Goal: Task Accomplishment & Management: Complete application form

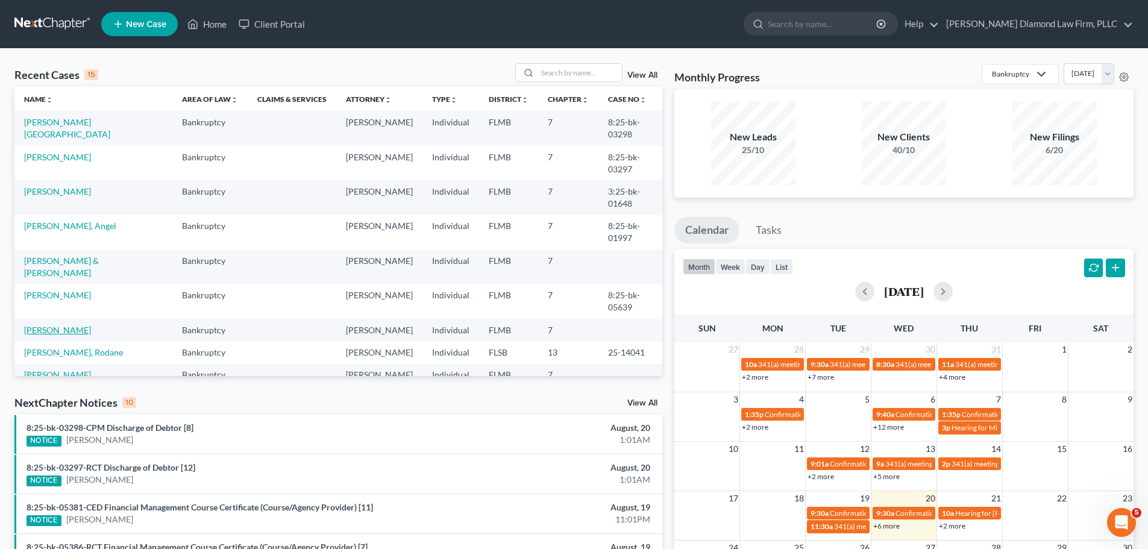
click at [69, 325] on link "[PERSON_NAME]" at bounding box center [57, 330] width 67 height 10
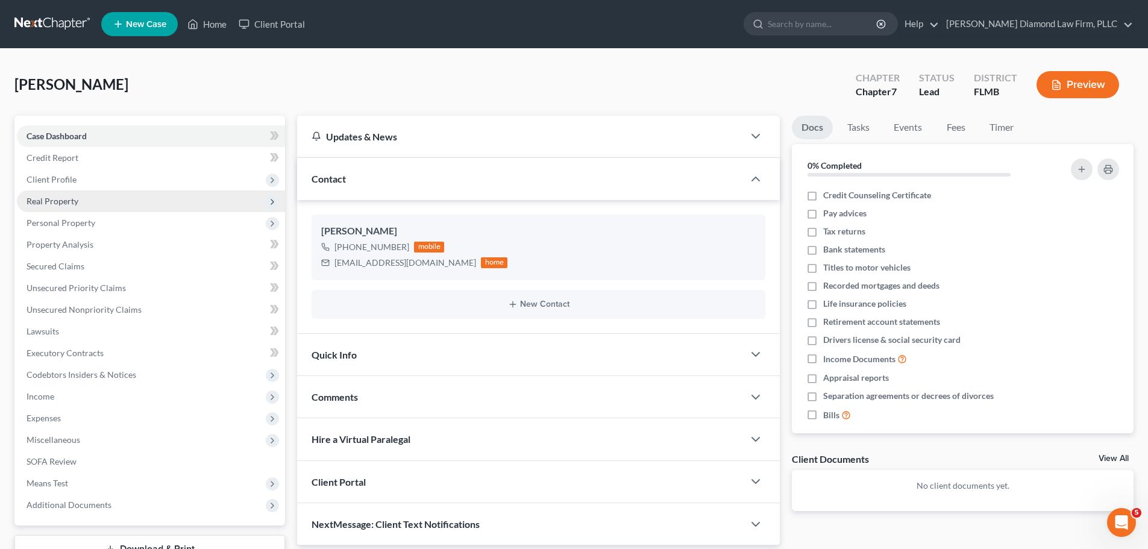
click at [88, 198] on span "Real Property" at bounding box center [151, 201] width 268 height 22
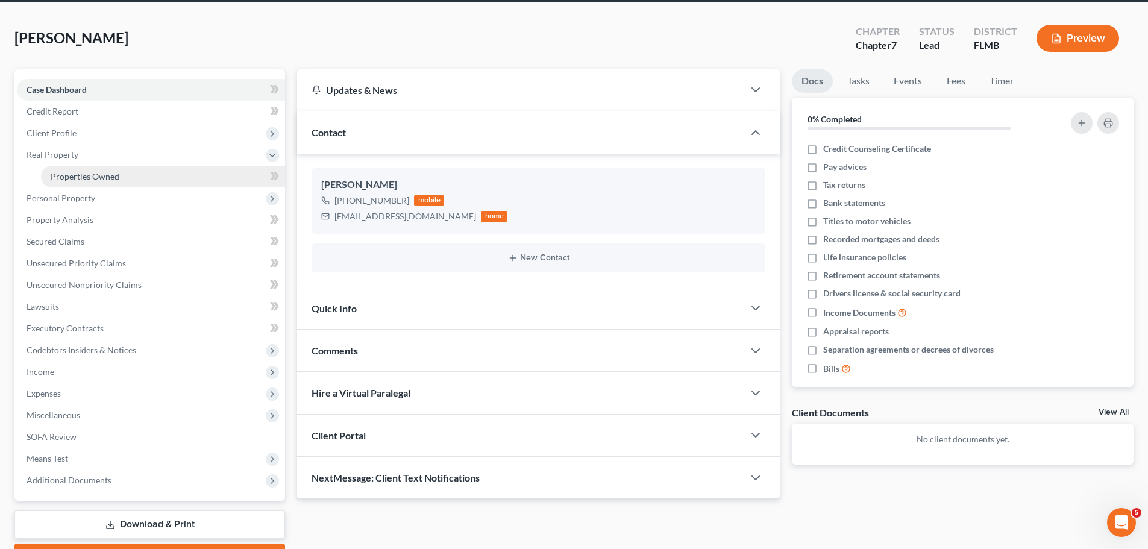
scroll to position [60, 0]
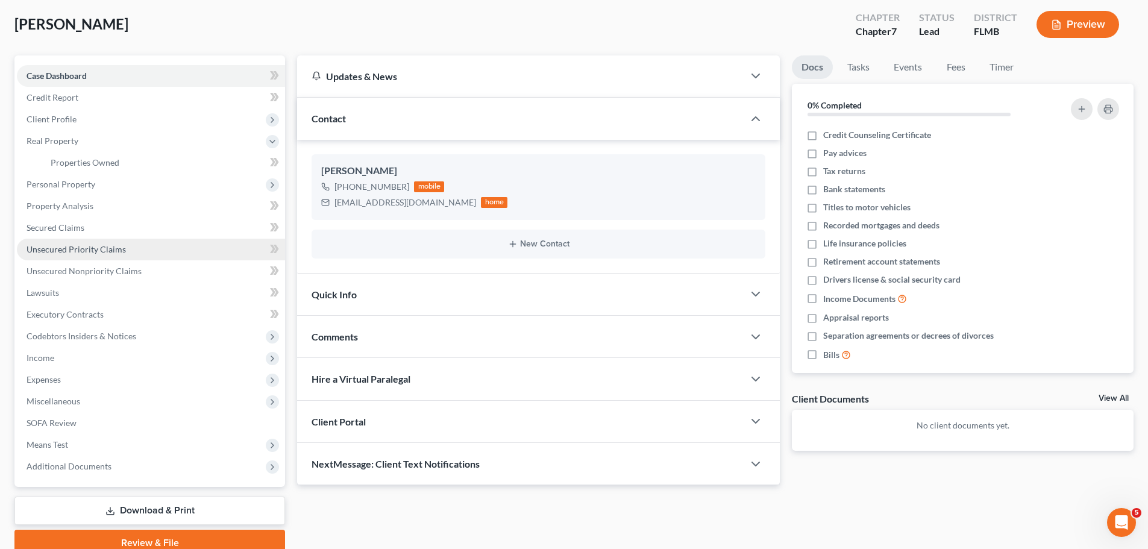
click at [90, 247] on span "Unsecured Priority Claims" at bounding box center [76, 249] width 99 height 10
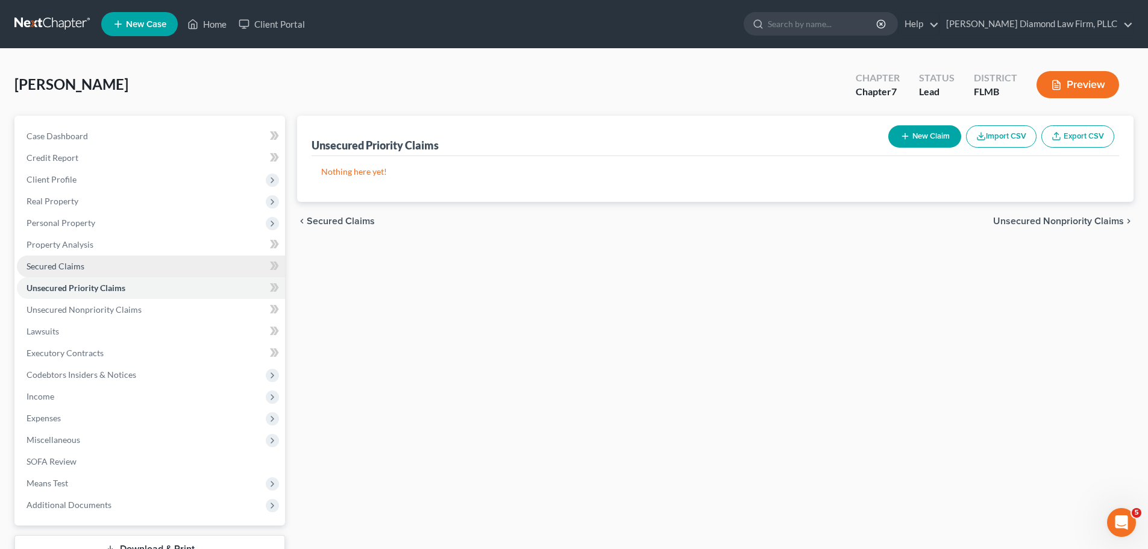
click at [86, 267] on link "Secured Claims" at bounding box center [151, 266] width 268 height 22
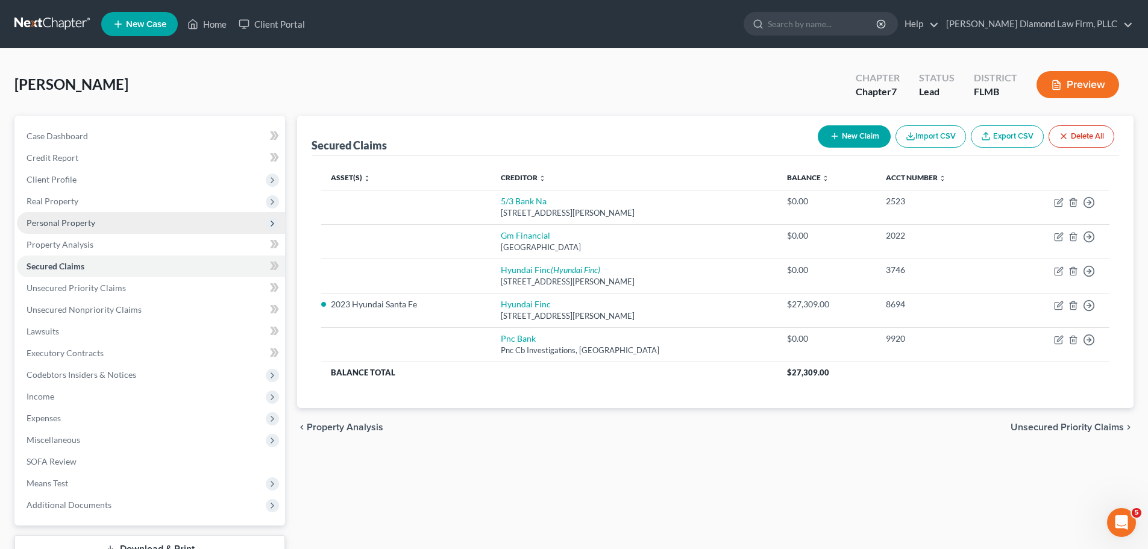
click at [98, 225] on span "Personal Property" at bounding box center [151, 223] width 268 height 22
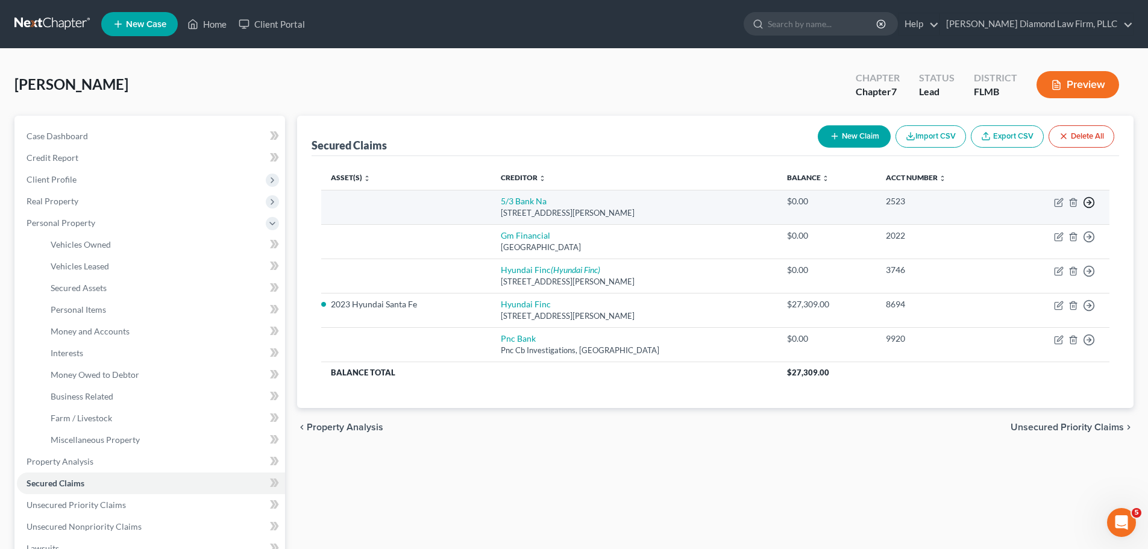
click at [1092, 205] on circle "button" at bounding box center [1089, 203] width 10 height 10
click at [1036, 227] on link "Move to F" at bounding box center [1033, 231] width 101 height 20
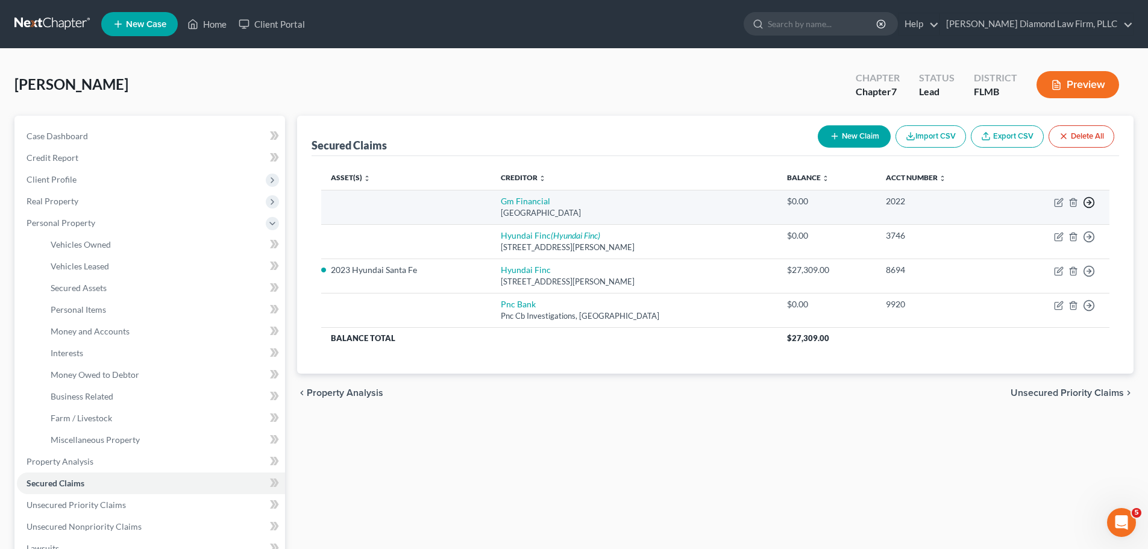
click at [1090, 202] on line "button" at bounding box center [1089, 202] width 4 height 0
click at [1048, 228] on link "Move to F" at bounding box center [1033, 231] width 101 height 20
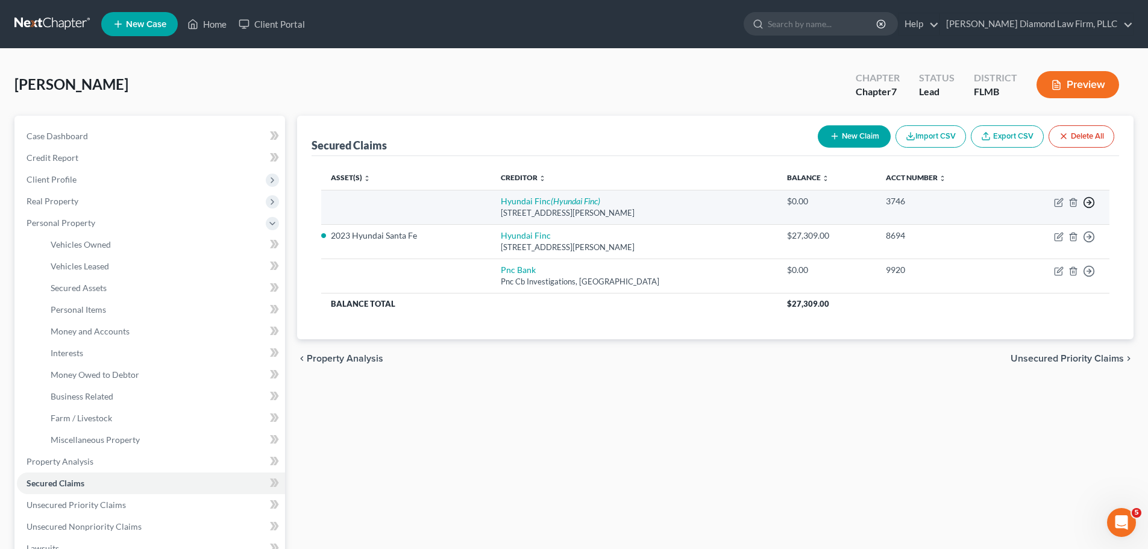
click at [1090, 203] on polyline "button" at bounding box center [1089, 203] width 2 height 4
click at [1034, 231] on link "Move to F" at bounding box center [1033, 231] width 101 height 20
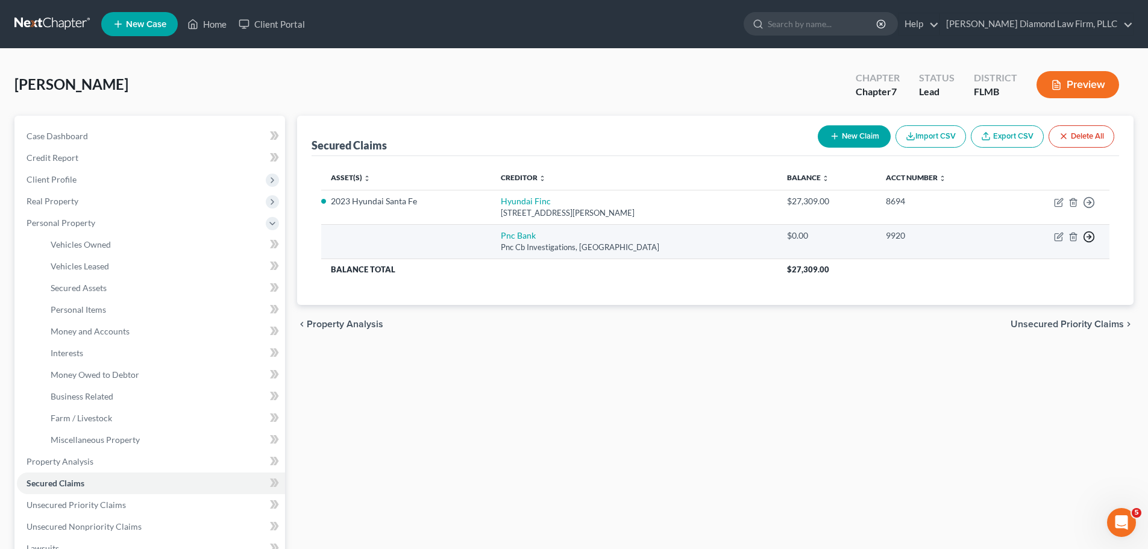
click at [1090, 208] on icon "button" at bounding box center [1088, 202] width 12 height 12
click at [1016, 262] on link "Move to F" at bounding box center [1033, 265] width 101 height 20
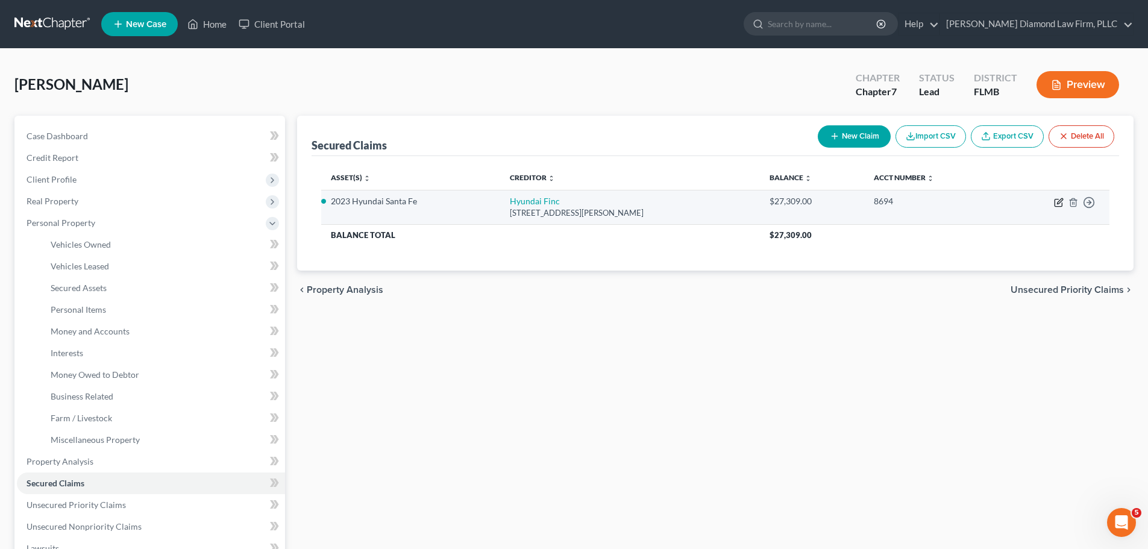
click at [1057, 201] on icon "button" at bounding box center [1059, 203] width 10 height 10
select select "4"
select select "2"
select select "0"
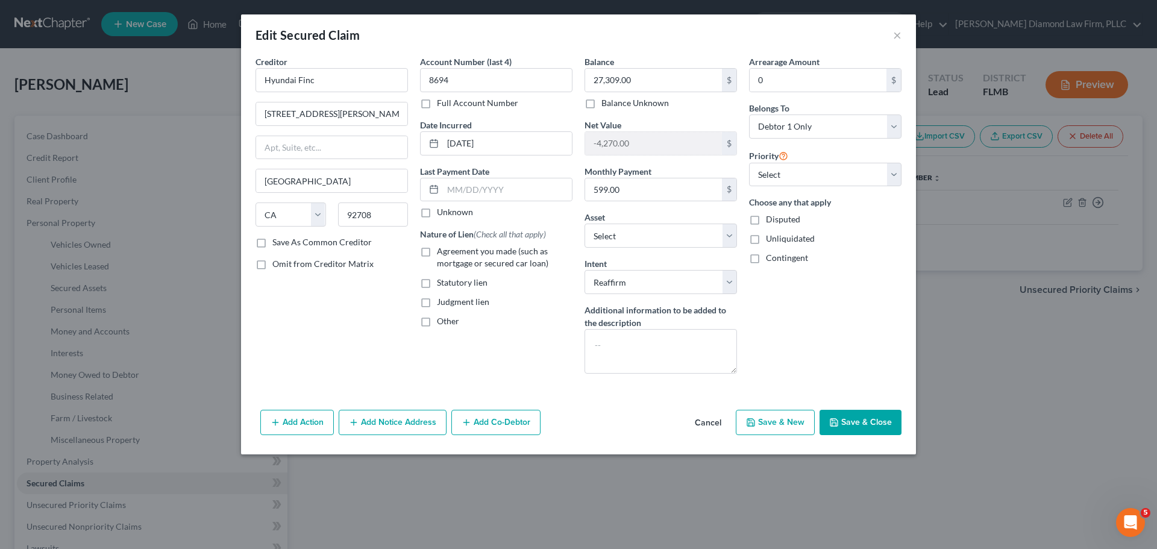
click at [471, 259] on span "Agreement you made (such as mortgage or secured car loan)" at bounding box center [492, 257] width 111 height 22
click at [449, 253] on input "Agreement you made (such as mortgage or secured car loan)" at bounding box center [446, 249] width 8 height 8
checkbox input "true"
click at [870, 419] on button "Save & Close" at bounding box center [860, 422] width 82 height 25
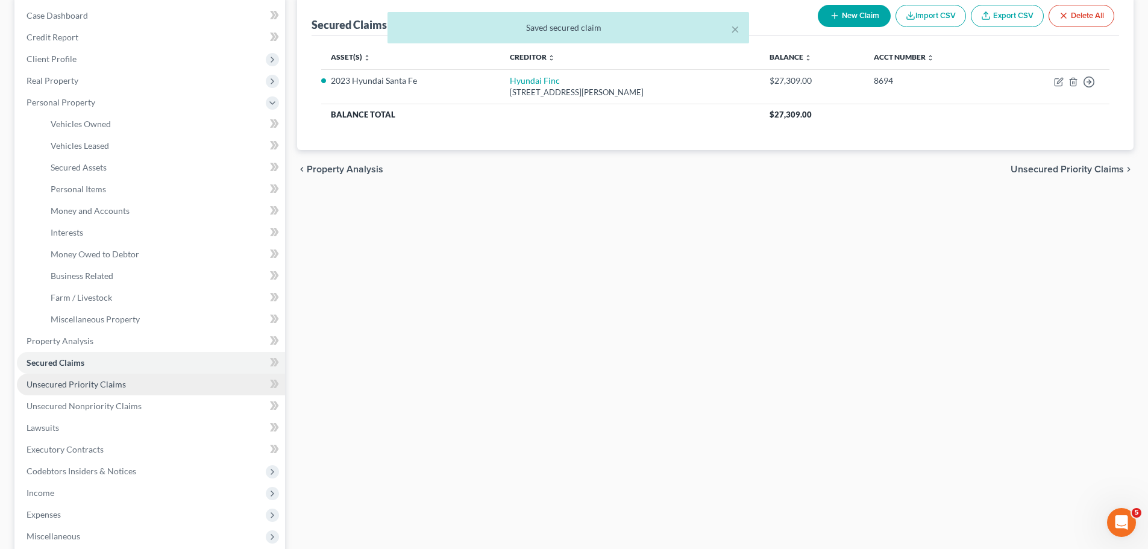
click at [68, 389] on span "Unsecured Priority Claims" at bounding box center [76, 384] width 99 height 10
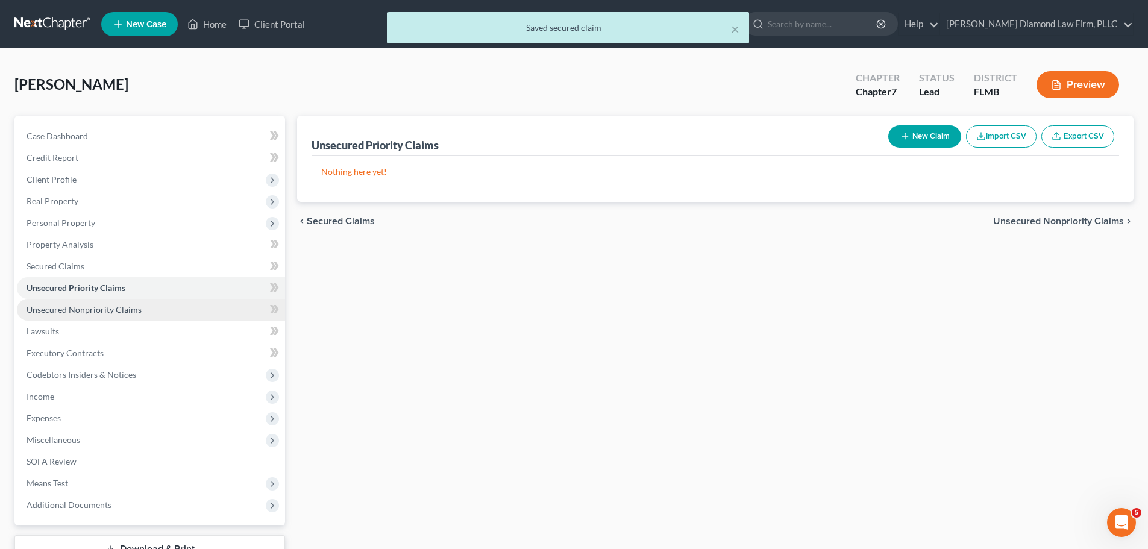
click at [83, 308] on span "Unsecured Nonpriority Claims" at bounding box center [84, 309] width 115 height 10
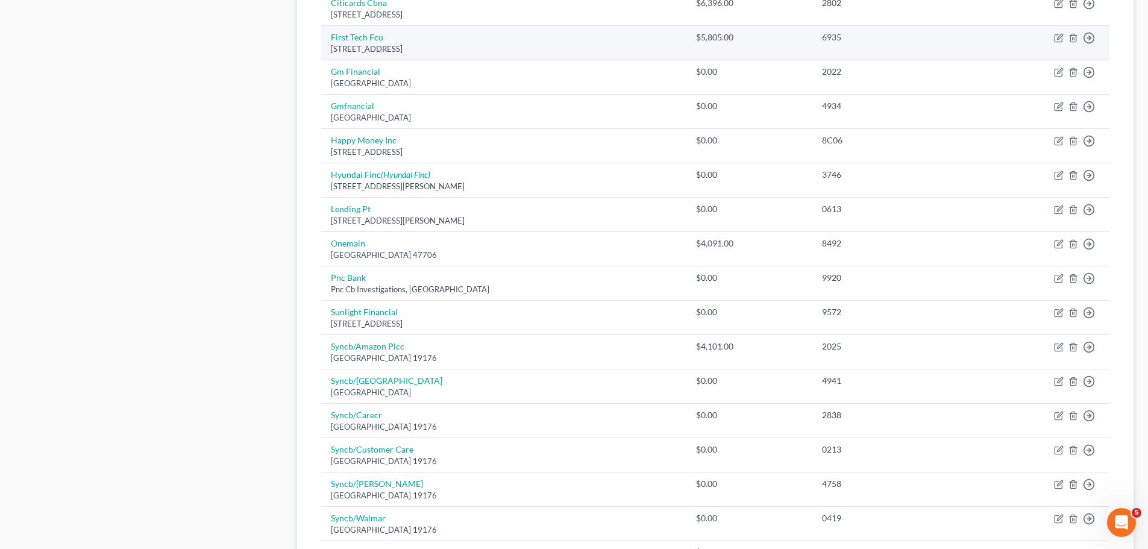
scroll to position [783, 0]
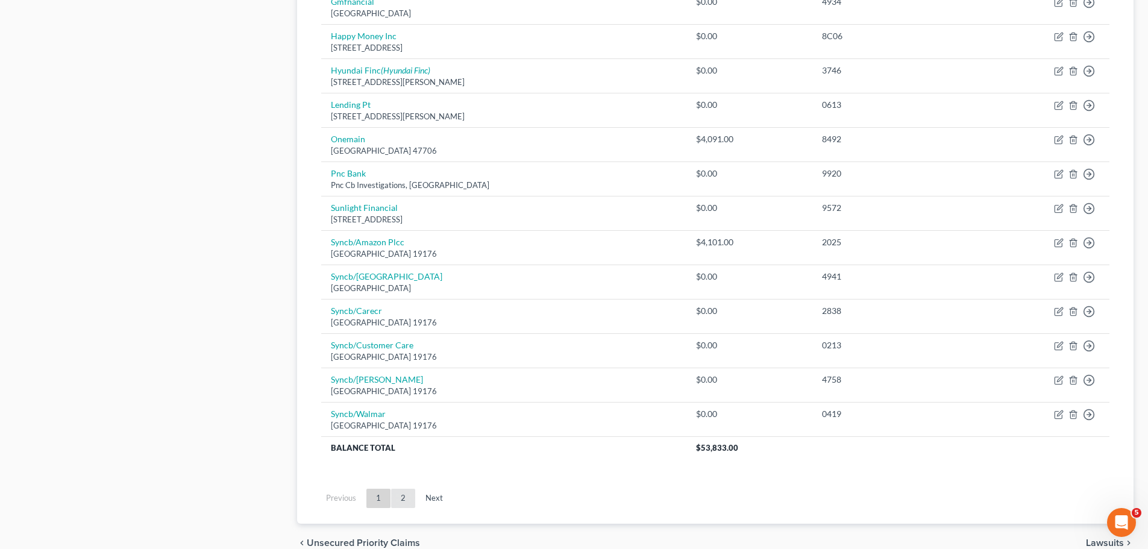
click at [401, 489] on link "2" at bounding box center [403, 498] width 24 height 19
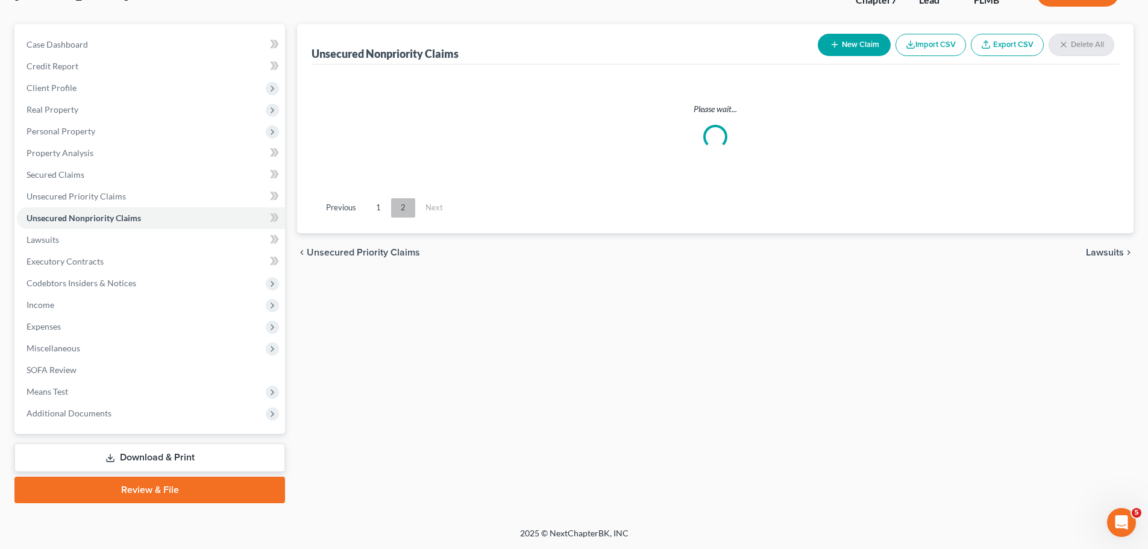
scroll to position [92, 0]
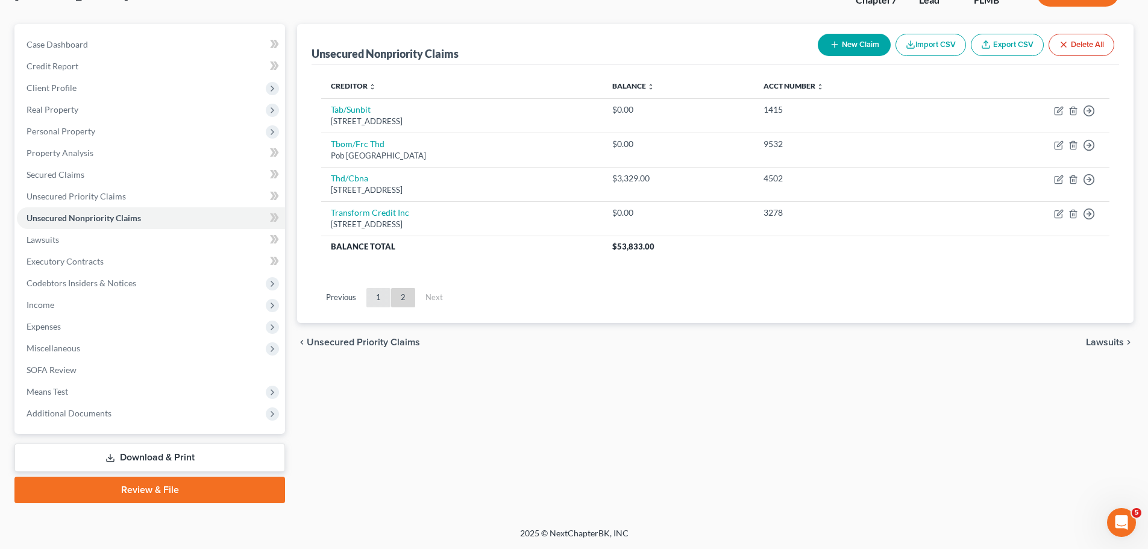
click at [387, 299] on link "1" at bounding box center [378, 297] width 24 height 19
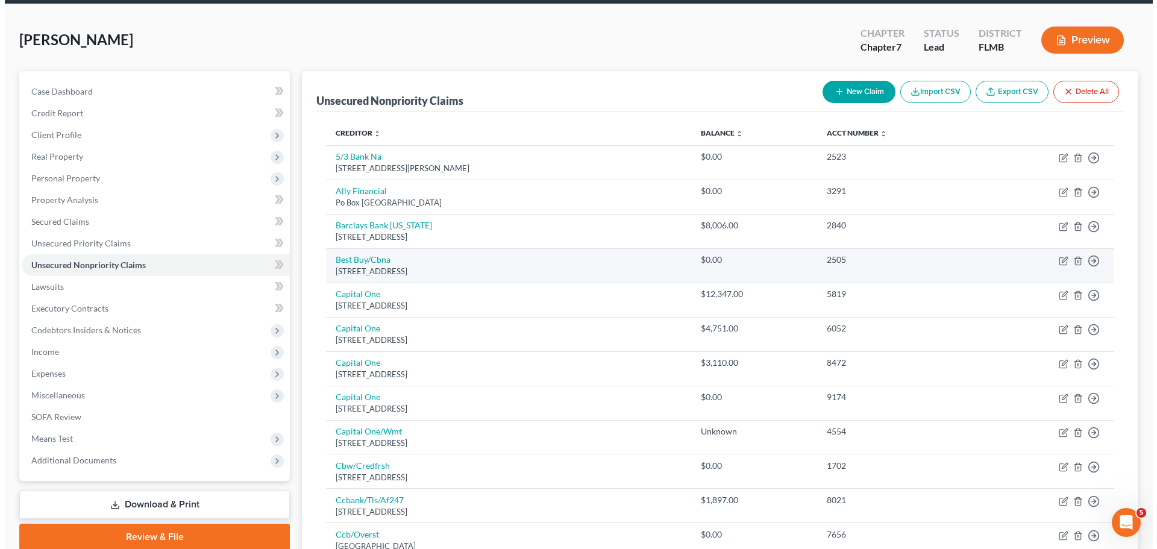
scroll to position [0, 0]
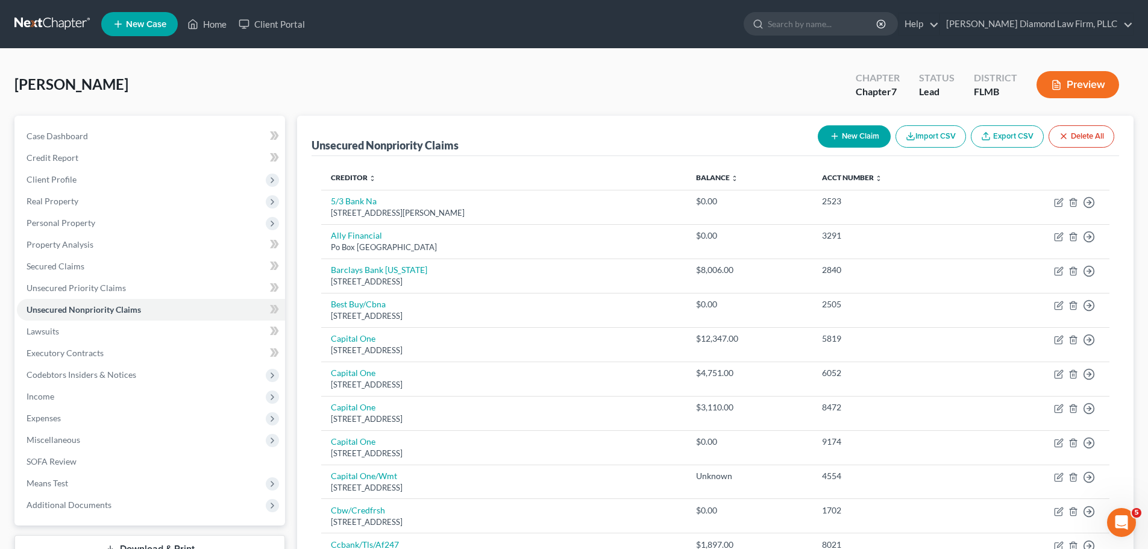
click at [820, 134] on button "New Claim" at bounding box center [853, 136] width 73 height 22
select select "0"
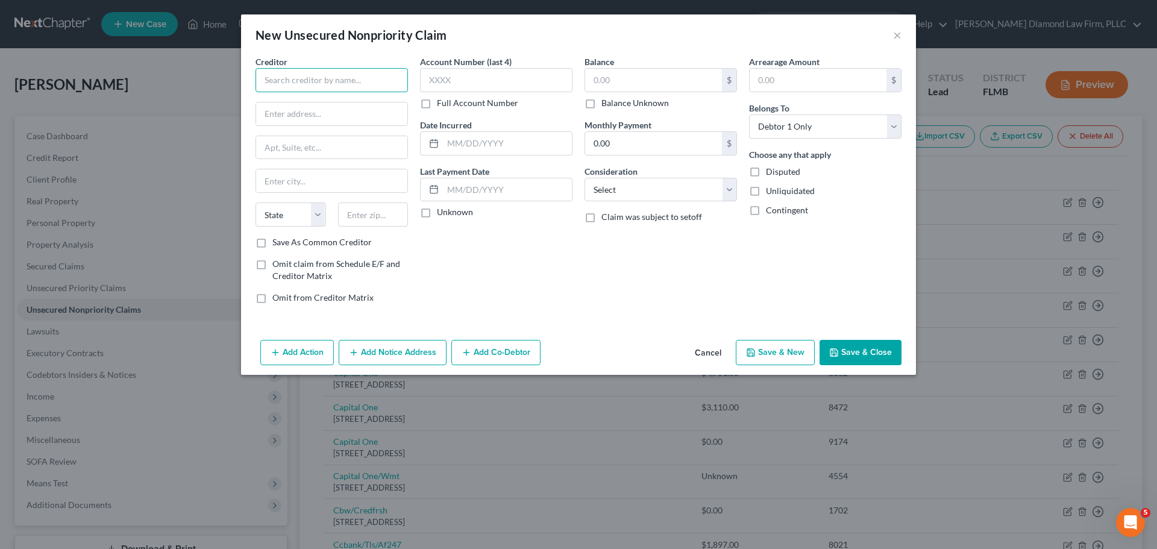
click at [332, 81] on input "text" at bounding box center [331, 80] width 152 height 24
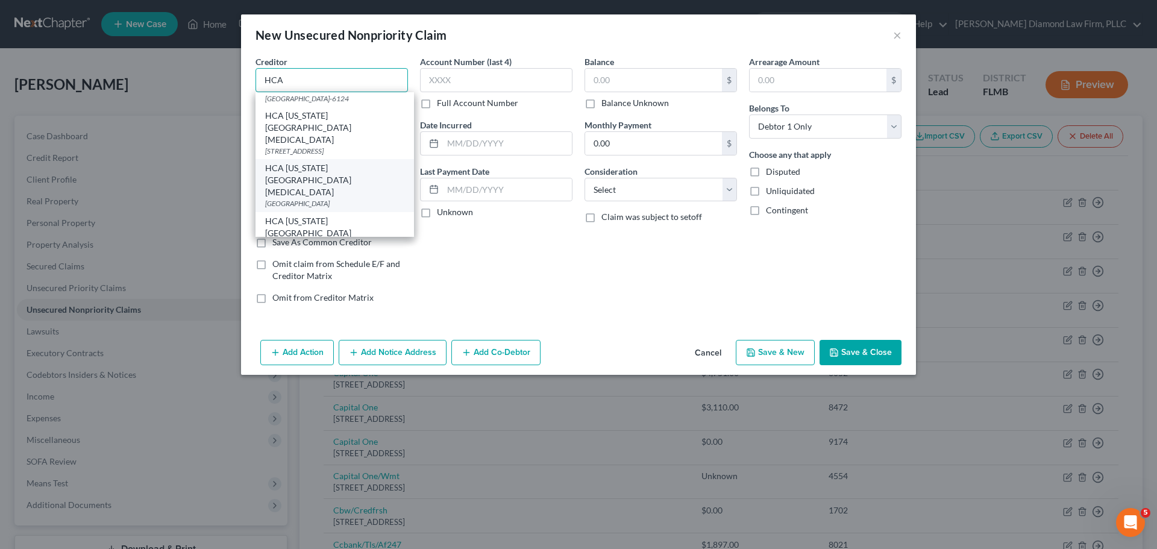
scroll to position [109, 0]
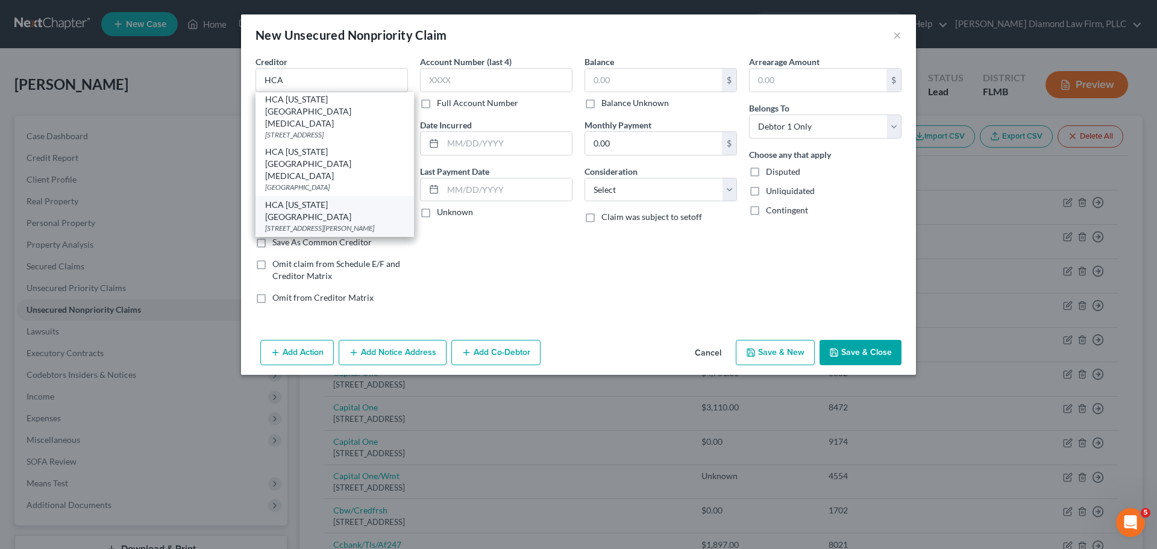
click at [340, 199] on div "HCA Florida Trinity Hospital" at bounding box center [334, 211] width 139 height 24
type input "HCA Florida Trinity Hospital"
type input "9330 FL-54"
type input "New Port Richey"
select select "9"
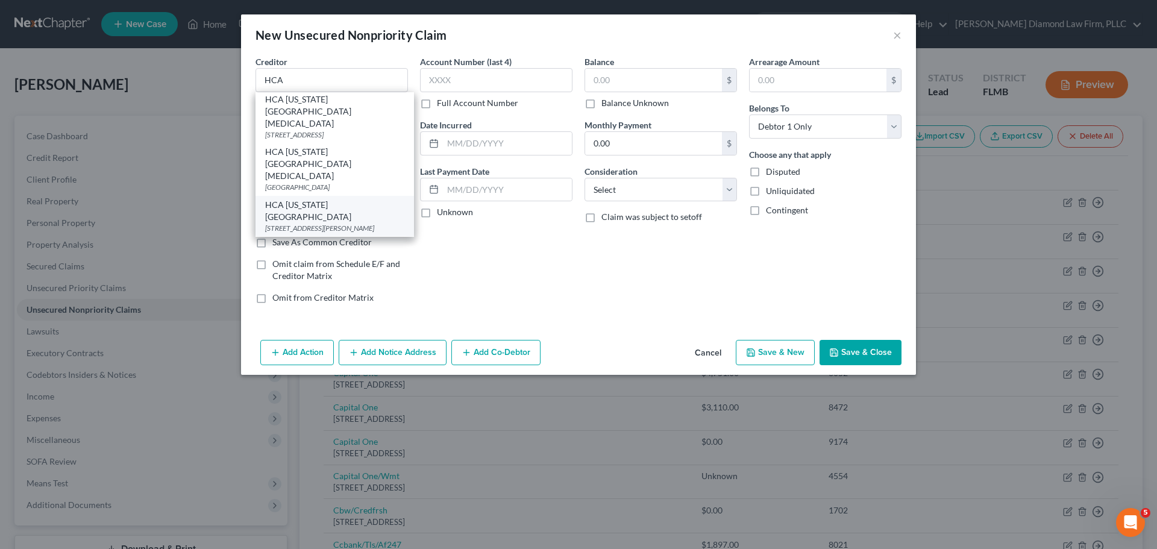
type input "34655"
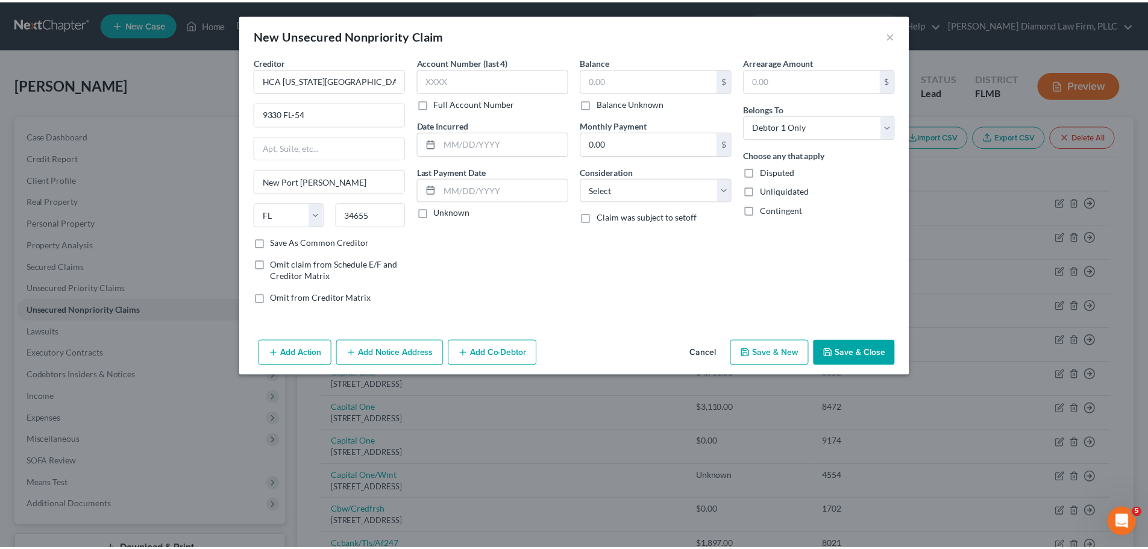
scroll to position [0, 0]
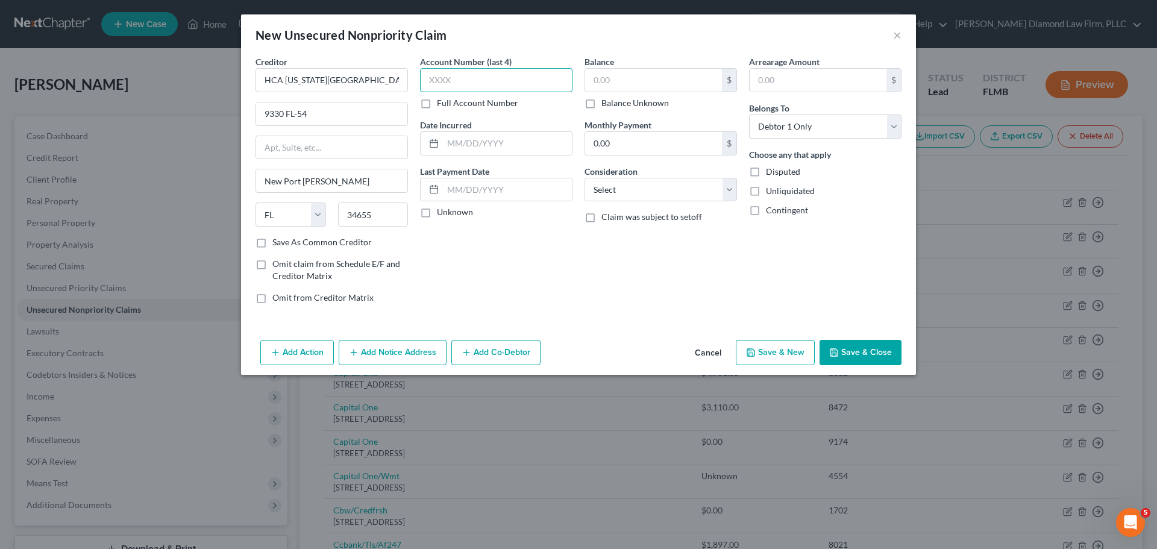
click at [486, 84] on input "text" at bounding box center [496, 80] width 152 height 24
type input "4370"
type input "8,448.19"
click at [637, 180] on select "Select Cable / Satellite Services Collection Agency Credit Card Debt Debt Couns…" at bounding box center [660, 190] width 152 height 24
select select "9"
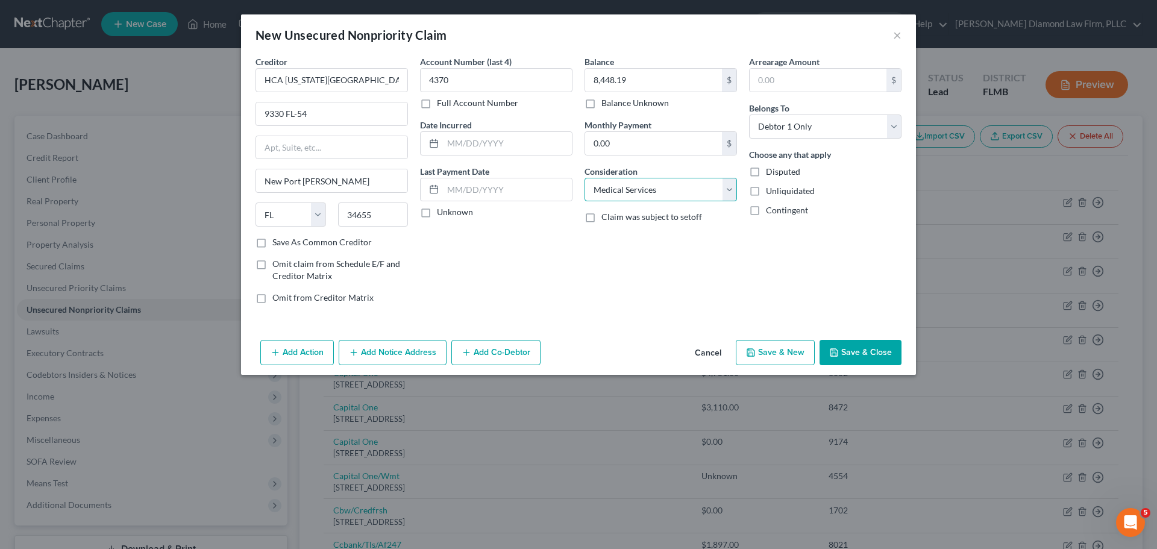
click at [584, 178] on select "Select Cable / Satellite Services Collection Agency Credit Card Debt Debt Couns…" at bounding box center [660, 190] width 152 height 24
click at [860, 354] on button "Save & Close" at bounding box center [860, 352] width 82 height 25
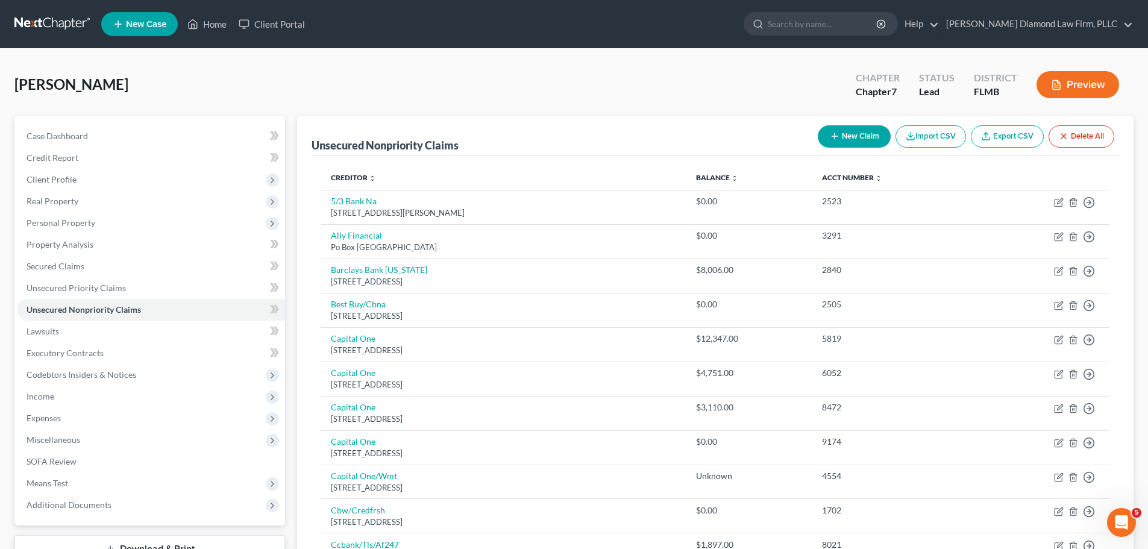
click at [848, 143] on button "New Claim" at bounding box center [853, 136] width 73 height 22
select select "0"
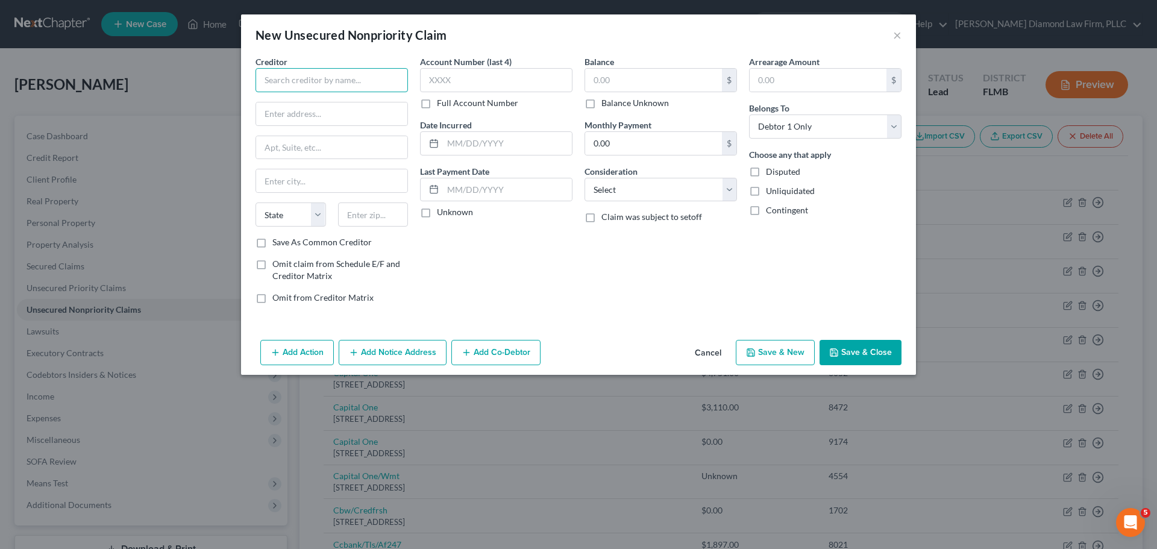
click at [314, 69] on input "text" at bounding box center [331, 80] width 152 height 24
type input "Gulf Coast Medical Center"
click at [330, 110] on input "text" at bounding box center [331, 113] width 151 height 23
paste input "9238 US-19 South"
type input "9238 US-19 South"
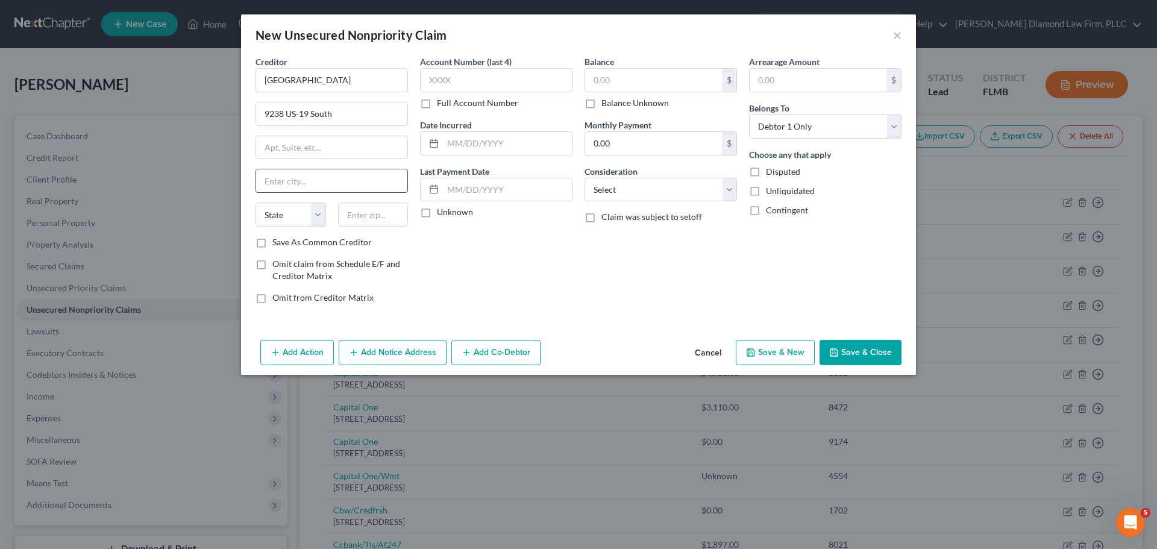
click at [320, 184] on input "text" at bounding box center [331, 180] width 151 height 23
paste input "Port Richey"
type input "Port Richey"
click at [287, 218] on select "State AL AK AR AZ CA CO CT DE DC FL GA GU HI ID IL IN IA KS KY LA ME MD MA MI M…" at bounding box center [290, 214] width 70 height 24
select select "9"
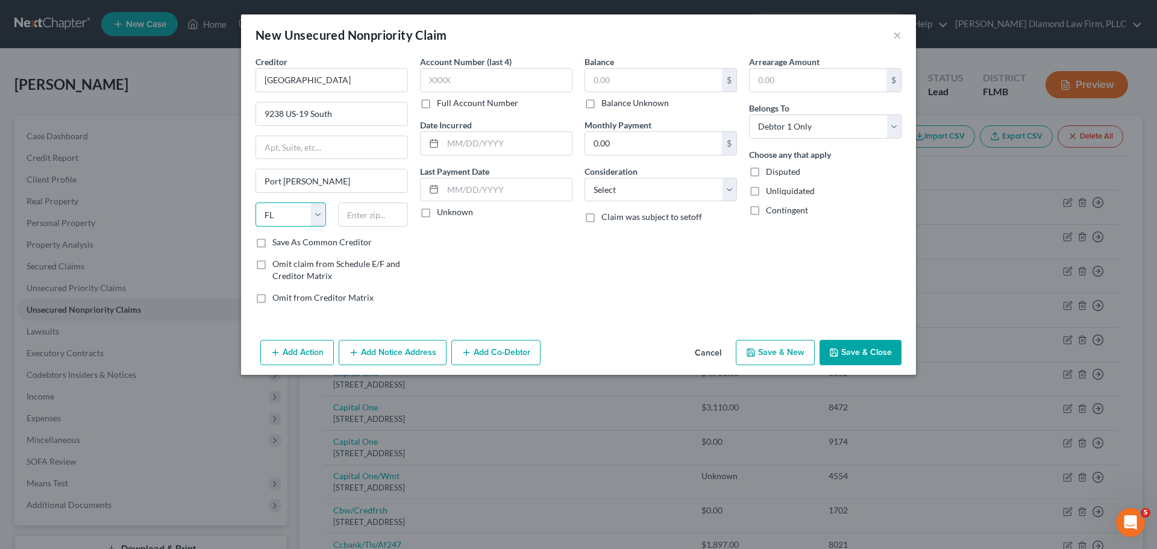
click at [255, 202] on select "State AL AK AR AZ CA CO CT DE DC FL GA GU HI ID IL IN IA KS KY LA ME MD MA MI M…" at bounding box center [290, 214] width 70 height 24
click at [360, 222] on input "text" at bounding box center [373, 214] width 70 height 24
type input "34668"
click at [626, 80] on input "text" at bounding box center [653, 80] width 137 height 23
type input "3"
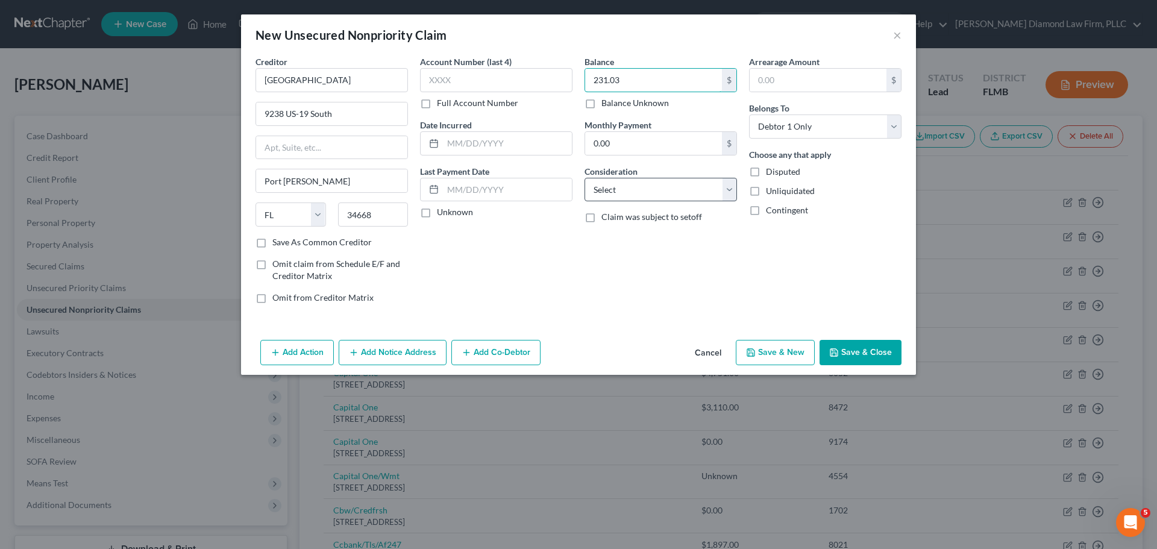
type input "231.03"
click at [612, 190] on select "Select Cable / Satellite Services Collection Agency Credit Card Debt Debt Couns…" at bounding box center [660, 190] width 152 height 24
select select "9"
click at [584, 178] on select "Select Cable / Satellite Services Collection Agency Credit Card Debt Debt Couns…" at bounding box center [660, 190] width 152 height 24
click at [843, 355] on button "Save & Close" at bounding box center [860, 352] width 82 height 25
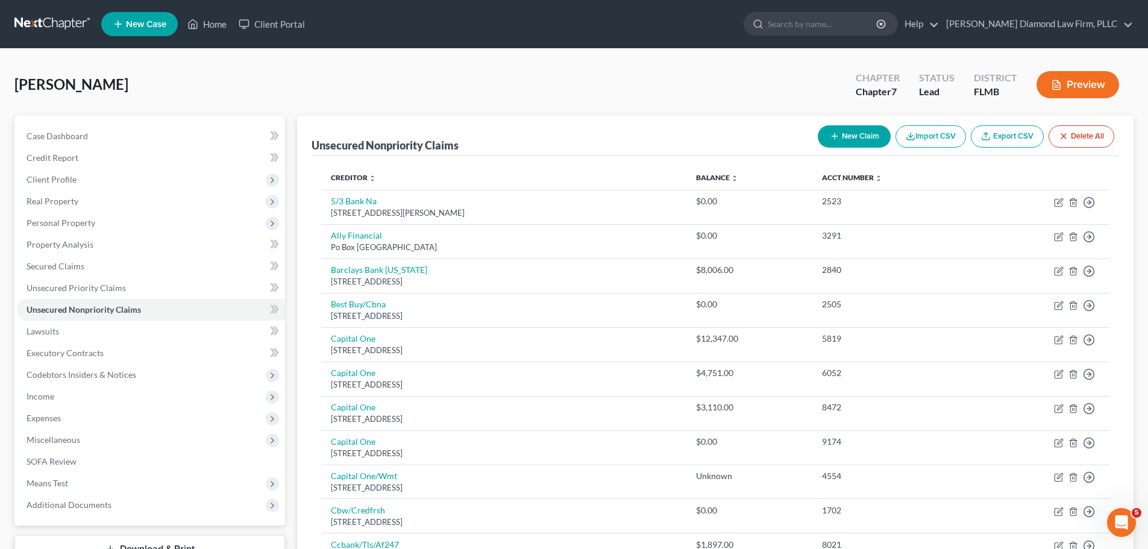
drag, startPoint x: 813, startPoint y: 137, endPoint x: 826, endPoint y: 136, distance: 13.9
click at [813, 137] on div "New Claim Import CSV Export CSV Delete All" at bounding box center [966, 136] width 306 height 32
click at [829, 136] on icon "button" at bounding box center [834, 136] width 10 height 10
select select "0"
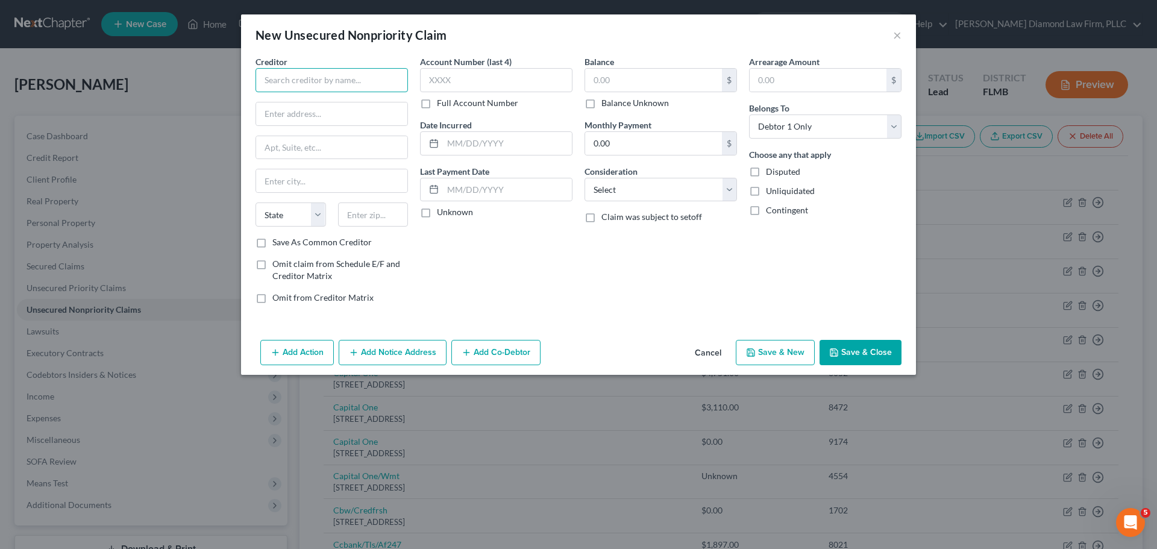
click at [295, 88] on input "text" at bounding box center [331, 80] width 152 height 24
click at [310, 80] on input "text" at bounding box center [331, 80] width 152 height 24
paste input "NeuRepair Brain and Spine Wellness Centers"
type input "NeuRepair Brain and Spine Wellness Centers"
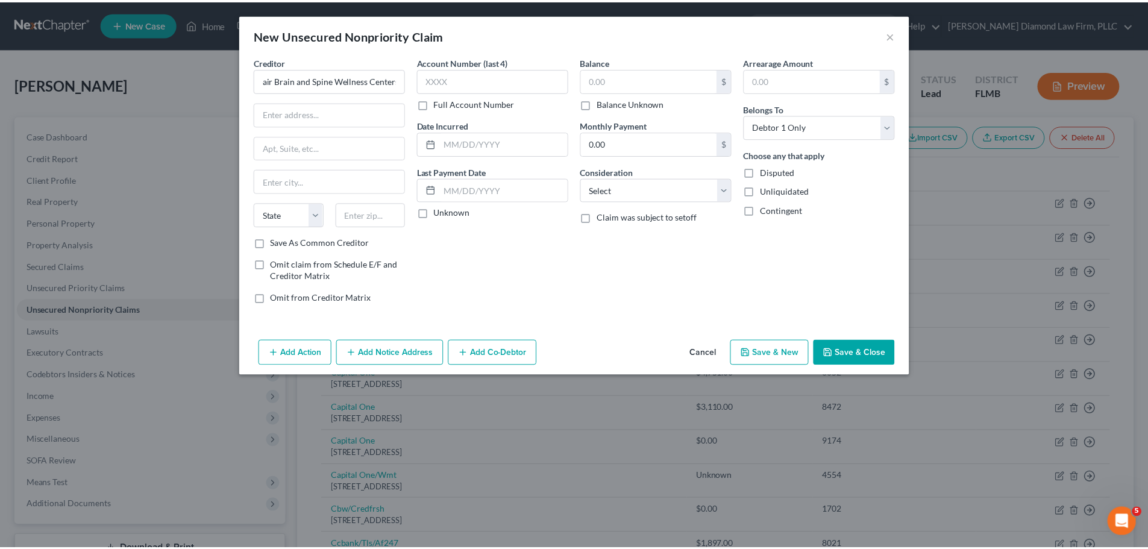
scroll to position [0, 0]
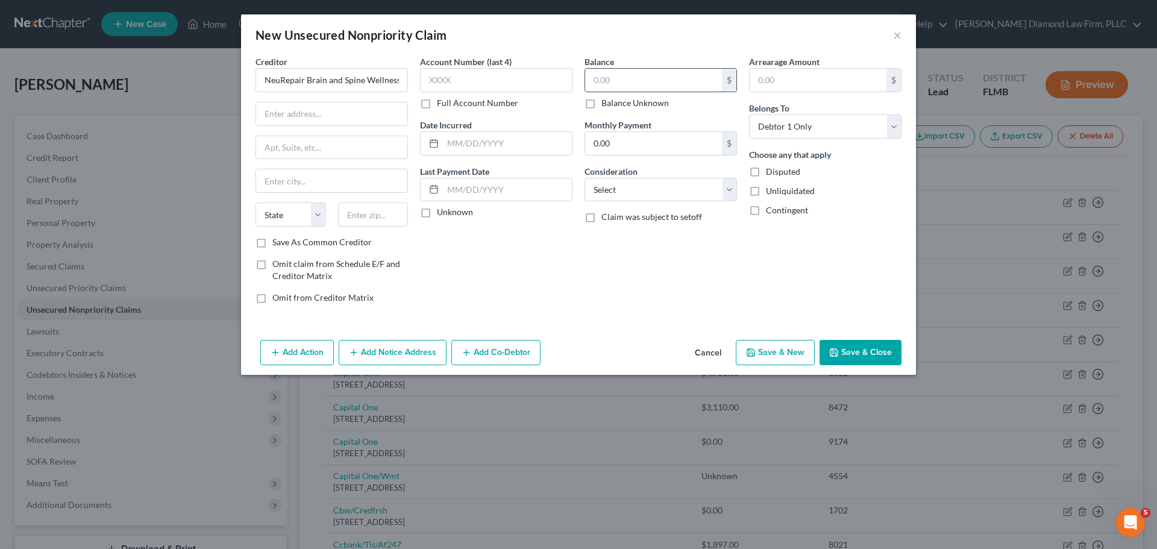
click at [623, 81] on input "text" at bounding box center [653, 80] width 137 height 23
click at [472, 79] on input "text" at bounding box center [496, 80] width 152 height 24
click at [333, 116] on input "text" at bounding box center [331, 113] width 151 height 23
type input "8140 Picton Way"
type input "#102"
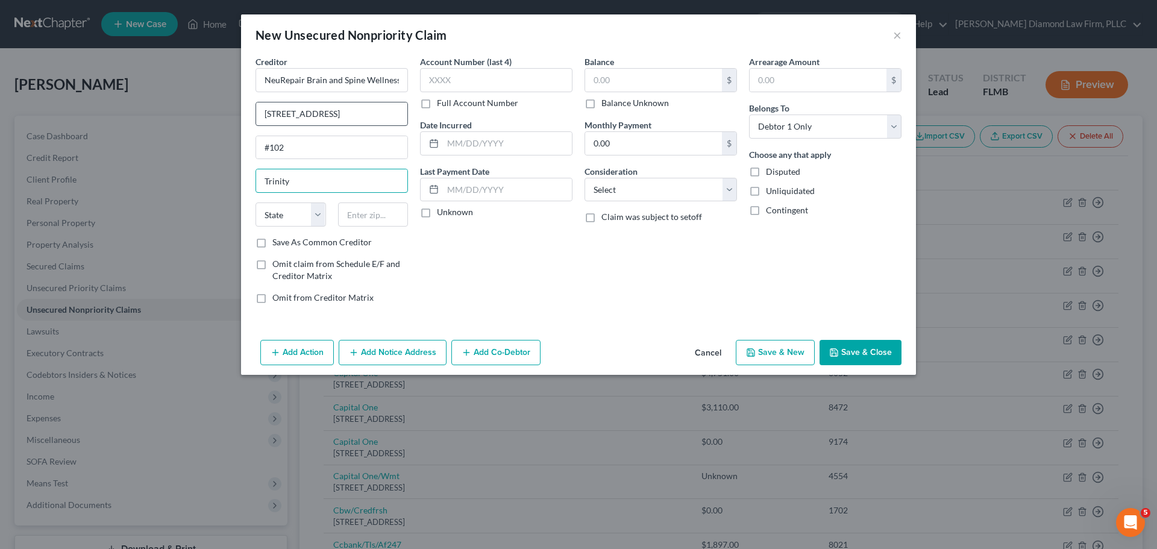
type input "Trinity"
select select "9"
type input "34655"
type input "New Port Richey"
click at [604, 72] on input "text" at bounding box center [653, 80] width 137 height 23
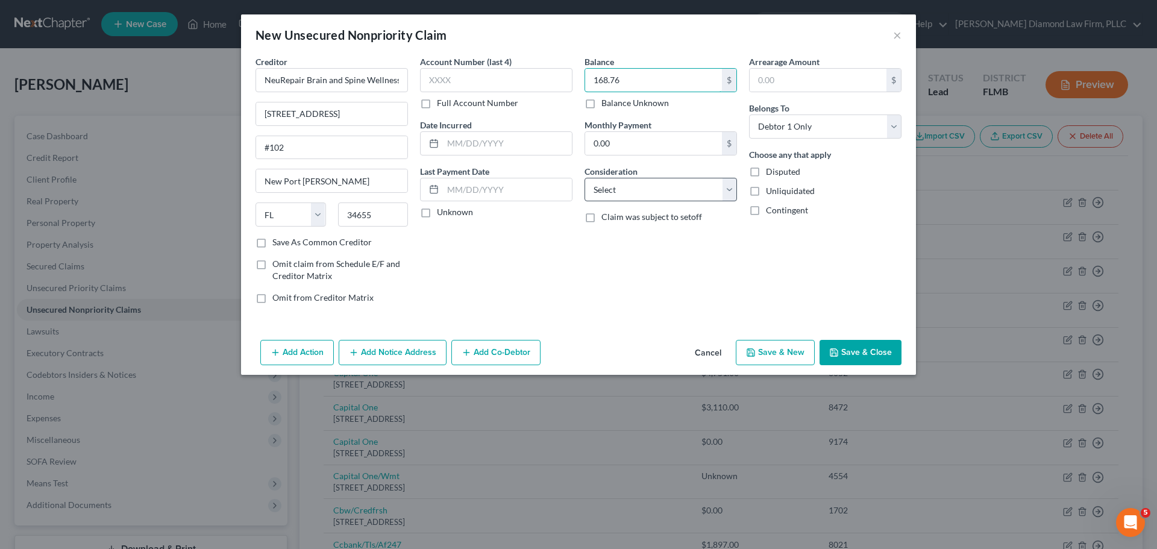
type input "168.76"
click at [649, 188] on select "Select Cable / Satellite Services Collection Agency Credit Card Debt Debt Couns…" at bounding box center [660, 190] width 152 height 24
select select "9"
click at [584, 178] on select "Select Cable / Satellite Services Collection Agency Credit Card Debt Debt Couns…" at bounding box center [660, 190] width 152 height 24
click at [838, 354] on icon "button" at bounding box center [834, 353] width 10 height 10
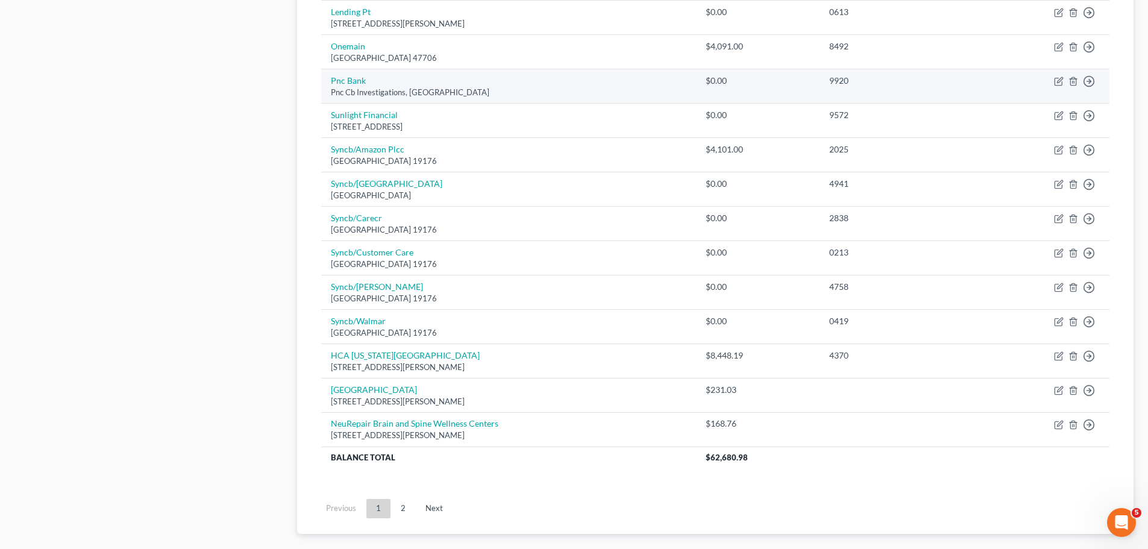
scroll to position [904, 0]
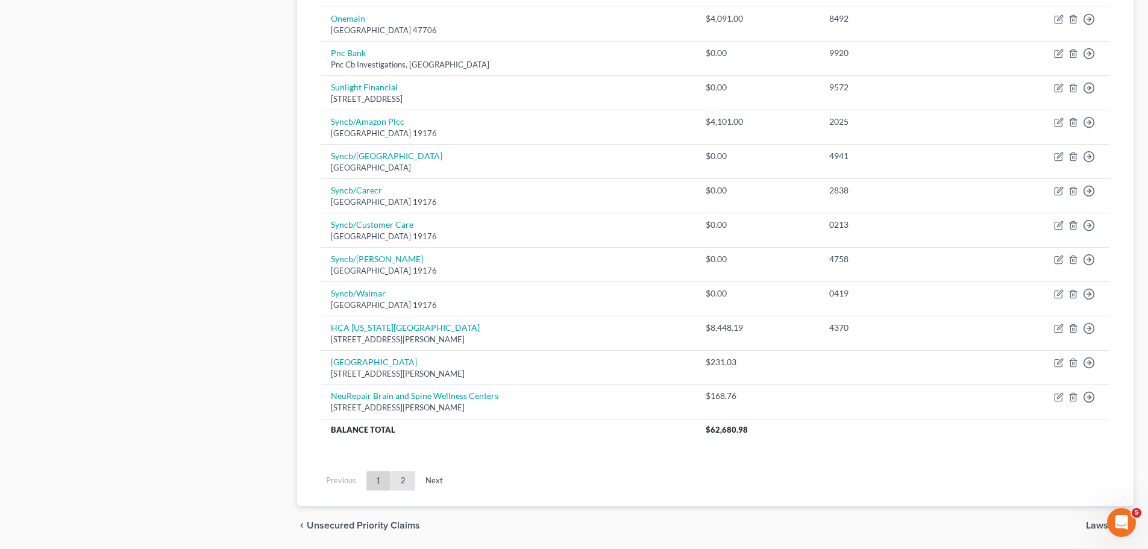
click at [400, 483] on link "2" at bounding box center [403, 480] width 24 height 19
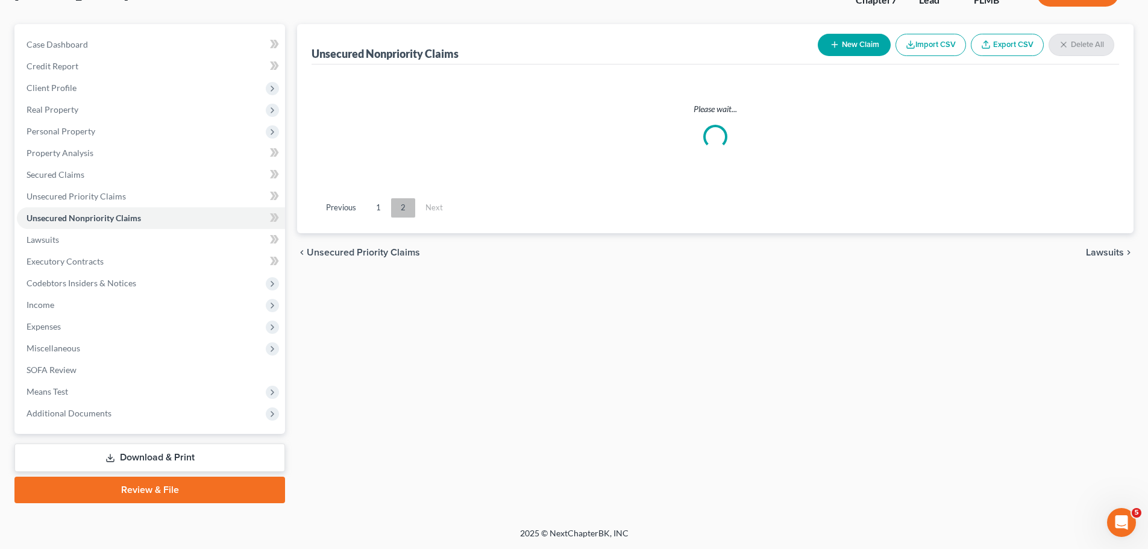
scroll to position [92, 0]
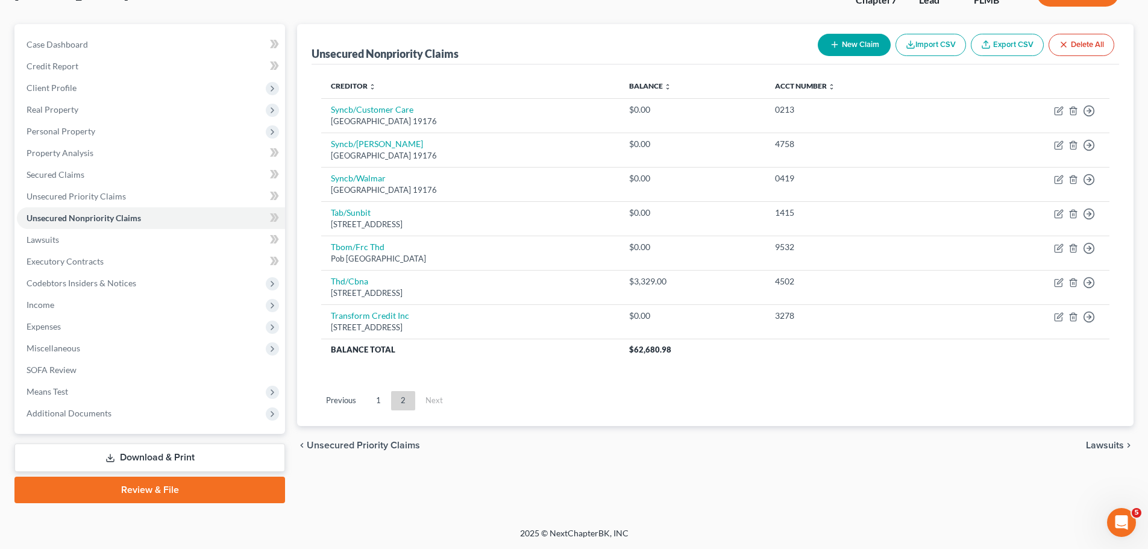
click at [835, 58] on div "New Claim Import CSV Export CSV Delete All" at bounding box center [966, 45] width 306 height 32
click at [837, 46] on button "New Claim" at bounding box center [853, 45] width 73 height 22
select select "0"
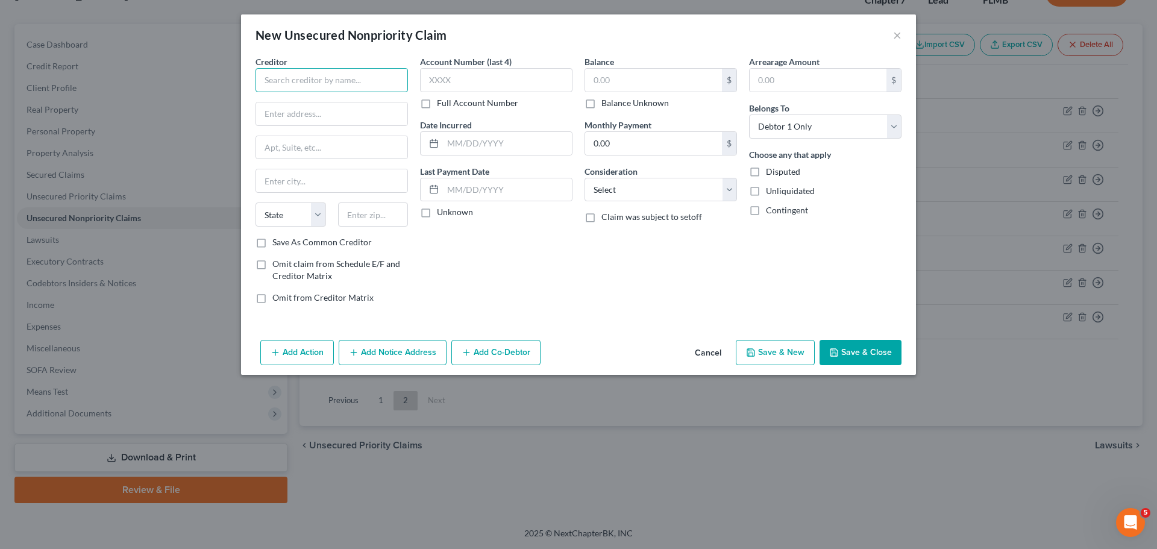
click at [331, 70] on input "text" at bounding box center [331, 80] width 152 height 24
type input "t"
type input "TGH Imaging"
type input "PO Box 23845"
type input "Tampa"
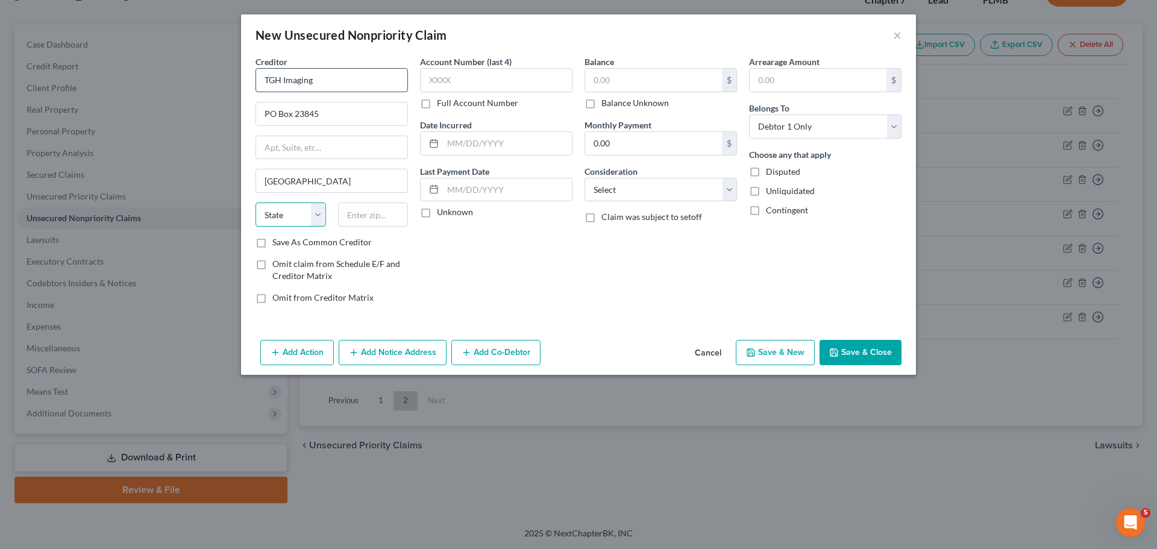
select select "9"
type input "33623"
click at [486, 68] on input "text" at bounding box center [496, 80] width 152 height 24
click at [495, 71] on input "text" at bounding box center [496, 80] width 152 height 24
type input "4664"
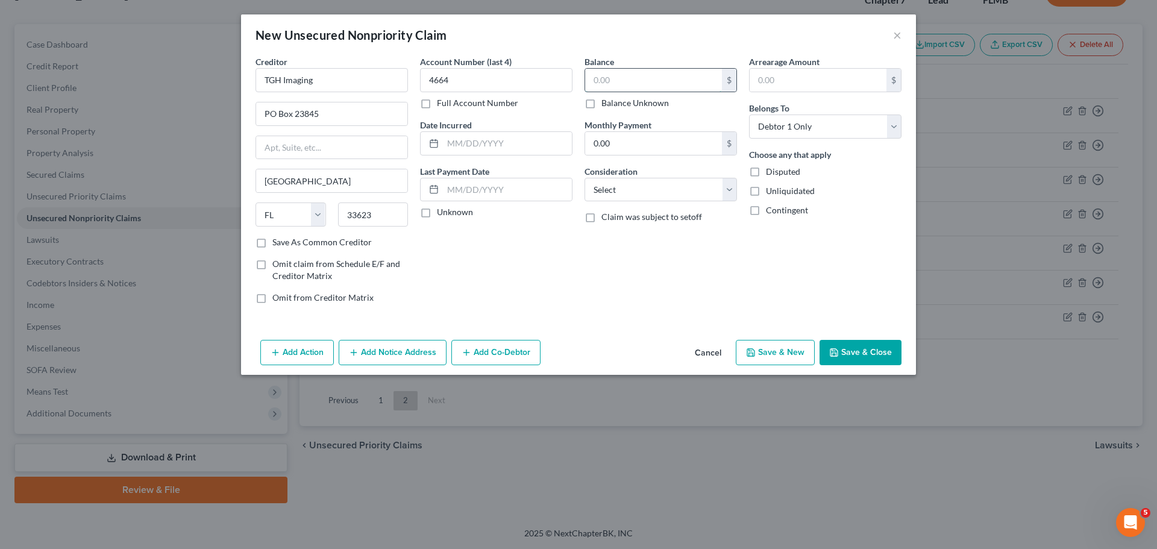
click at [634, 79] on input "text" at bounding box center [653, 80] width 137 height 23
type input "101.28"
click at [648, 186] on select "Select Cable / Satellite Services Collection Agency Credit Card Debt Debt Couns…" at bounding box center [660, 190] width 152 height 24
select select "9"
click at [584, 178] on select "Select Cable / Satellite Services Collection Agency Credit Card Debt Debt Couns…" at bounding box center [660, 190] width 152 height 24
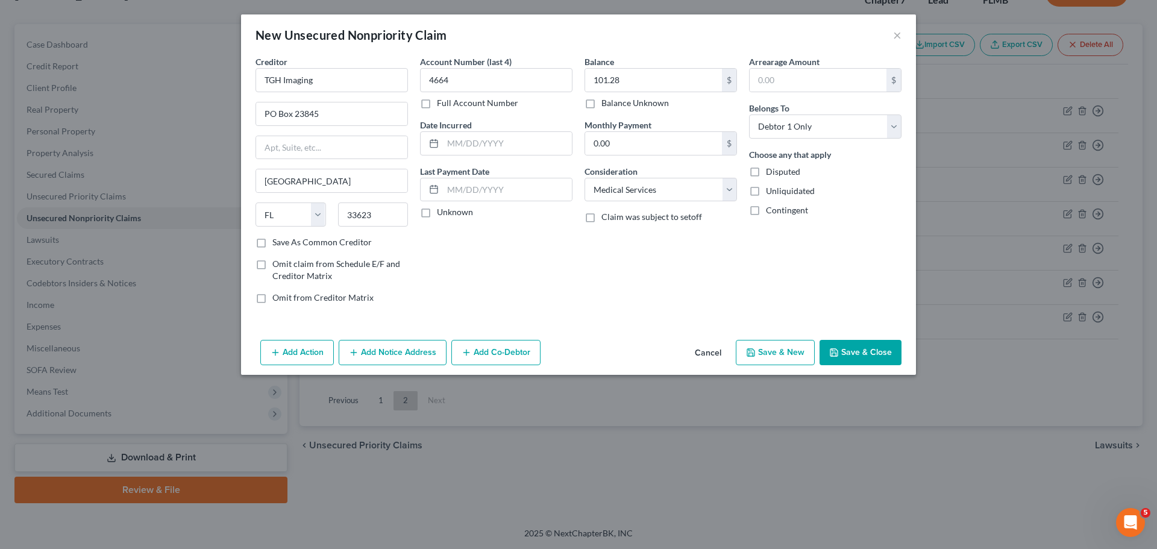
click at [847, 352] on button "Save & Close" at bounding box center [860, 352] width 82 height 25
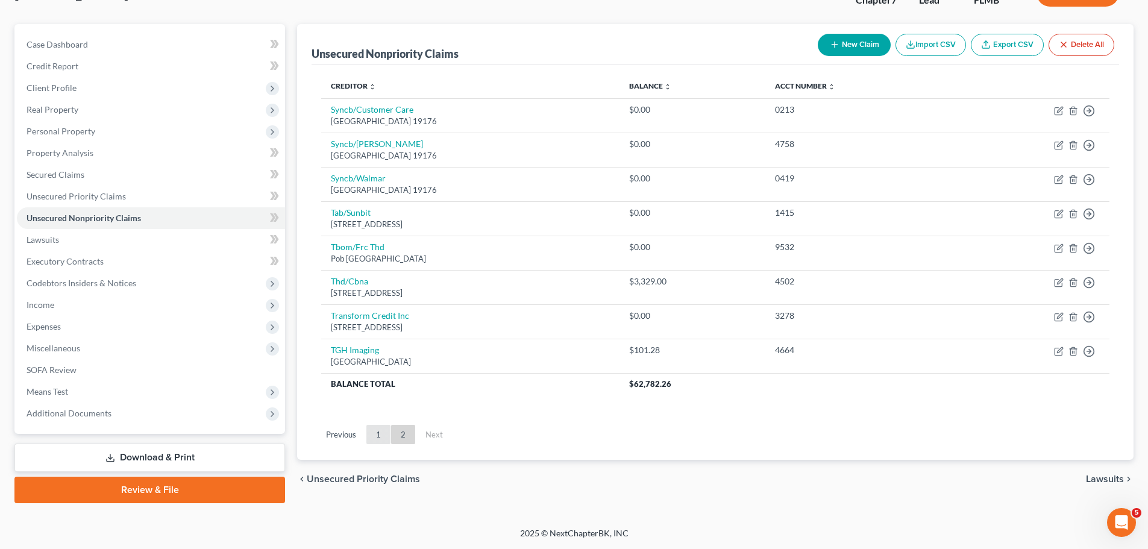
click at [372, 438] on link "1" at bounding box center [378, 434] width 24 height 19
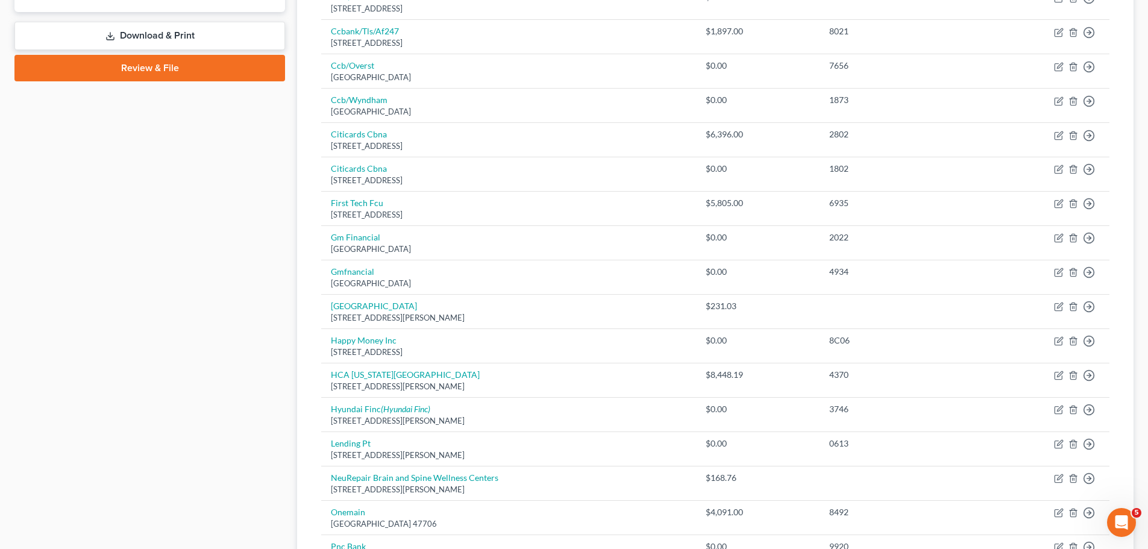
scroll to position [842, 0]
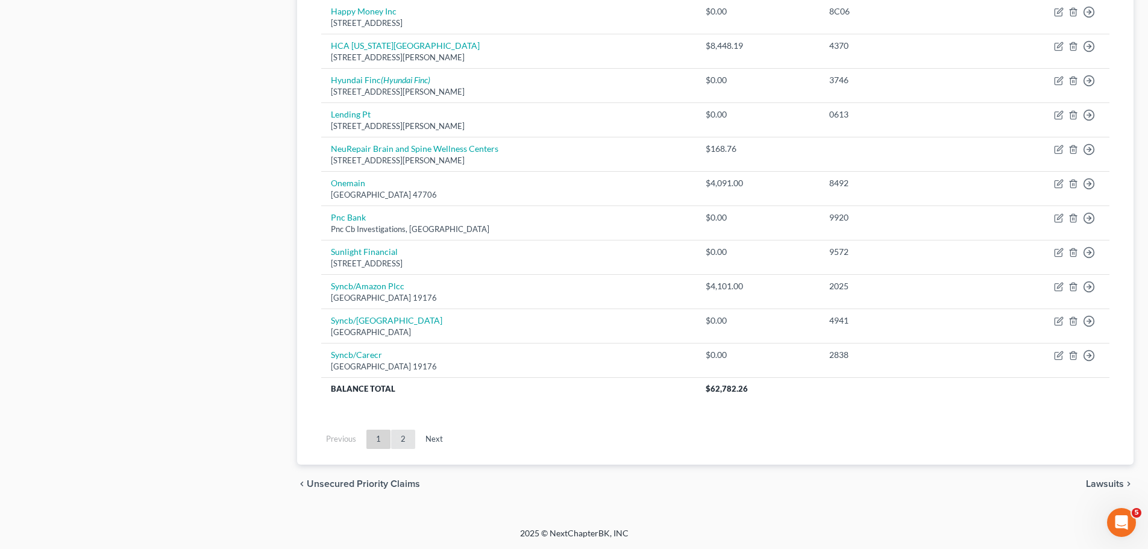
click at [403, 439] on link "2" at bounding box center [403, 438] width 24 height 19
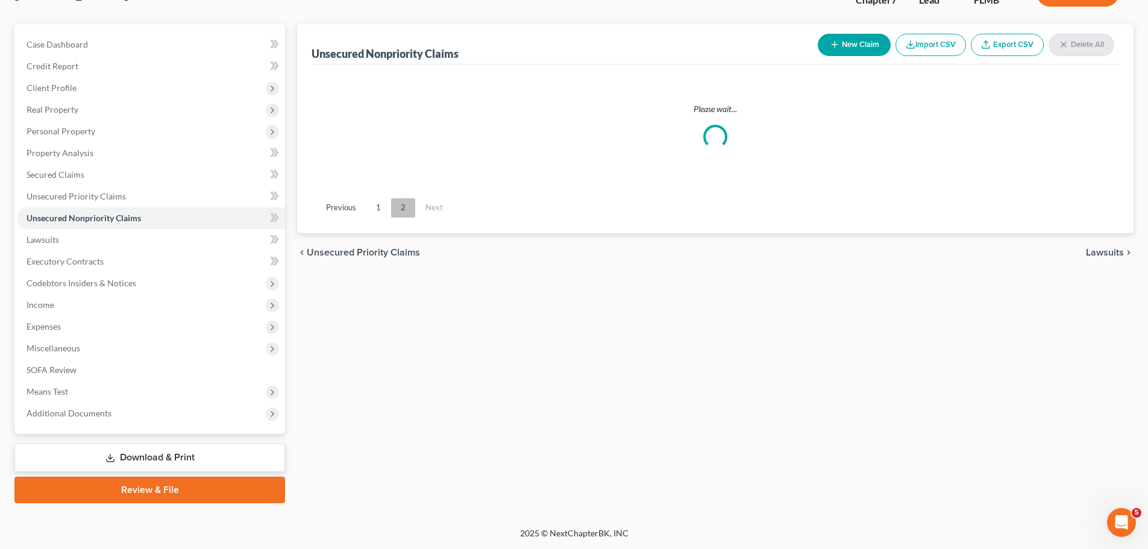
scroll to position [92, 0]
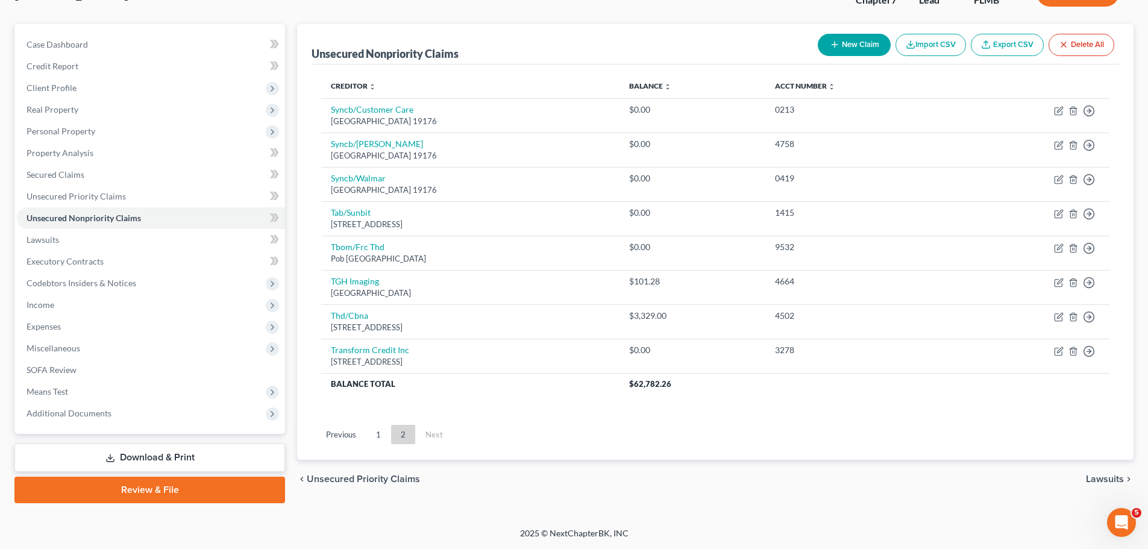
click at [851, 43] on button "New Claim" at bounding box center [853, 45] width 73 height 22
select select "0"
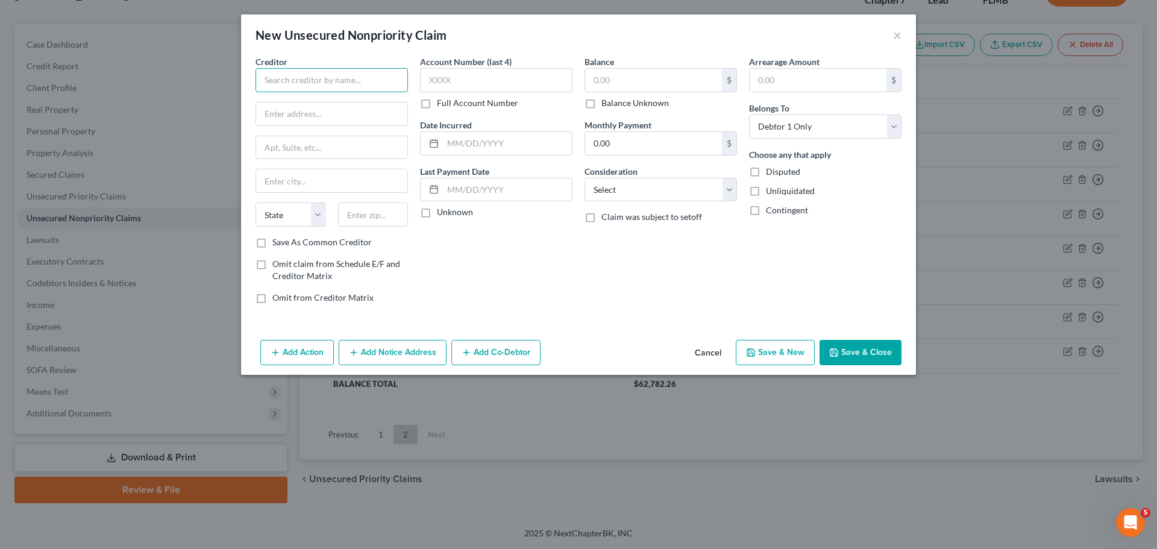
click at [345, 86] on input "text" at bounding box center [331, 80] width 152 height 24
click at [330, 98] on div "Simm Associates, Inc." at bounding box center [327, 101] width 125 height 12
type input "Simm Associates, Inc."
type input "800 Pencander Drive"
type input "Newark"
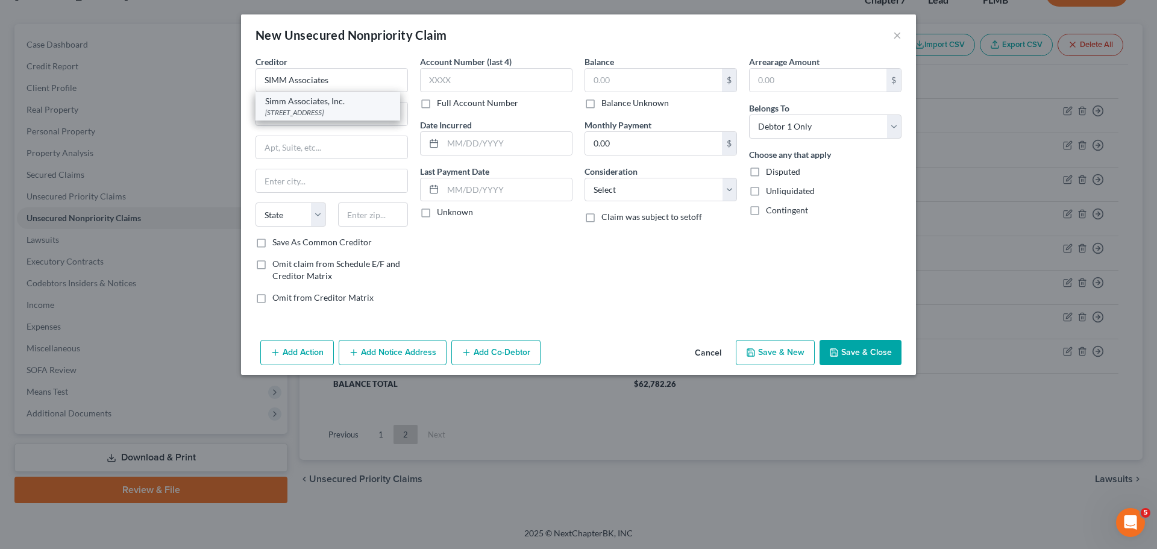
select select "7"
type input "19702"
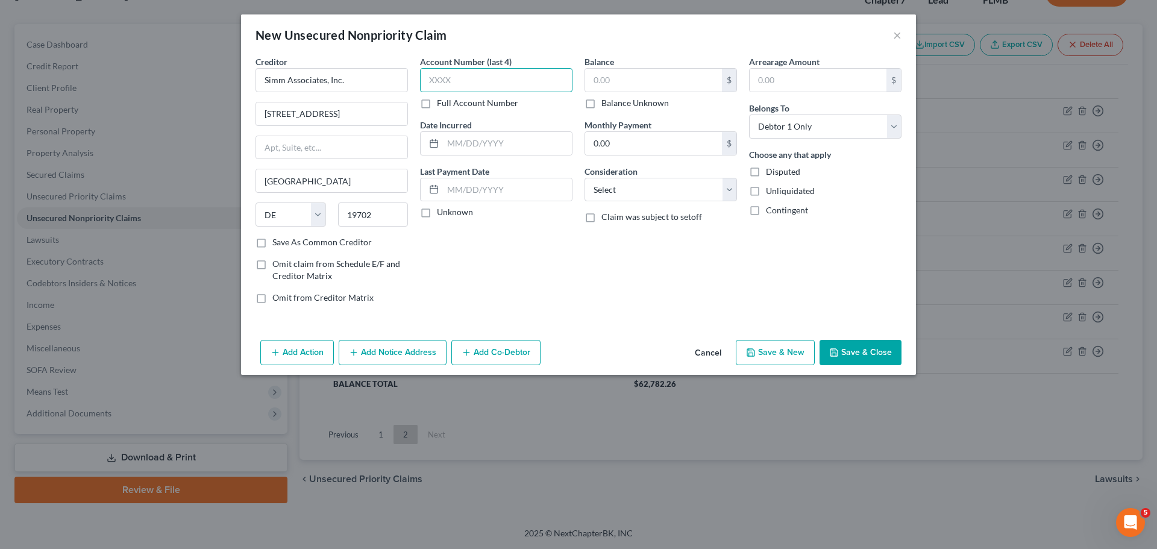
click at [464, 80] on input "text" at bounding box center [496, 80] width 152 height 24
type input "9572"
click at [652, 63] on div "Balance $ Balance Unknown Balance Undetermined $ Balance Unknown" at bounding box center [660, 82] width 152 height 54
click at [649, 69] on input "text" at bounding box center [653, 80] width 137 height 23
type input "4,925.10"
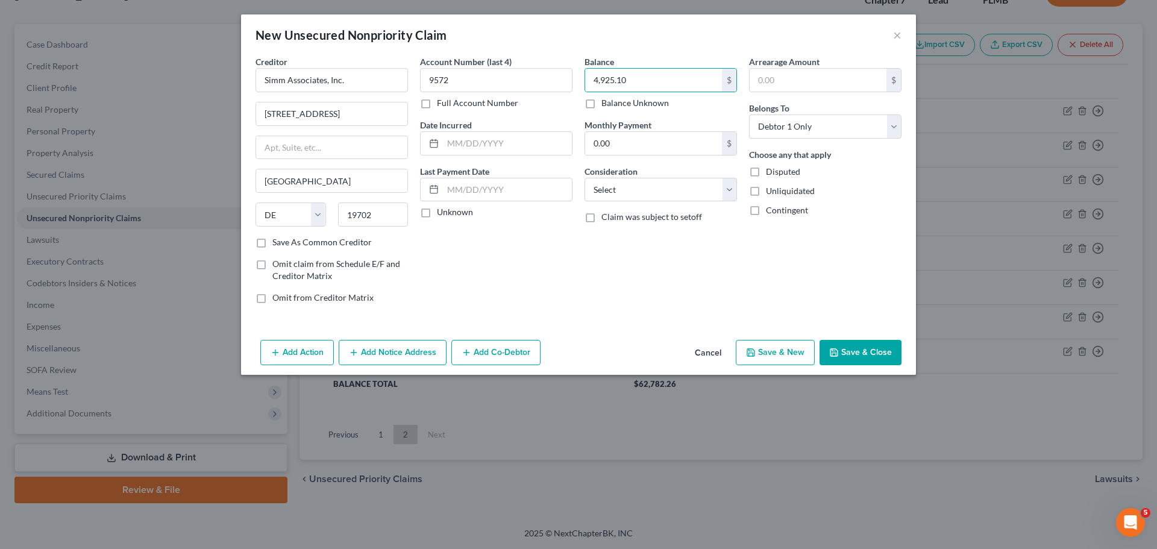
click at [874, 350] on button "Save & Close" at bounding box center [860, 352] width 82 height 25
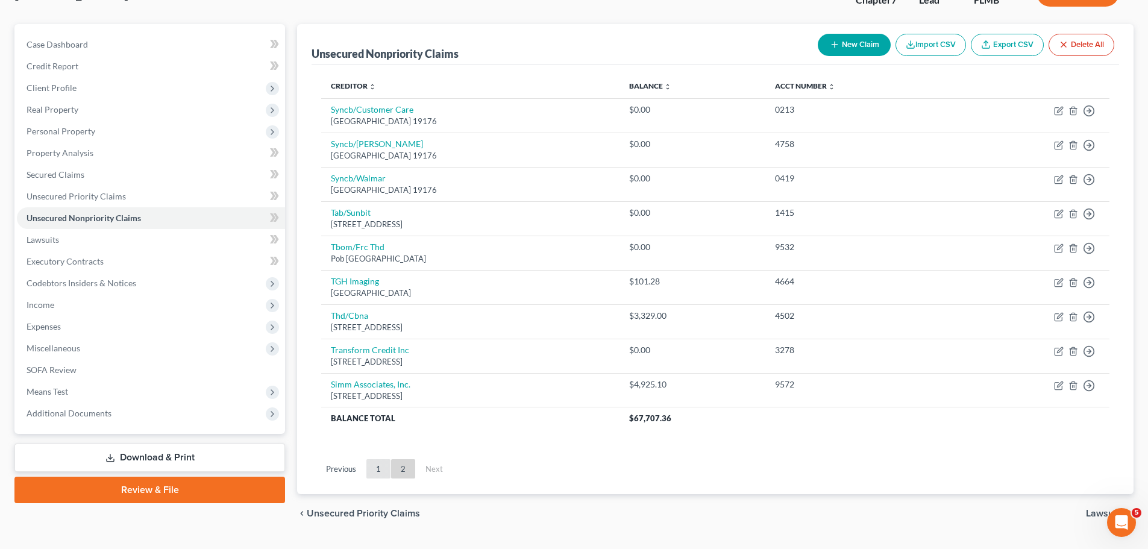
click at [374, 472] on link "1" at bounding box center [378, 468] width 24 height 19
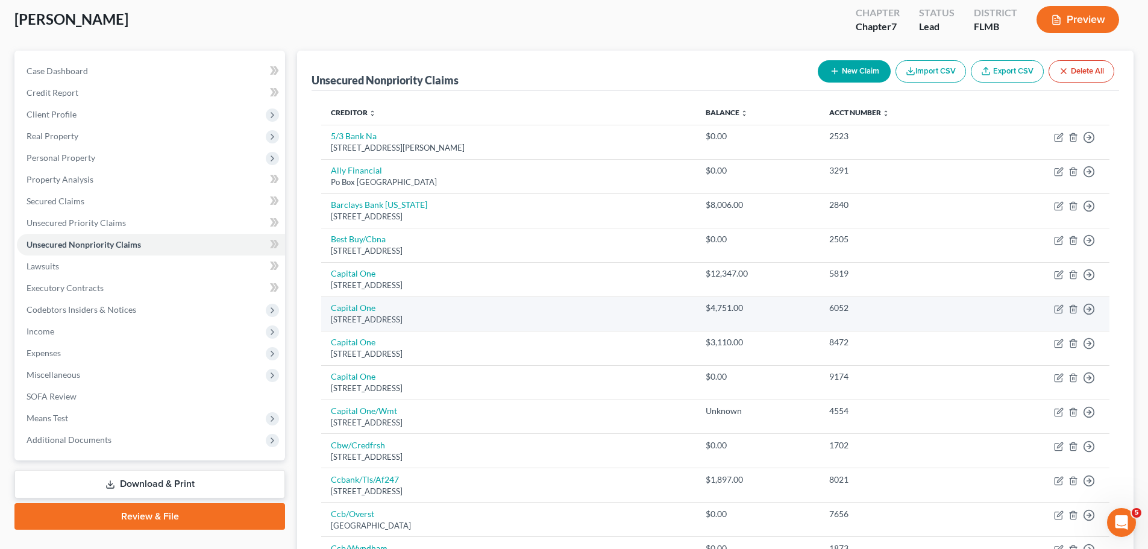
scroll to position [0, 0]
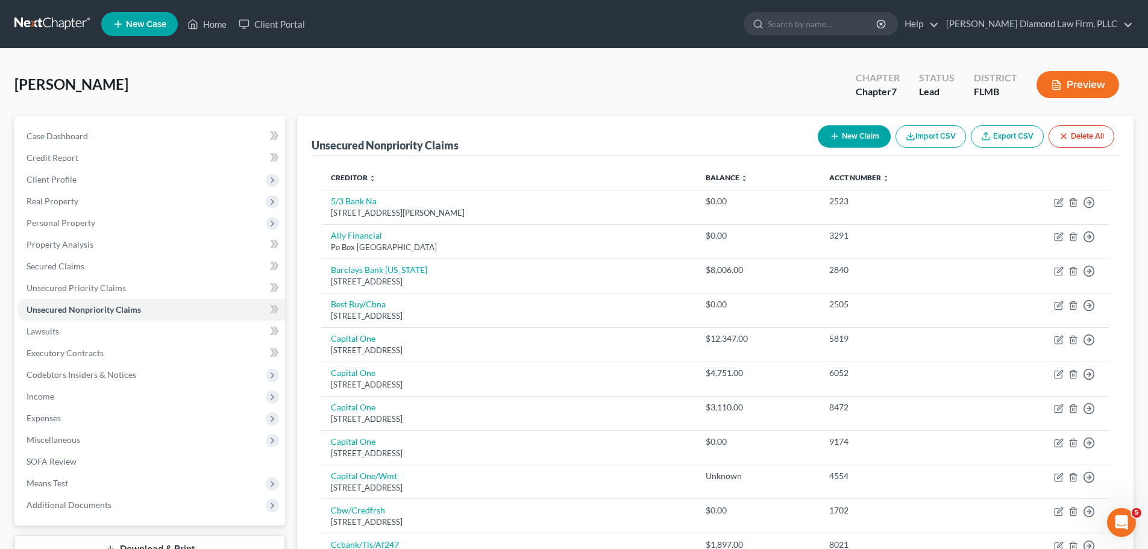
click at [834, 139] on line "button" at bounding box center [834, 136] width 0 height 5
select select "0"
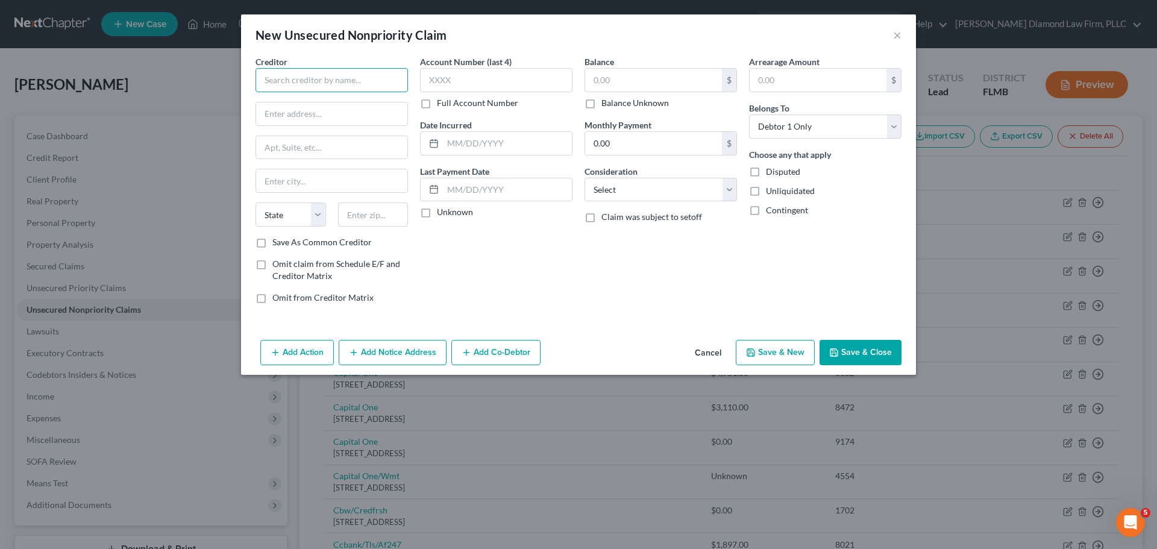
click at [281, 77] on input "text" at bounding box center [331, 80] width 152 height 24
type input "Harris & Harris, Ltd"
type input "111 W. Jackson Blvd"
type input "Ste 650"
type input "Chicago"
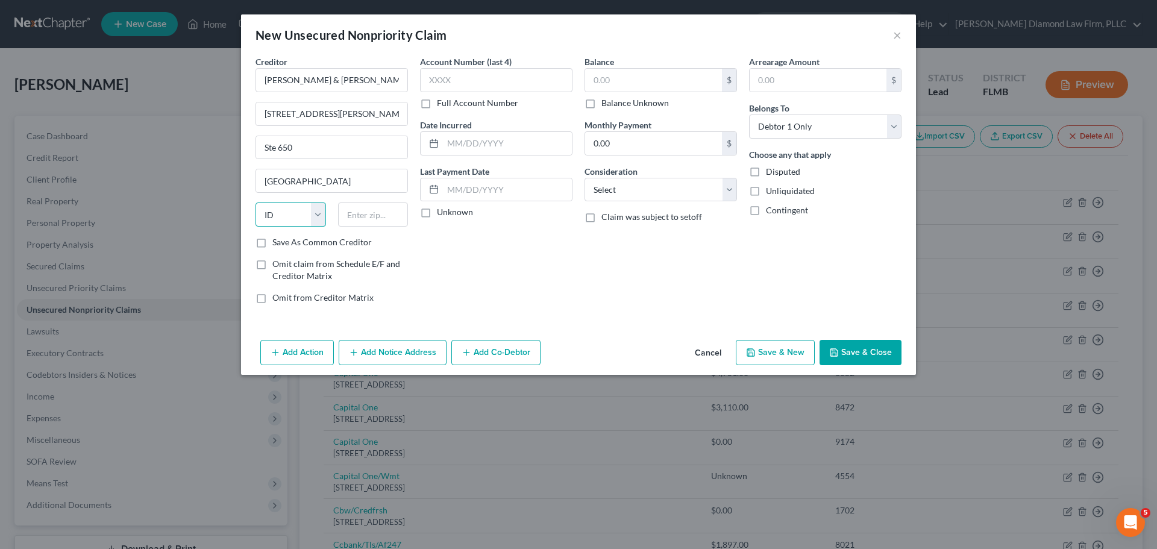
click at [306, 223] on select "State AL AK AR AZ CA CO CT DE DC FL GA GU HI ID IL IN IA KS KY LA ME MD MA MI M…" at bounding box center [290, 214] width 70 height 24
select select "14"
click at [255, 202] on select "State AL AK AR AZ CA CO CT DE DC FL GA GU HI ID IL IN IA KS KY LA ME MD MA MI M…" at bounding box center [290, 214] width 70 height 24
click at [370, 199] on div "Creditor * Harris & Harris, Ltd 111 W. Jackson Blvd Ste 650 Chicago State AL AK…" at bounding box center [331, 145] width 152 height 181
click at [368, 209] on input "text" at bounding box center [373, 214] width 70 height 24
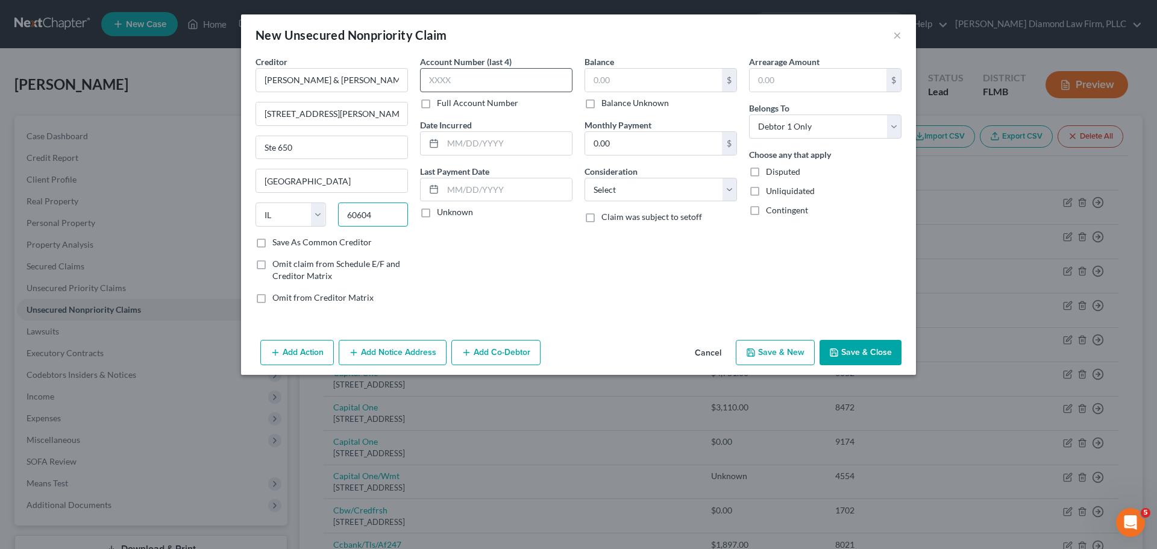
type input "60604"
click at [479, 81] on input "text" at bounding box center [496, 80] width 152 height 24
type input "1413"
click at [635, 72] on input "text" at bounding box center [653, 80] width 137 height 23
type input "30.11"
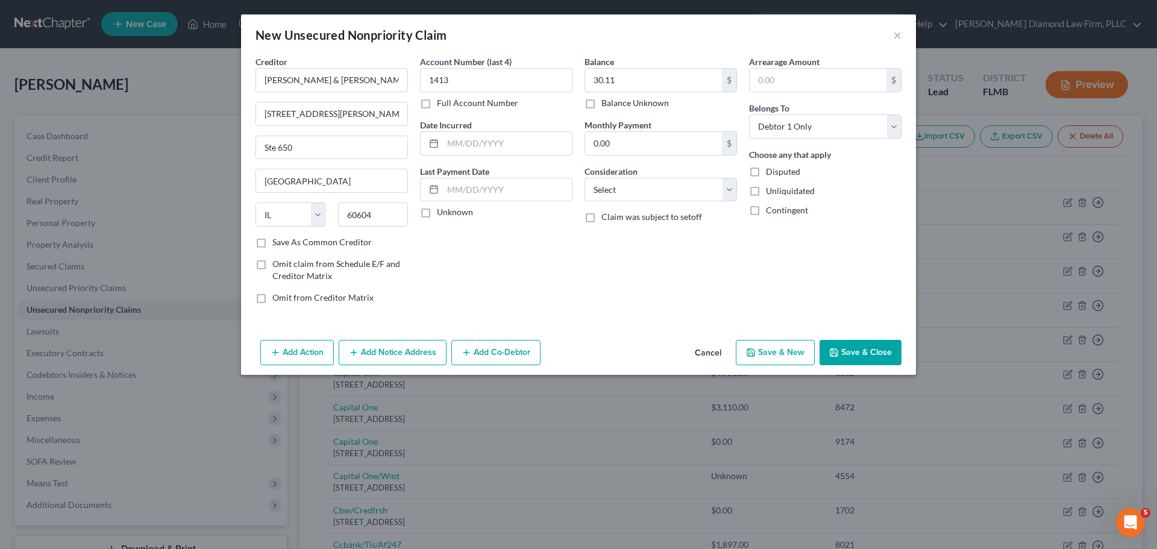
click at [864, 341] on button "Save & Close" at bounding box center [860, 352] width 82 height 25
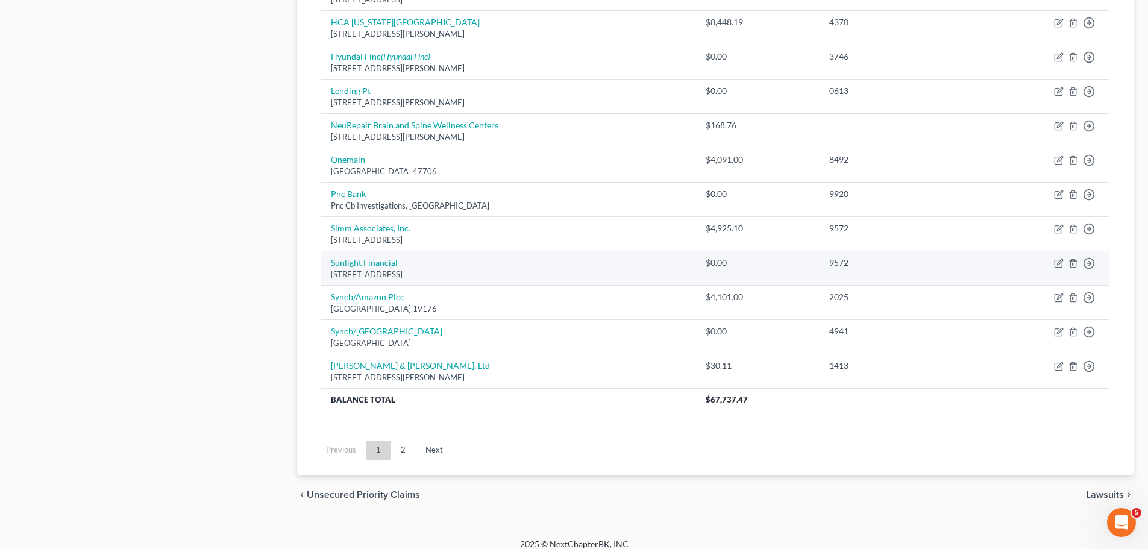
scroll to position [876, 0]
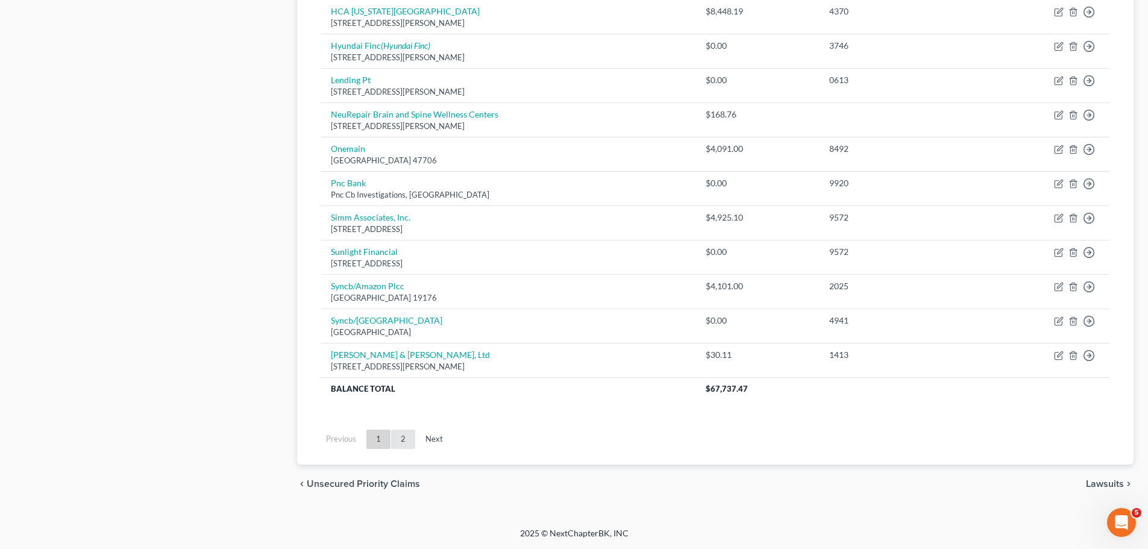
click at [404, 434] on link "2" at bounding box center [403, 438] width 24 height 19
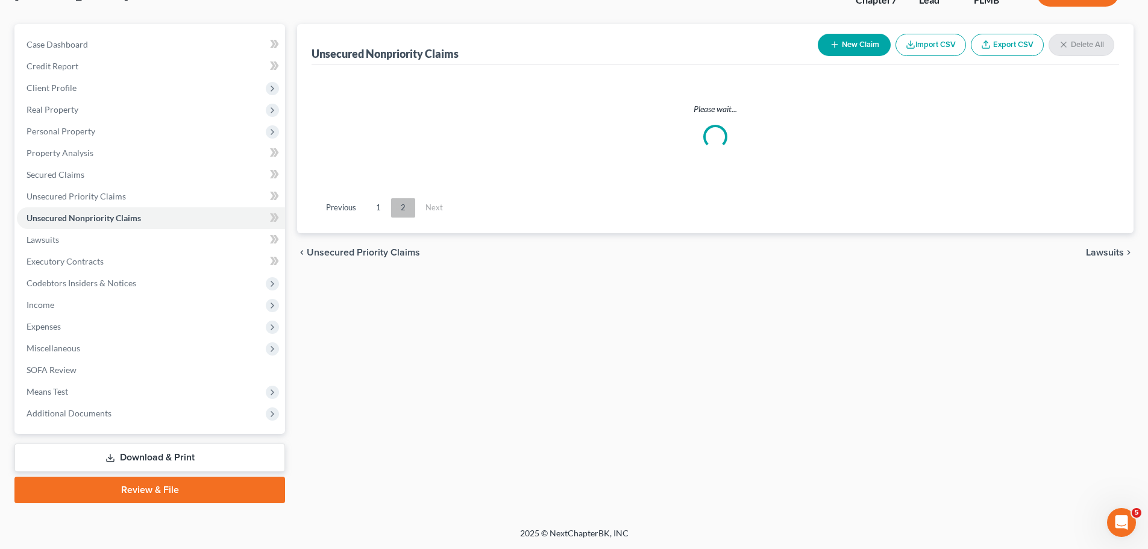
scroll to position [155, 0]
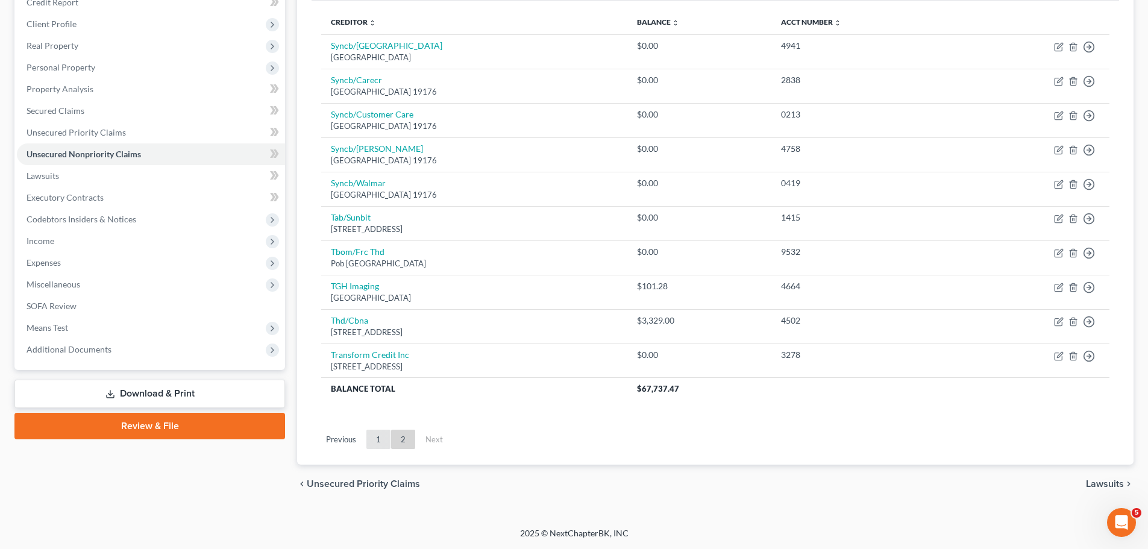
click at [370, 438] on link "1" at bounding box center [378, 438] width 24 height 19
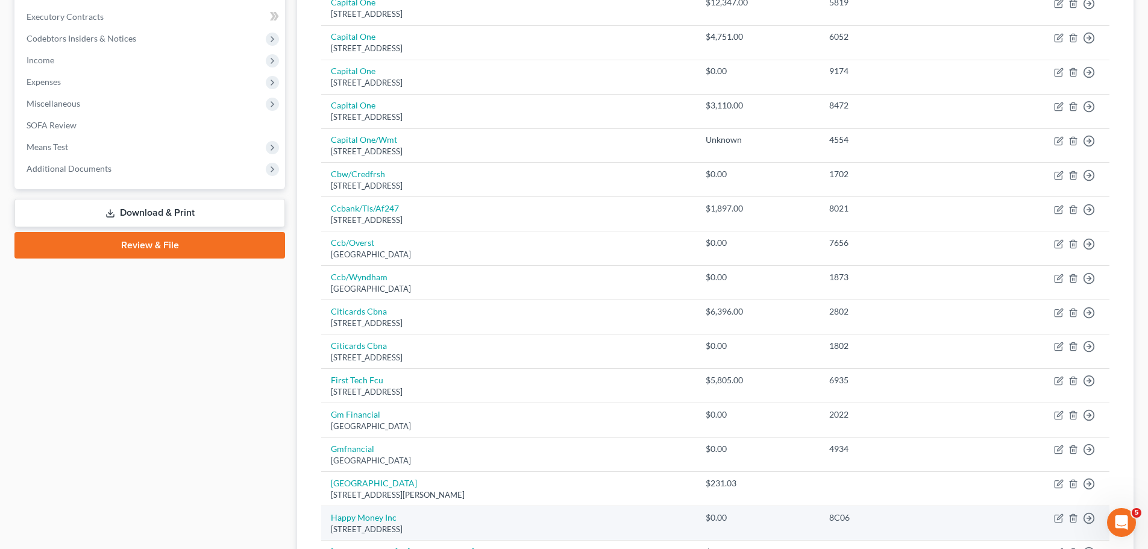
scroll to position [0, 0]
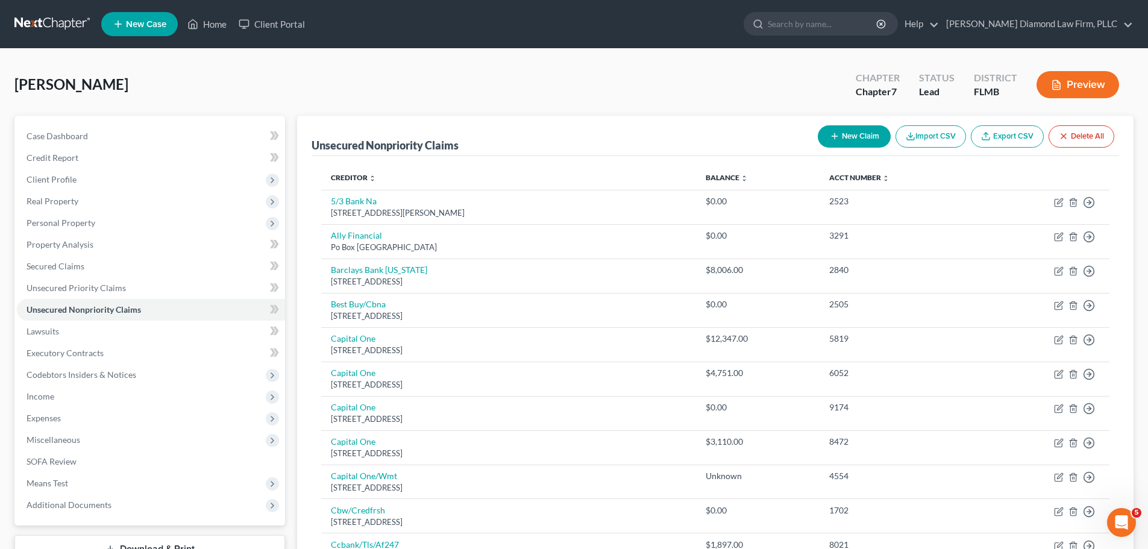
click at [851, 128] on button "New Claim" at bounding box center [853, 136] width 73 height 22
select select "0"
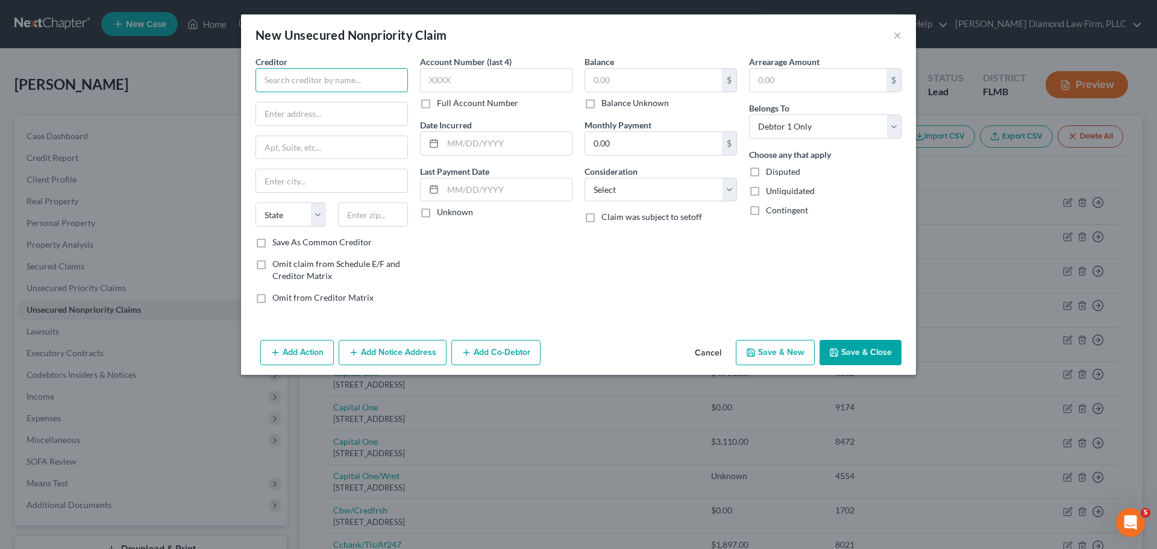
click at [301, 74] on input "text" at bounding box center [331, 80] width 152 height 24
type input "USF Health"
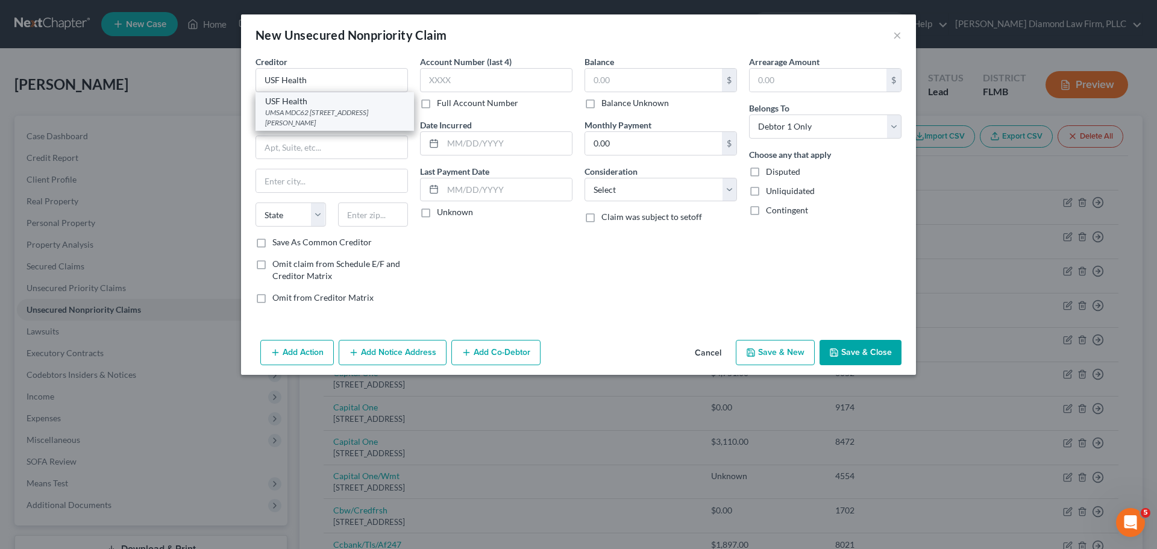
click at [308, 118] on div "UMSA MDC62 12901 Bruce B. Downs Blvd., Tampa, FL 33612" at bounding box center [334, 117] width 139 height 20
type input "UMSA MDC62"
type input "12901 Bruce B. Downs Blvd."
type input "Tampa"
select select "9"
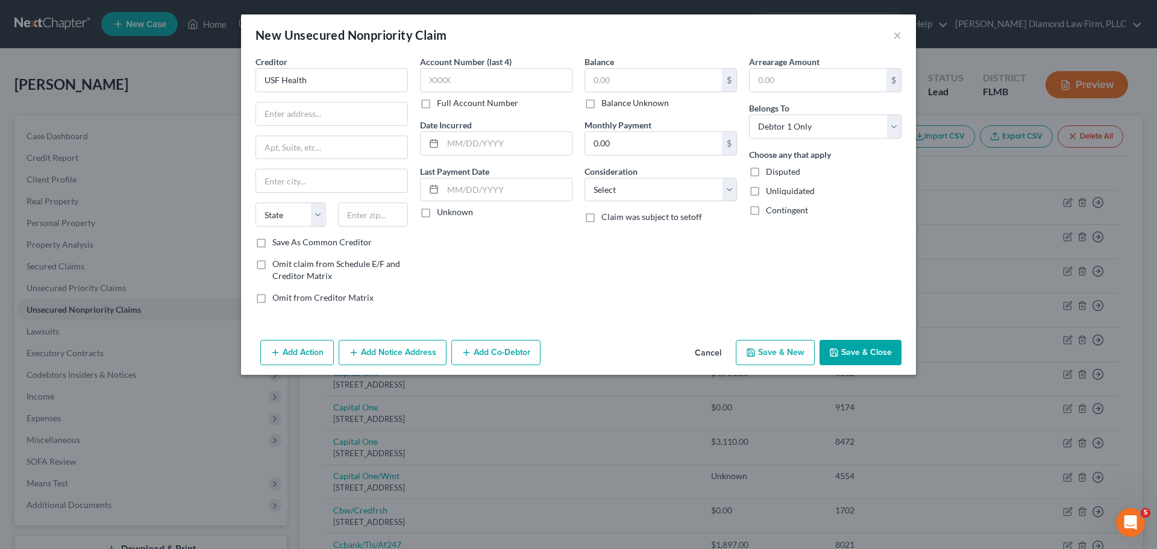
type input "33612"
click at [499, 86] on input "text" at bounding box center [496, 80] width 152 height 24
type input "6183"
click at [609, 87] on input "text" at bounding box center [653, 80] width 137 height 23
type input "188.11"
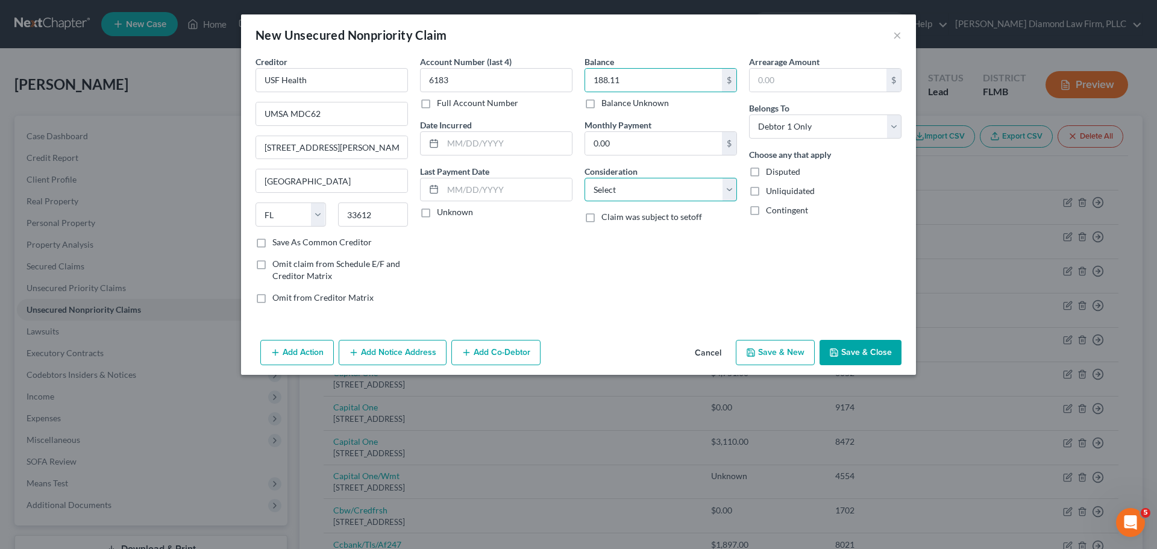
click at [644, 184] on select "Select Cable / Satellite Services Collection Agency Credit Card Debt Debt Couns…" at bounding box center [660, 190] width 152 height 24
select select "9"
click at [584, 178] on select "Select Cable / Satellite Services Collection Agency Credit Card Debt Debt Couns…" at bounding box center [660, 190] width 152 height 24
click at [849, 348] on button "Save & Close" at bounding box center [860, 352] width 82 height 25
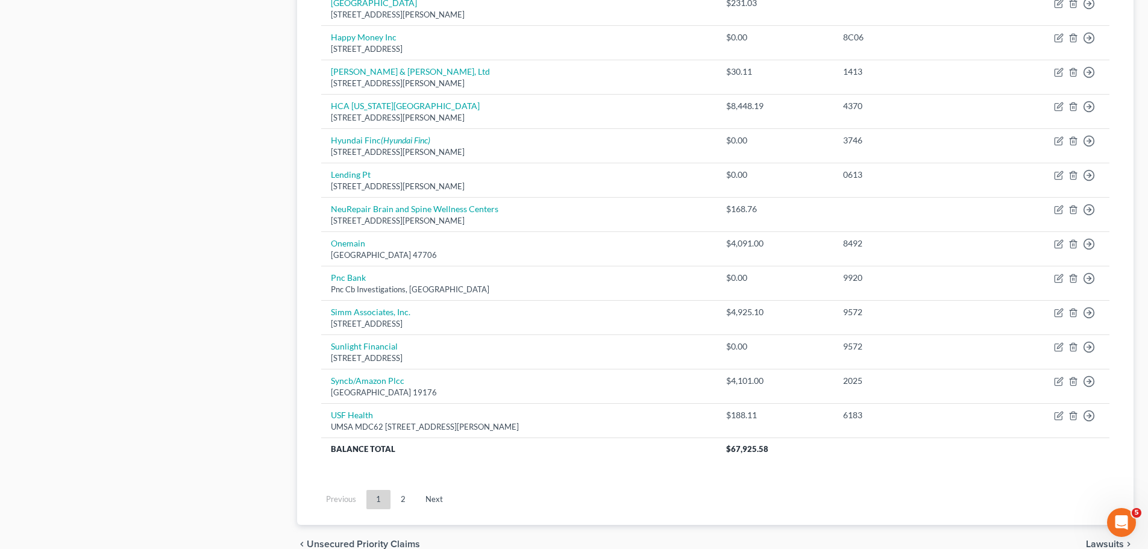
scroll to position [843, 0]
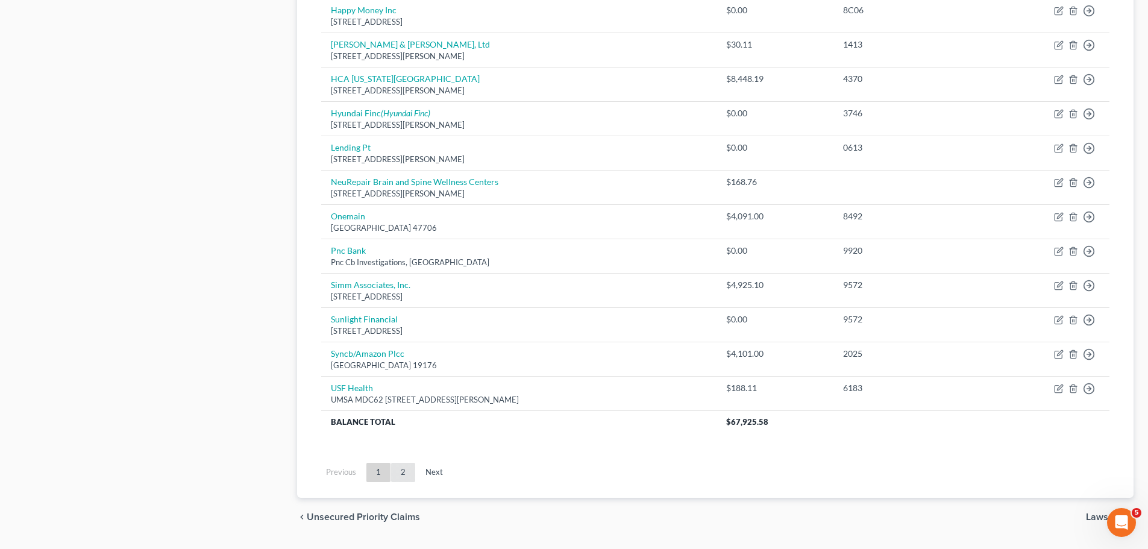
click at [397, 470] on link "2" at bounding box center [403, 472] width 24 height 19
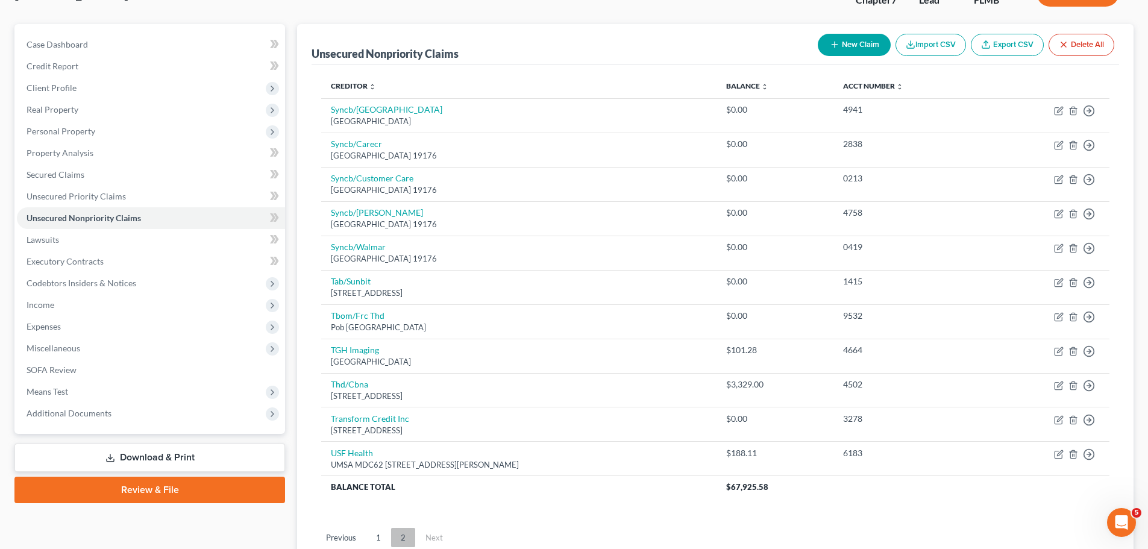
scroll to position [190, 0]
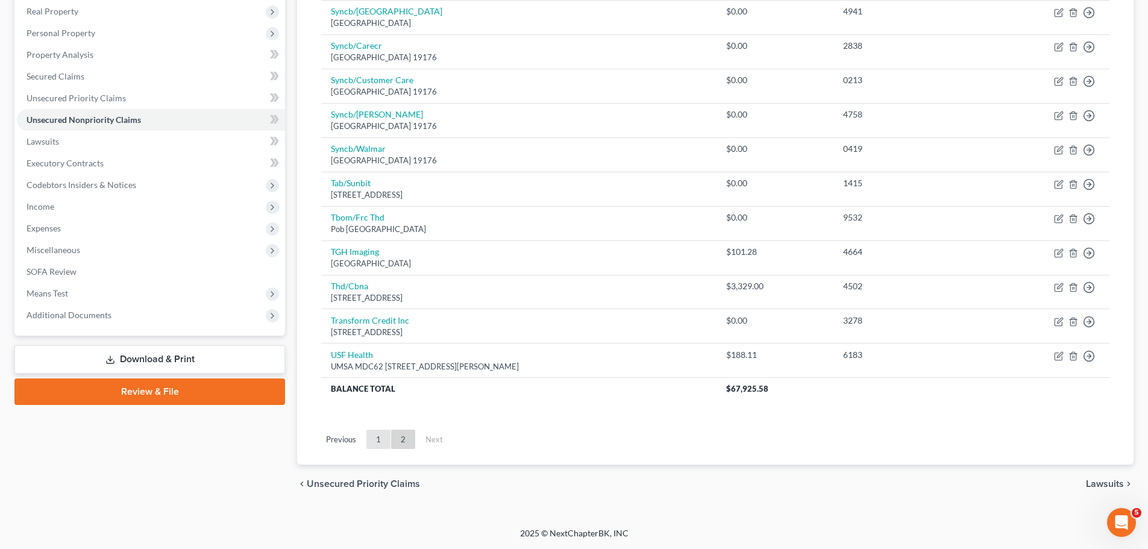
click at [386, 442] on link "1" at bounding box center [378, 438] width 24 height 19
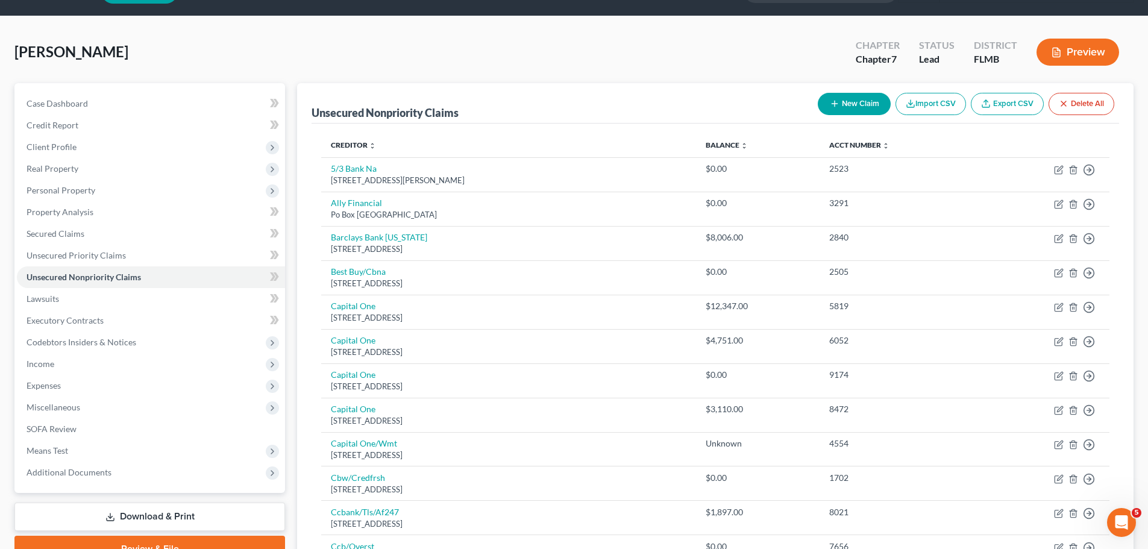
scroll to position [0, 0]
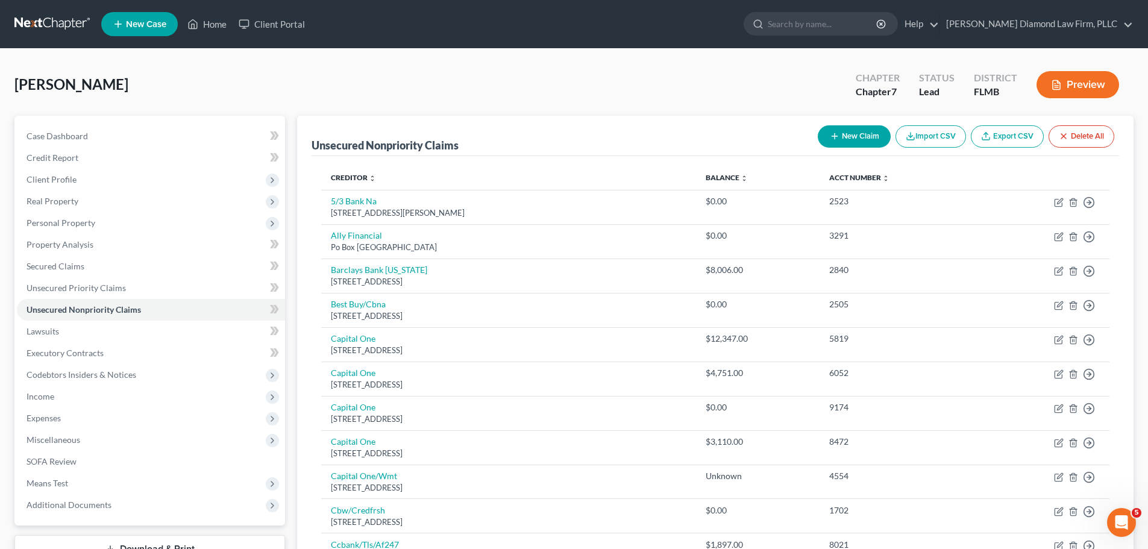
click at [834, 135] on line "button" at bounding box center [834, 136] width 0 height 5
select select "0"
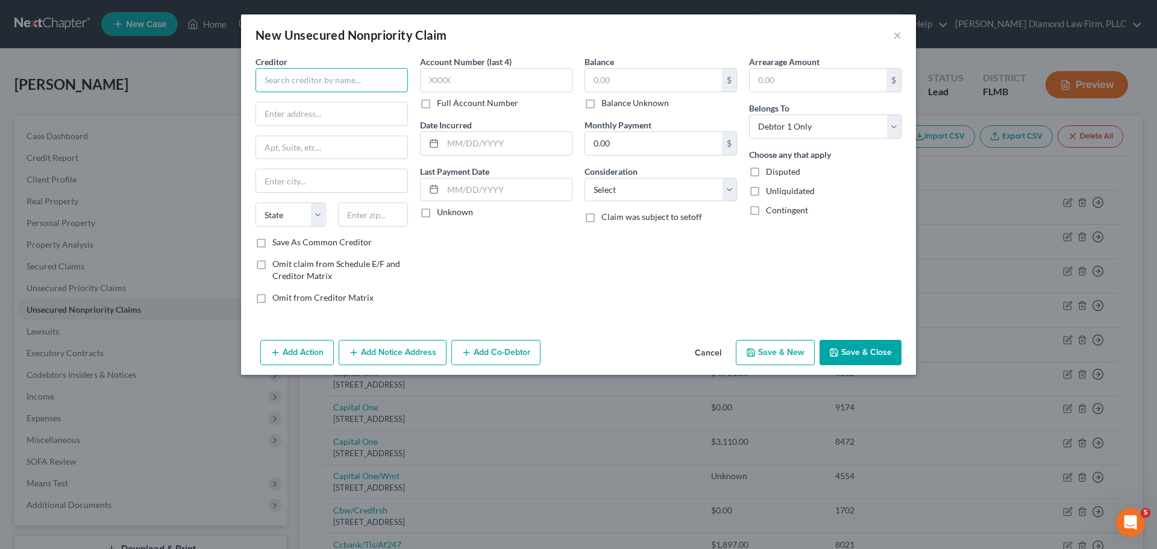
click at [360, 84] on input "text" at bounding box center [331, 80] width 152 height 24
type input "Pathology Associates, P.A"
type input "6671 13th Ave N"
type input "Ste 1B"
type input "St. Petersburg"
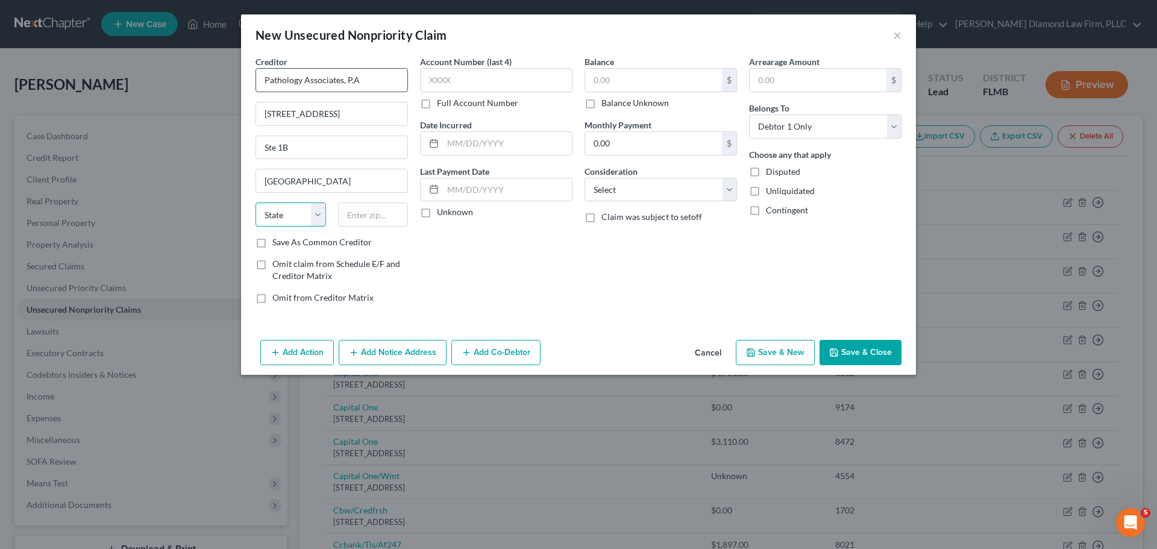
select select "9"
type input "33710"
type input "Saint Petersburg"
click at [514, 74] on input "text" at bounding box center [496, 80] width 152 height 24
type input "4574"
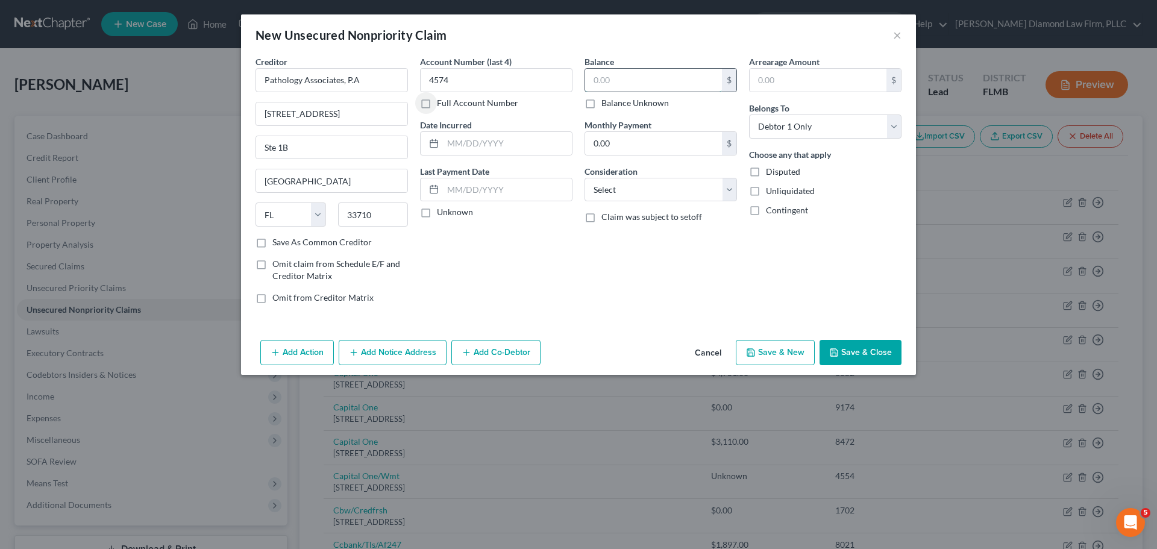
click at [619, 87] on input "text" at bounding box center [653, 80] width 137 height 23
type input "102.98"
click at [651, 188] on select "Select Cable / Satellite Services Collection Agency Credit Card Debt Debt Couns…" at bounding box center [660, 190] width 152 height 24
select select "9"
click at [584, 178] on select "Select Cable / Satellite Services Collection Agency Credit Card Debt Debt Couns…" at bounding box center [660, 190] width 152 height 24
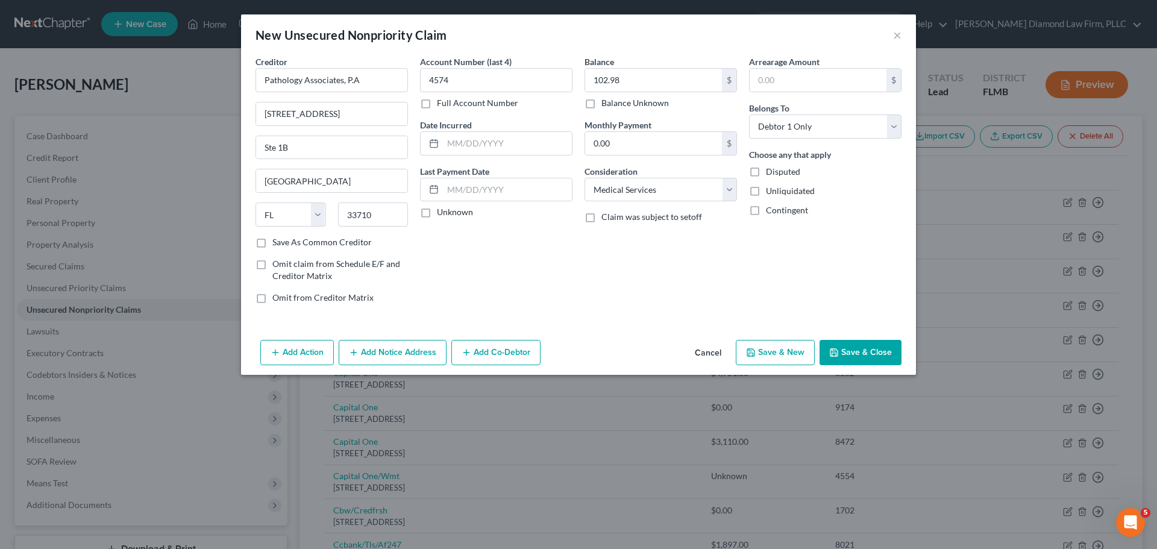
click at [846, 345] on button "Save & Close" at bounding box center [860, 352] width 82 height 25
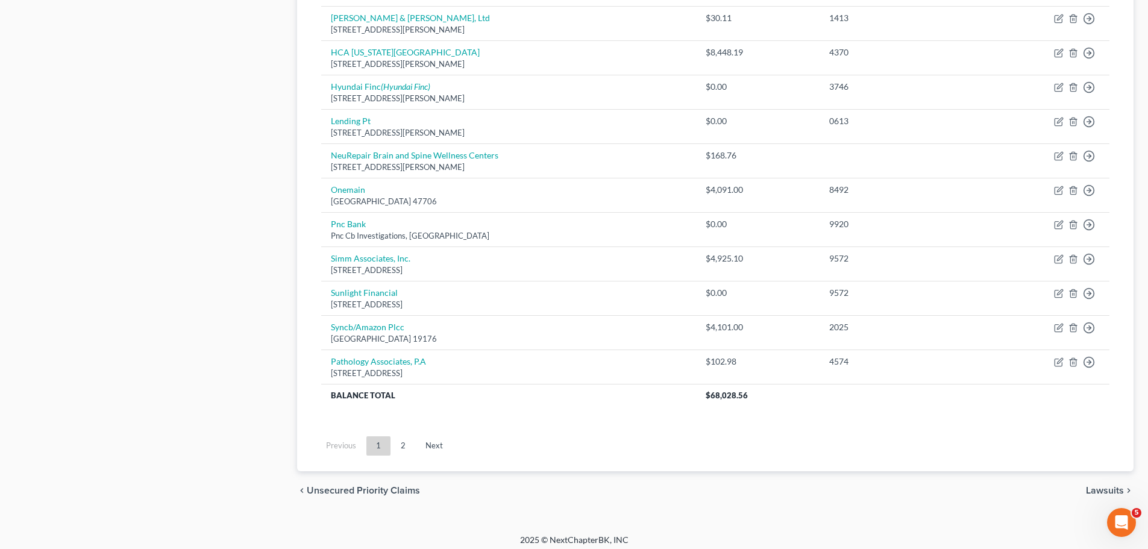
scroll to position [876, 0]
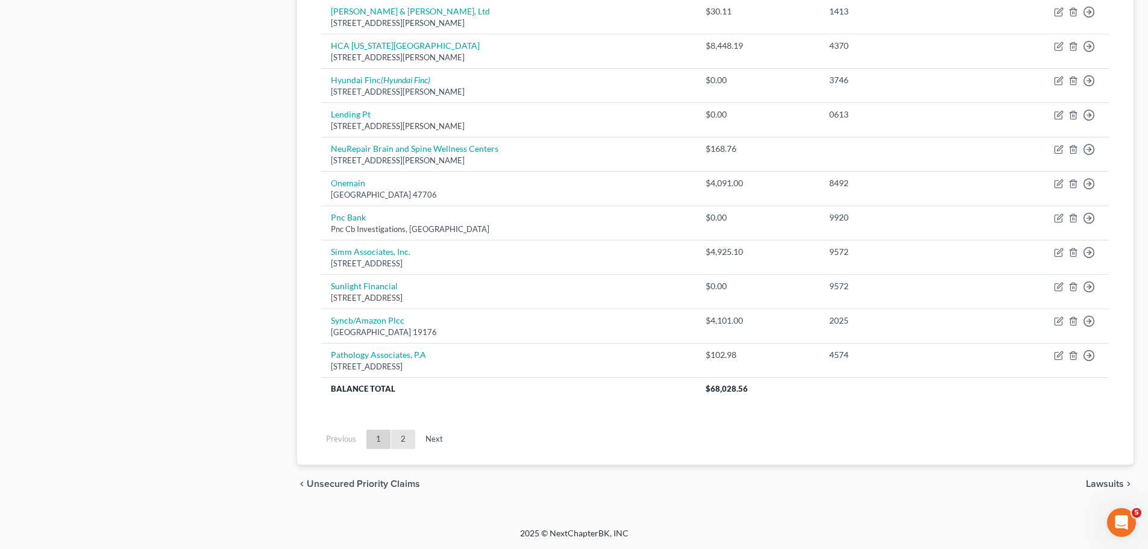
click at [395, 443] on link "2" at bounding box center [403, 438] width 24 height 19
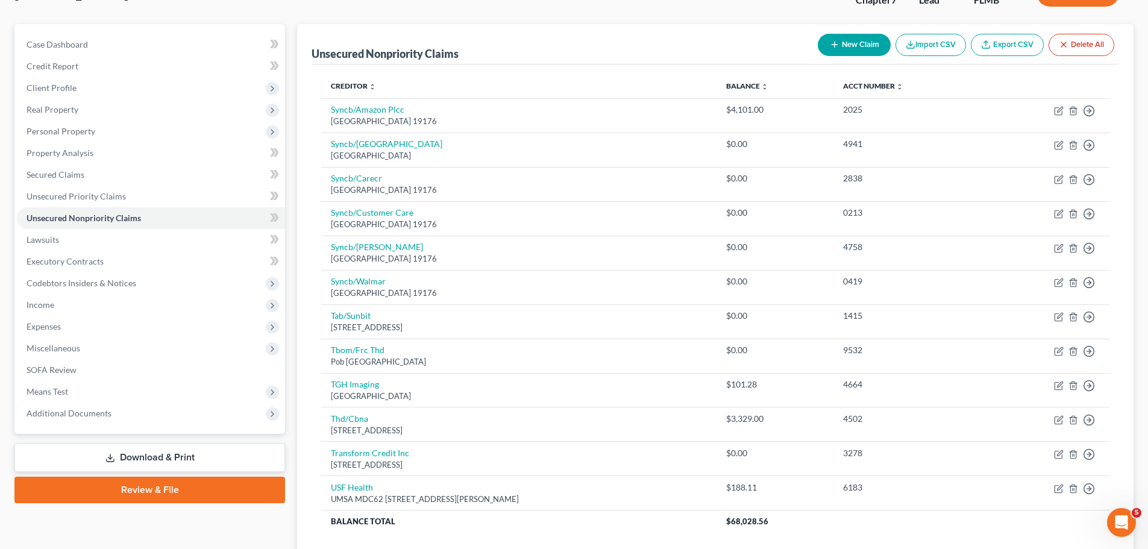
scroll to position [224, 0]
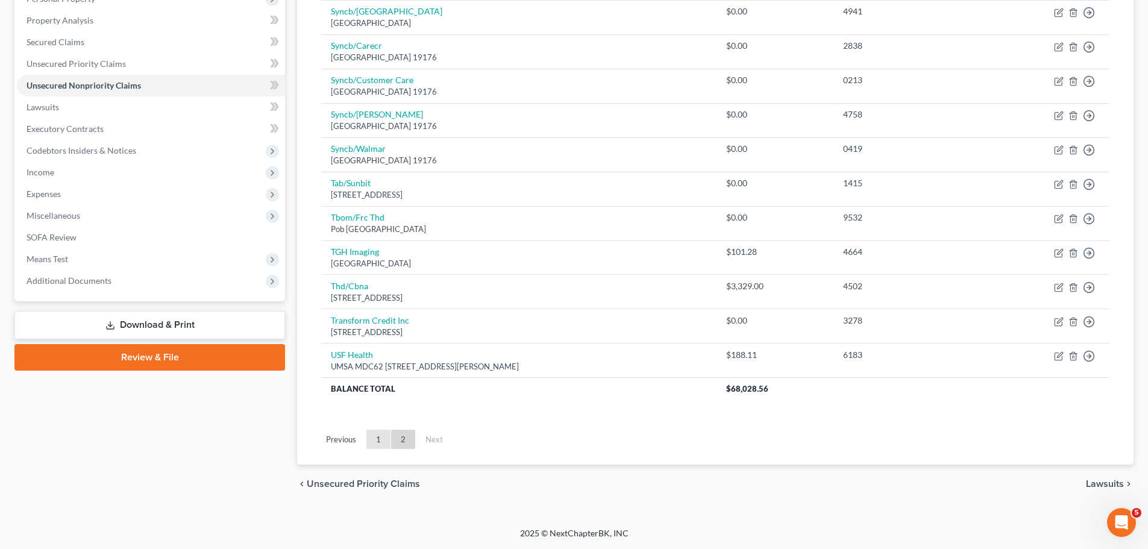
click at [379, 441] on link "1" at bounding box center [378, 438] width 24 height 19
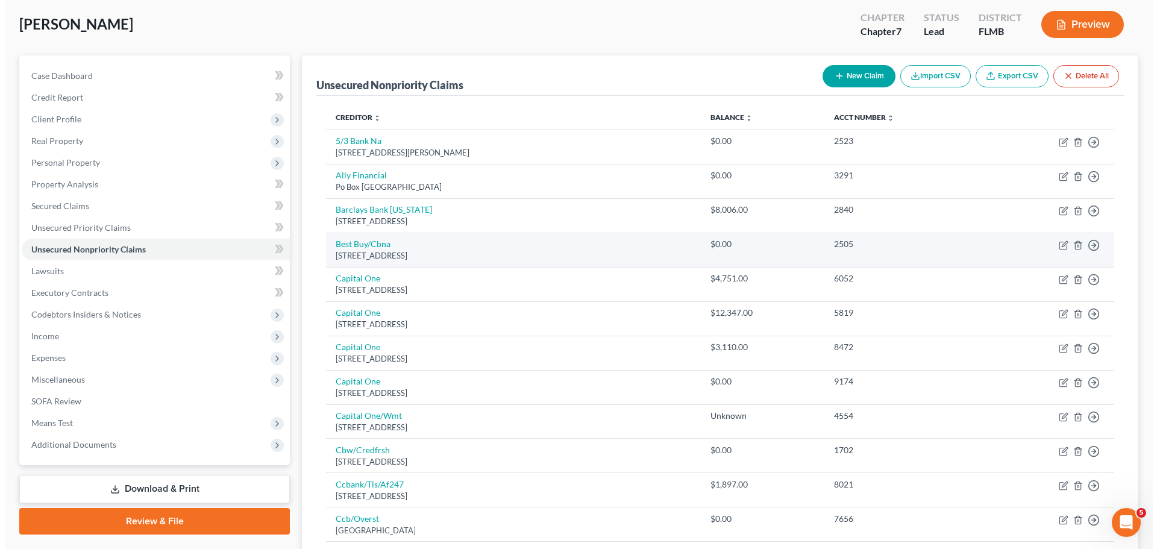
scroll to position [0, 0]
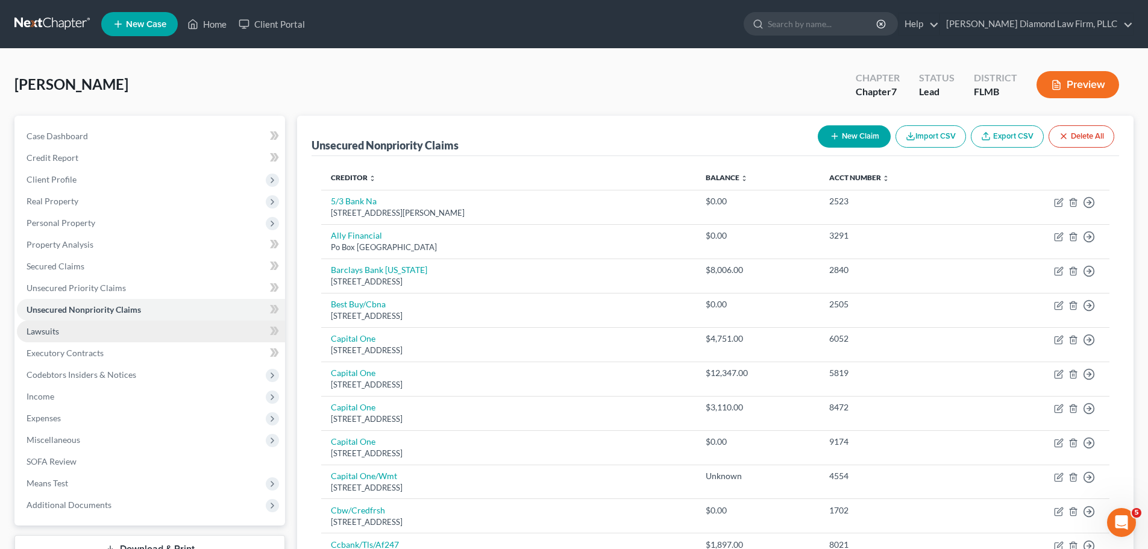
click at [139, 332] on link "Lawsuits" at bounding box center [151, 331] width 268 height 22
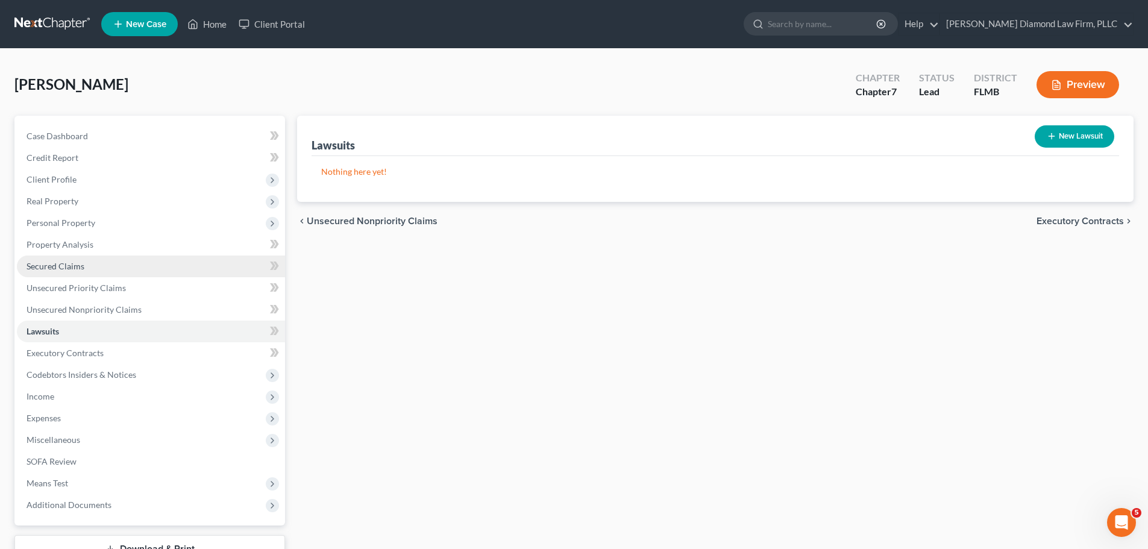
click at [149, 266] on link "Secured Claims" at bounding box center [151, 266] width 268 height 22
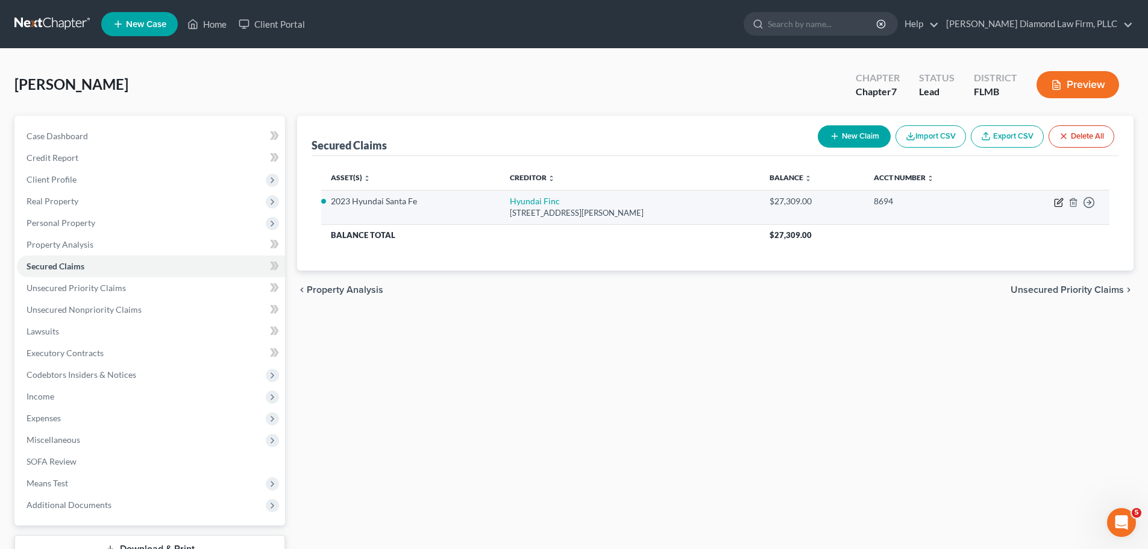
click at [1055, 202] on icon "button" at bounding box center [1057, 202] width 7 height 7
select select "4"
select select "2"
select select "0"
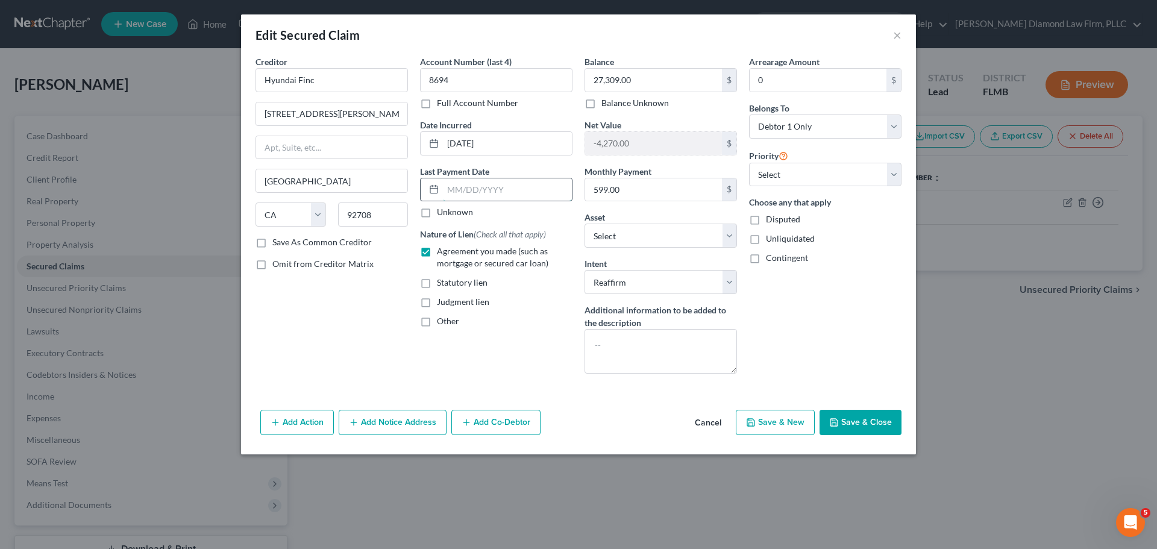
click at [489, 182] on input "text" at bounding box center [507, 189] width 129 height 23
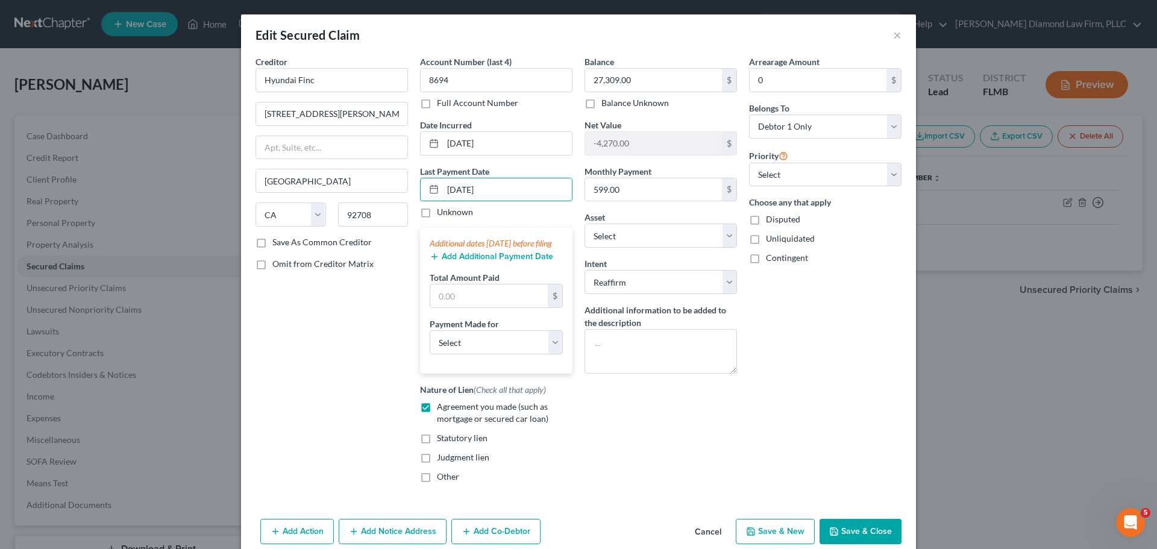
type input "07/17/2025"
click at [470, 261] on button "Add Additional Payment Date" at bounding box center [490, 257] width 123 height 10
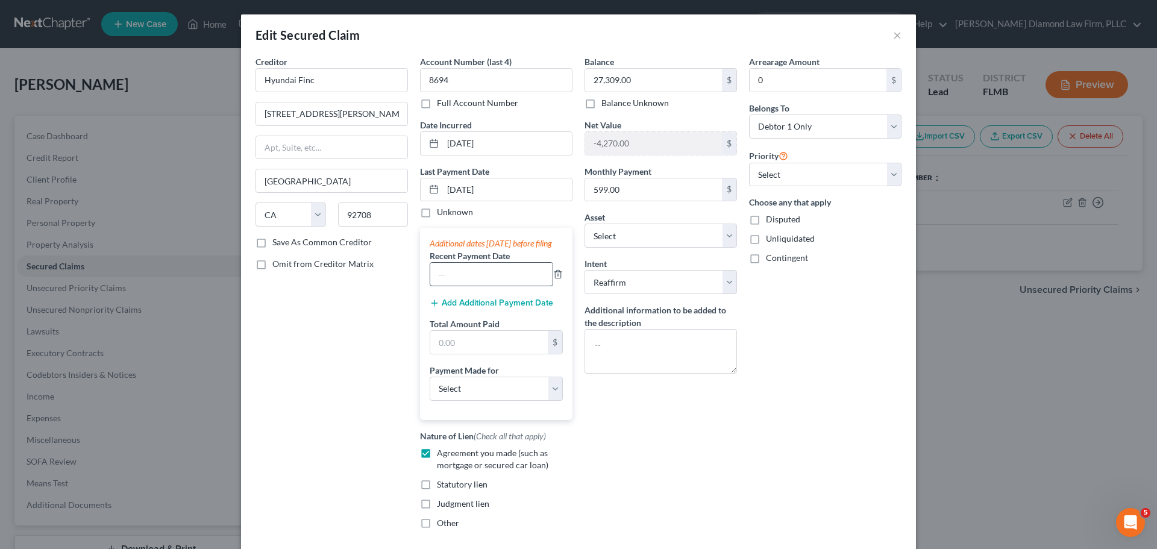
click at [466, 278] on input "text" at bounding box center [491, 274] width 122 height 23
type input "07/03/2025"
click at [491, 308] on button "Add Additional Payment Date" at bounding box center [490, 303] width 123 height 10
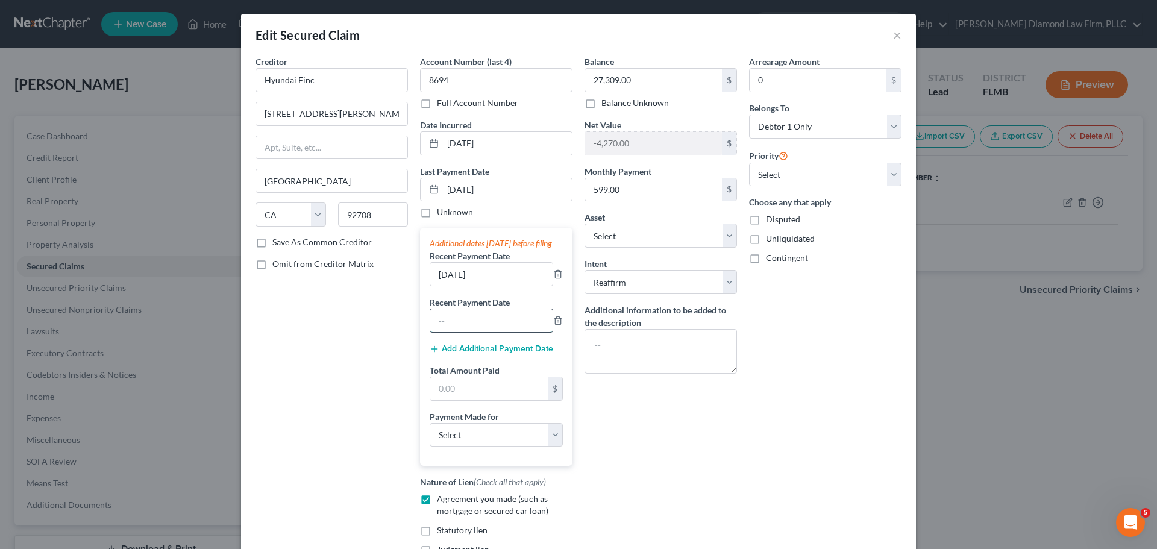
click at [477, 326] on input "text" at bounding box center [491, 320] width 122 height 23
type input "06/18/2025"
click at [487, 400] on input "text" at bounding box center [488, 388] width 117 height 23
type input "900"
click at [493, 354] on button "Add Additional Payment Date" at bounding box center [490, 349] width 123 height 10
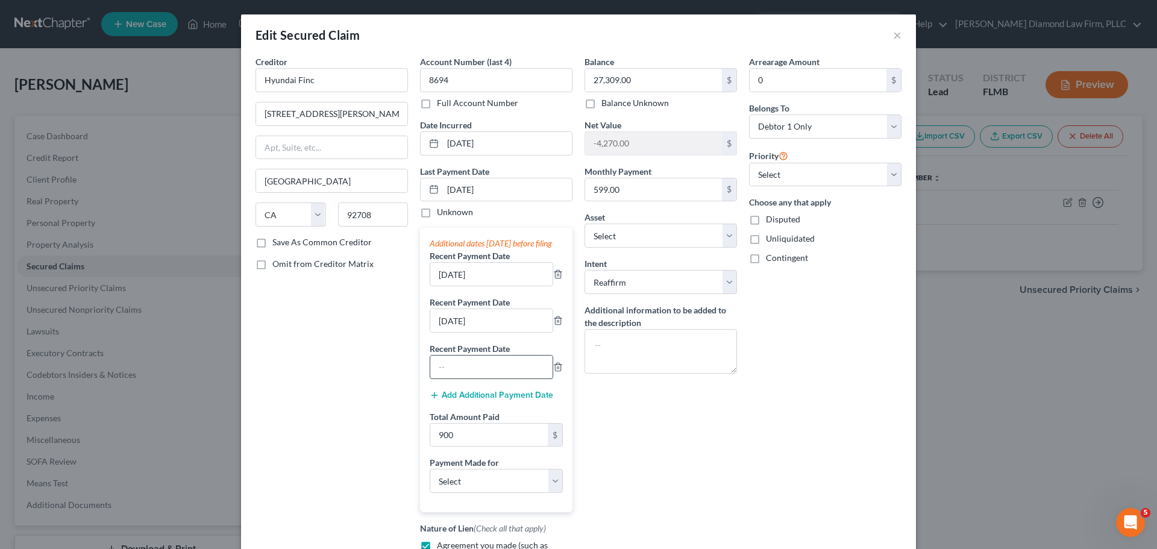
click at [479, 377] on input "text" at bounding box center [491, 366] width 122 height 23
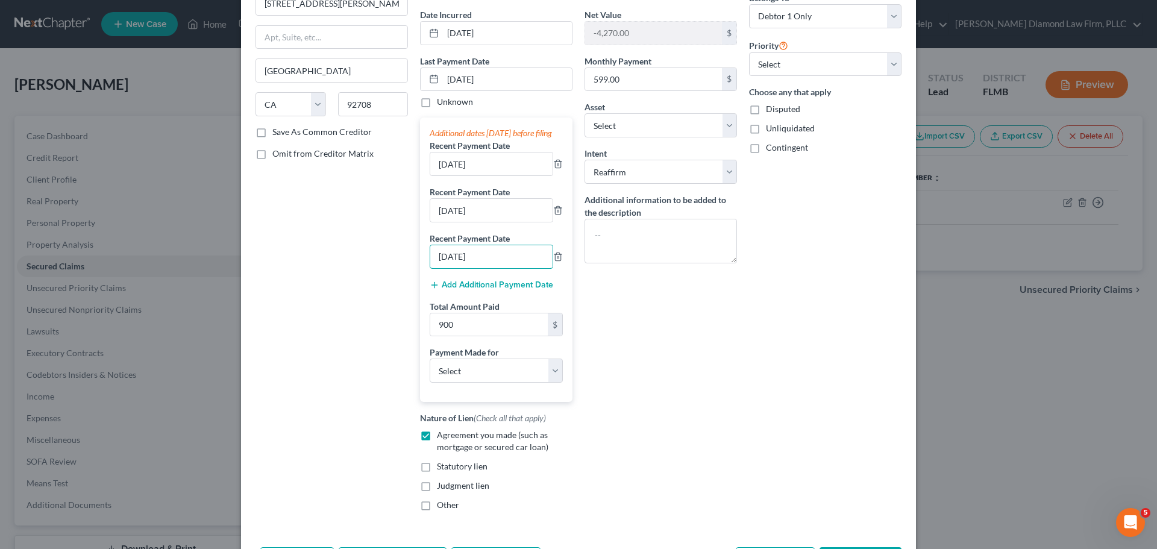
scroll to position [120, 0]
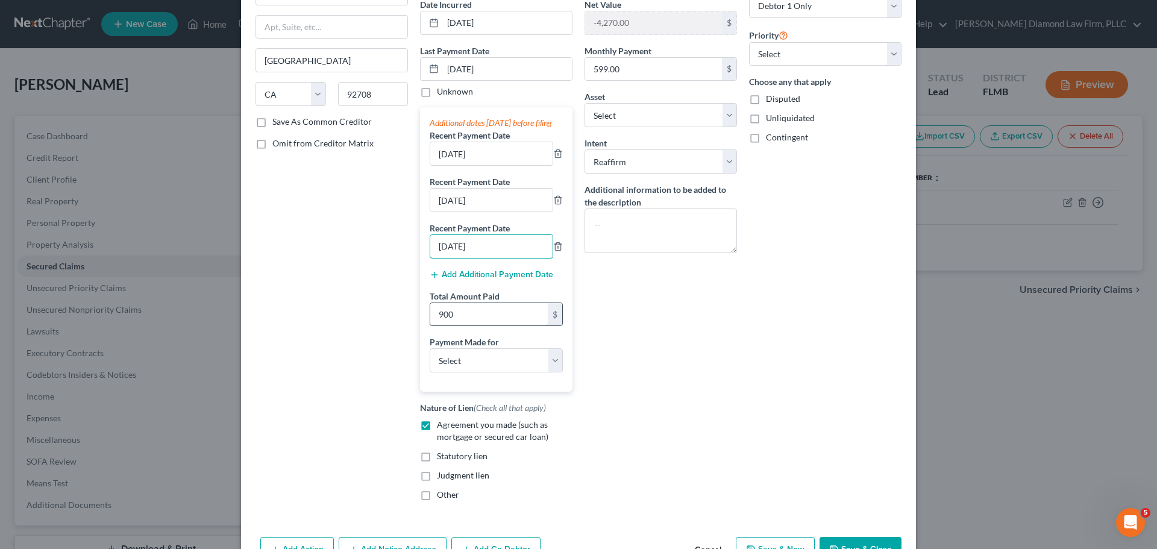
type input "06/05/2025"
click at [463, 326] on input "900" at bounding box center [488, 314] width 117 height 23
type input "1,200"
click at [479, 372] on select "Select Car Credit Card Loan Repayment Mortgage Other Suppliers Or Vendors" at bounding box center [495, 360] width 133 height 24
select select "0"
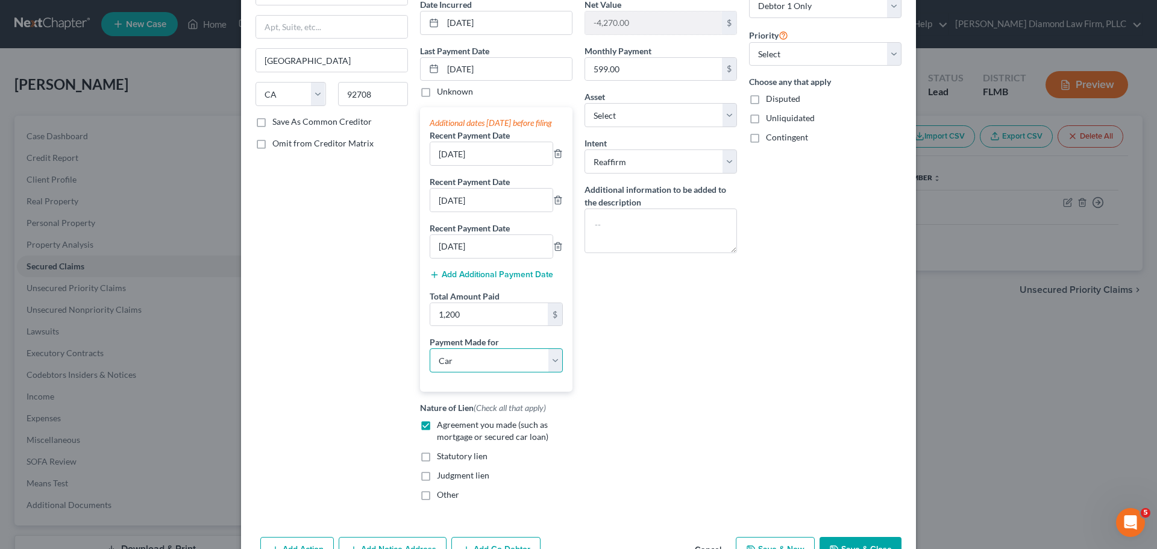
click at [429, 360] on select "Select Car Credit Card Loan Repayment Mortgage Other Suppliers Or Vendors" at bounding box center [495, 360] width 133 height 24
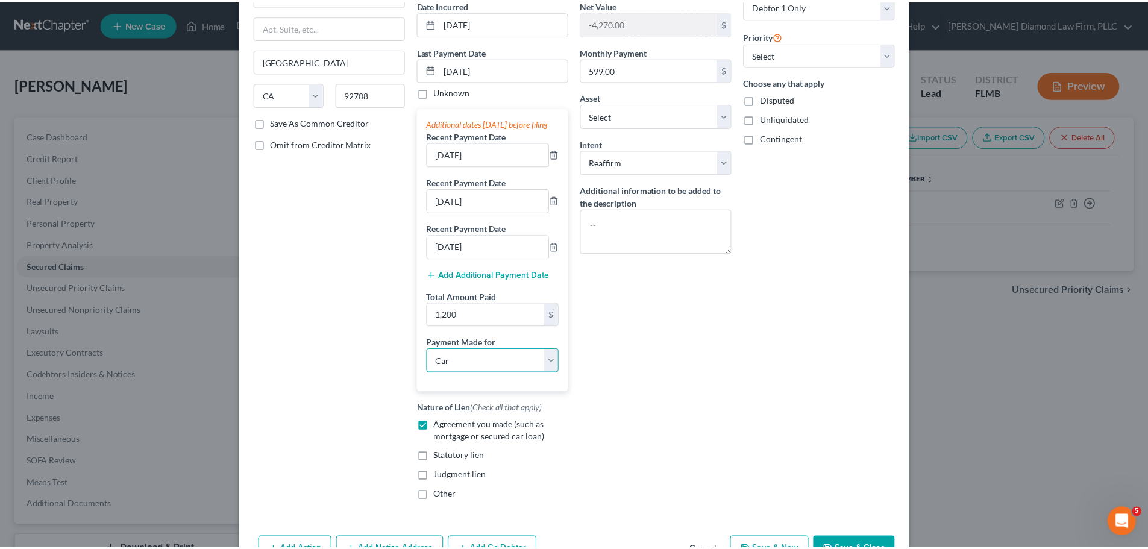
scroll to position [180, 0]
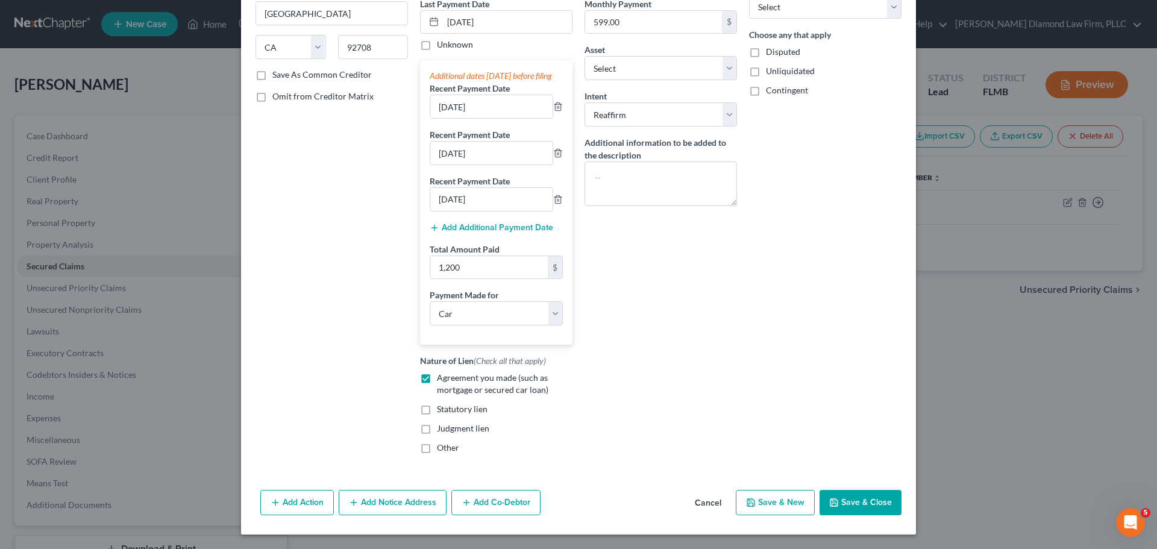
click at [868, 502] on button "Save & Close" at bounding box center [860, 502] width 82 height 25
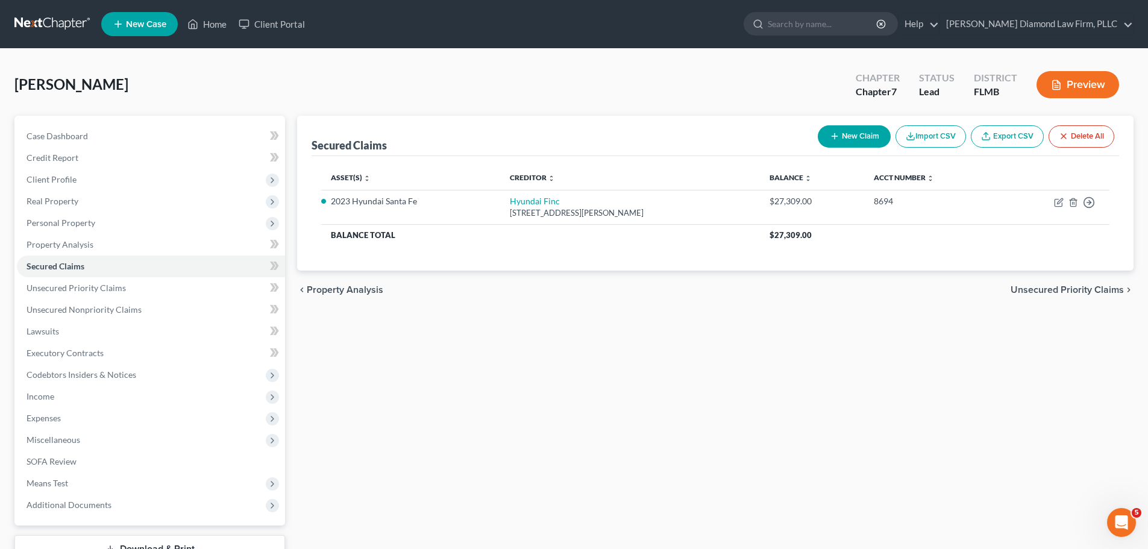
drag, startPoint x: 916, startPoint y: 352, endPoint x: 960, endPoint y: 352, distance: 44.0
click at [916, 352] on div "Secured Claims New Claim Import CSV Export CSV Delete All Asset(s) expand_more …" at bounding box center [715, 355] width 848 height 479
click at [66, 246] on span "Property Analysis" at bounding box center [60, 244] width 67 height 10
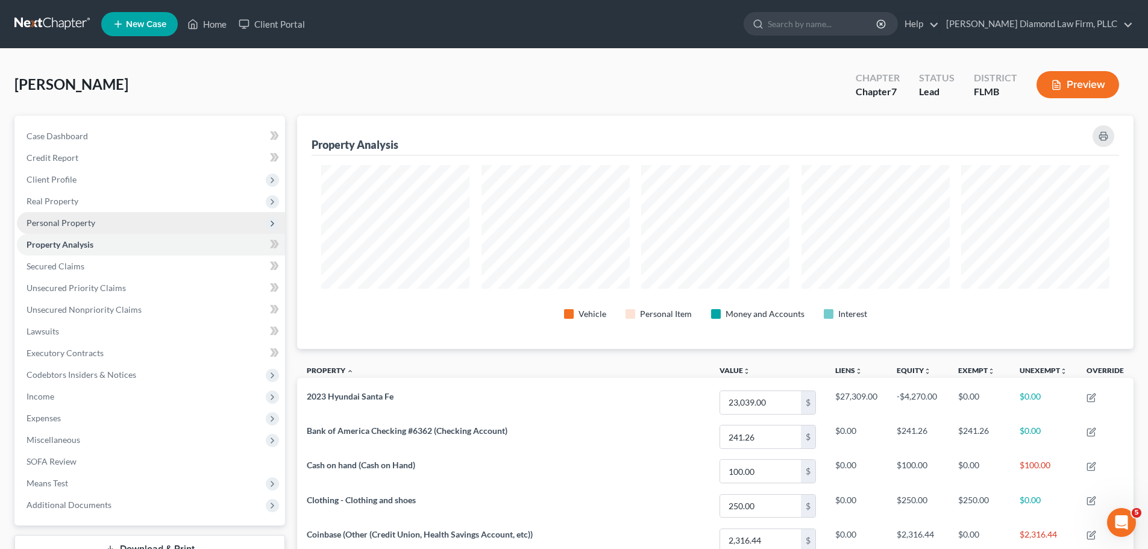
scroll to position [233, 836]
click at [66, 227] on span "Personal Property" at bounding box center [61, 222] width 69 height 10
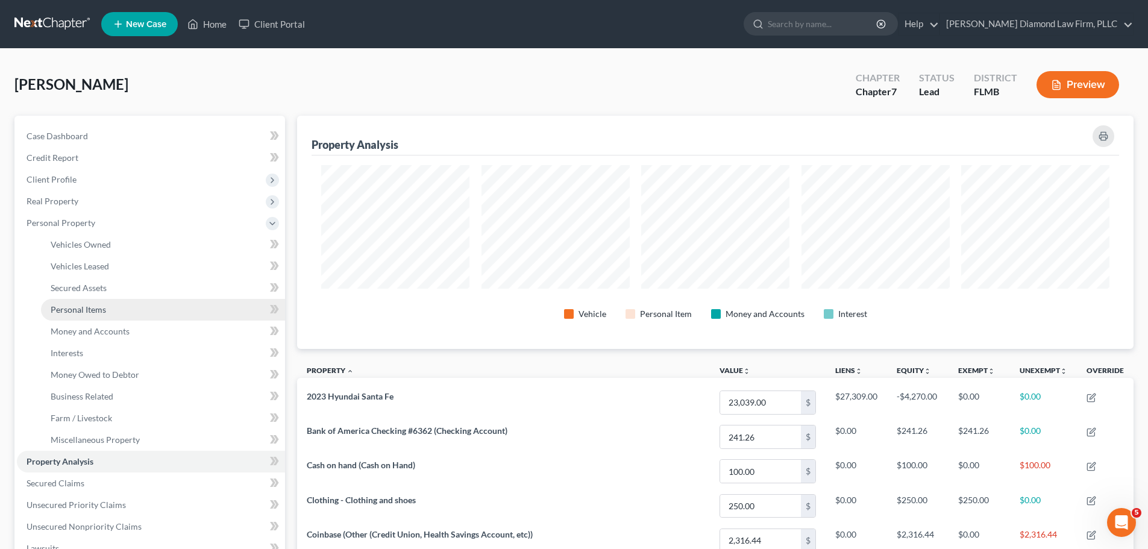
click at [77, 313] on span "Personal Items" at bounding box center [78, 309] width 55 height 10
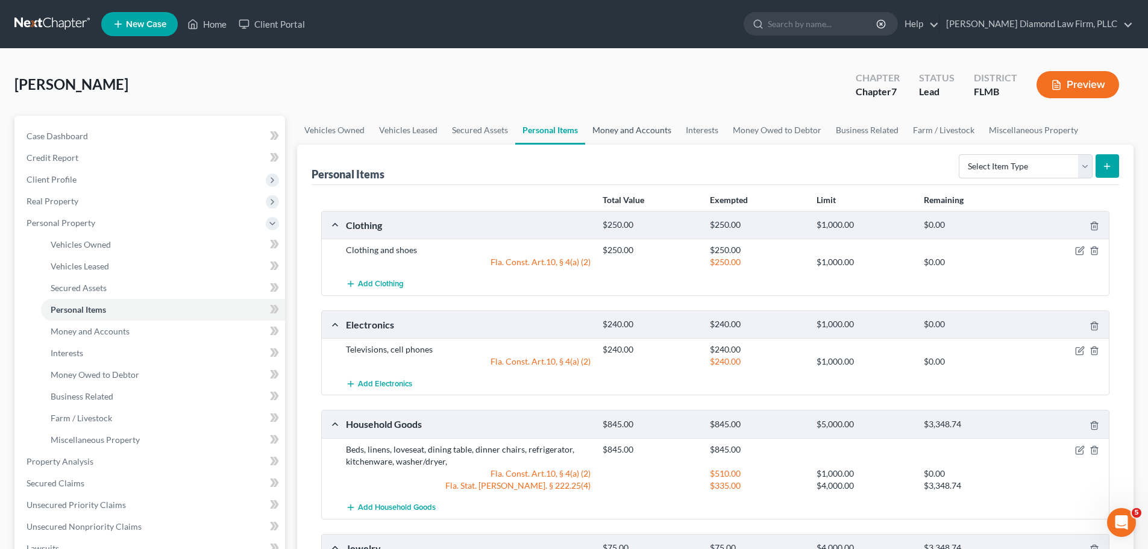
click at [622, 128] on link "Money and Accounts" at bounding box center [631, 130] width 93 height 29
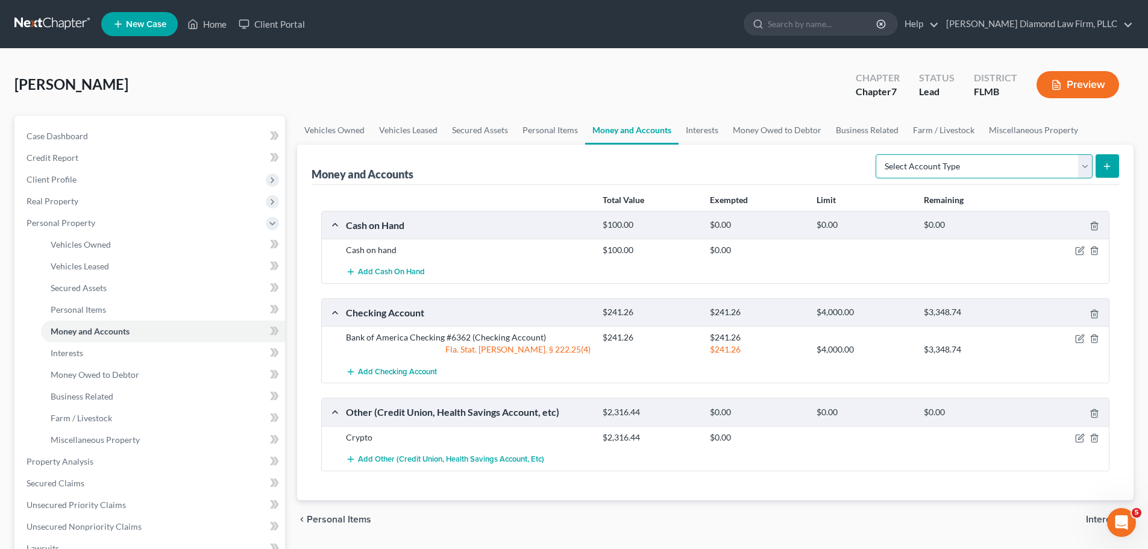
click at [914, 158] on select "Select Account Type Brokerage Cash on Hand Certificates of Deposit Checking Acc…" at bounding box center [983, 166] width 217 height 24
select select "savings"
click at [878, 154] on select "Select Account Type Brokerage Cash on Hand Certificates of Deposit Checking Acc…" at bounding box center [983, 166] width 217 height 24
click at [1104, 169] on icon "submit" at bounding box center [1107, 166] width 10 height 10
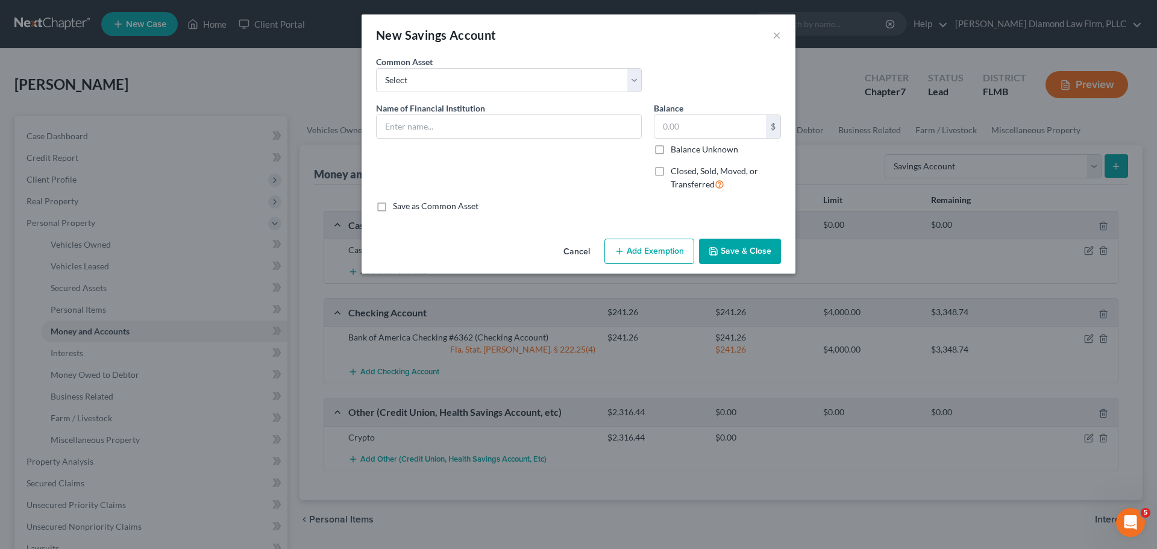
drag, startPoint x: 581, startPoint y: 251, endPoint x: 600, endPoint y: 255, distance: 19.3
click at [581, 251] on button "Cancel" at bounding box center [577, 252] width 46 height 24
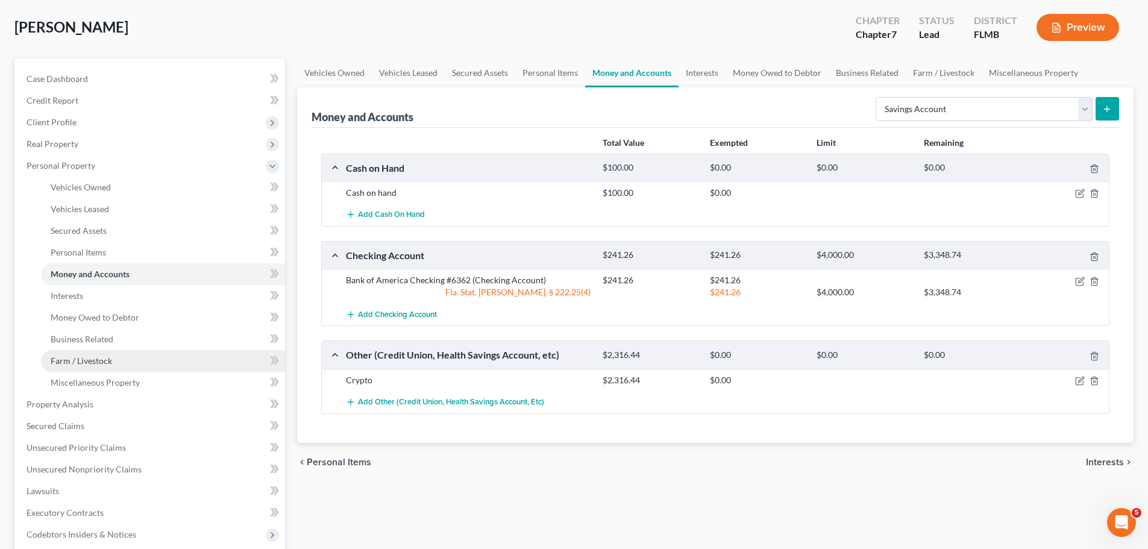
scroll to position [60, 0]
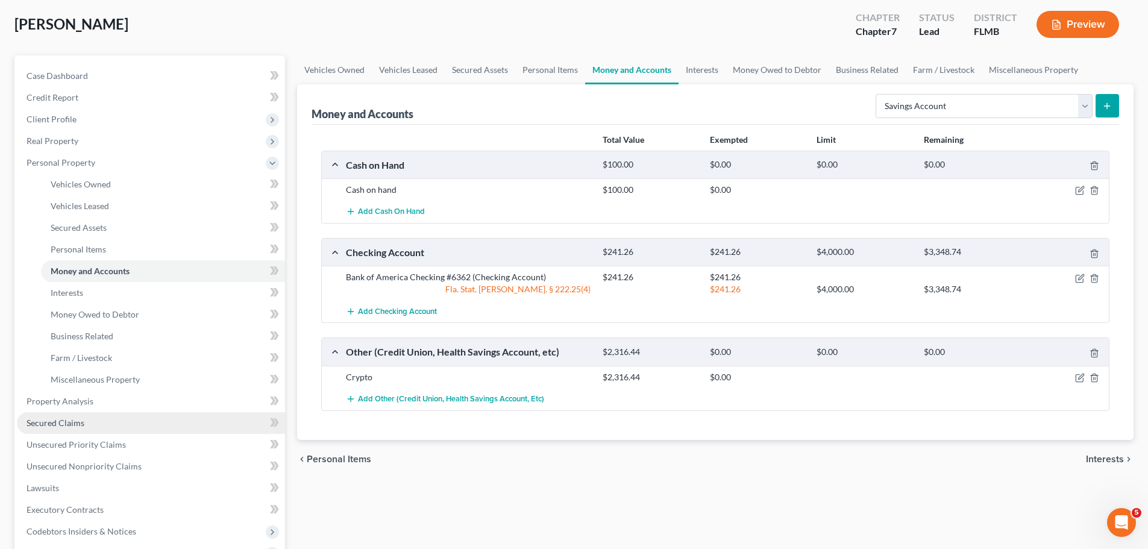
click at [76, 419] on span "Secured Claims" at bounding box center [56, 422] width 58 height 10
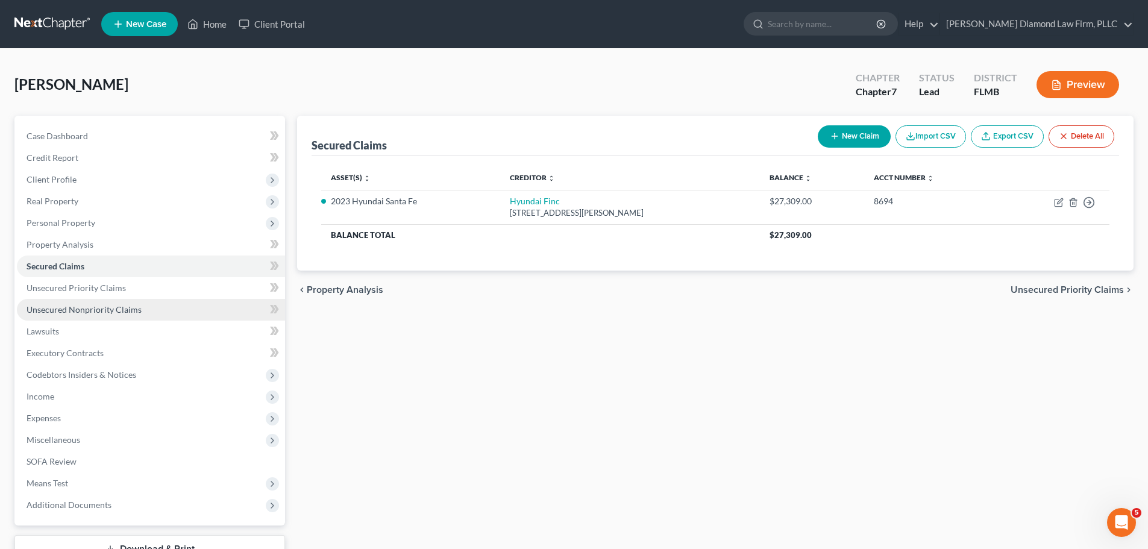
click at [89, 309] on span "Unsecured Nonpriority Claims" at bounding box center [84, 309] width 115 height 10
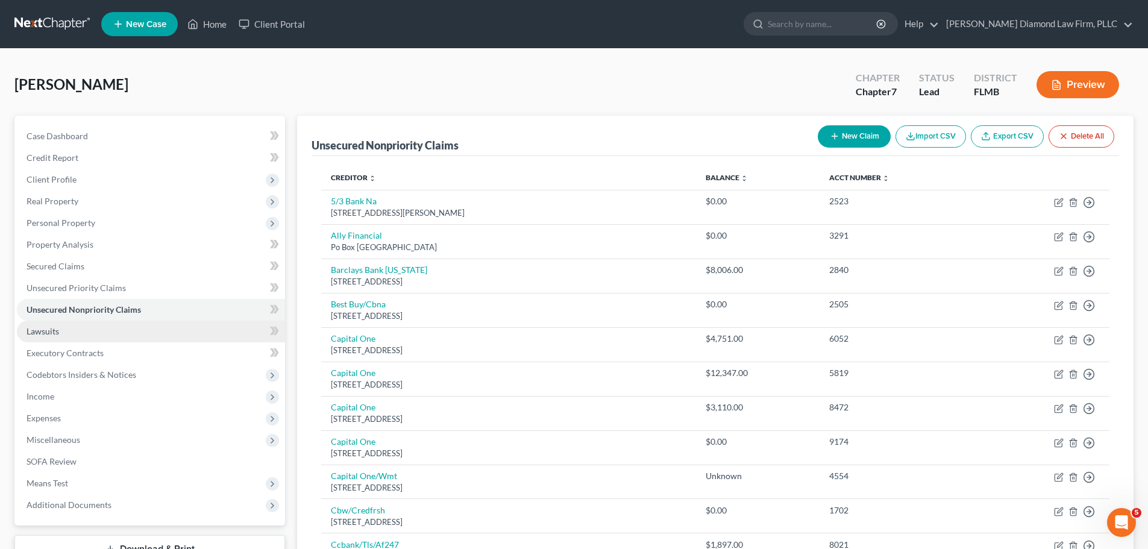
click at [73, 336] on link "Lawsuits" at bounding box center [151, 331] width 268 height 22
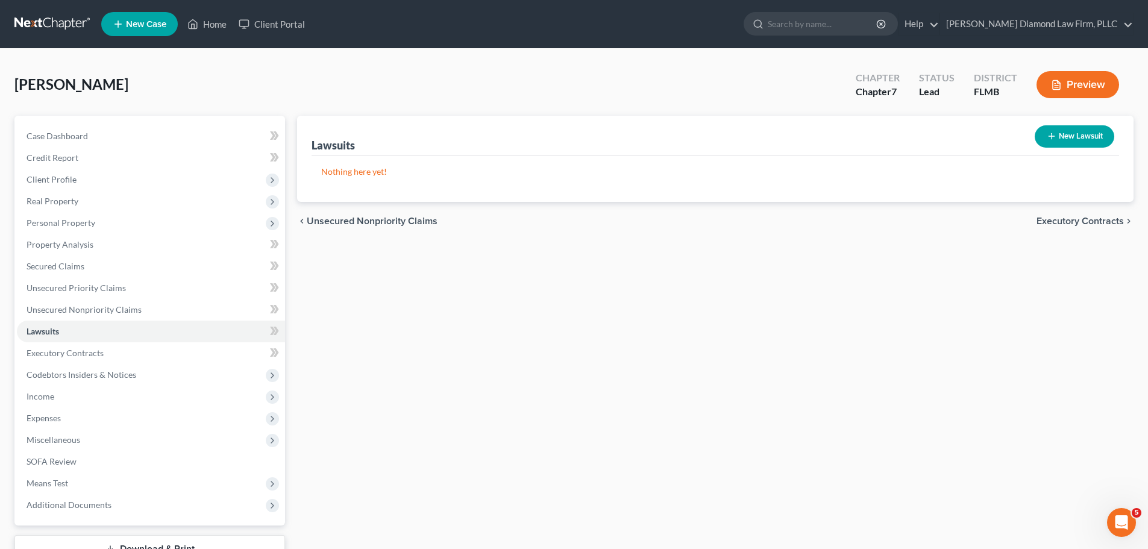
click at [1057, 134] on button "New Lawsuit" at bounding box center [1074, 136] width 80 height 22
select select "0"
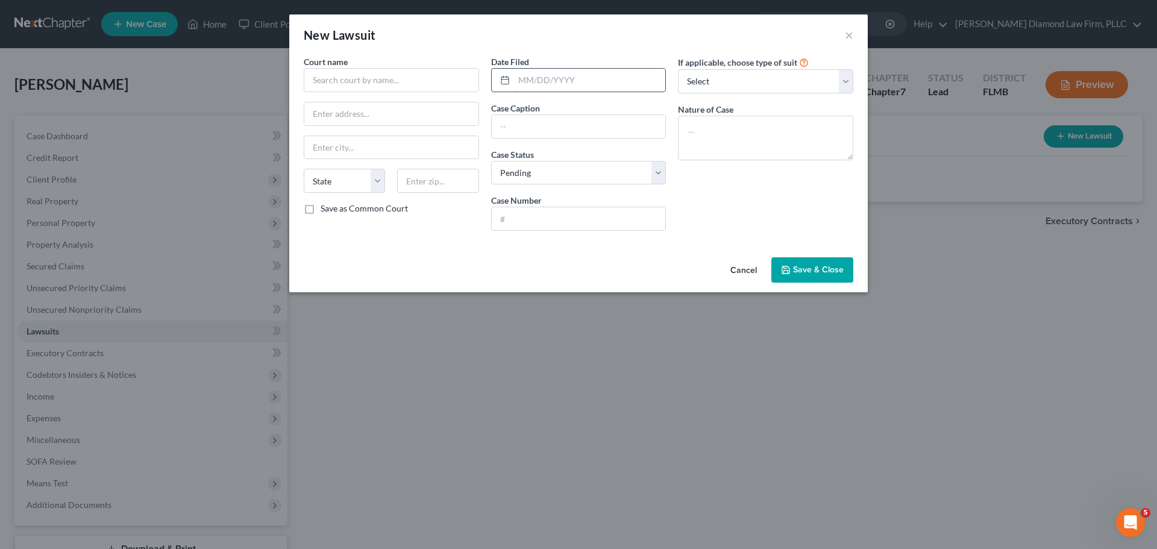
click at [585, 74] on input "text" at bounding box center [590, 80] width 152 height 23
click at [569, 132] on input "text" at bounding box center [579, 126] width 174 height 23
click at [551, 216] on input "text" at bounding box center [579, 218] width 174 height 23
paste input "2025SC005700SCAXWS"
type input "2025SC005700SCAXWS"
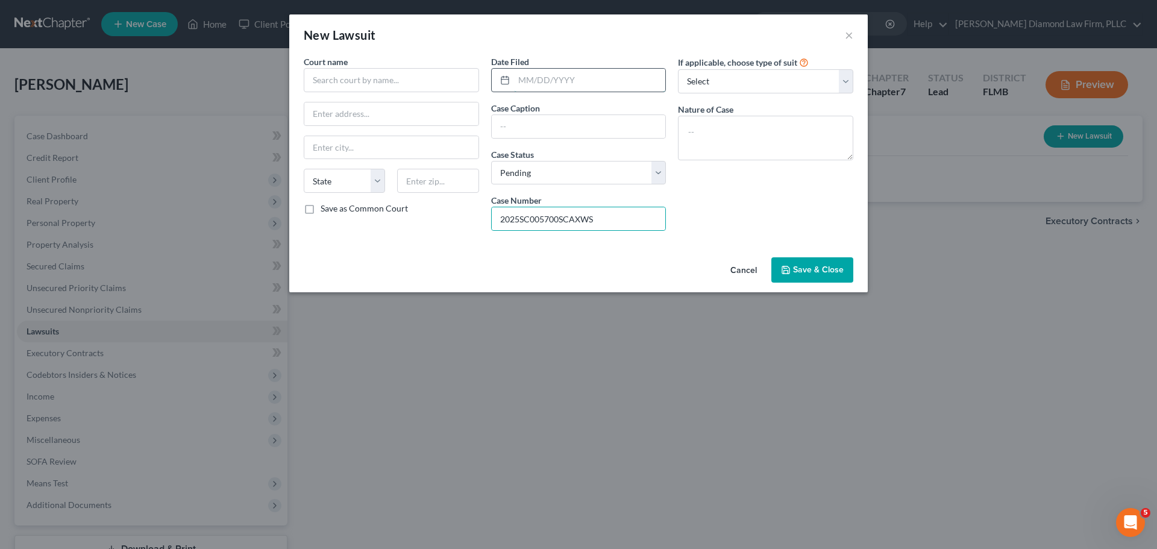
click at [551, 90] on input "text" at bounding box center [590, 80] width 152 height 23
type input "0"
type input "07/11/2025"
click at [383, 81] on input "text" at bounding box center [391, 80] width 175 height 24
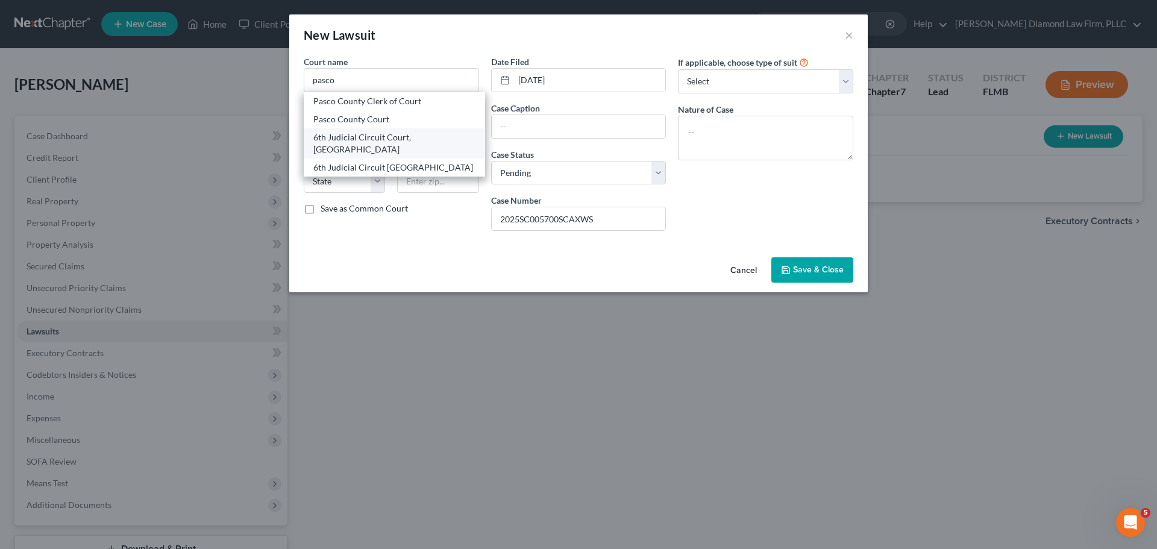
click at [416, 137] on div "6th Judicial Circuit Court, Pasco County" at bounding box center [394, 143] width 162 height 24
type input "6th Judicial Circuit Court, Pasco County"
type input "7530 Little Road, #106"
type input "New Port Richey"
select select "9"
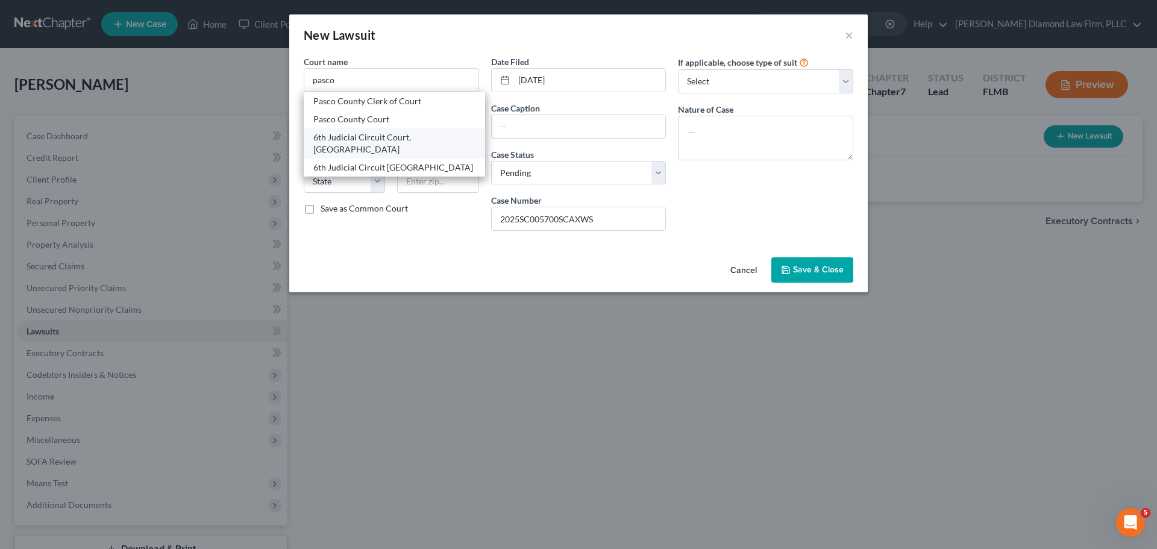
type input "34654"
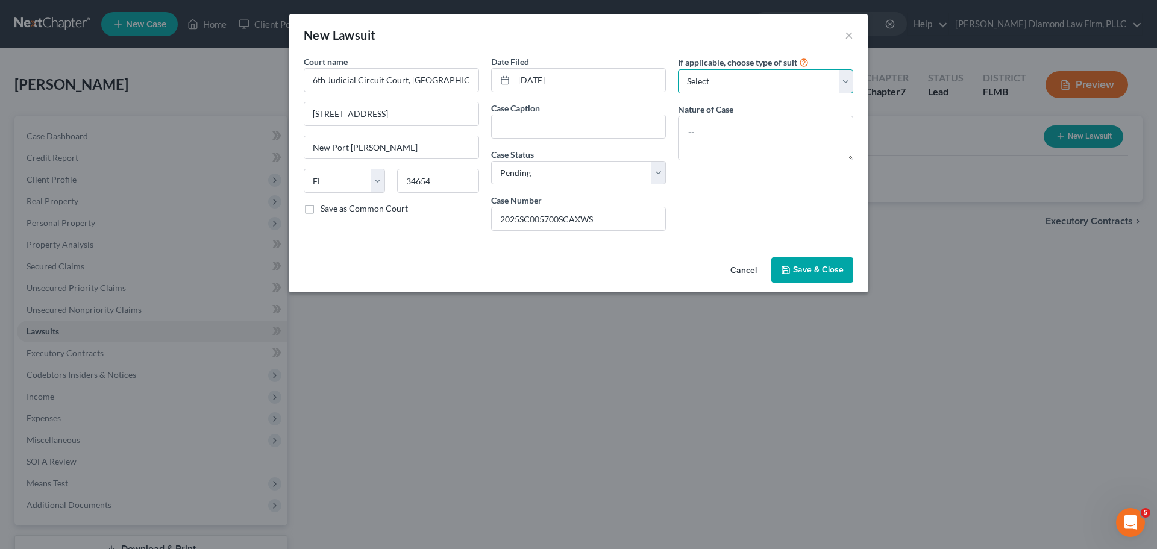
click at [738, 89] on select "Select Repossession Garnishment Foreclosure Attached, Seized, Or Levied Other" at bounding box center [765, 81] width 175 height 24
select select "4"
click at [678, 69] on select "Select Repossession Garnishment Foreclosure Attached, Seized, Or Levied Other" at bounding box center [765, 81] width 175 height 24
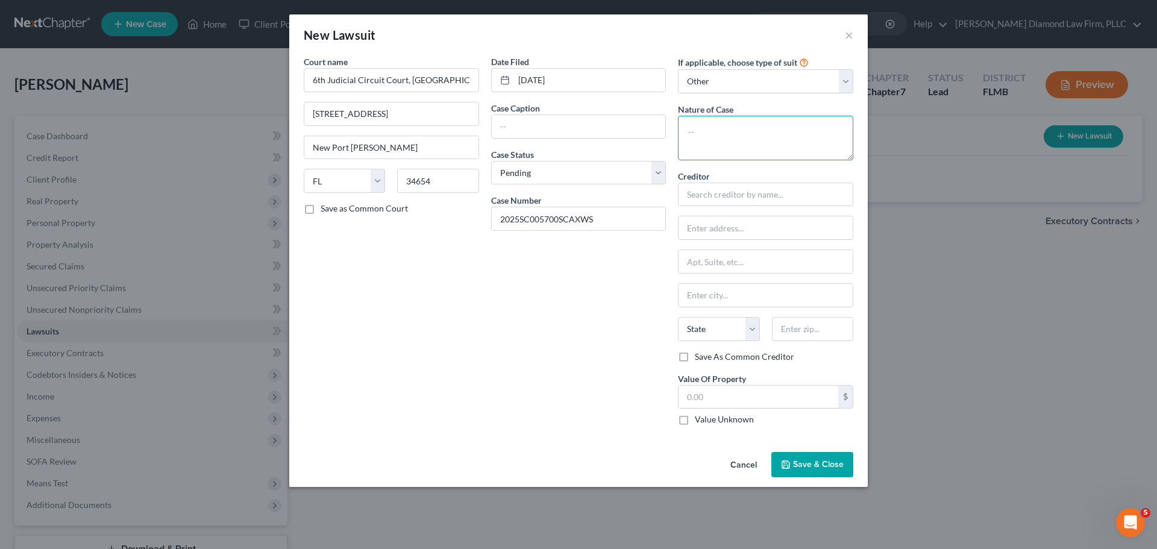
click at [730, 139] on textarea at bounding box center [765, 138] width 175 height 45
type textarea "Collection"
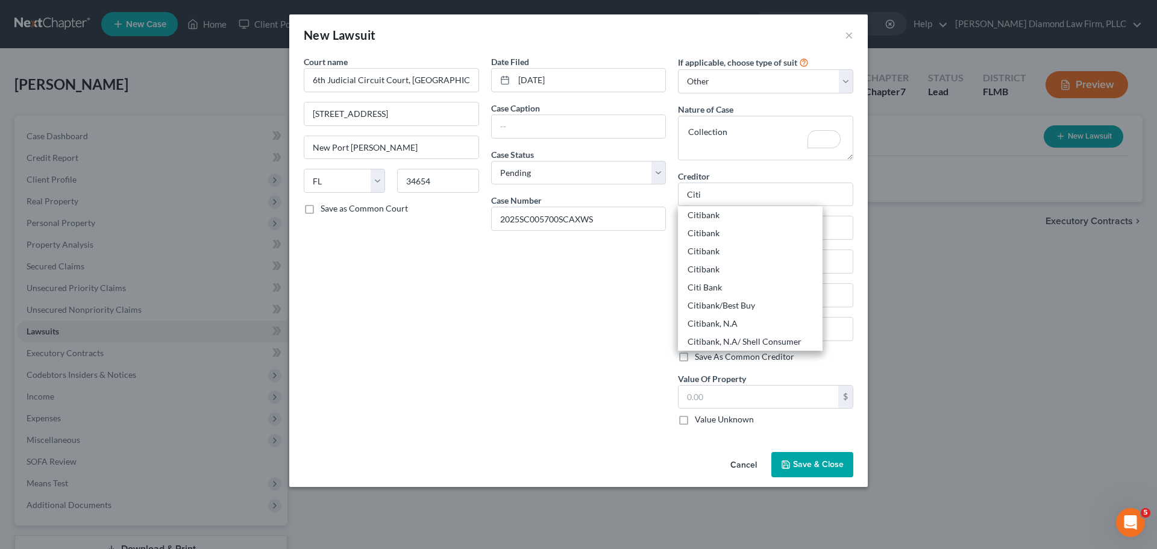
click at [749, 319] on div "Citibank, N.A" at bounding box center [749, 323] width 125 height 12
type input "Citibank, N.A"
type input "C/o RAS Lvrar"
type input "1133 S University Drive, 2nd Floor"
type input "Fort Lauderdale"
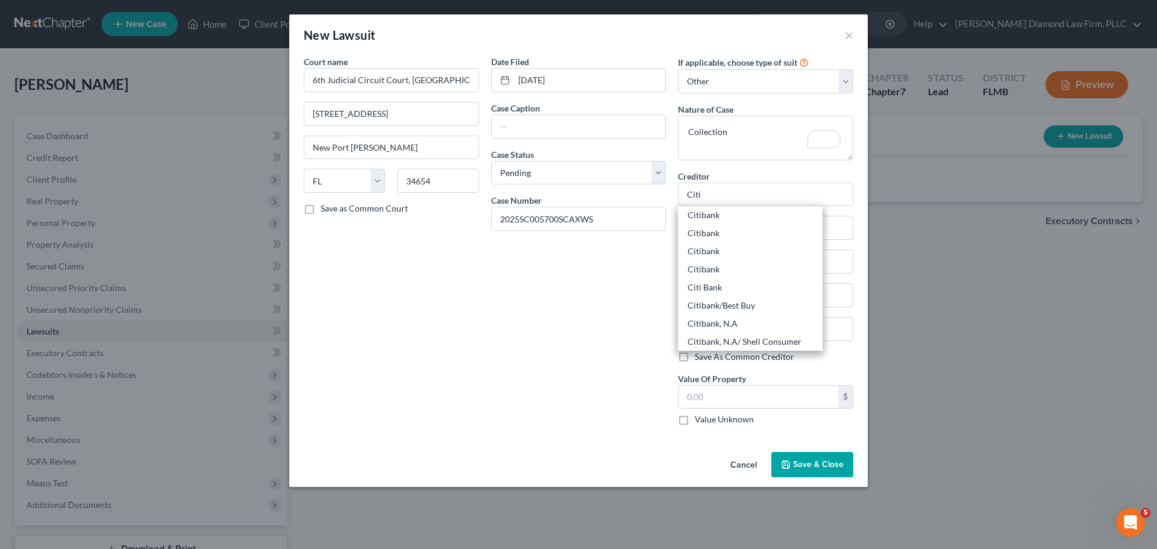
select select "9"
type input "33324"
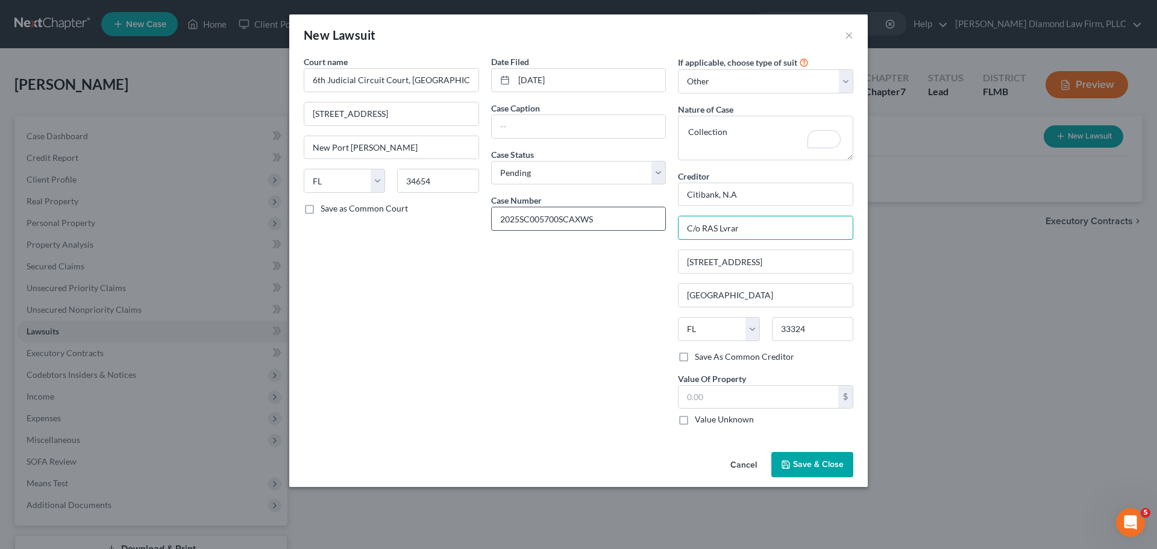
drag, startPoint x: 764, startPoint y: 225, endPoint x: 659, endPoint y: 229, distance: 105.5
click at [659, 229] on div "Court name * 6th Judicial Circuit Court, Pasco County 7530 Little Road, #106 Ne…" at bounding box center [578, 244] width 561 height 379
drag, startPoint x: 825, startPoint y: 264, endPoint x: 674, endPoint y: 262, distance: 151.2
click at [674, 262] on div "If applicable, choose type of suit Select Repossession Garnishment Foreclosure …" at bounding box center [765, 244] width 187 height 379
click at [701, 241] on div "Creditor * Citibank, N.A 1133 S University Drive, 2nd Floor Fort Lauderdale Sta…" at bounding box center [765, 260] width 175 height 181
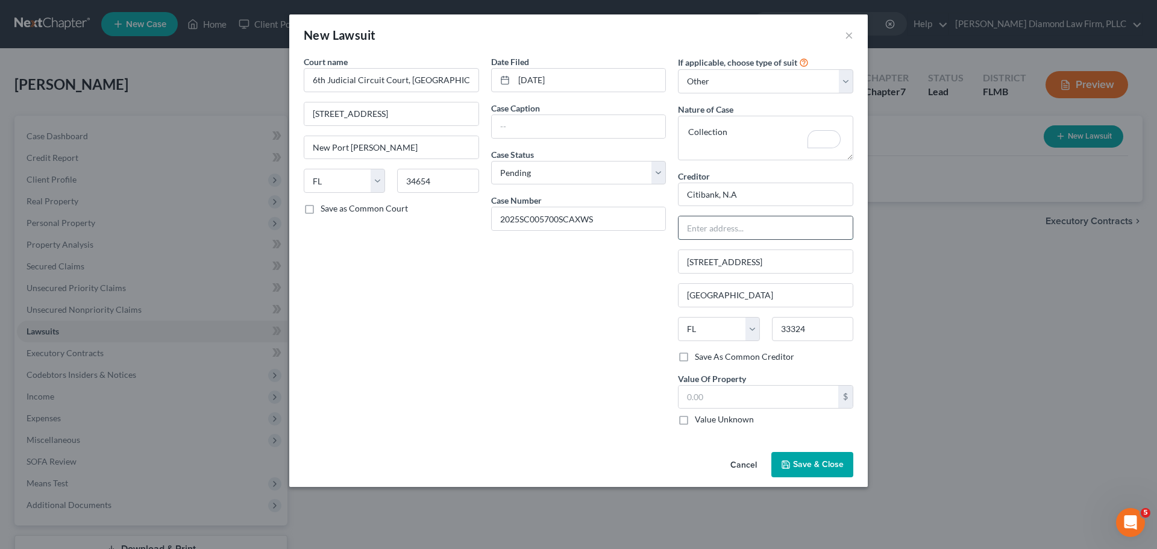
click at [706, 235] on input "text" at bounding box center [765, 227] width 174 height 23
paste input "1133 S University Drive, 2nd Floor"
type input "1133 S University Drive, 2nd Floor"
drag, startPoint x: 811, startPoint y: 261, endPoint x: 710, endPoint y: 266, distance: 101.3
click at [710, 266] on input "1133 S University Drive, 2nd Floor" at bounding box center [765, 261] width 174 height 23
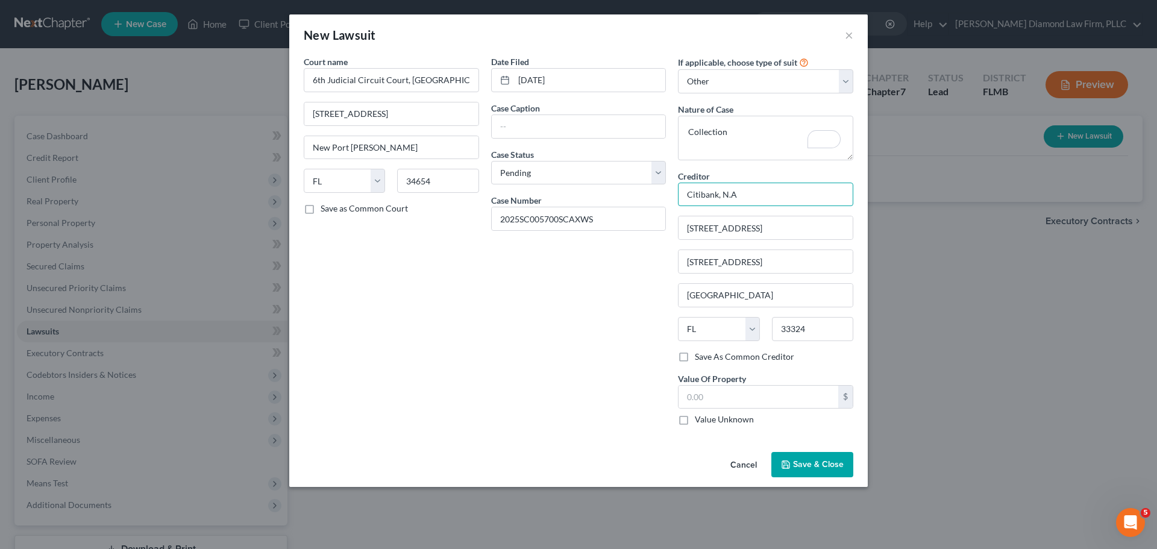
drag, startPoint x: 760, startPoint y: 202, endPoint x: 676, endPoint y: 204, distance: 83.7
click at [676, 204] on div "If applicable, choose type of suit Select Repossession Garnishment Foreclosure …" at bounding box center [765, 244] width 187 height 379
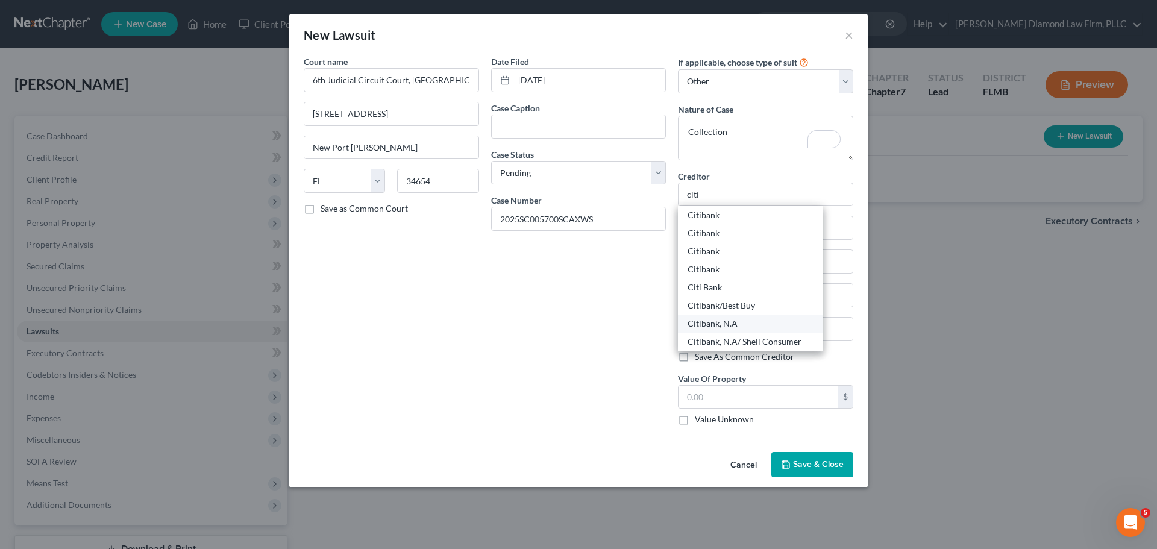
click at [750, 331] on div "Citibank, N.A" at bounding box center [750, 323] width 145 height 18
type input "Citibank, N.A"
type input "C/o RAS Lvrar"
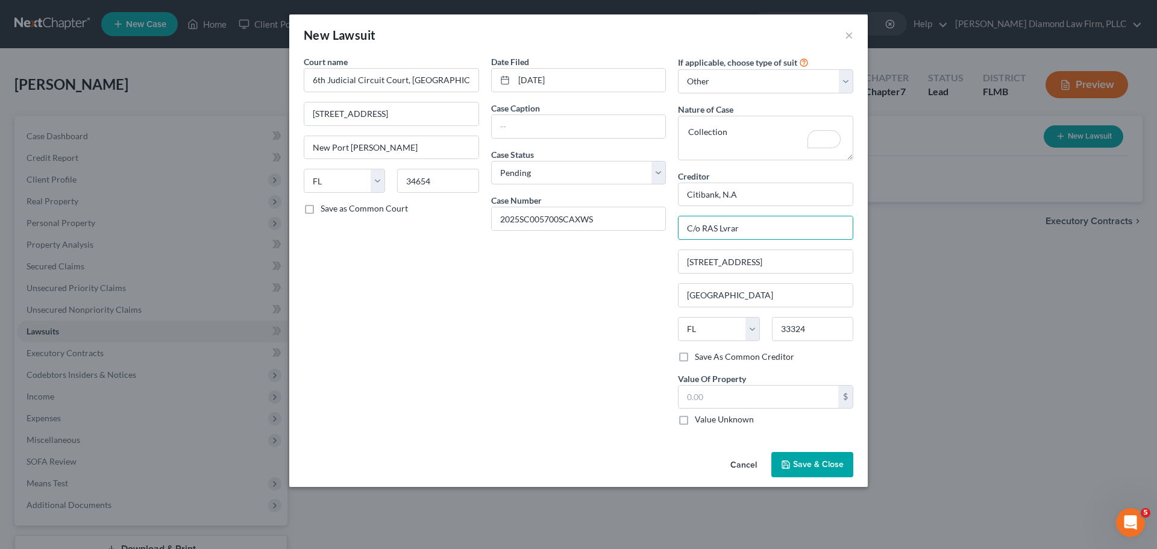
drag, startPoint x: 748, startPoint y: 232, endPoint x: 680, endPoint y: 240, distance: 68.6
click at [680, 240] on div "Creditor * Citibank, N.A C/o RAS Lvrar 1133 S University Drive, 2nd Floor Fort …" at bounding box center [765, 260] width 175 height 181
click at [810, 258] on input "1133 S University Drive, 2nd Floor" at bounding box center [765, 261] width 174 height 23
drag, startPoint x: 818, startPoint y: 258, endPoint x: 678, endPoint y: 264, distance: 140.5
click at [678, 264] on div "1133 S University Drive, 2nd Floor" at bounding box center [765, 261] width 175 height 24
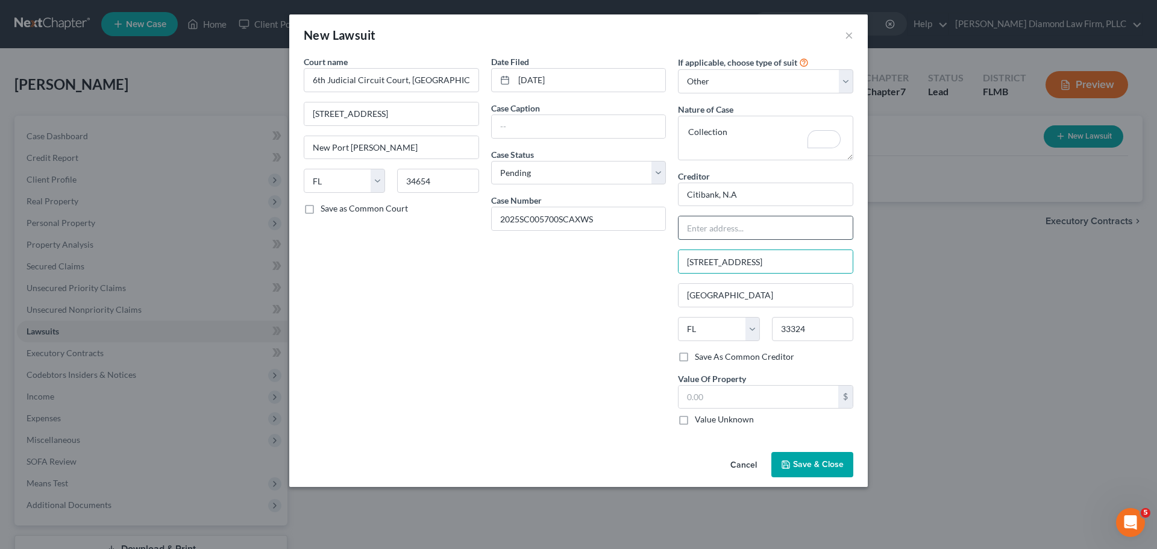
click at [699, 219] on input "text" at bounding box center [765, 227] width 174 height 23
click at [703, 222] on input "text" at bounding box center [765, 227] width 174 height 23
paste input "1133 S University Drive, 2nd Floor"
type input "1133 S University Drive, 2nd Floor"
drag, startPoint x: 789, startPoint y: 262, endPoint x: 670, endPoint y: 263, distance: 118.7
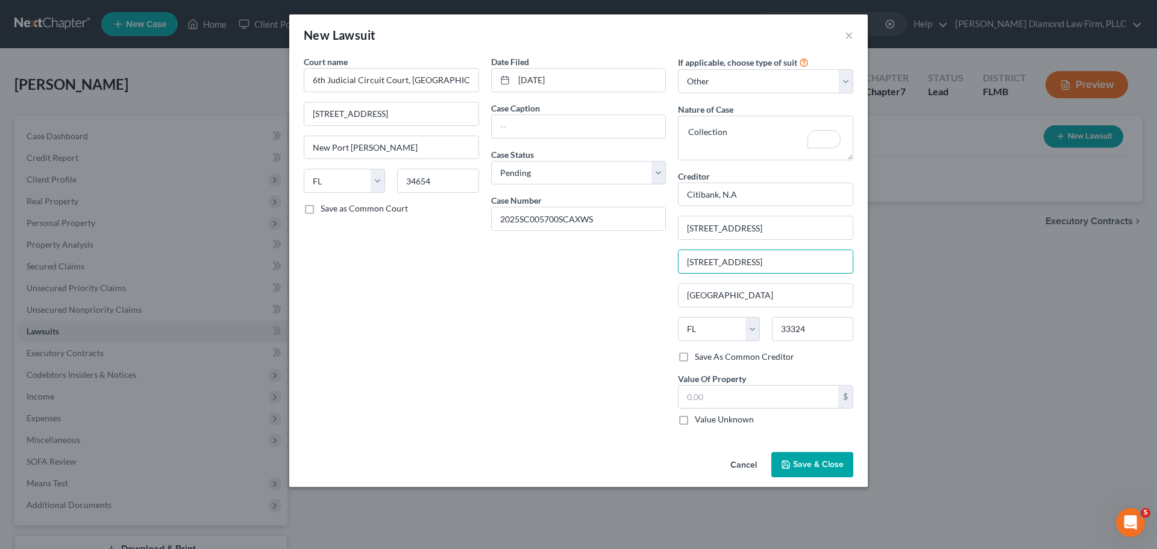
click at [671, 263] on div "Court name * 6th Judicial Circuit Court, Pasco County 7530 Little Road, #106 Ne…" at bounding box center [578, 244] width 561 height 379
click at [715, 400] on input "text" at bounding box center [758, 397] width 160 height 23
type input "6,396.59"
click at [539, 131] on input "text" at bounding box center [579, 126] width 174 height 23
type input "Citibank, N.A vs. Rodolfo Quintanilla"
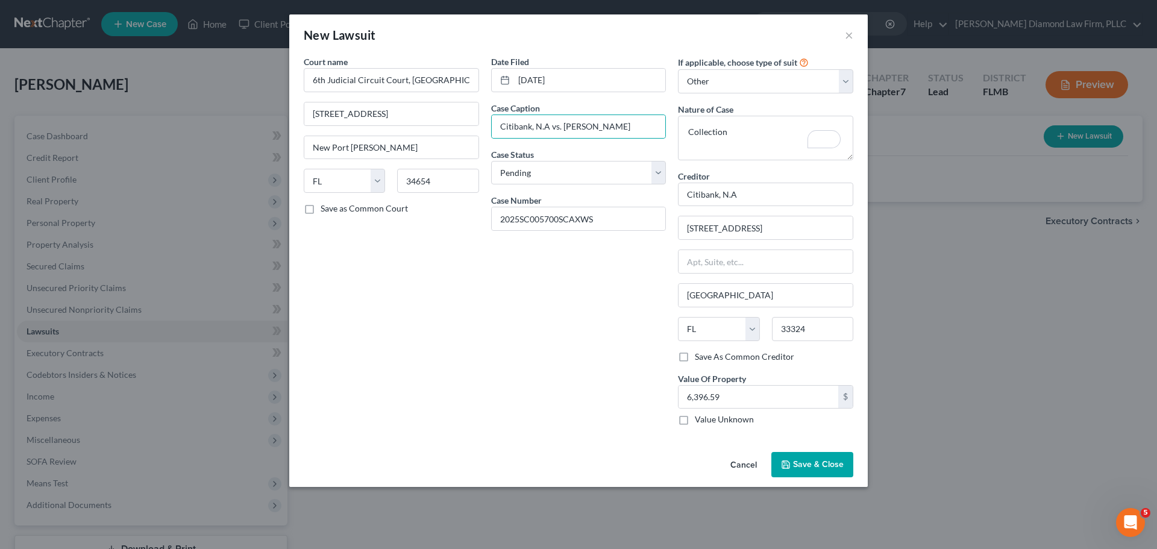
click at [827, 463] on span "Save & Close" at bounding box center [818, 464] width 51 height 10
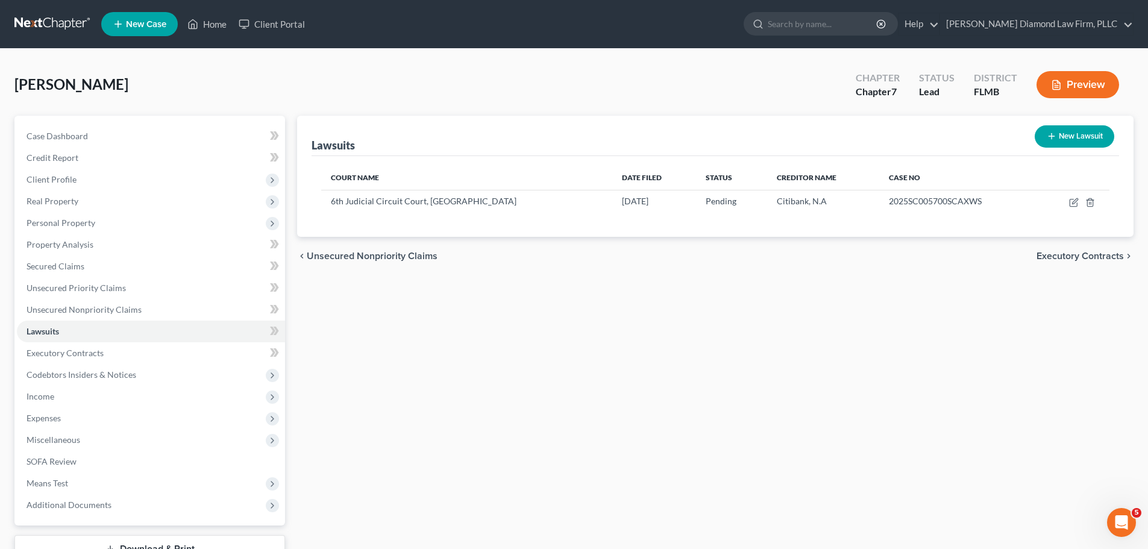
click at [1051, 137] on icon "button" at bounding box center [1051, 136] width 10 height 10
select select "0"
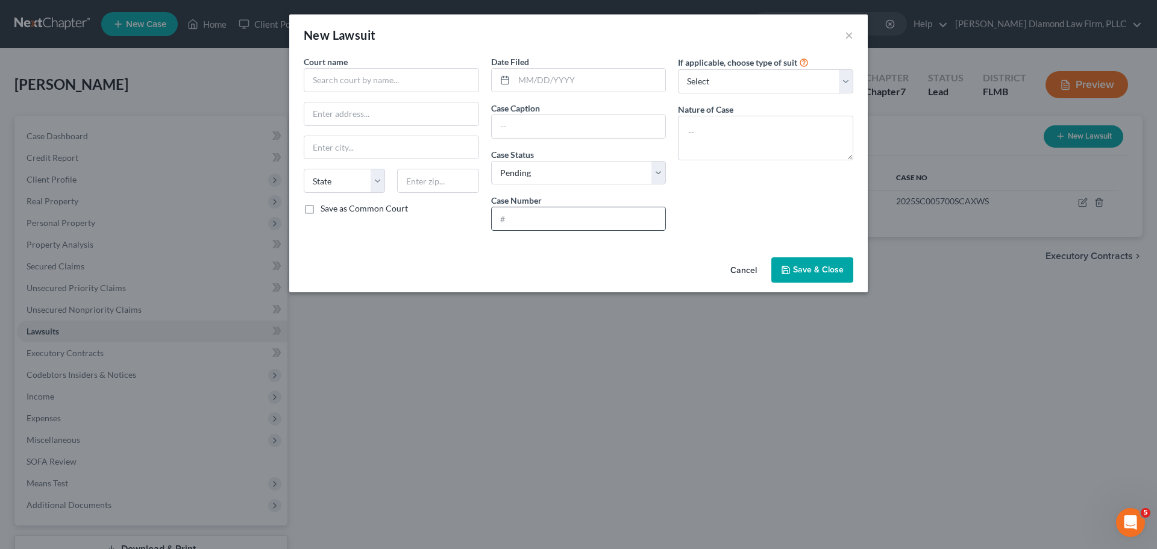
click at [580, 210] on input "text" at bounding box center [579, 218] width 174 height 23
paste input "2025SC003951SCAXWS"
type input "2025SC003951SCAXWS"
click at [552, 86] on input "text" at bounding box center [590, 80] width 152 height 23
type input "05/16/2025"
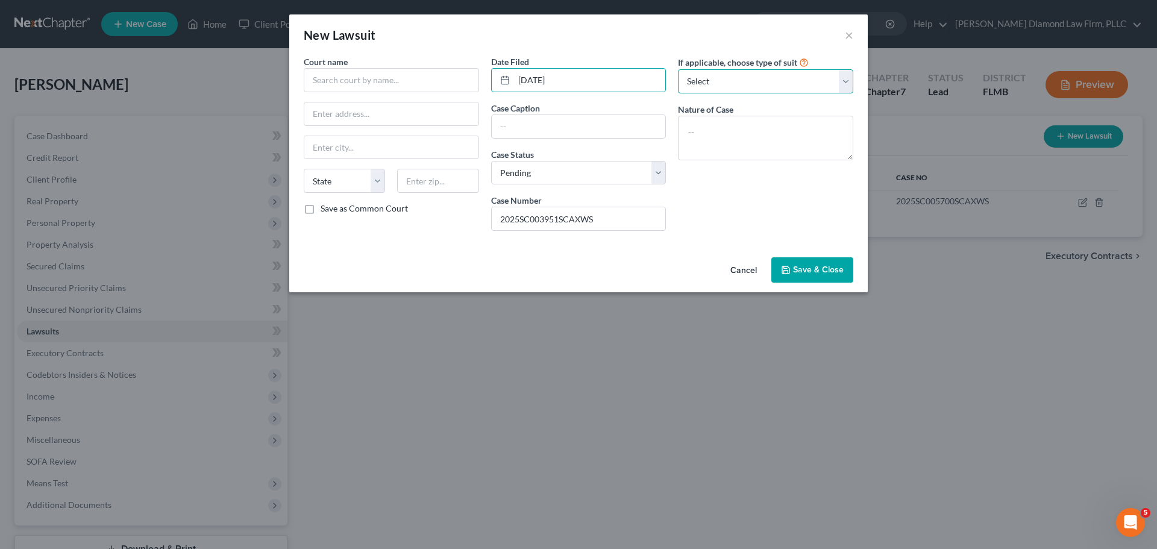
drag, startPoint x: 764, startPoint y: 75, endPoint x: 762, endPoint y: 90, distance: 15.2
click at [764, 75] on select "Select Repossession Garnishment Foreclosure Attached, Seized, Or Levied Other" at bounding box center [765, 81] width 175 height 24
click at [678, 69] on select "Select Repossession Garnishment Foreclosure Attached, Seized, Or Levied Other" at bounding box center [765, 81] width 175 height 24
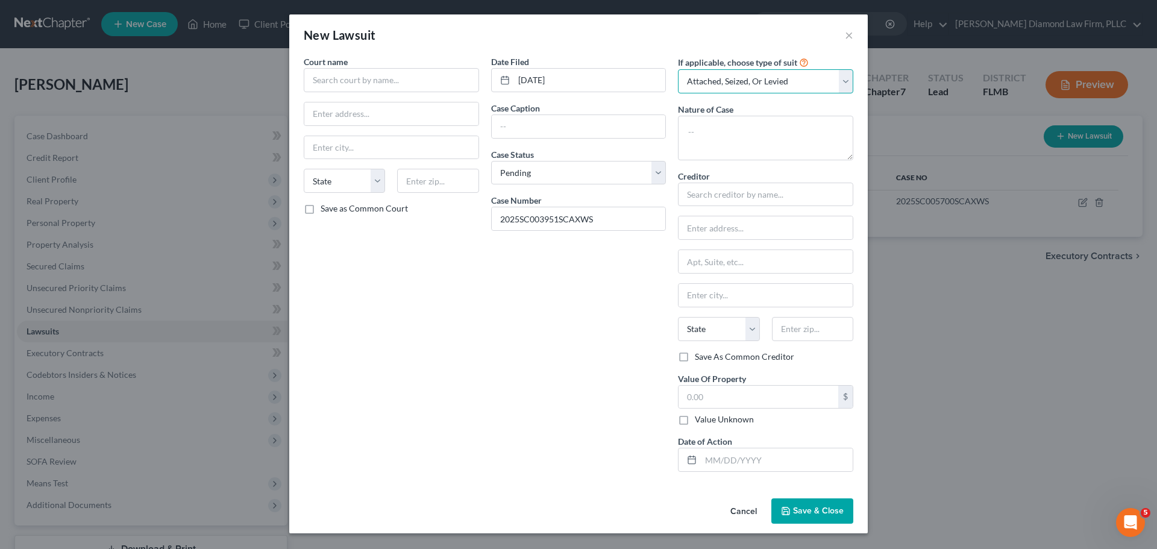
click at [736, 79] on select "Select Repossession Garnishment Foreclosure Attached, Seized, Or Levied Other" at bounding box center [765, 81] width 175 height 24
select select "4"
click at [678, 69] on select "Select Repossession Garnishment Foreclosure Attached, Seized, Or Levied Other" at bounding box center [765, 81] width 175 height 24
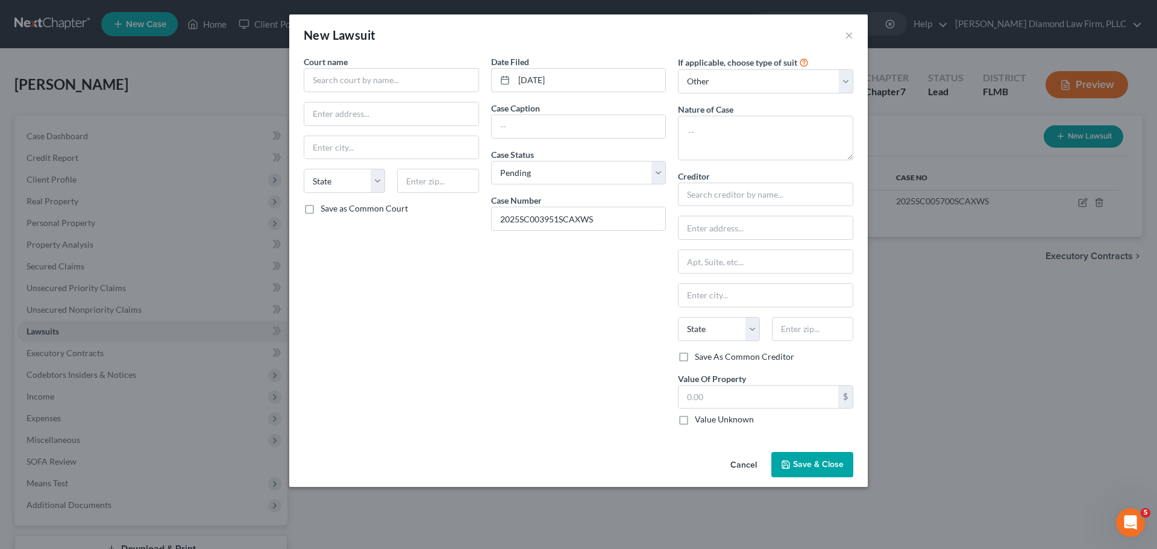
click at [722, 114] on label "Nature of Case" at bounding box center [705, 109] width 55 height 13
click at [727, 122] on textarea at bounding box center [765, 138] width 175 height 45
type textarea "Collection"
click at [388, 88] on input "text" at bounding box center [391, 80] width 175 height 24
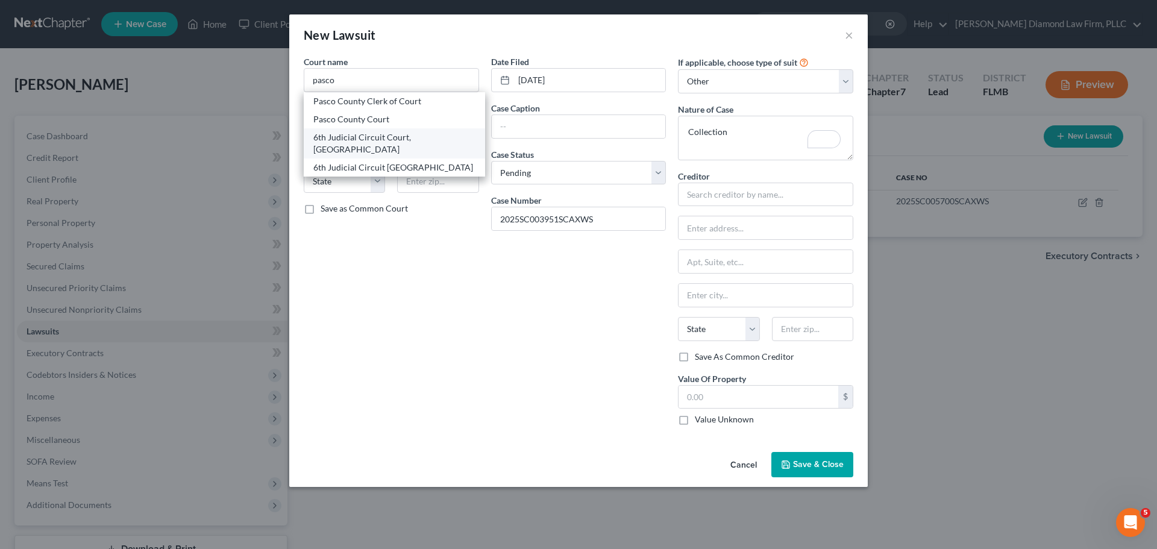
click at [371, 143] on div "6th Judicial Circuit Court, Pasco County" at bounding box center [394, 143] width 162 height 24
type input "6th Judicial Circuit Court, Pasco County"
type input "7530 Little Road, #106"
type input "New Port Richey"
select select "9"
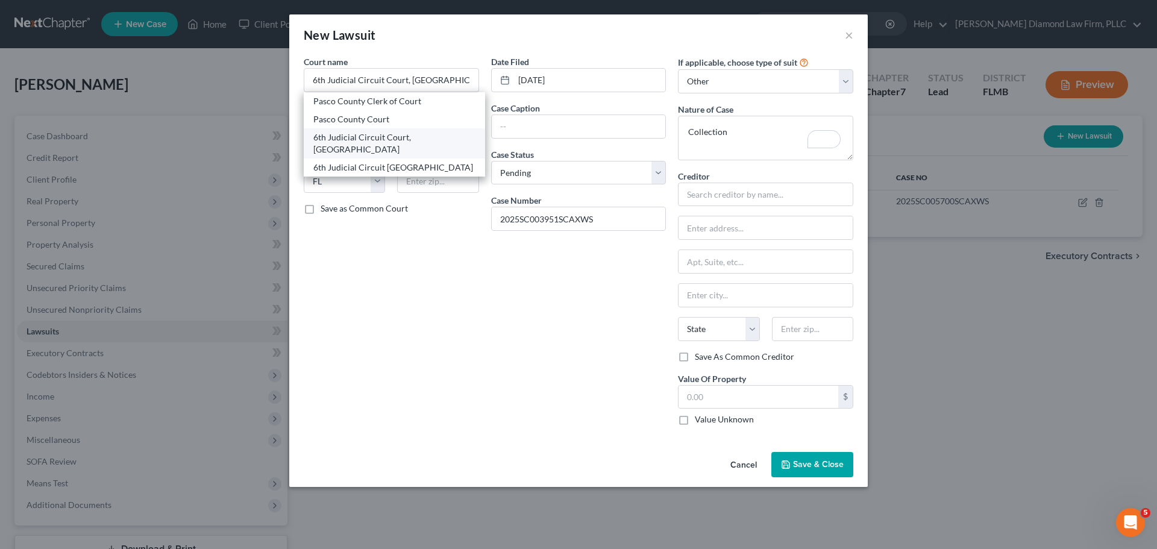
type input "34654"
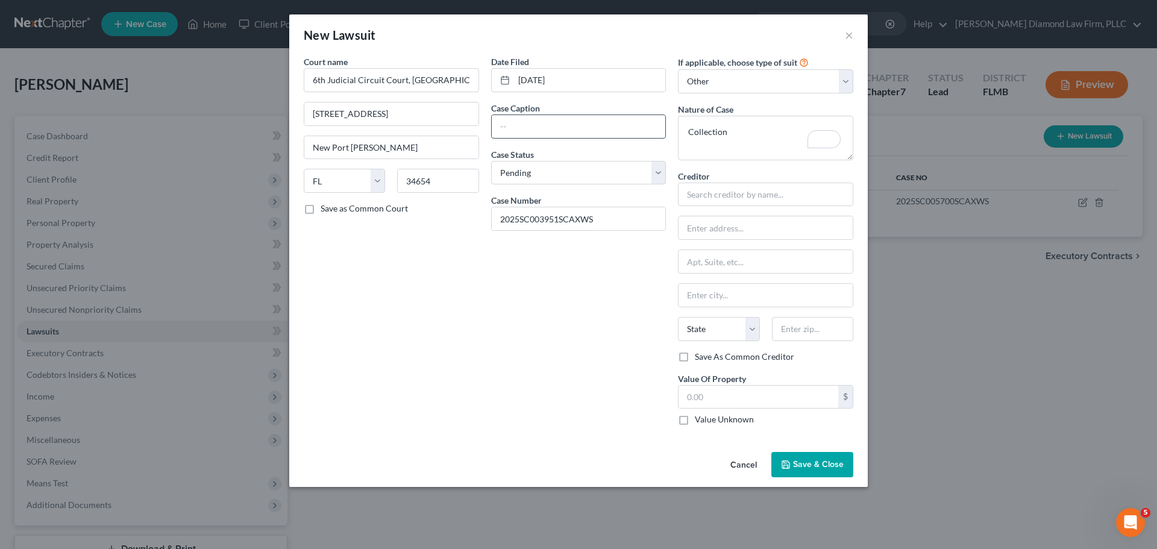
click at [586, 123] on input "text" at bounding box center [579, 126] width 174 height 23
paste input "CITIBANK N.A."
click at [603, 133] on input "CITIBANK N.A. VS" at bounding box center [579, 126] width 174 height 23
paste input "QUINTANILLA, RODOLFO"
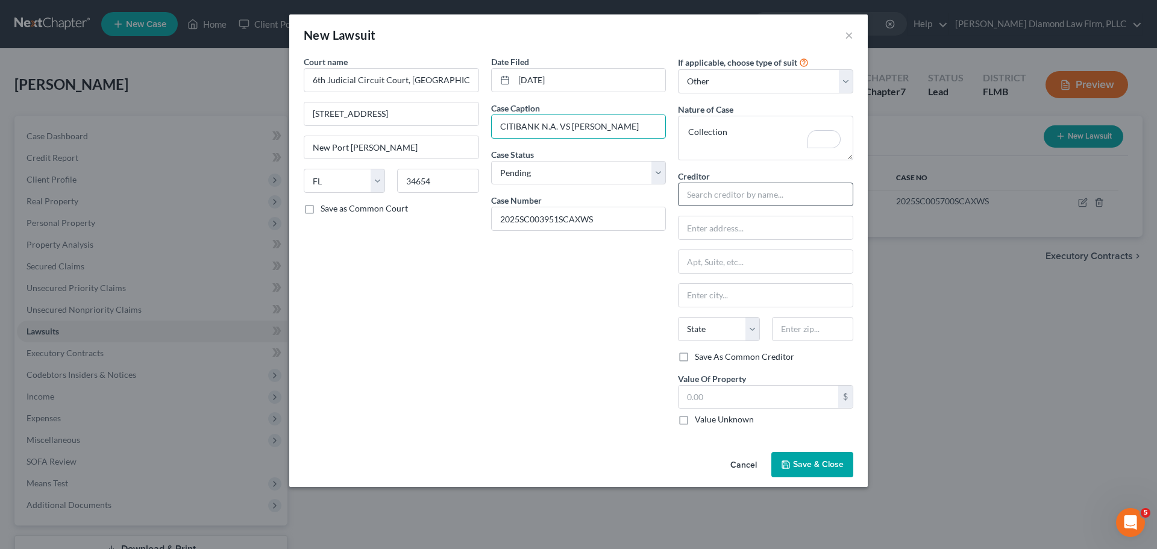
type input "CITIBANK N.A. VS QUINTANILLA, RODOLFO"
click at [776, 199] on input "text" at bounding box center [765, 195] width 175 height 24
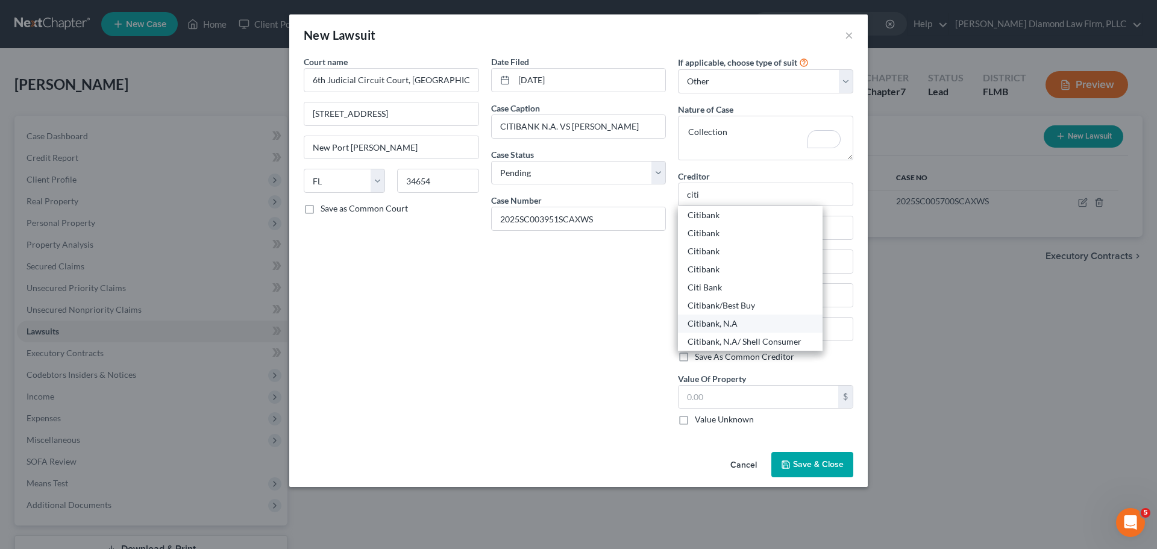
click at [748, 320] on div "Citibank, N.A" at bounding box center [749, 323] width 125 height 12
type input "Citibank, N.A"
type input "C/o RAS Lvrar"
type input "1133 S University Drive, 2nd Floor"
type input "Fort Lauderdale"
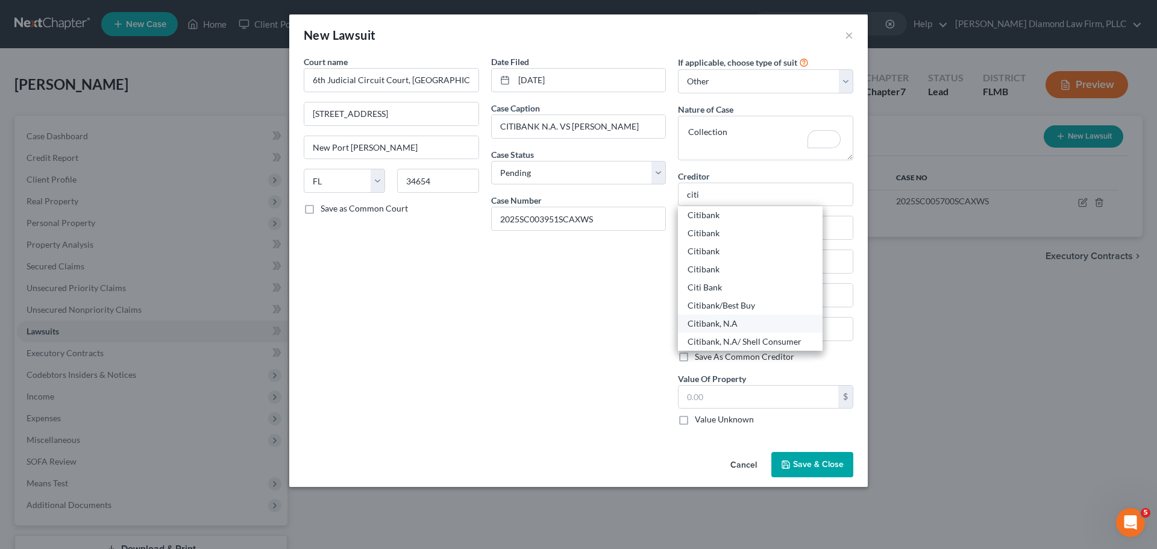
select select "9"
type input "33324"
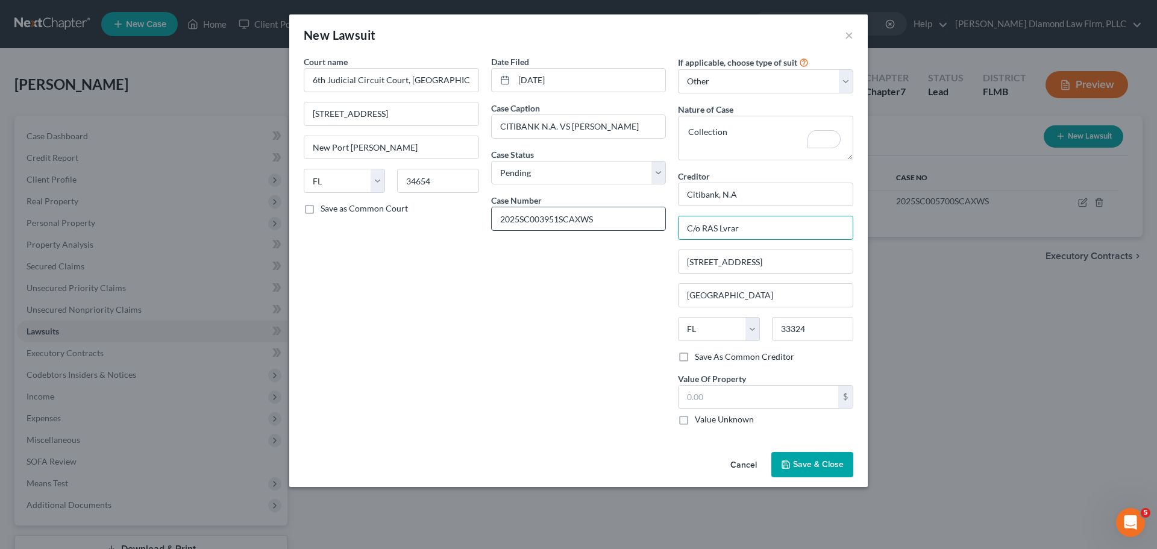
drag, startPoint x: 702, startPoint y: 227, endPoint x: 660, endPoint y: 227, distance: 42.8
click at [660, 227] on div "Court name * 6th Judicial Circuit Court, Pasco County 7530 Little Road, #106 Ne…" at bounding box center [578, 244] width 561 height 379
drag, startPoint x: 829, startPoint y: 262, endPoint x: 669, endPoint y: 264, distance: 159.6
click at [669, 264] on div "Court name * 6th Judicial Circuit Court, Pasco County 7530 Little Road, #106 Ne…" at bounding box center [578, 244] width 561 height 379
click at [722, 234] on input "text" at bounding box center [765, 227] width 174 height 23
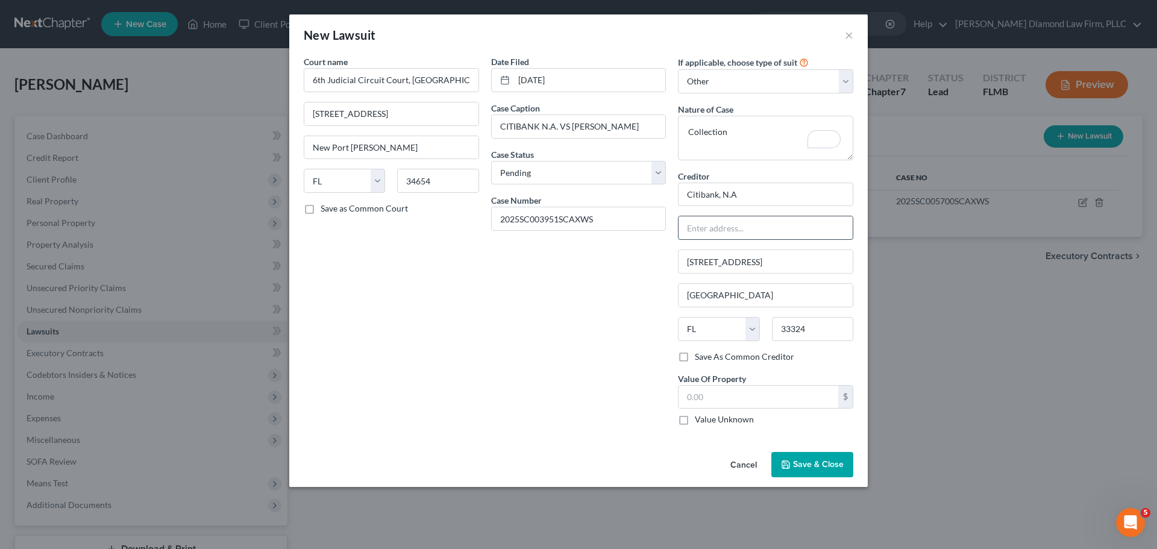
paste input "1133 S University Drive, 2nd Floor"
type input "1133 S University Drive, 2nd Floor"
drag, startPoint x: 816, startPoint y: 264, endPoint x: 661, endPoint y: 282, distance: 156.4
click at [661, 282] on div "Court name * 6th Judicial Circuit Court, Pasco County 7530 Little Road, #106 Ne…" at bounding box center [578, 244] width 561 height 379
drag, startPoint x: 775, startPoint y: 395, endPoint x: 782, endPoint y: 399, distance: 8.7
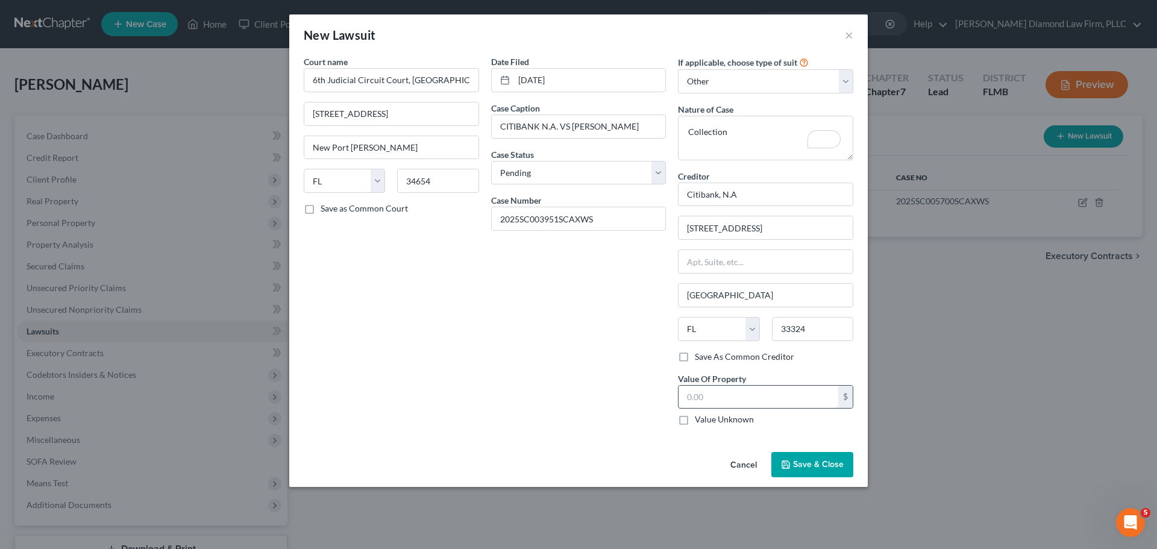
click at [775, 395] on input "text" at bounding box center [758, 397] width 160 height 23
type input "3,329.43"
click at [806, 470] on button "Save & Close" at bounding box center [812, 464] width 82 height 25
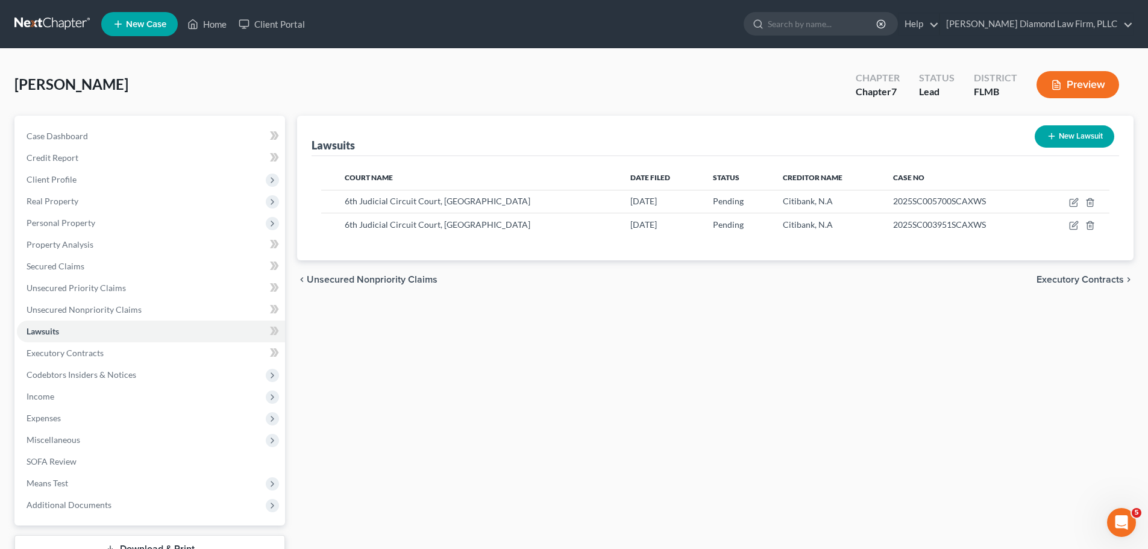
click at [1058, 137] on button "New Lawsuit" at bounding box center [1074, 136] width 80 height 22
select select "0"
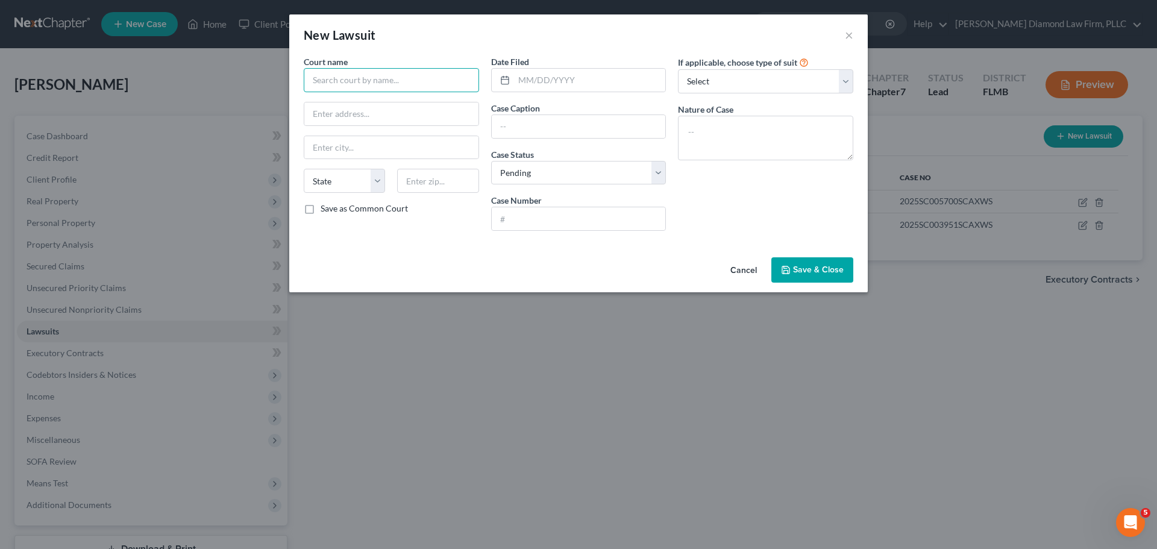
click at [391, 84] on input "text" at bounding box center [391, 80] width 175 height 24
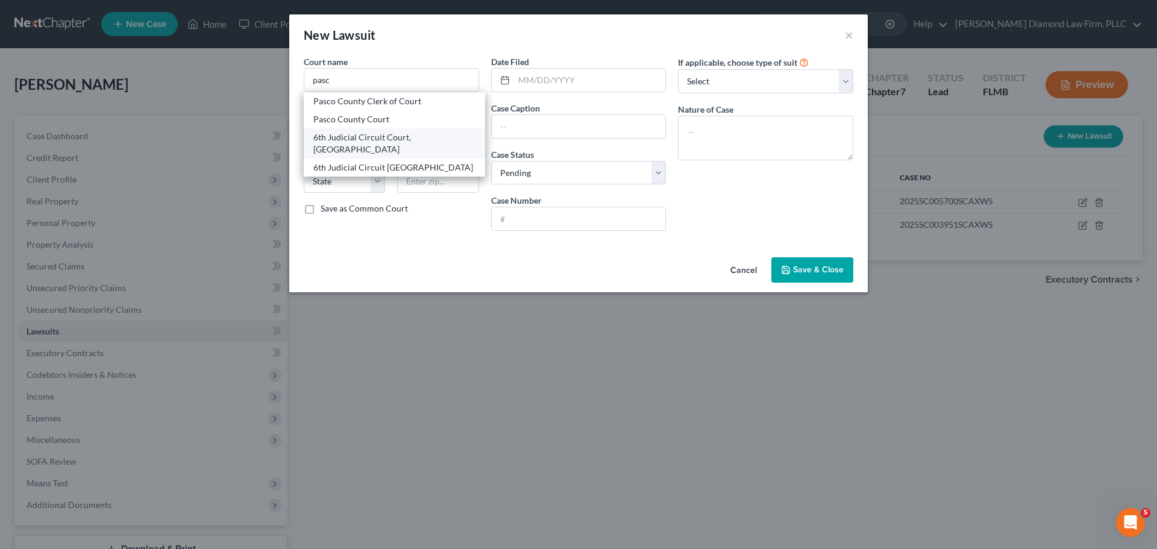
click at [415, 141] on div "6th Judicial Circuit Court, Pasco County" at bounding box center [394, 143] width 162 height 24
type input "6th Judicial Circuit Court, Pasco County"
type input "7530 Little Road, #106"
type input "New Port Richey"
select select "9"
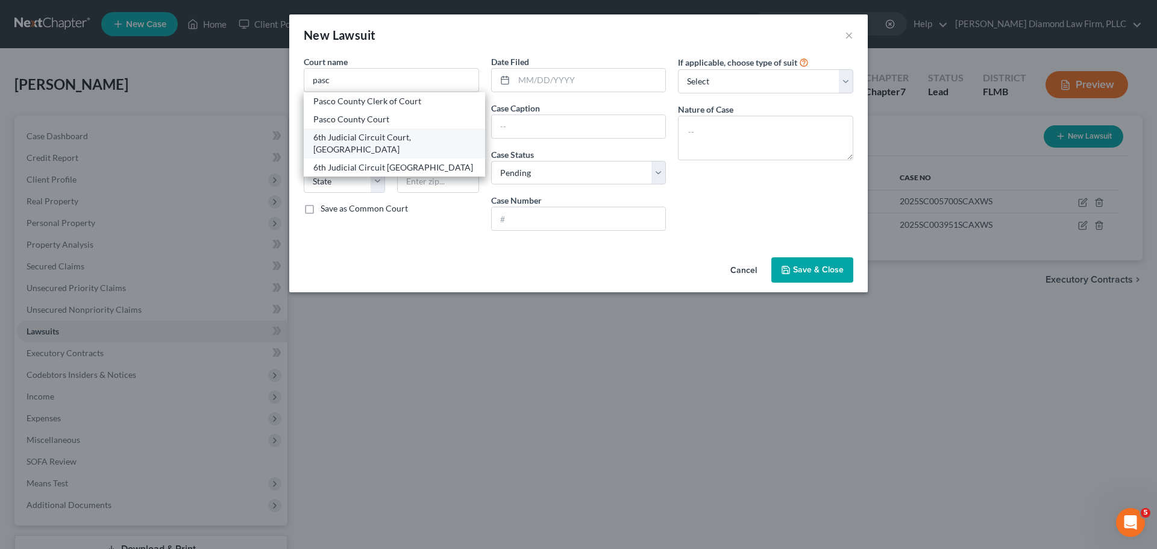
type input "34654"
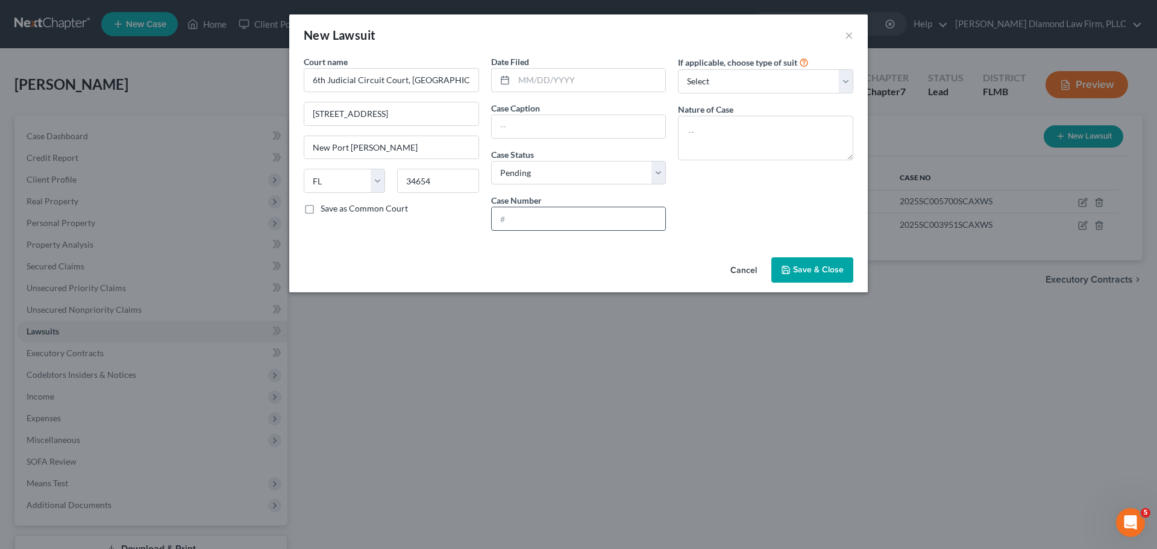
click at [593, 217] on input "text" at bounding box center [579, 218] width 174 height 23
paste input "2025SC002295SCAXWS"
type input "2025SC002295SCAXWS"
click at [566, 97] on div "Date Filed Case Caption Case Status * Select Pending On Appeal Concluded Case N…" at bounding box center [578, 147] width 187 height 185
click at [566, 84] on input "text" at bounding box center [590, 80] width 152 height 23
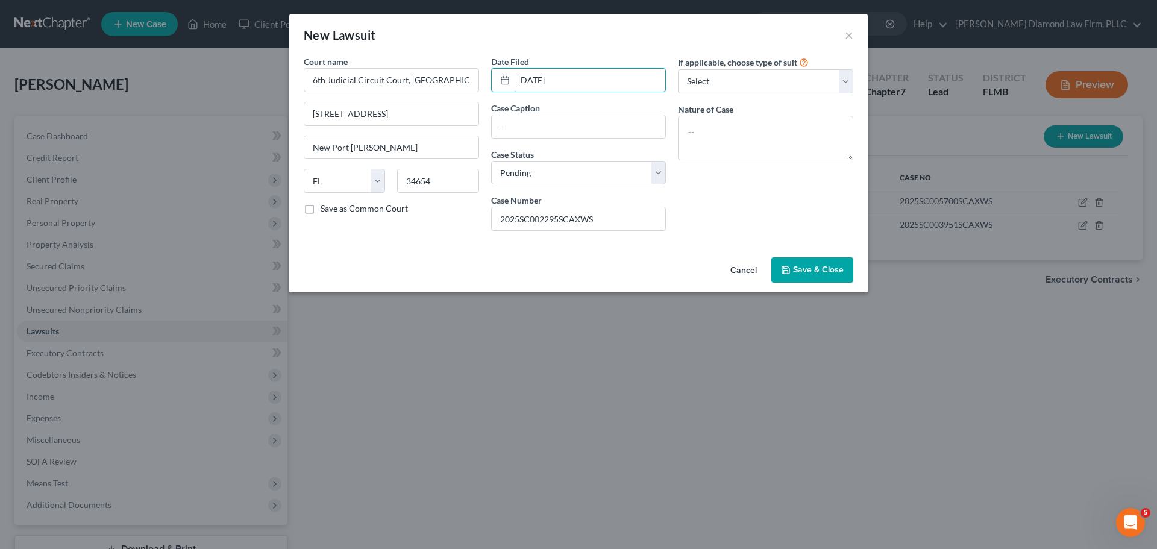
type input "03/26/2025"
click at [611, 116] on input "text" at bounding box center [579, 126] width 174 height 23
paste input "CAPITAL ONE, N.A."
click at [616, 137] on input "CAPITAL ONE, N.A. VS" at bounding box center [579, 126] width 174 height 23
paste input "QUINTANILLA, RODOLFO"
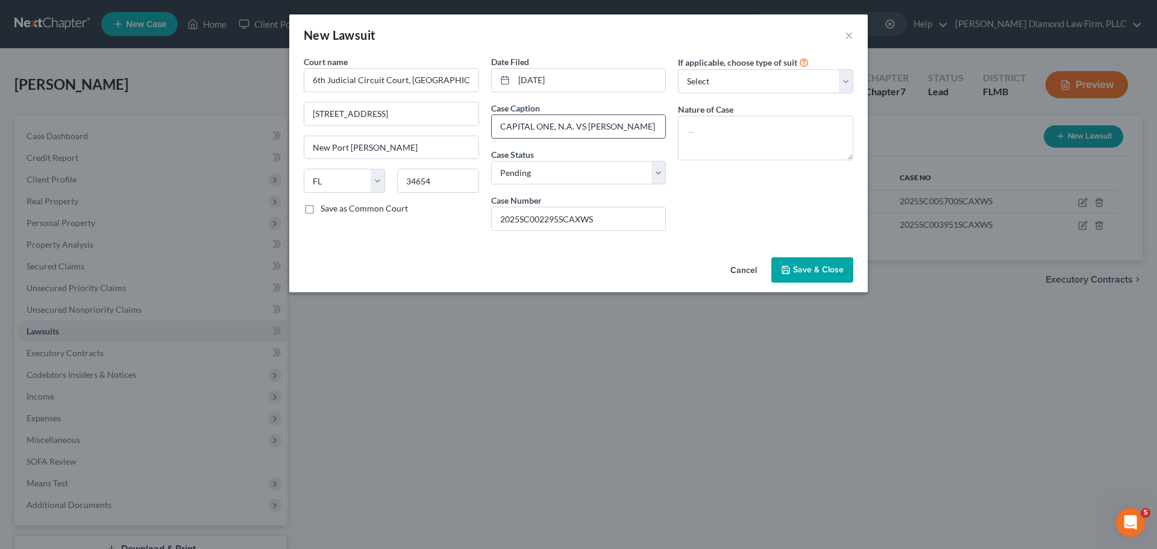
scroll to position [0, 28]
type input "CAPITAL ONE, N.A. VS QUINTANILLA, RODOLFO"
click at [735, 81] on select "Select Repossession Garnishment Foreclosure Attached, Seized, Or Levied Other" at bounding box center [765, 81] width 175 height 24
select select "4"
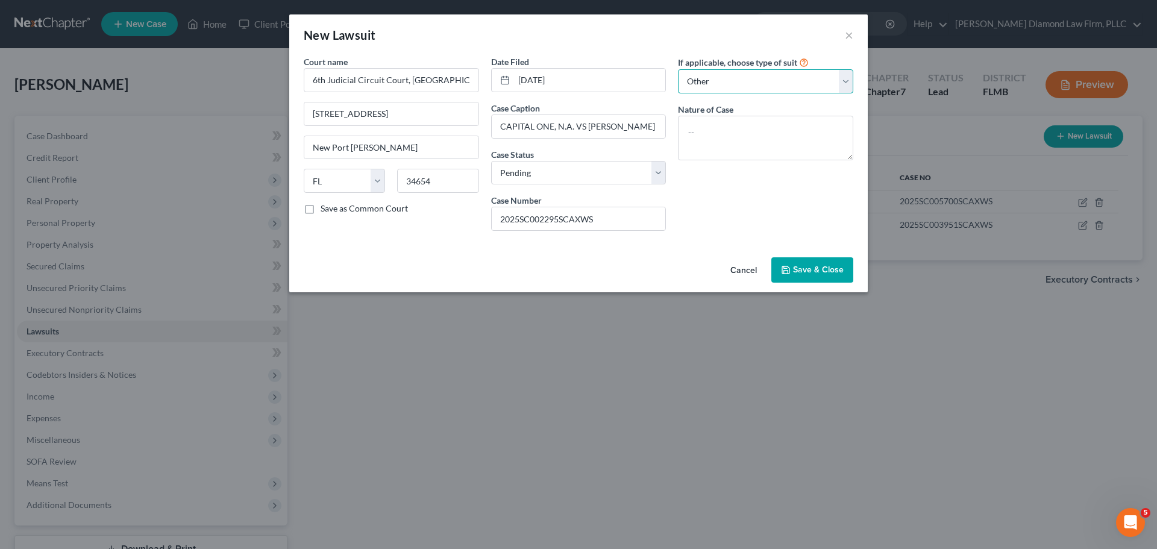
click at [678, 69] on select "Select Repossession Garnishment Foreclosure Attached, Seized, Or Levied Other" at bounding box center [765, 81] width 175 height 24
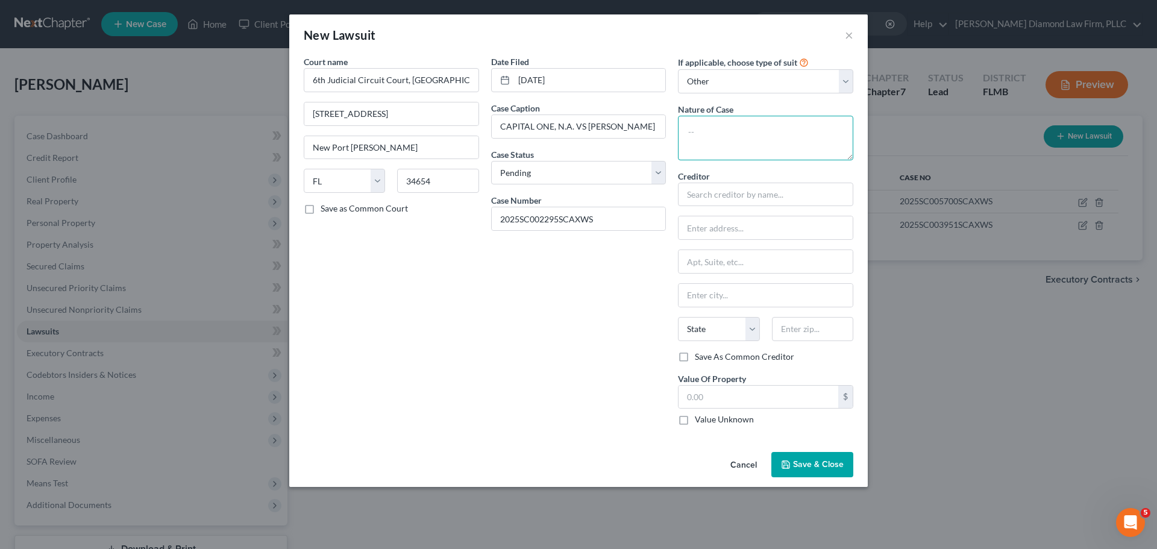
click at [717, 123] on textarea at bounding box center [765, 138] width 175 height 45
type textarea "Collection"
click at [726, 205] on input "text" at bounding box center [765, 195] width 175 height 24
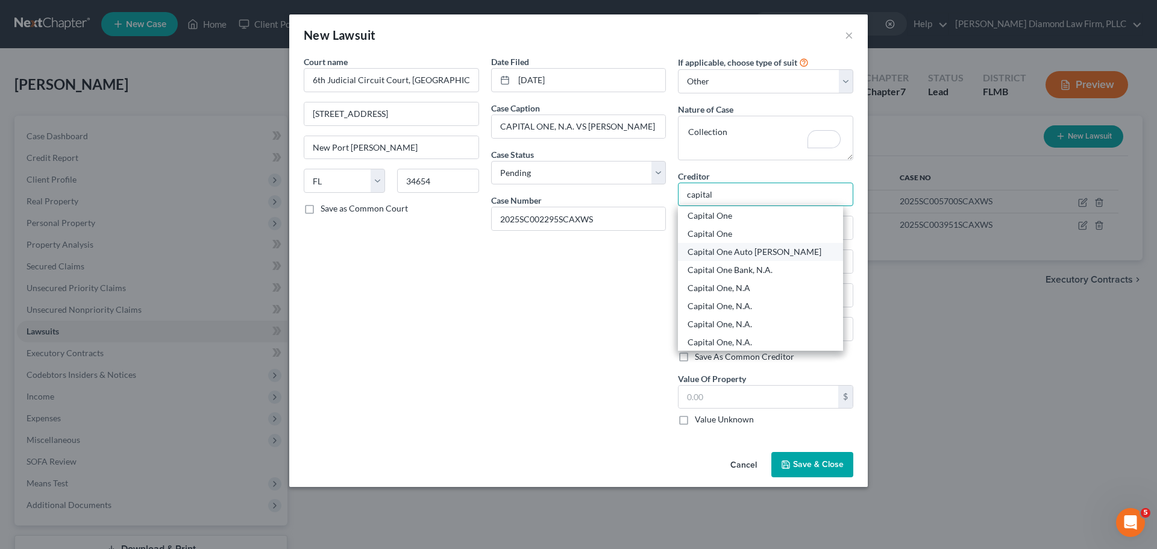
scroll to position [181, 0]
click at [758, 248] on div "Capital One Bank, N.A." at bounding box center [760, 251] width 146 height 12
type input "Capital One Bank, N.A."
type input "C/o Cooling & Winter, LLC"
type input "7901 SW 6th Court Ste 310"
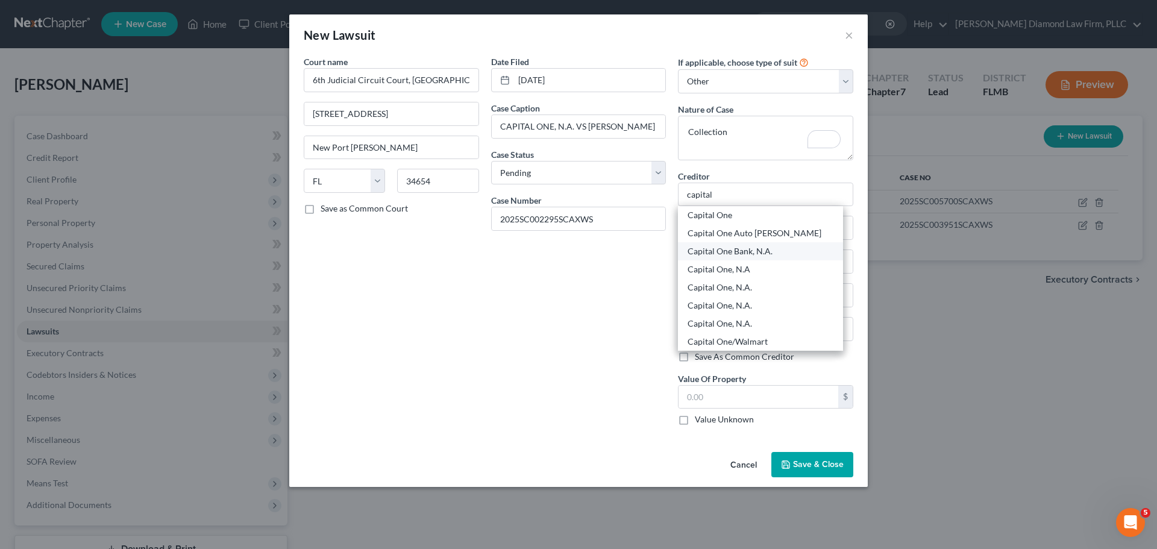
type input "Fort Lauderdale"
select select "9"
type input "33324"
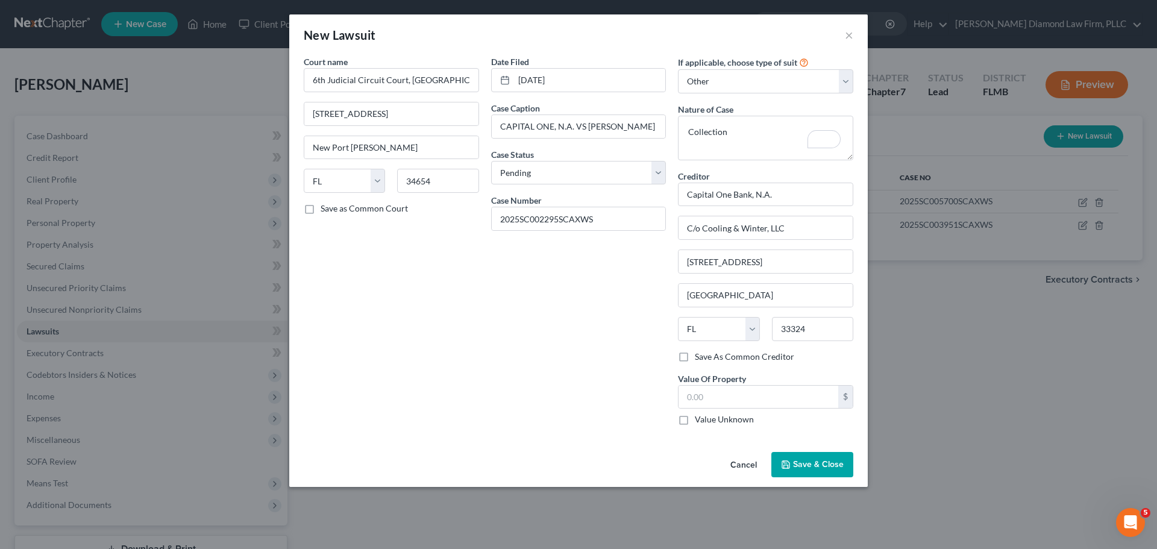
scroll to position [0, 0]
drag, startPoint x: 794, startPoint y: 231, endPoint x: 652, endPoint y: 233, distance: 142.2
click at [652, 233] on div "Court name * 6th Judicial Circuit Court, Pasco County 7530 Little Road, #106 Ne…" at bounding box center [578, 244] width 561 height 379
drag, startPoint x: 749, startPoint y: 264, endPoint x: 671, endPoint y: 266, distance: 77.7
click at [671, 266] on div "Court name * 6th Judicial Circuit Court, Pasco County 7530 Little Road, #106 Ne…" at bounding box center [578, 244] width 561 height 379
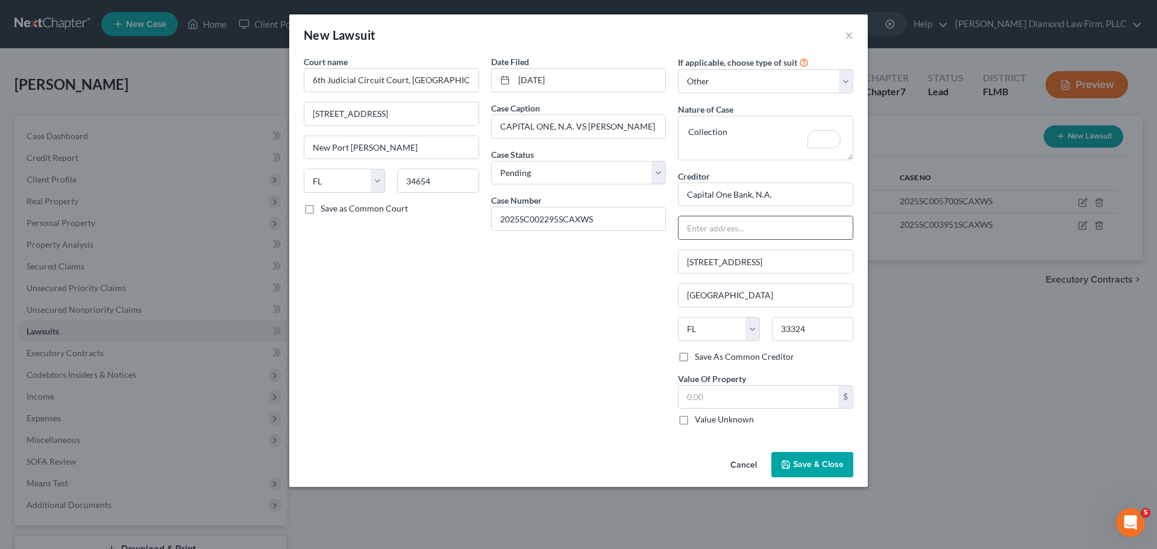
click at [740, 223] on input "text" at bounding box center [765, 227] width 174 height 23
paste input "7901 SW 6th Court Ste 310"
type input "7901 SW 6th Court Ste 310"
drag, startPoint x: 708, startPoint y: 266, endPoint x: 657, endPoint y: 267, distance: 51.2
click at [657, 267] on div "Court name * 6th Judicial Circuit Court, Pasco County 7530 Little Road, #106 Ne…" at bounding box center [578, 244] width 561 height 379
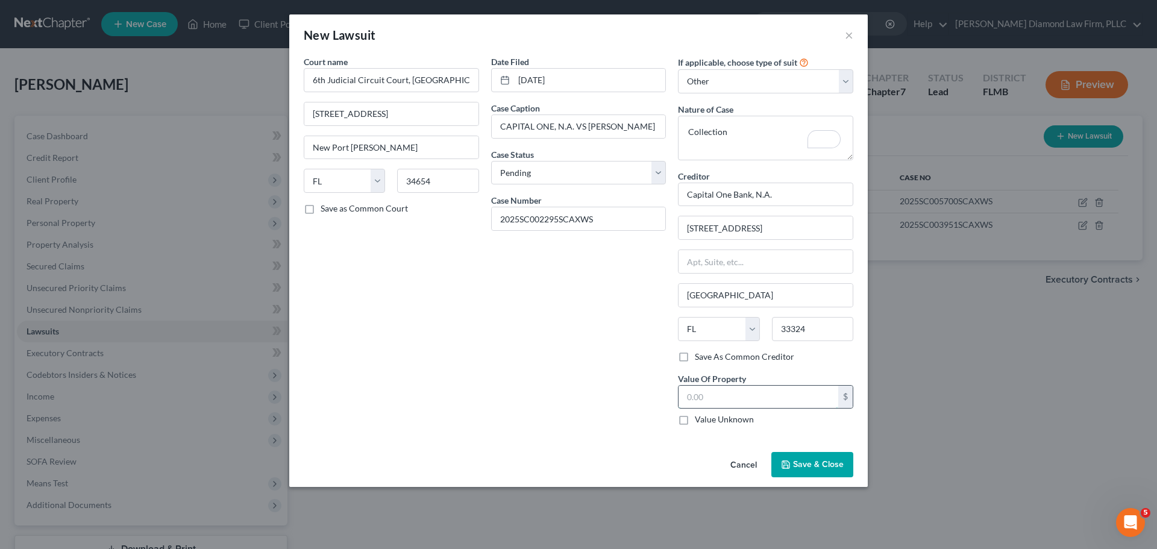
click at [713, 403] on input "text" at bounding box center [758, 397] width 160 height 23
click at [705, 398] on input "31,110.22" at bounding box center [758, 397] width 160 height 23
type input "3,110.22"
click at [824, 458] on button "Save & Close" at bounding box center [812, 464] width 82 height 25
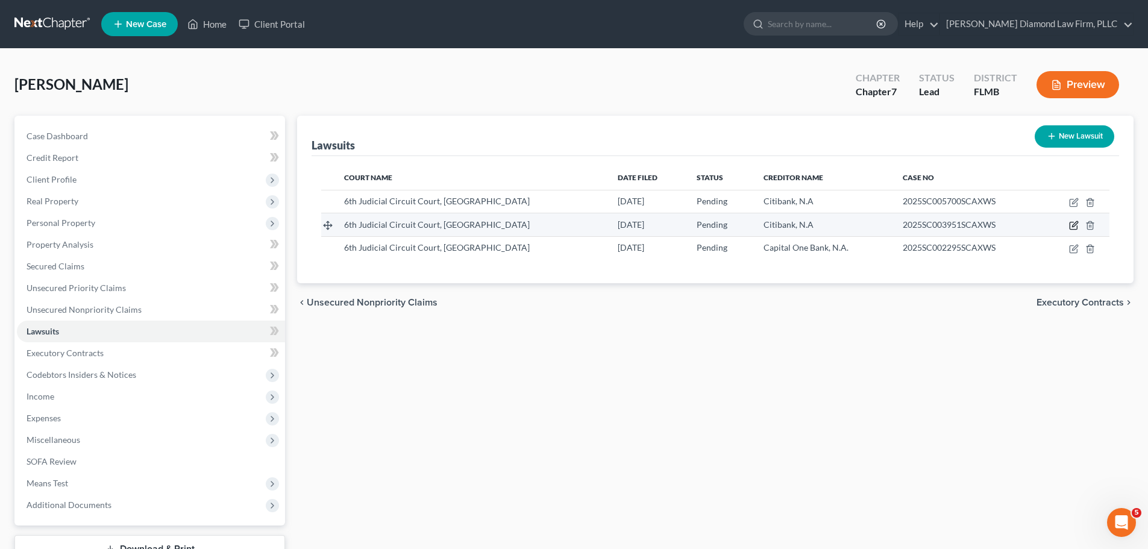
click at [1071, 226] on icon "button" at bounding box center [1074, 225] width 10 height 10
select select "9"
select select "0"
select select "4"
select select "9"
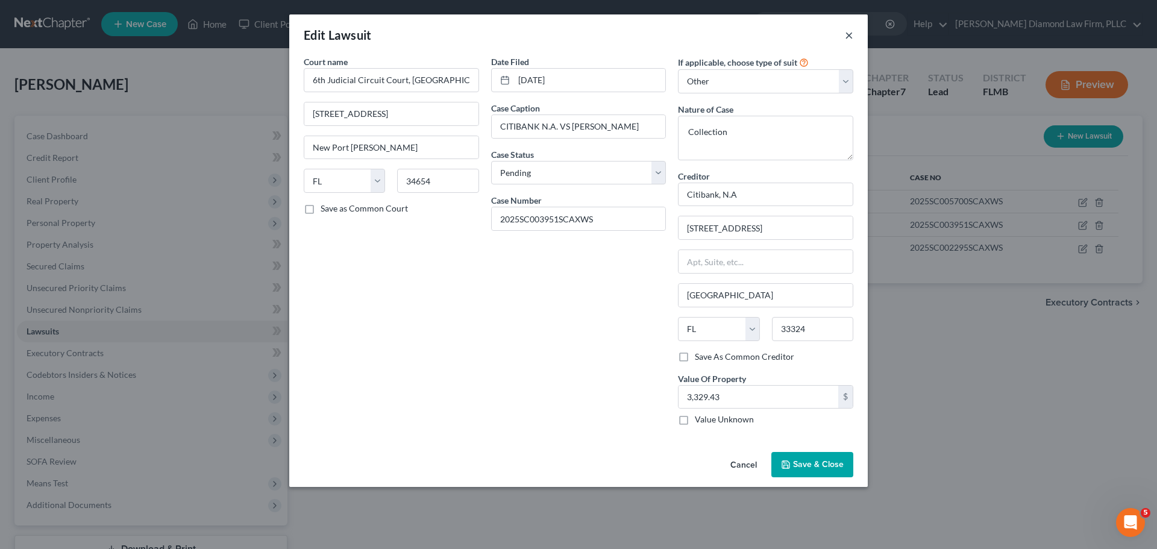
click at [848, 37] on button "×" at bounding box center [849, 35] width 8 height 14
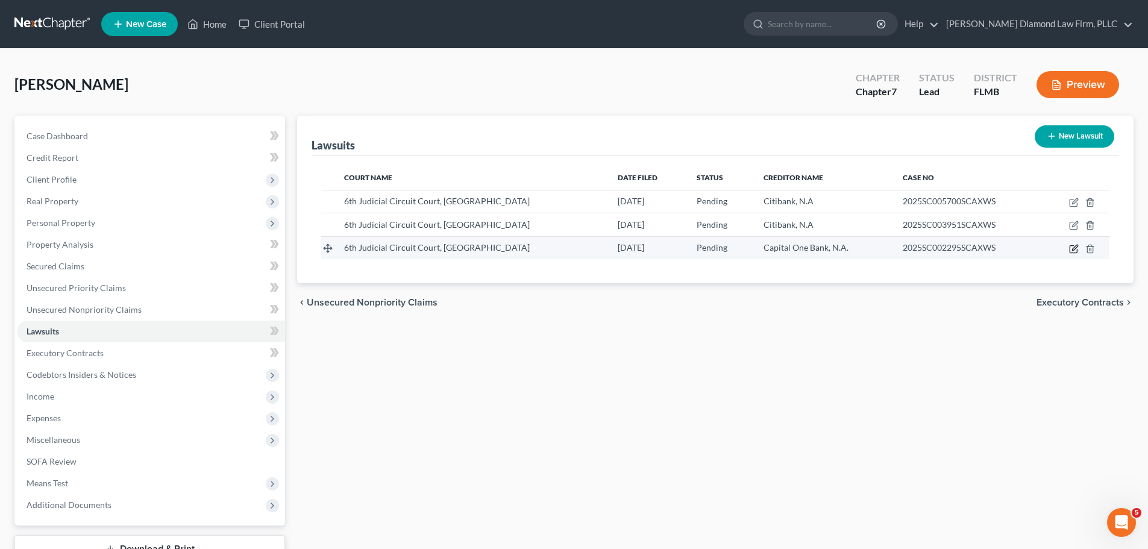
click at [1071, 248] on icon "button" at bounding box center [1074, 249] width 10 height 10
select select "9"
select select "0"
select select "4"
select select "9"
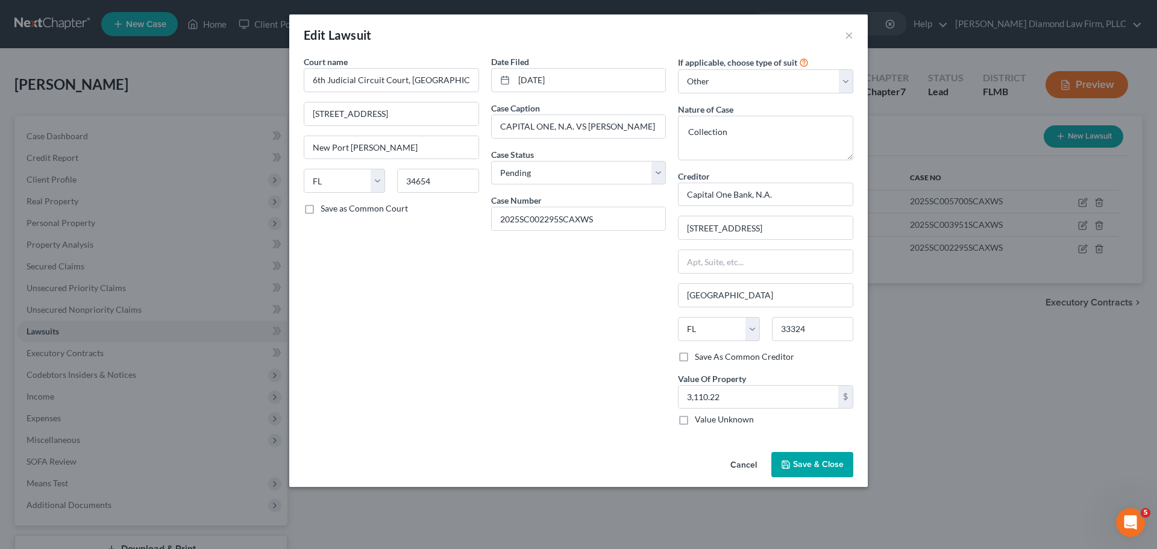
click at [816, 471] on button "Save & Close" at bounding box center [812, 464] width 82 height 25
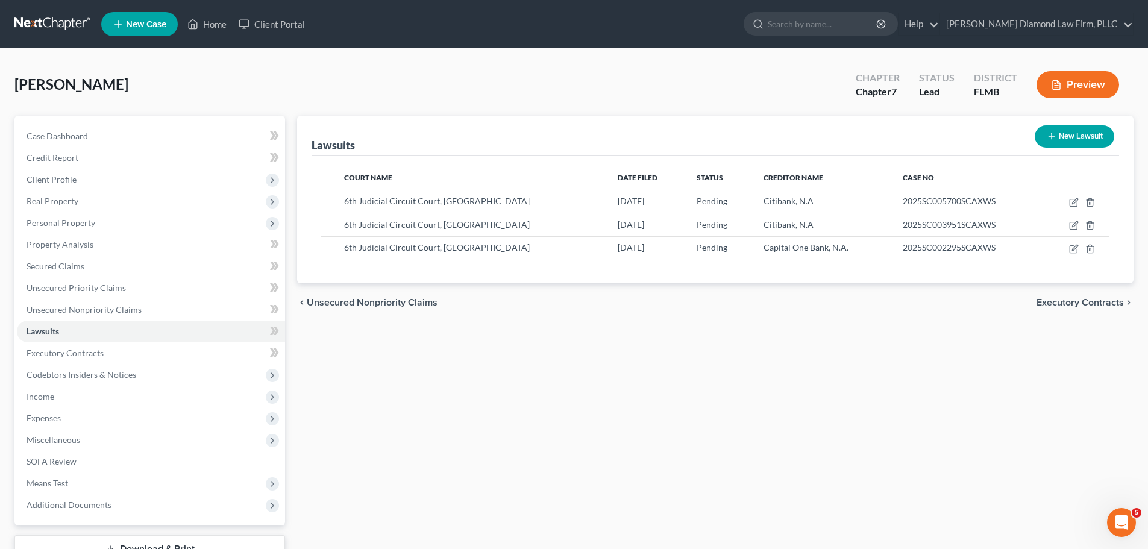
click at [1082, 138] on button "New Lawsuit" at bounding box center [1074, 136] width 80 height 22
select select "0"
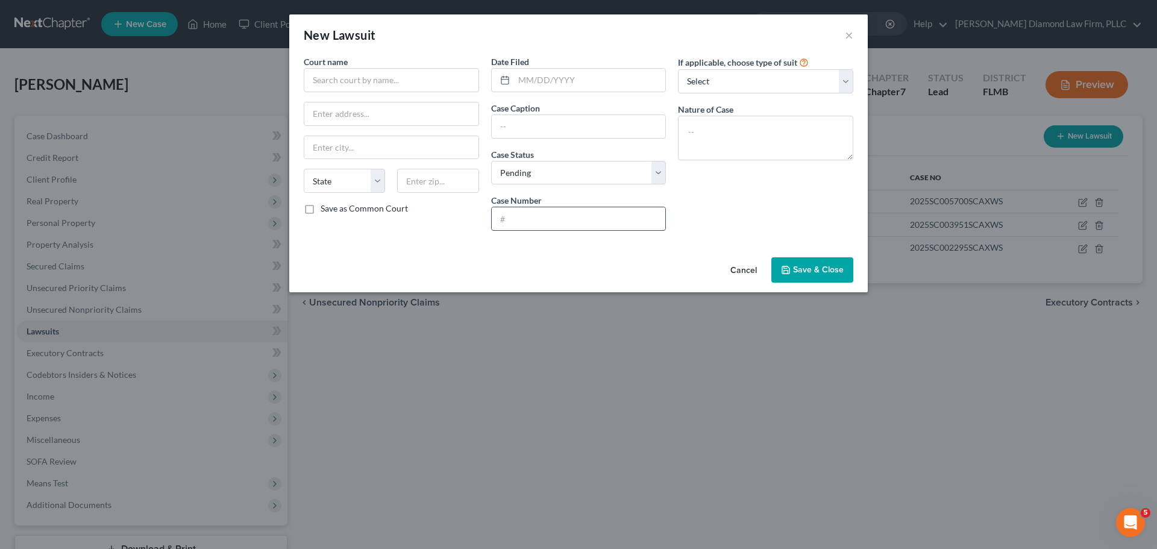
click at [573, 228] on input "text" at bounding box center [579, 218] width 174 height 23
paste input "2025CC000667CCAXWS"
type input "2025CC000667CCAXWS"
click at [846, 37] on button "×" at bounding box center [849, 35] width 8 height 14
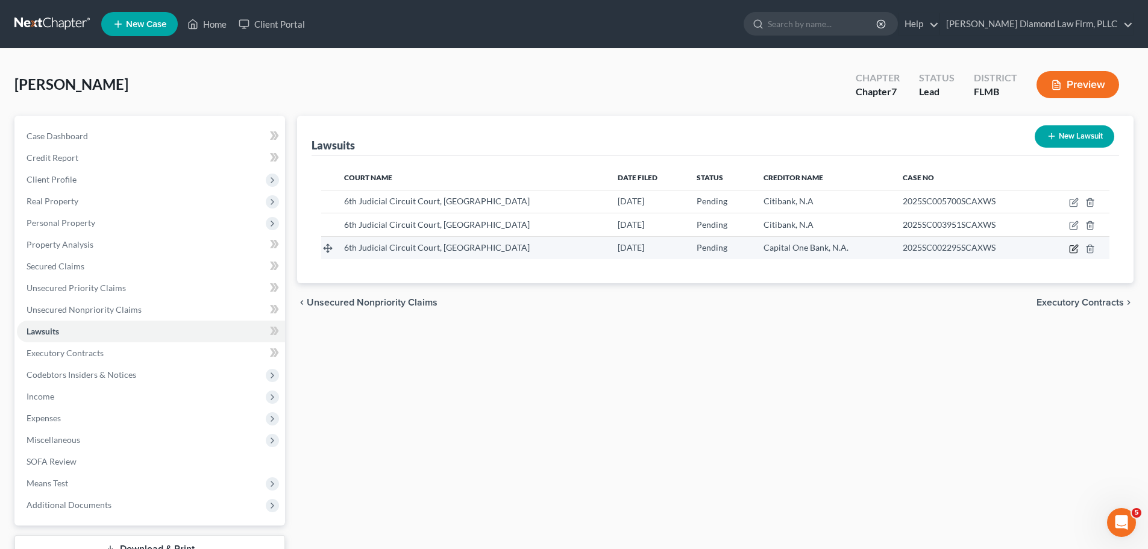
click at [1072, 246] on icon "button" at bounding box center [1074, 249] width 10 height 10
select select "9"
select select "0"
select select "4"
select select "9"
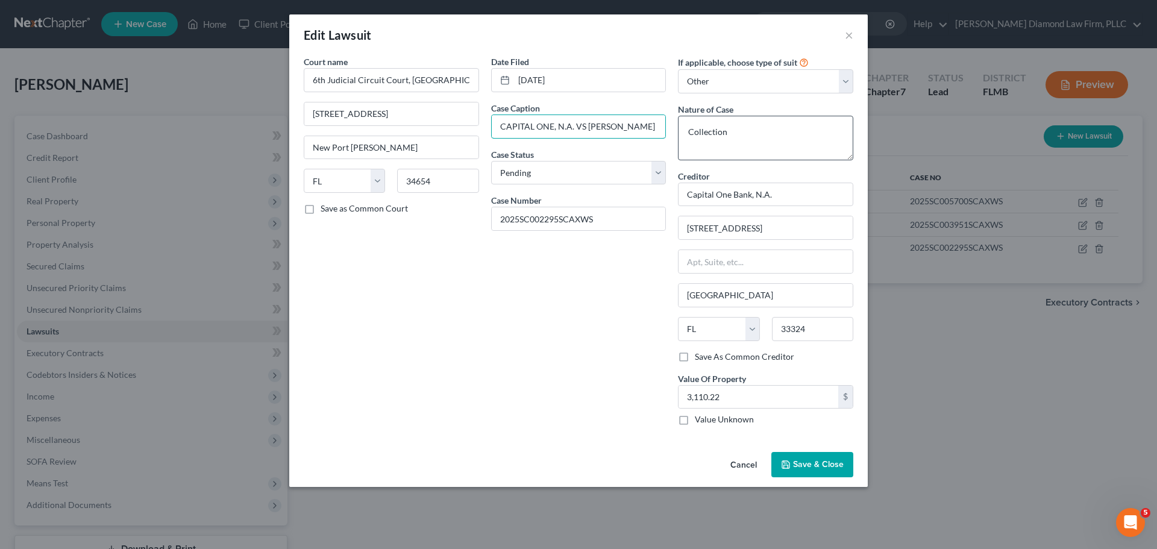
scroll to position [0, 28]
drag, startPoint x: 590, startPoint y: 127, endPoint x: 775, endPoint y: 120, distance: 185.1
click at [775, 120] on div "Court name * 6th Judicial Circuit Court, Pasco County 7530 Little Road, #106 Ne…" at bounding box center [578, 244] width 561 height 379
click at [852, 30] on button "×" at bounding box center [849, 35] width 8 height 14
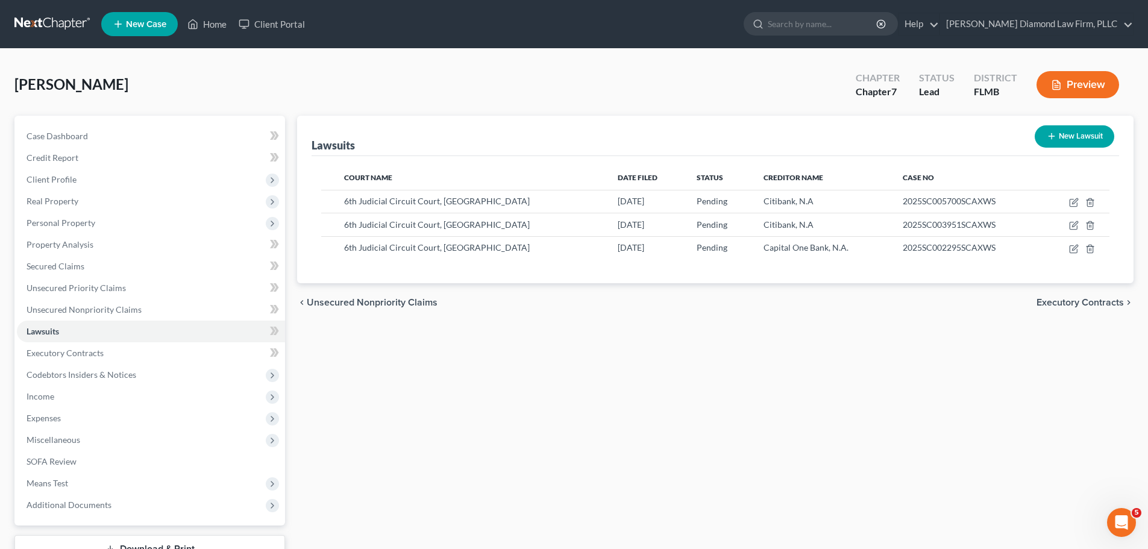
click at [1057, 140] on button "New Lawsuit" at bounding box center [1074, 136] width 80 height 22
select select "0"
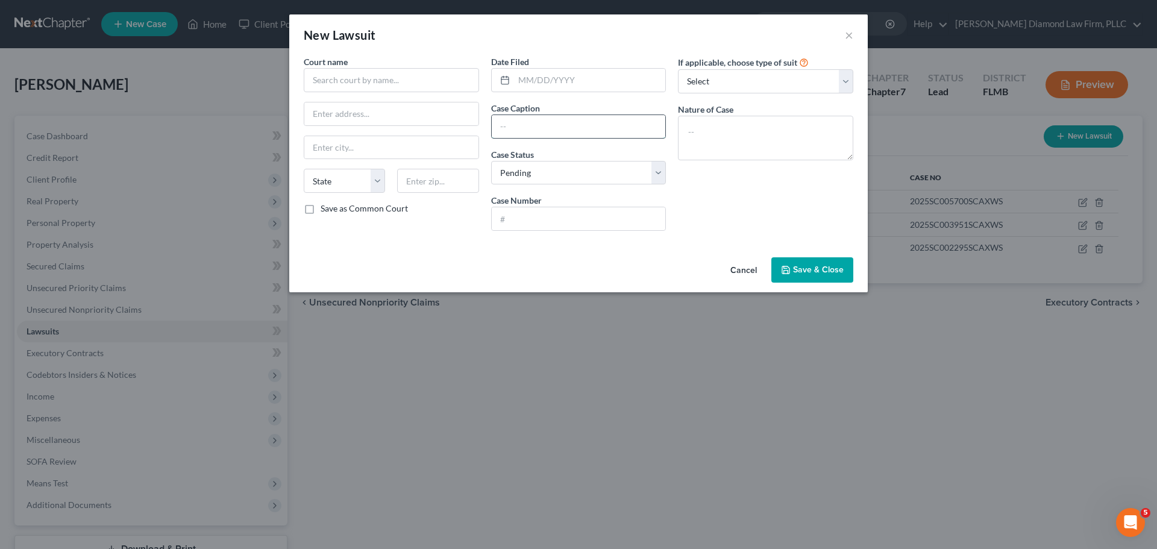
click at [536, 124] on input "text" at bounding box center [579, 126] width 174 height 23
paste input "CAPITAL ONE, N.A. VS QUINTANILLA, RODOLFO"
type input "CAPITAL ONE, N.A. VS QUINTANILLA, RODOLFO"
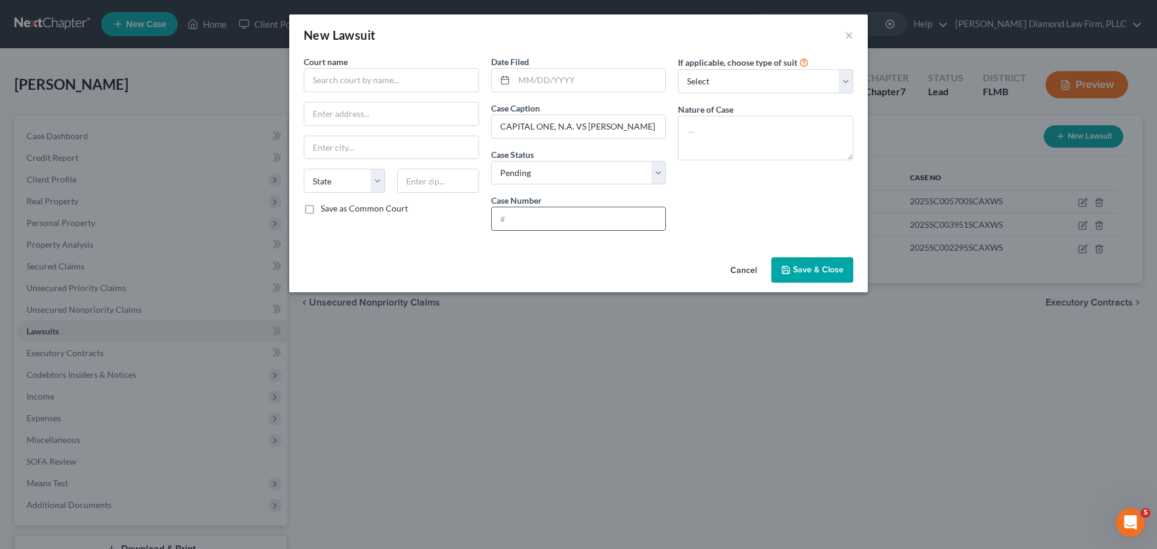
click at [558, 222] on input "text" at bounding box center [579, 218] width 174 height 23
paste input "2025CC000667CCAXWS"
type input "2025CC000667CCAXWS"
click at [567, 81] on input "text" at bounding box center [590, 80] width 152 height 23
type input "01/31/2025"
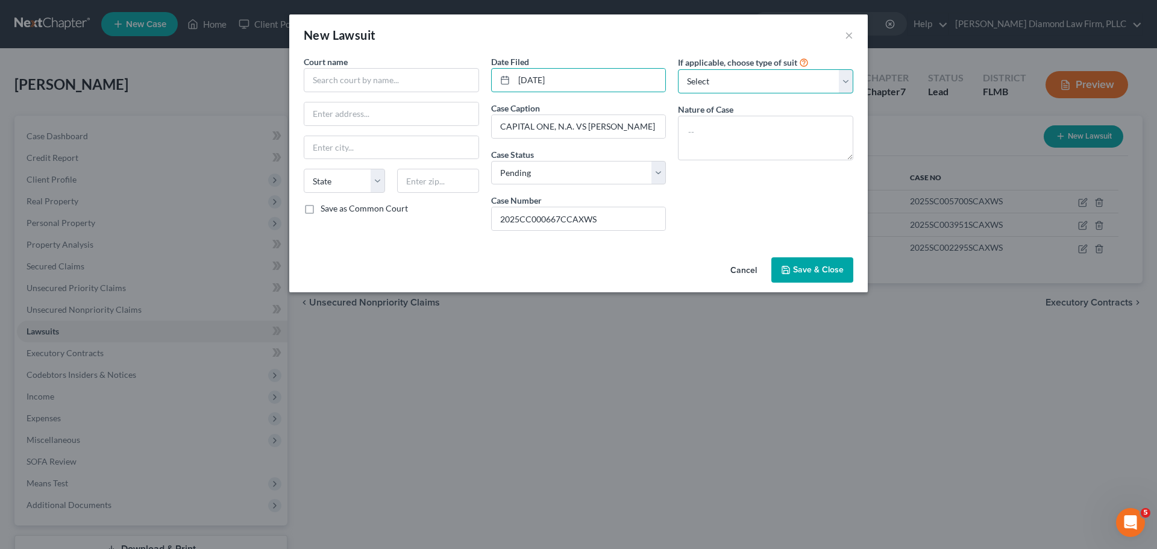
drag, startPoint x: 714, startPoint y: 86, endPoint x: 720, endPoint y: 92, distance: 8.1
click at [714, 86] on select "Select Repossession Garnishment Foreclosure Attached, Seized, Or Levied Other" at bounding box center [765, 81] width 175 height 24
select select "4"
click at [678, 69] on select "Select Repossession Garnishment Foreclosure Attached, Seized, Or Levied Other" at bounding box center [765, 81] width 175 height 24
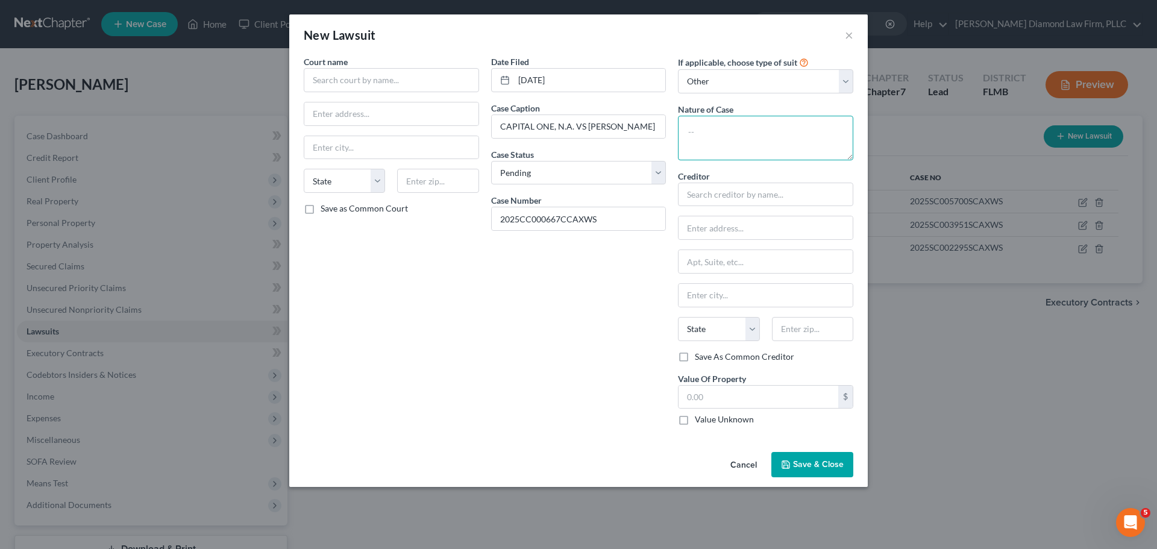
click at [714, 119] on textarea at bounding box center [765, 138] width 175 height 45
type textarea "Collection"
click at [400, 70] on input "text" at bounding box center [391, 80] width 175 height 24
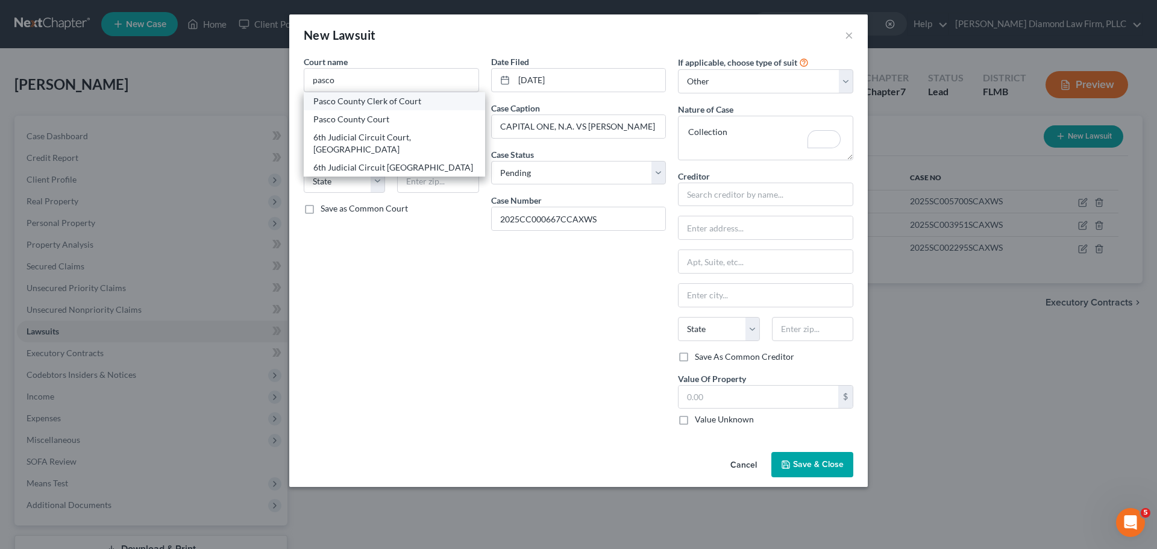
click at [385, 101] on div "Pasco County Clerk of Court" at bounding box center [394, 101] width 162 height 12
type input "Pasco County Clerk of Court"
type input "7530 Little Road"
type input "New Port Richey"
select select "9"
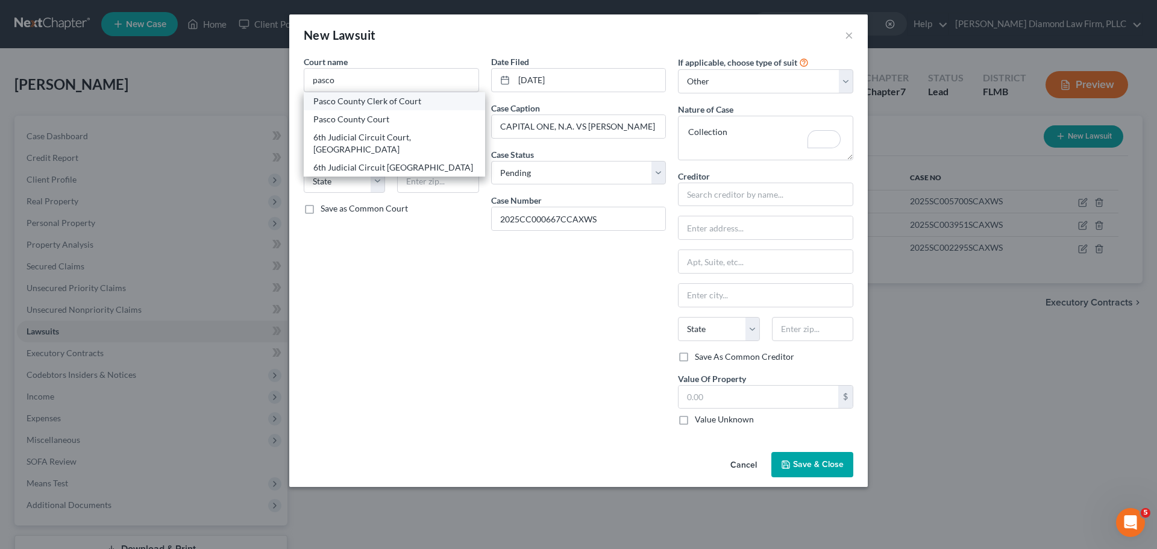
type input "34654"
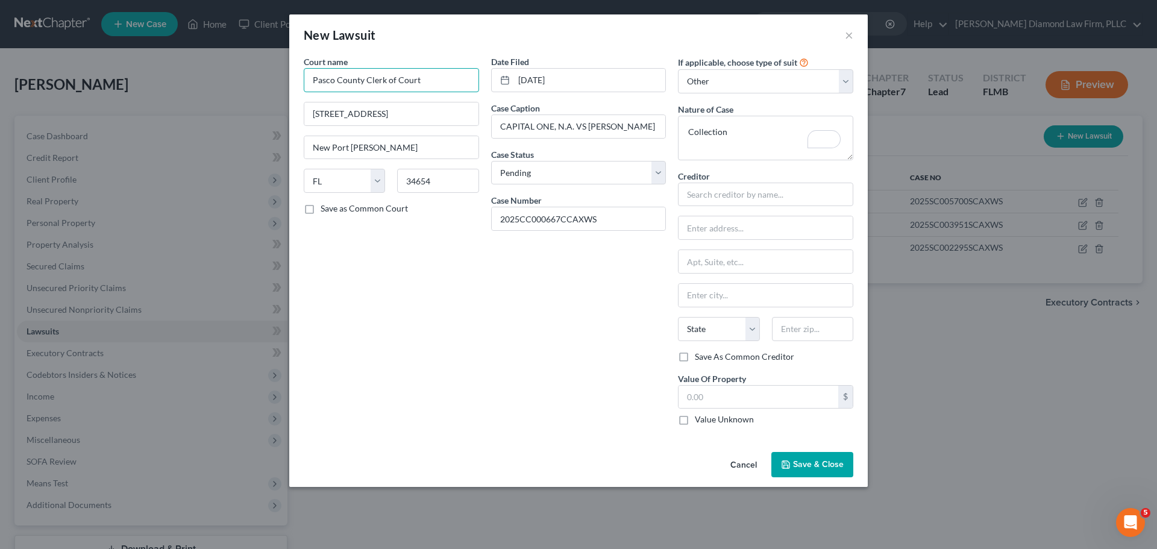
drag, startPoint x: 429, startPoint y: 78, endPoint x: 297, endPoint y: 80, distance: 132.5
click at [297, 80] on div "Court name * Pasco County Clerk of Court 7530 Little Road New Port Richey State…" at bounding box center [578, 251] width 578 height 392
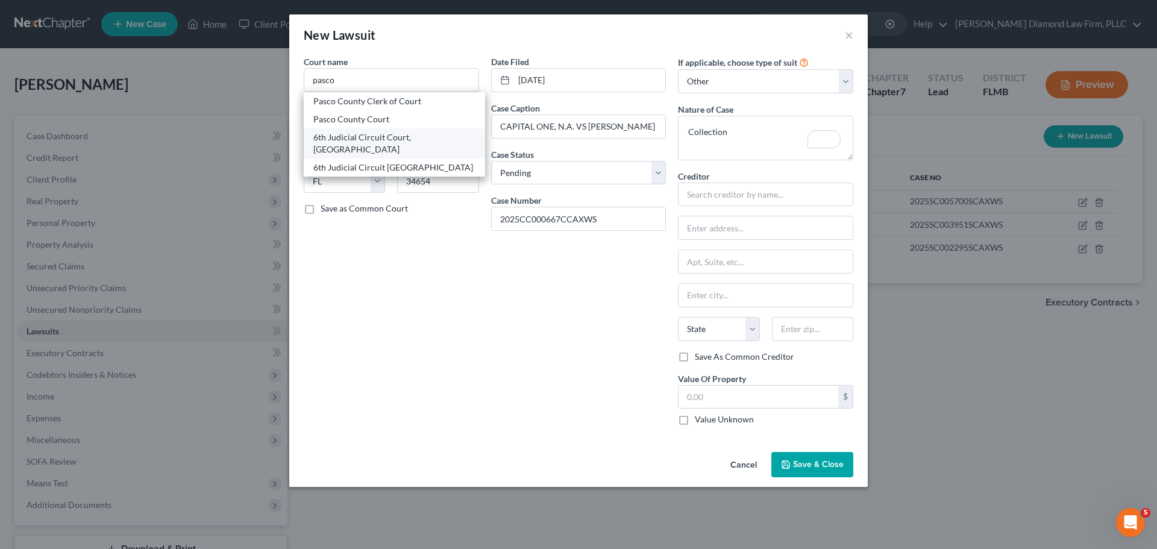
click at [381, 140] on div "6th Judicial Circuit Court, Pasco County" at bounding box center [394, 143] width 162 height 24
type input "6th Judicial Circuit Court, Pasco County"
type input "7530 Little Road, #106"
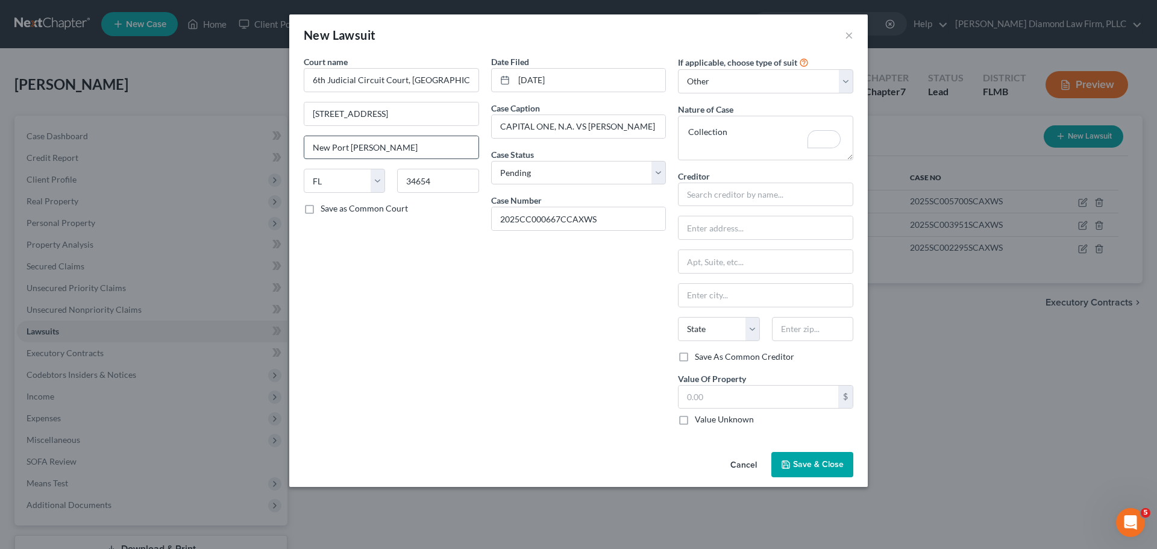
drag, startPoint x: 401, startPoint y: 152, endPoint x: 387, endPoint y: 152, distance: 13.3
click at [387, 152] on input "New Port Richey" at bounding box center [391, 147] width 174 height 23
click at [760, 199] on input "text" at bounding box center [765, 195] width 175 height 24
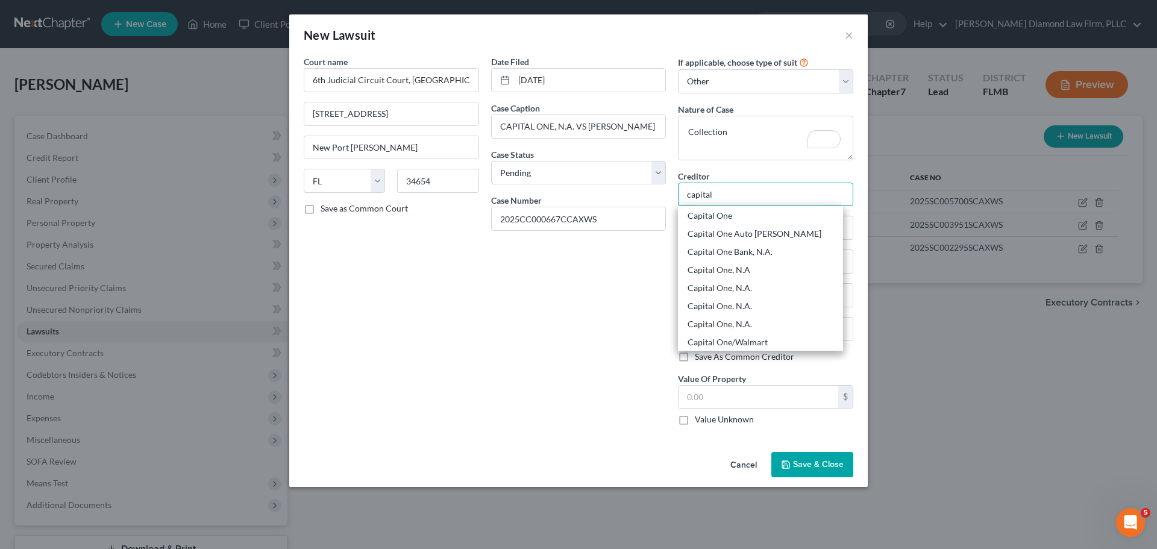
scroll to position [181, 0]
click at [764, 252] on div "Capital One Bank, N.A." at bounding box center [760, 251] width 146 height 12
type input "Capital One Bank, N.A."
type input "C/o Cooling & Winter, LLC"
type input "7901 SW 6th Court Ste 310"
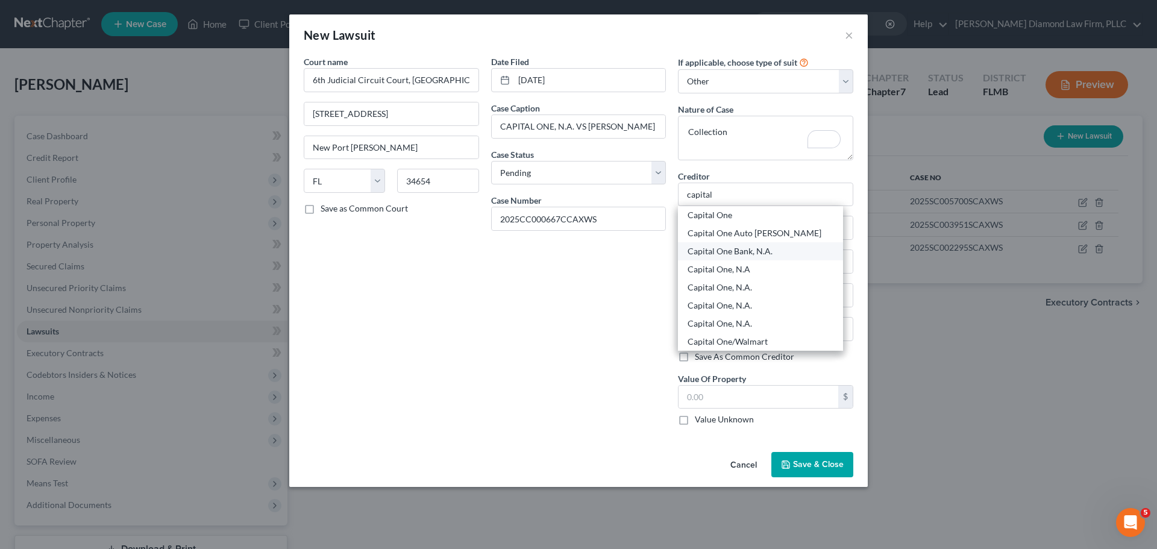
type input "Fort Lauderdale"
select select "9"
type input "33324"
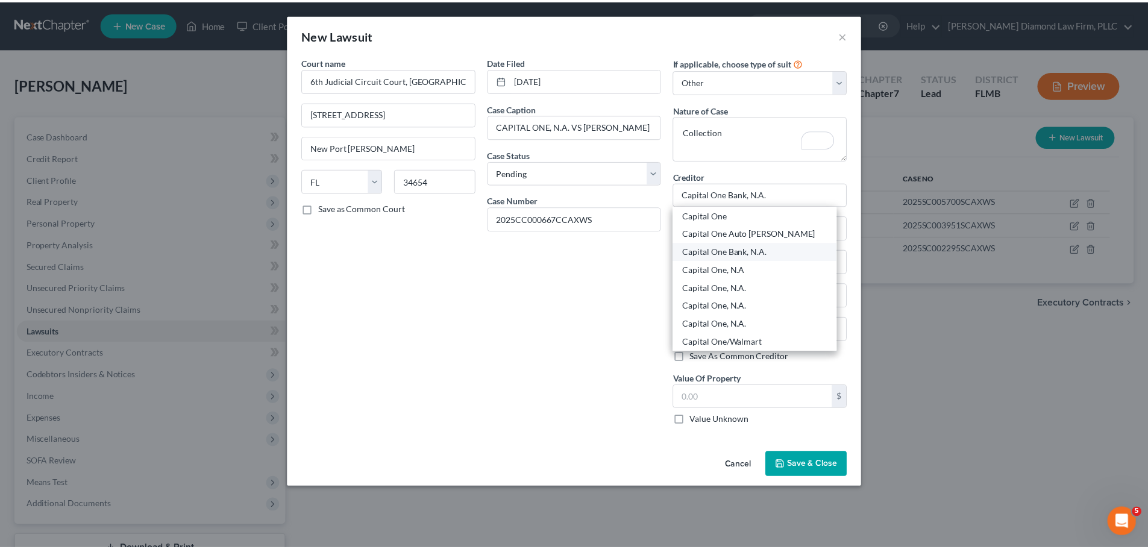
scroll to position [0, 0]
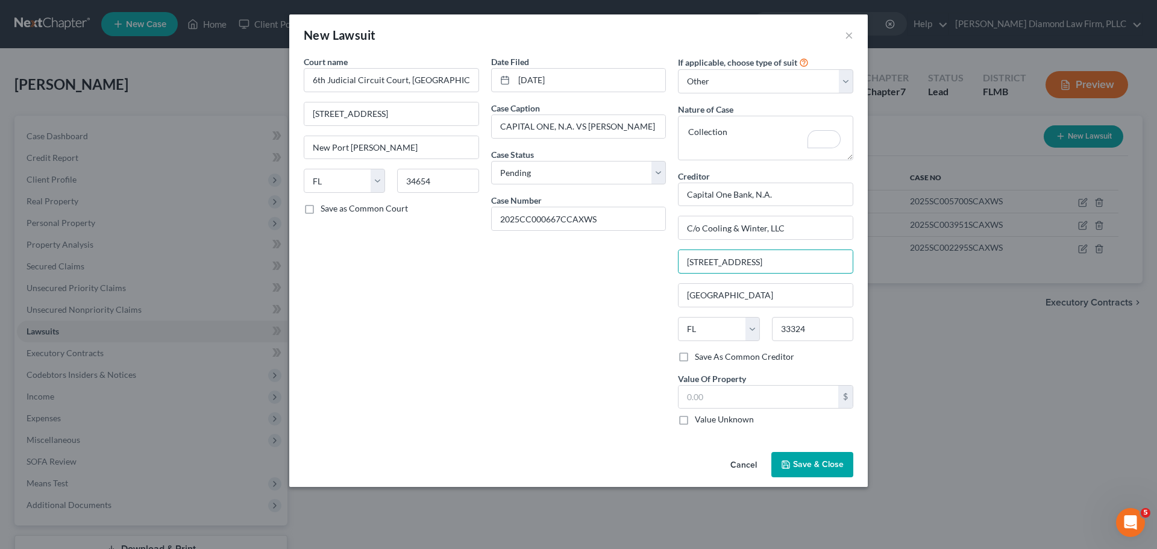
drag, startPoint x: 815, startPoint y: 262, endPoint x: 675, endPoint y: 268, distance: 140.5
click at [675, 268] on div "If applicable, choose type of suit Select Repossession Garnishment Foreclosure …" at bounding box center [765, 244] width 187 height 379
drag, startPoint x: 805, startPoint y: 229, endPoint x: 666, endPoint y: 242, distance: 139.2
click at [666, 242] on div "Court name * 6th Judicial Circuit Court, Pasco County 7530 Little Road, #106 Ne…" at bounding box center [578, 244] width 561 height 379
paste input "7901 SW 6th Court Ste 310"
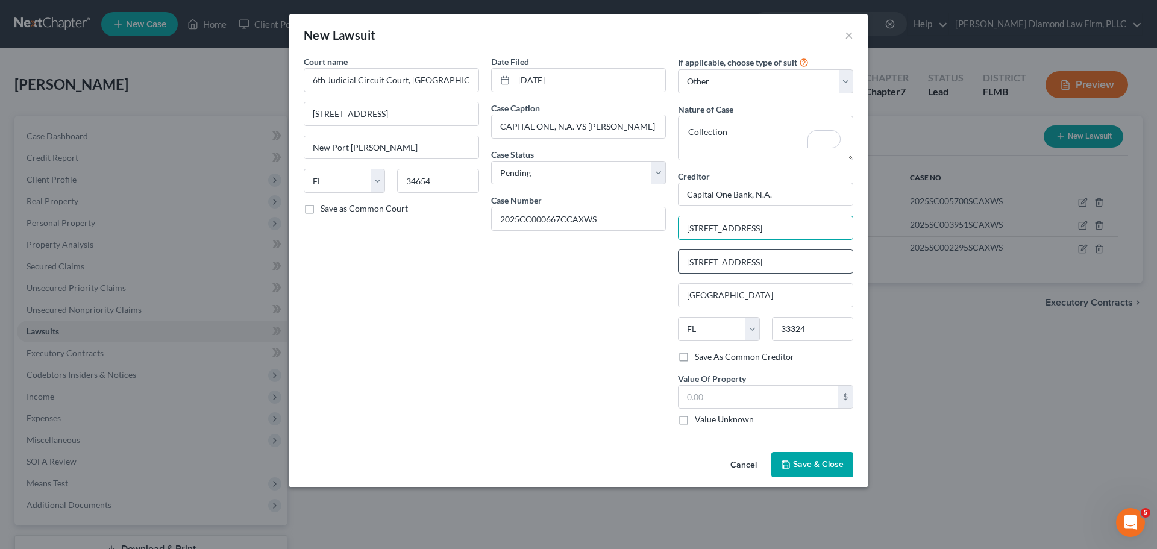
type input "7901 SW 6th Court Ste 310"
drag, startPoint x: 812, startPoint y: 264, endPoint x: 635, endPoint y: 269, distance: 177.2
click at [635, 269] on div "Court name * 6th Judicial Circuit Court, Pasco County 7530 Little Road, #106 Ne…" at bounding box center [578, 244] width 561 height 379
click at [718, 400] on input "text" at bounding box center [758, 397] width 160 height 23
type input "12,347.99"
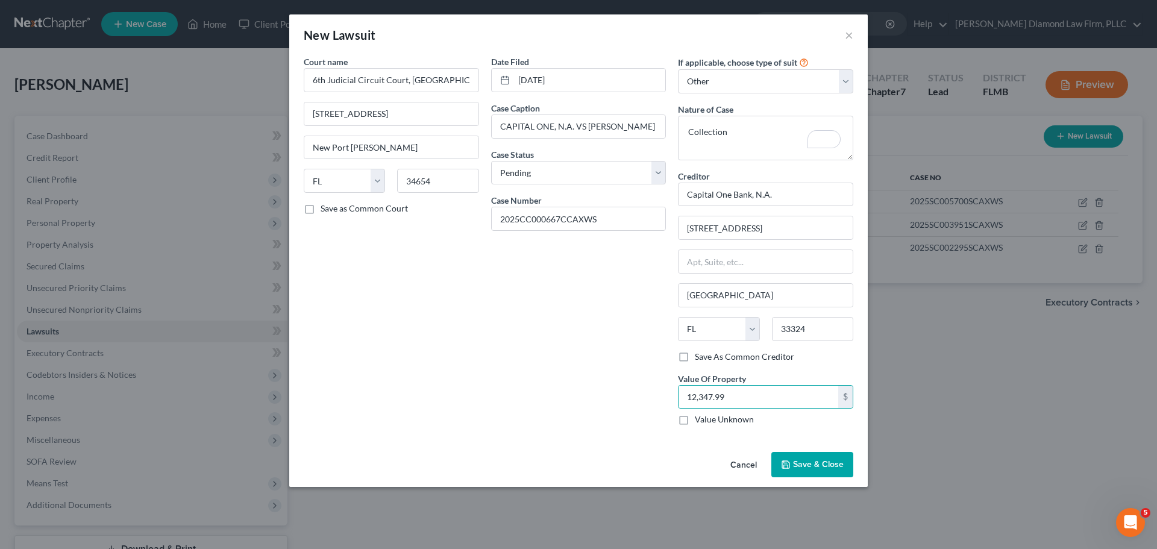
click at [814, 460] on span "Save & Close" at bounding box center [818, 464] width 51 height 10
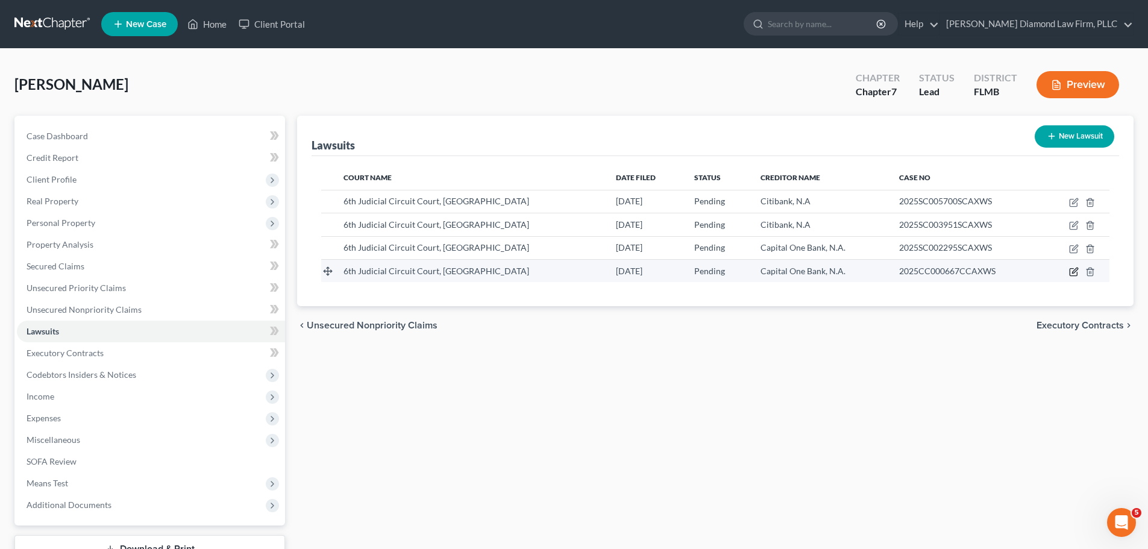
click at [1074, 274] on icon "button" at bounding box center [1074, 272] width 10 height 10
select select "9"
select select "0"
select select "4"
select select "9"
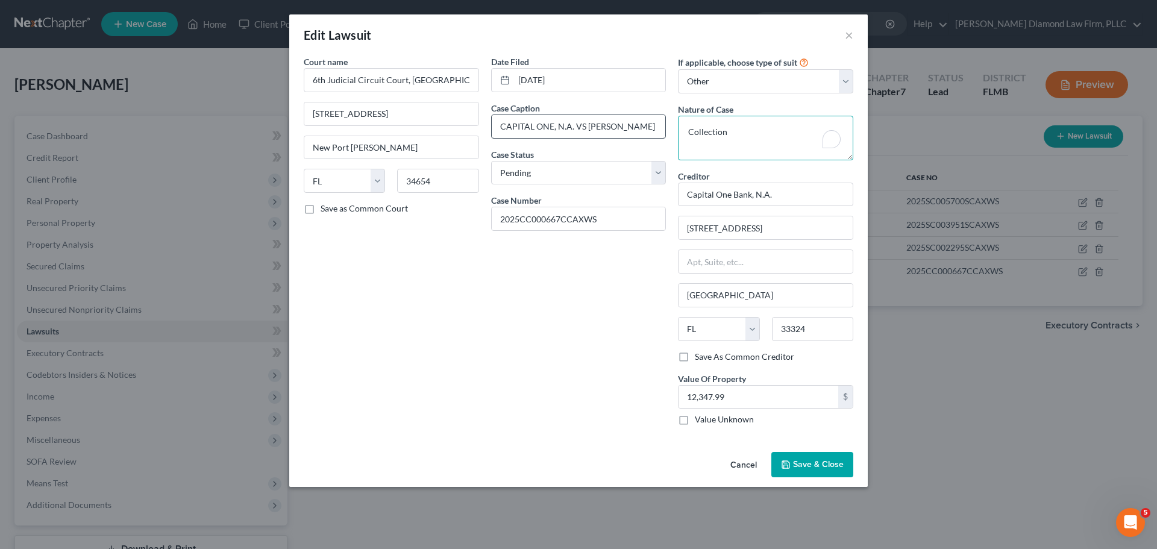
drag, startPoint x: 761, startPoint y: 123, endPoint x: 661, endPoint y: 135, distance: 100.0
click at [661, 135] on div "Court name * 6th Judicial Circuit Court, Pasco County 7530 Little Road, #106 Ne…" at bounding box center [578, 244] width 561 height 379
paste textarea "Monetary Damages"
type textarea "Monetary Damages"
click at [828, 469] on span "Save & Close" at bounding box center [818, 464] width 51 height 10
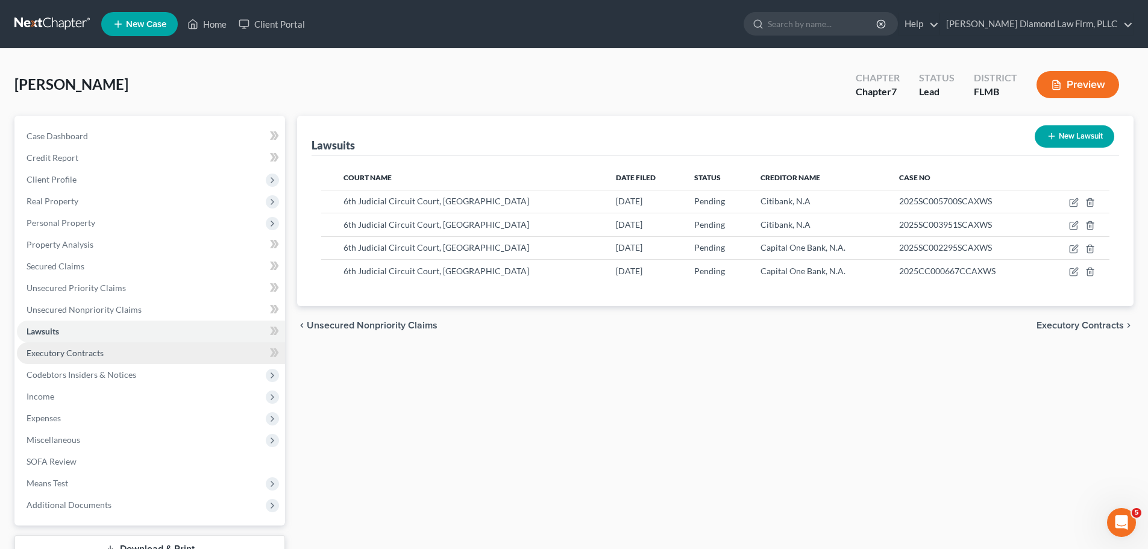
click at [105, 349] on link "Executory Contracts" at bounding box center [151, 353] width 268 height 22
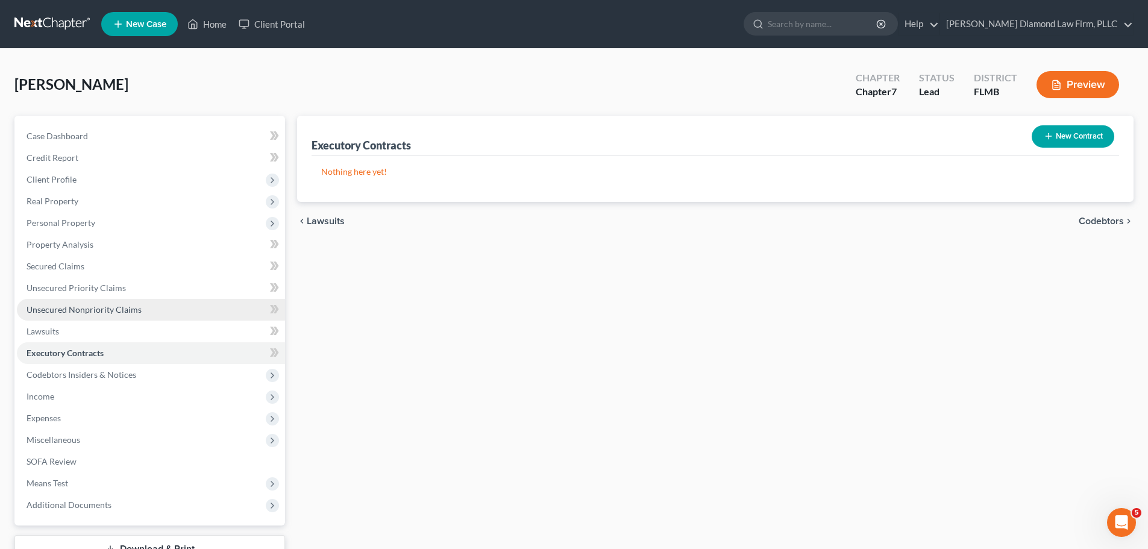
click at [118, 319] on link "Unsecured Nonpriority Claims" at bounding box center [151, 310] width 268 height 22
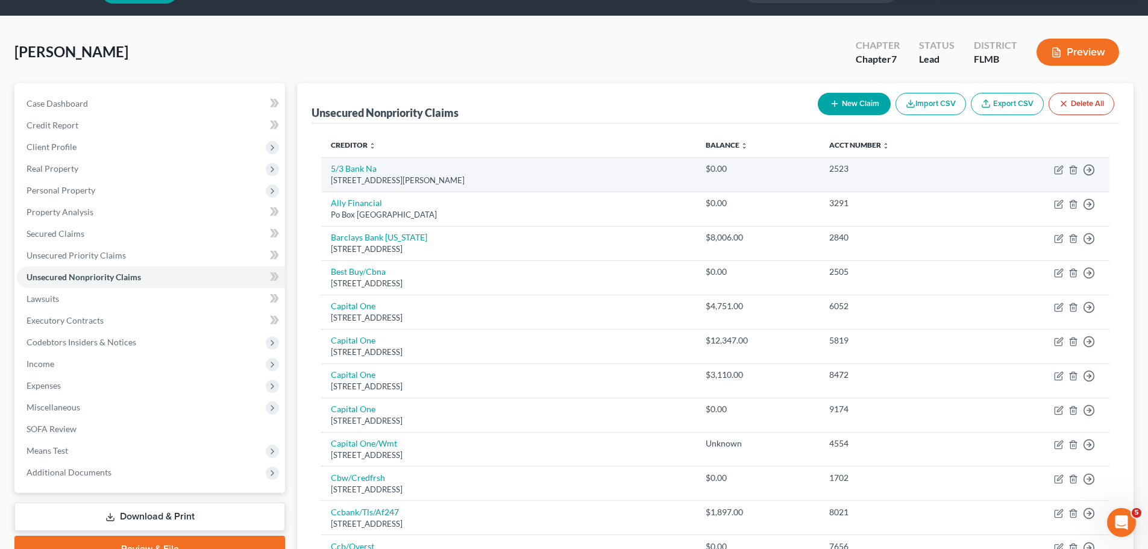
scroll to position [60, 0]
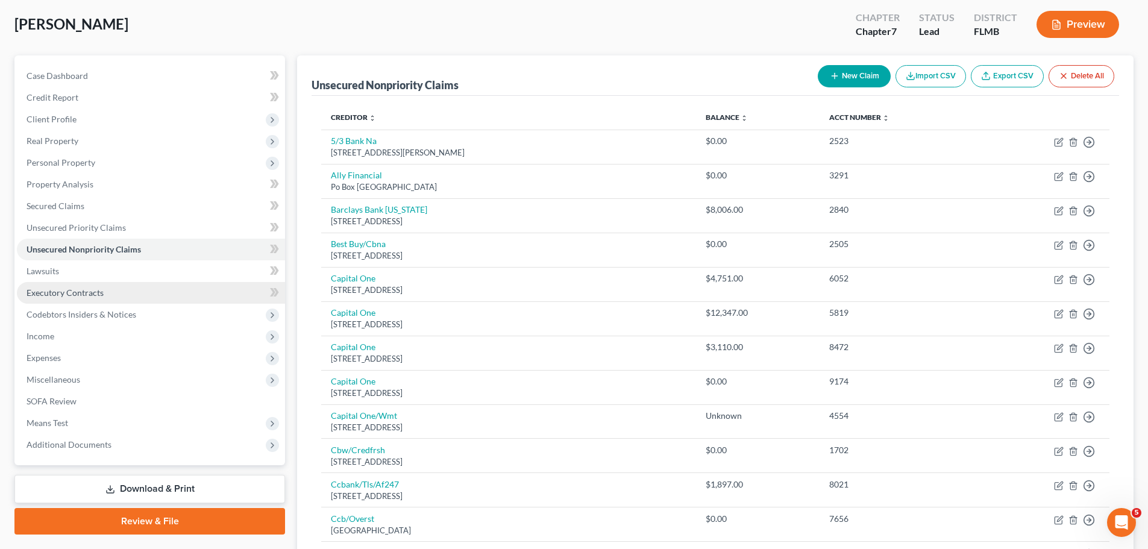
click at [73, 286] on link "Executory Contracts" at bounding box center [151, 293] width 268 height 22
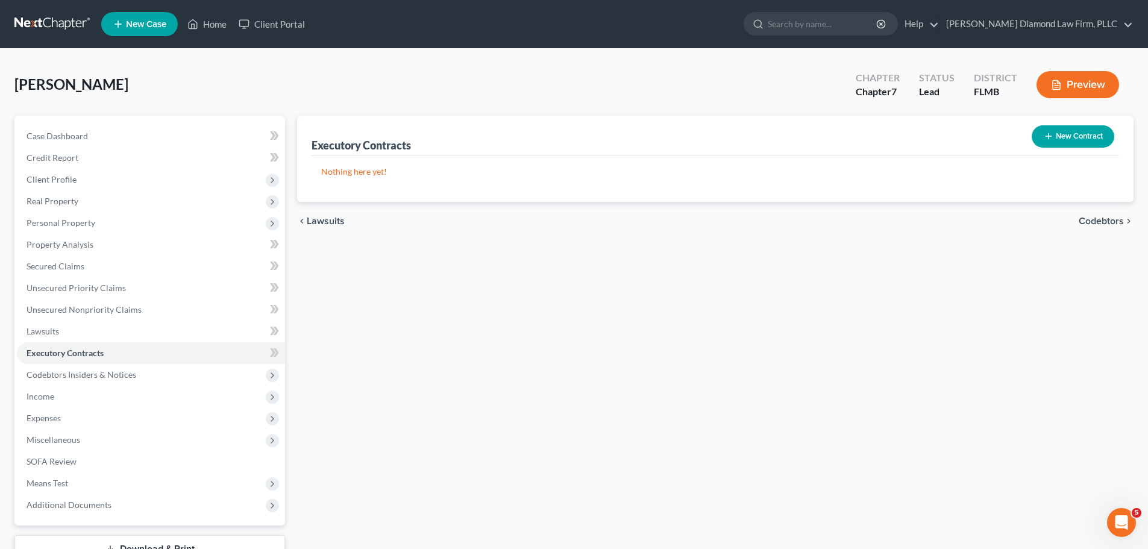
click at [1077, 142] on button "New Contract" at bounding box center [1072, 136] width 83 height 22
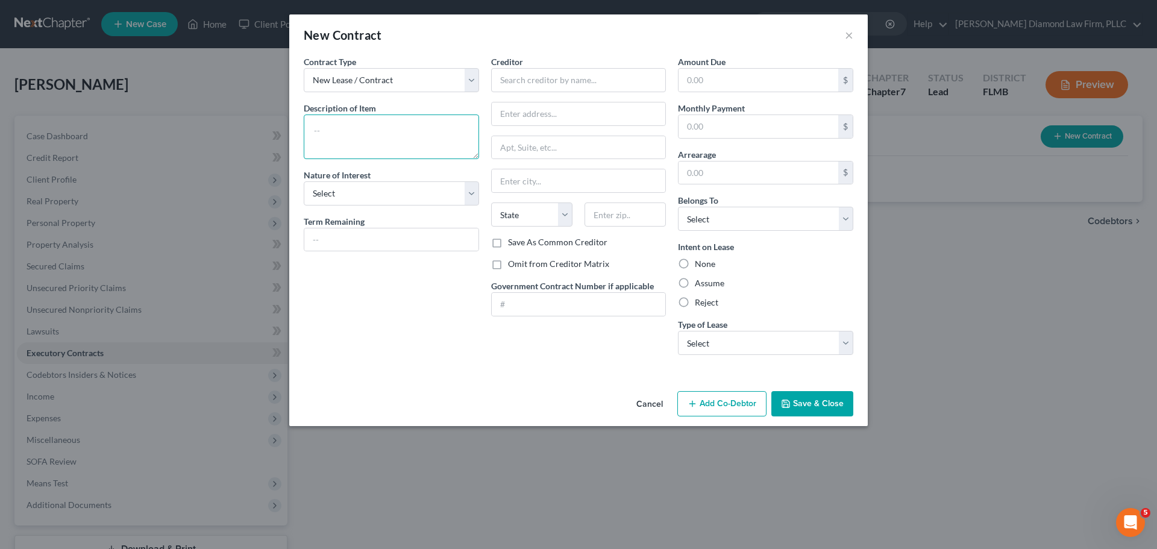
click at [318, 138] on textarea at bounding box center [391, 136] width 175 height 45
drag, startPoint x: 356, startPoint y: 132, endPoint x: 310, endPoint y: 134, distance: 46.4
click at [301, 134] on div "Contract Type New Lease / Contract New Timeshare Description of non-residential…" at bounding box center [391, 209] width 187 height 309
type textarea "Mobile home lot lease"
click at [977, 369] on div "New Contract × Contract Type New Lease / Contract New Timeshare Description of …" at bounding box center [578, 274] width 1157 height 549
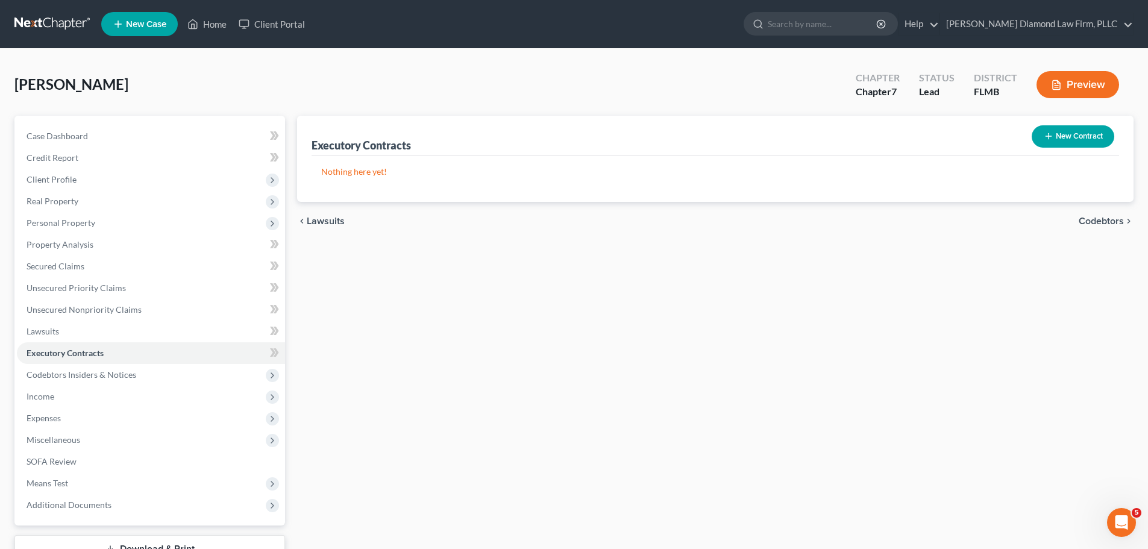
click at [416, 299] on div "Executory Contracts New Contract Nothing here yet! chevron_left Lawsuits Codebt…" at bounding box center [715, 355] width 848 height 479
click at [1050, 133] on icon "button" at bounding box center [1048, 136] width 10 height 10
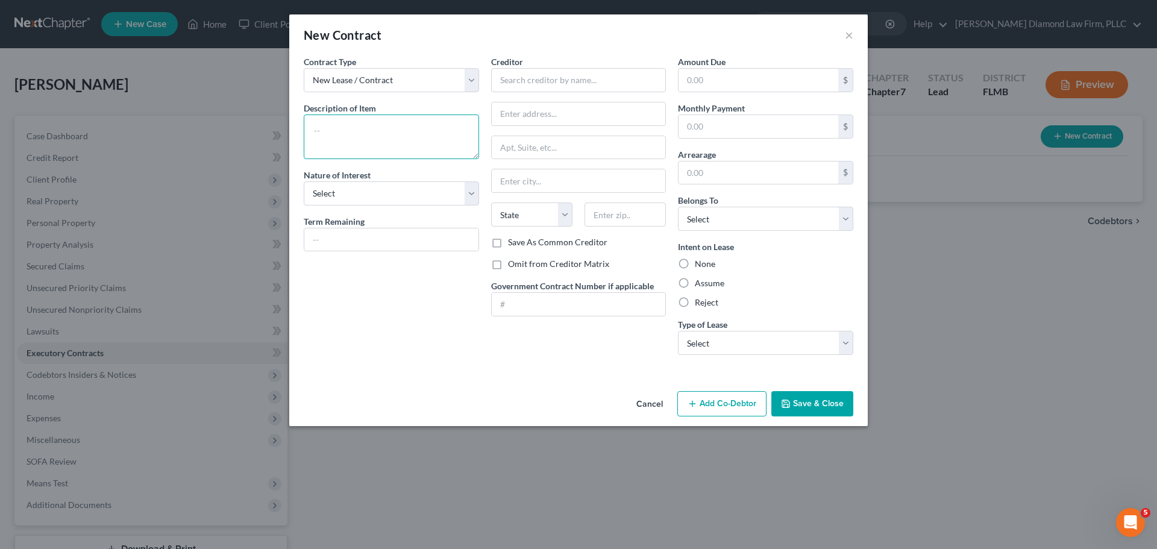
click at [376, 131] on textarea at bounding box center [391, 136] width 175 height 45
type textarea "Mobile home lot lease"
click at [405, 198] on select "Select Purchaser Agent Lessor Lessee" at bounding box center [391, 193] width 175 height 24
select select "3"
click at [304, 181] on select "Select Purchaser Agent Lessor Lessee" at bounding box center [391, 193] width 175 height 24
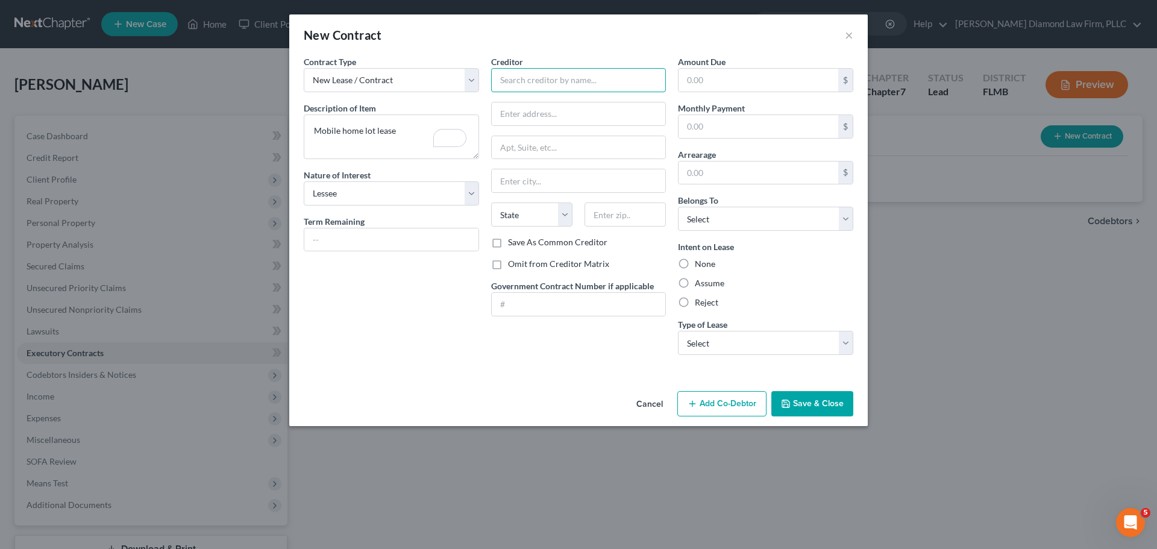
click at [533, 80] on input "text" at bounding box center [578, 80] width 175 height 24
type input "Hacienda Village"
click at [739, 131] on input "text" at bounding box center [758, 126] width 160 height 23
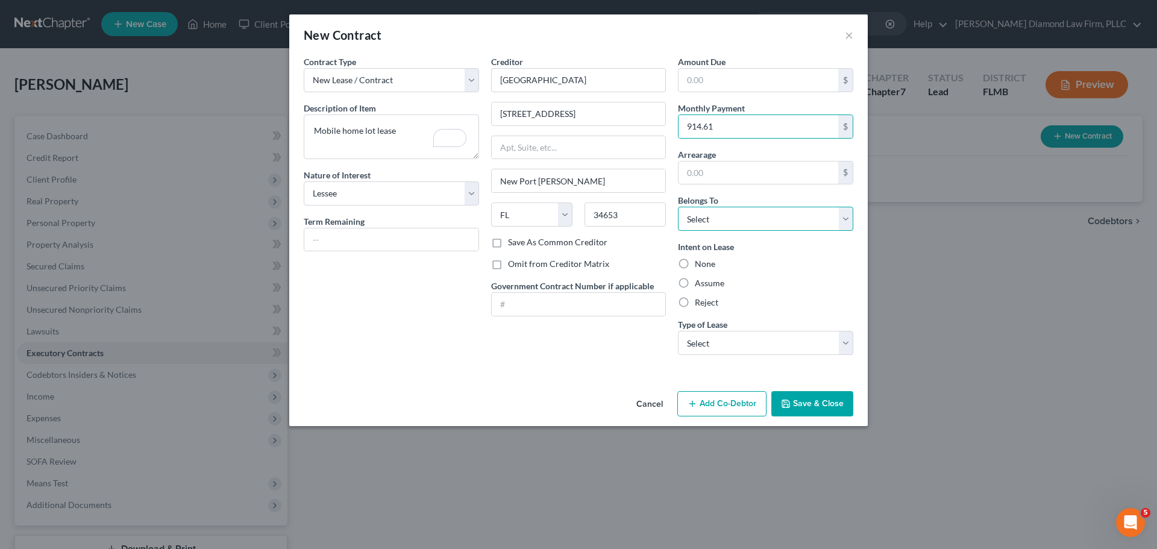
click at [757, 229] on select "Select Debtor 1 Only Debtor 2 Only Debtor 1 And Debtor 2 Only At Least One Of T…" at bounding box center [765, 219] width 175 height 24
click at [678, 207] on select "Select Debtor 1 Only Debtor 2 Only Debtor 1 And Debtor 2 Only At Least One Of T…" at bounding box center [765, 219] width 175 height 24
click at [720, 276] on div "Intent on Lease None Assume Reject" at bounding box center [765, 274] width 175 height 68
click at [717, 281] on label "Assume" at bounding box center [710, 283] width 30 height 12
click at [707, 281] on input "Assume" at bounding box center [703, 281] width 8 height 8
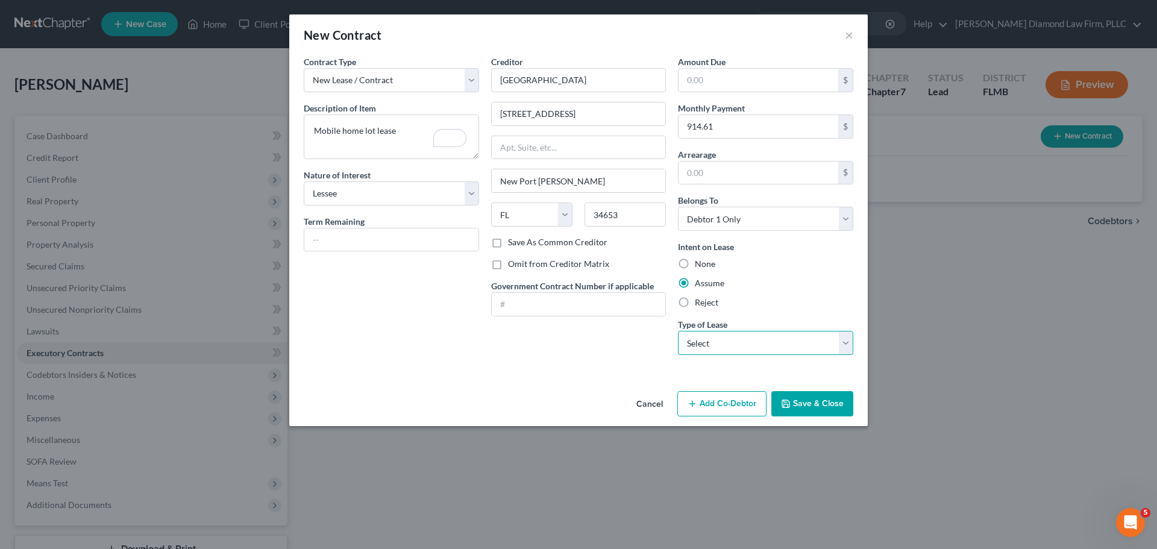
click at [729, 336] on select "Select Real Estate Car Other" at bounding box center [765, 343] width 175 height 24
click at [678, 331] on select "Select Real Estate Car Other" at bounding box center [765, 343] width 175 height 24
click at [832, 408] on button "Save & Close" at bounding box center [812, 403] width 82 height 25
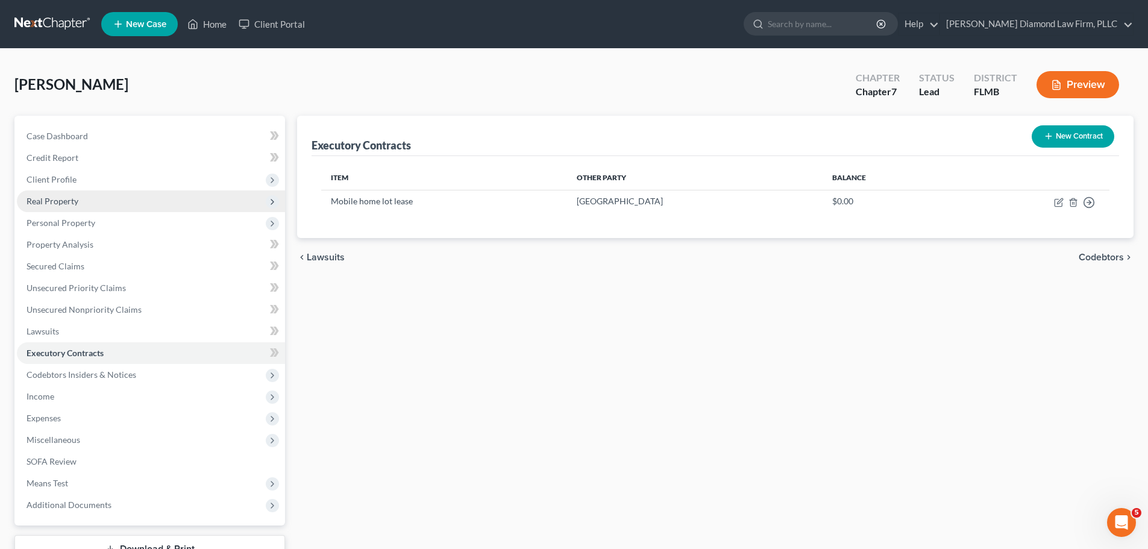
click at [105, 202] on span "Real Property" at bounding box center [151, 201] width 268 height 22
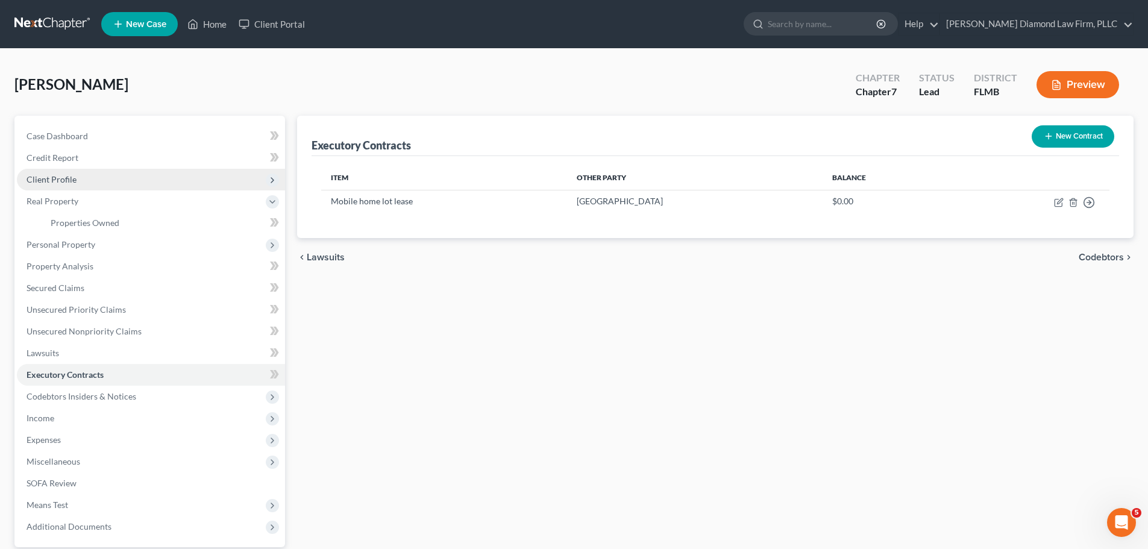
click at [77, 174] on span "Client Profile" at bounding box center [151, 180] width 268 height 22
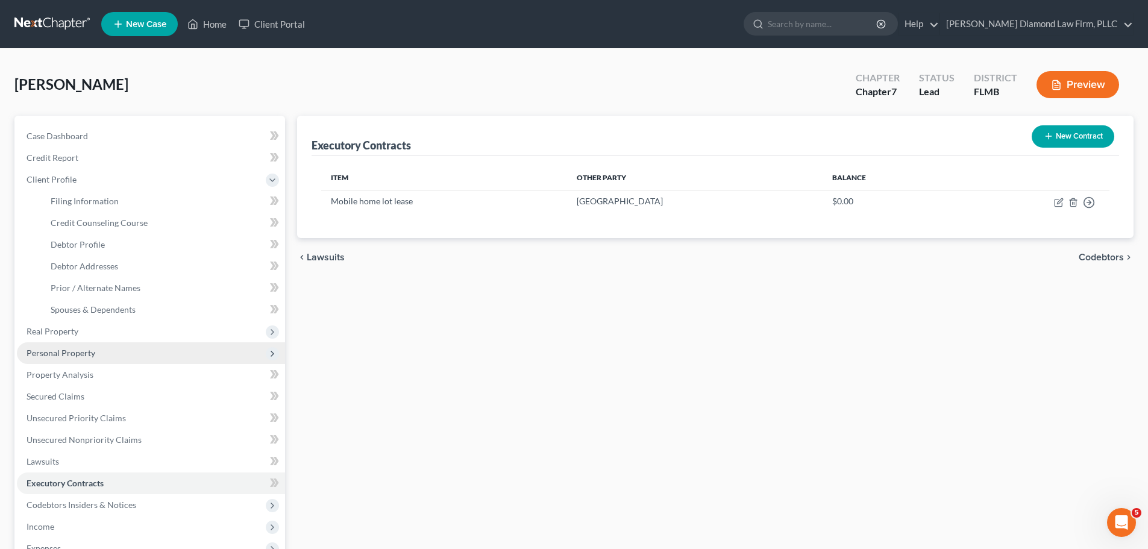
click at [108, 354] on span "Personal Property" at bounding box center [151, 353] width 268 height 22
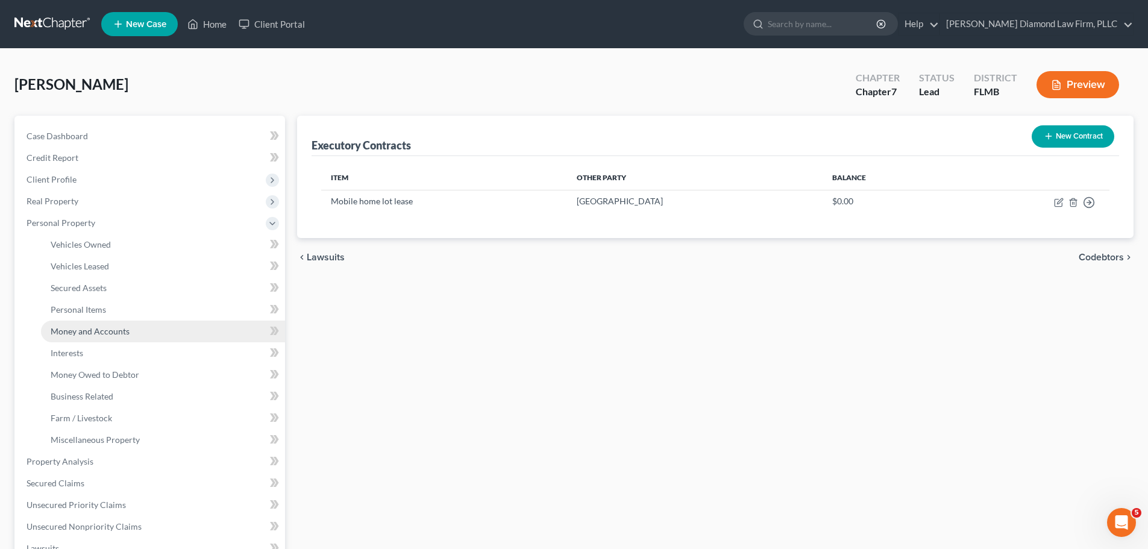
click at [96, 333] on span "Money and Accounts" at bounding box center [90, 331] width 79 height 10
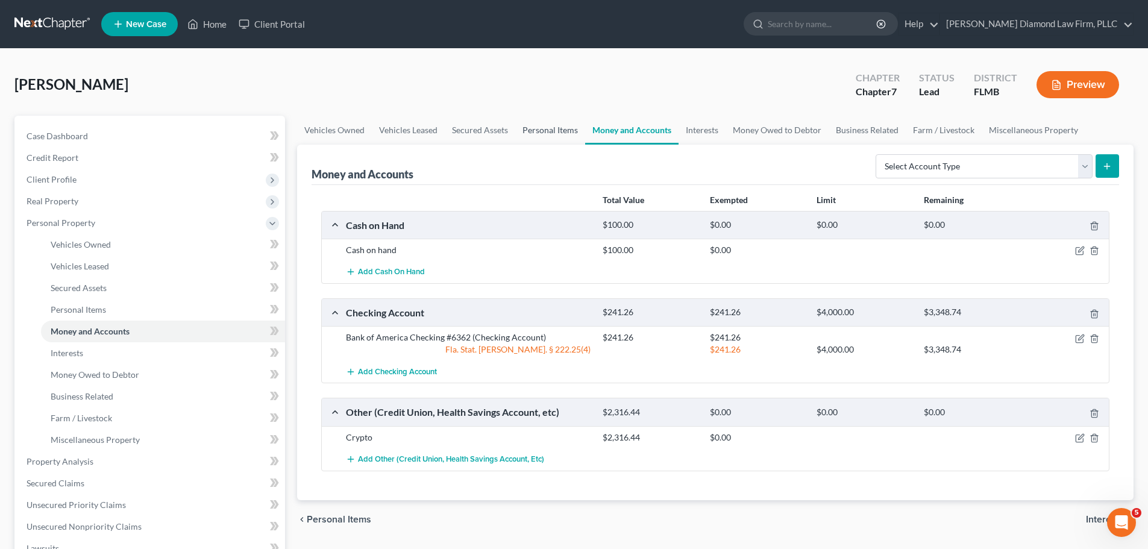
click at [549, 132] on link "Personal Items" at bounding box center [550, 130] width 70 height 29
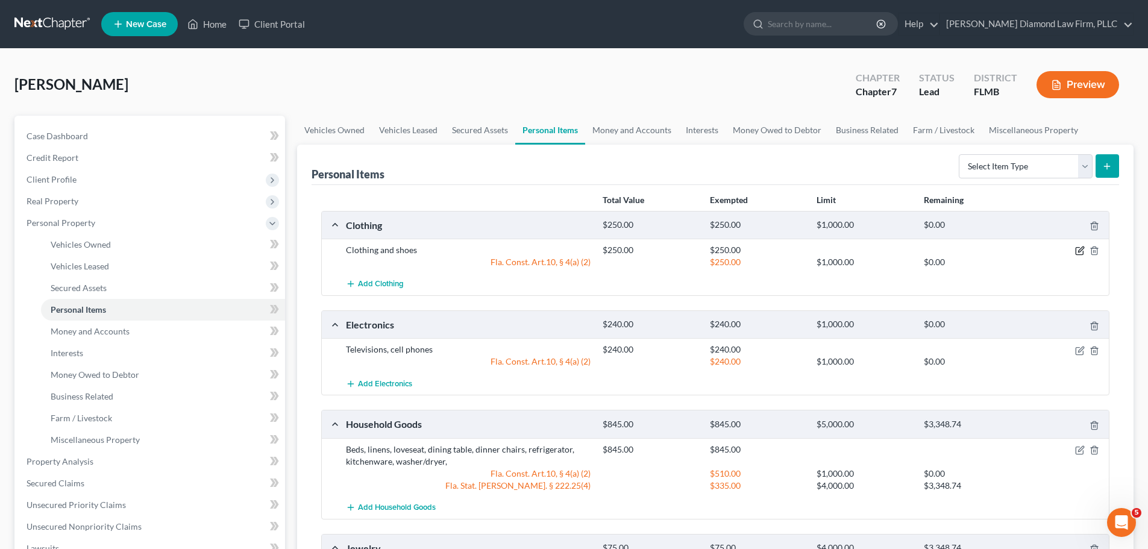
click at [1076, 251] on icon "button" at bounding box center [1080, 251] width 10 height 10
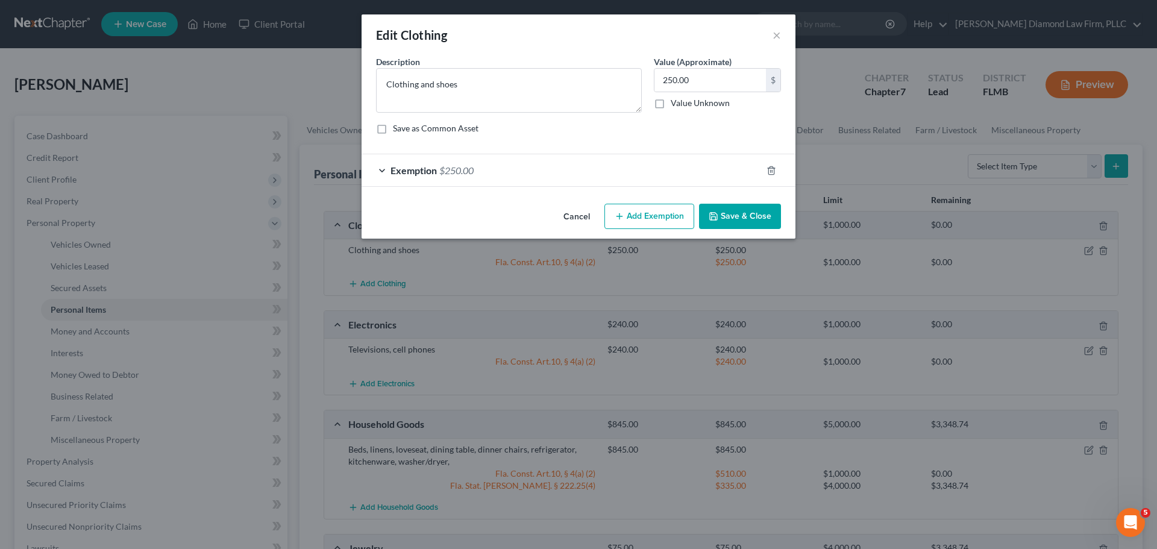
click at [531, 163] on div "Exemption $250.00" at bounding box center [561, 170] width 400 height 32
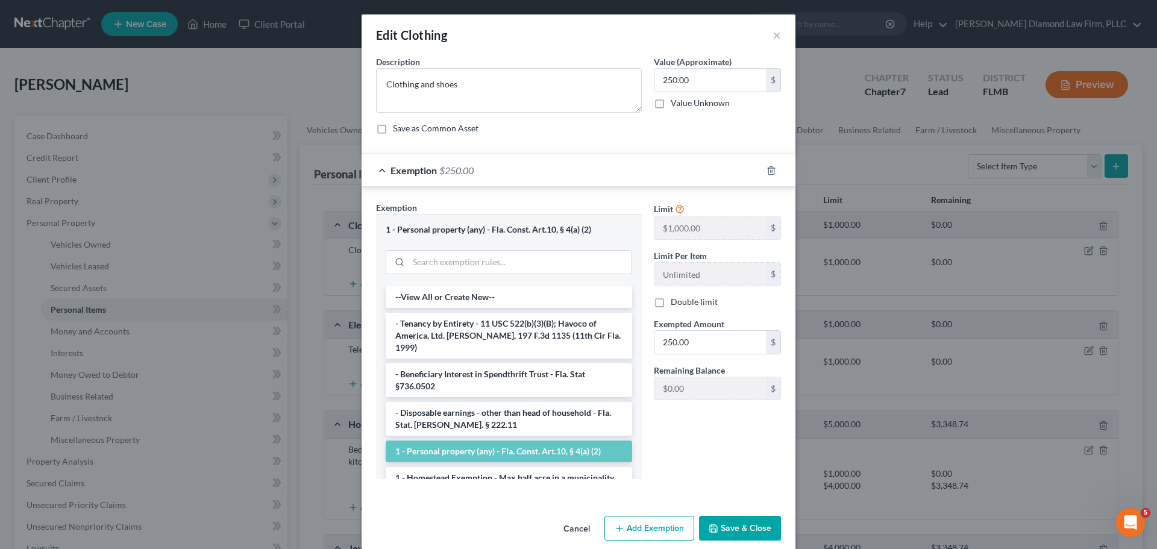
click at [573, 521] on button "Cancel" at bounding box center [577, 529] width 46 height 24
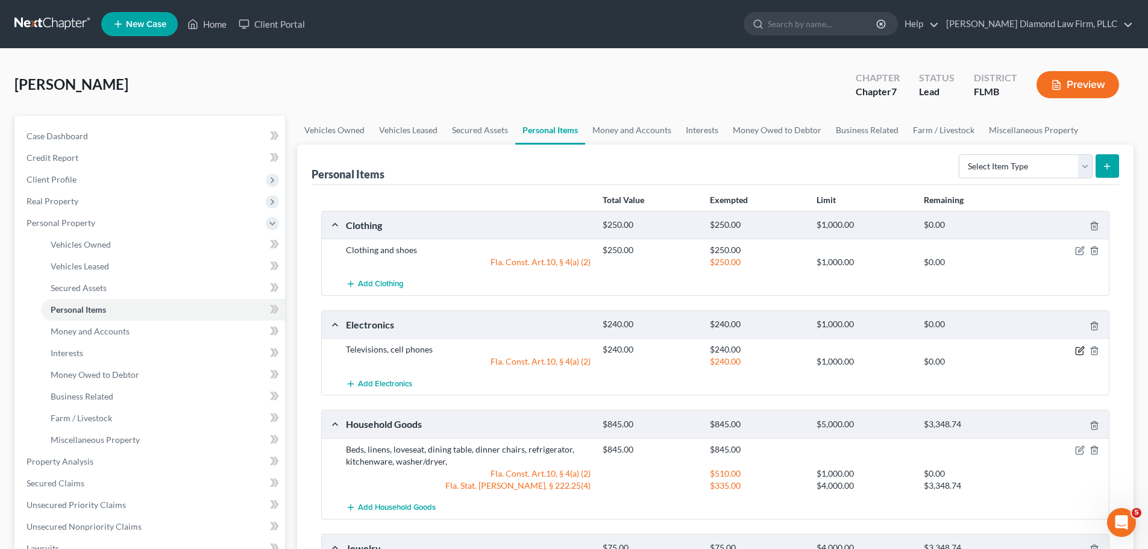
click at [1082, 351] on icon "button" at bounding box center [1080, 351] width 10 height 10
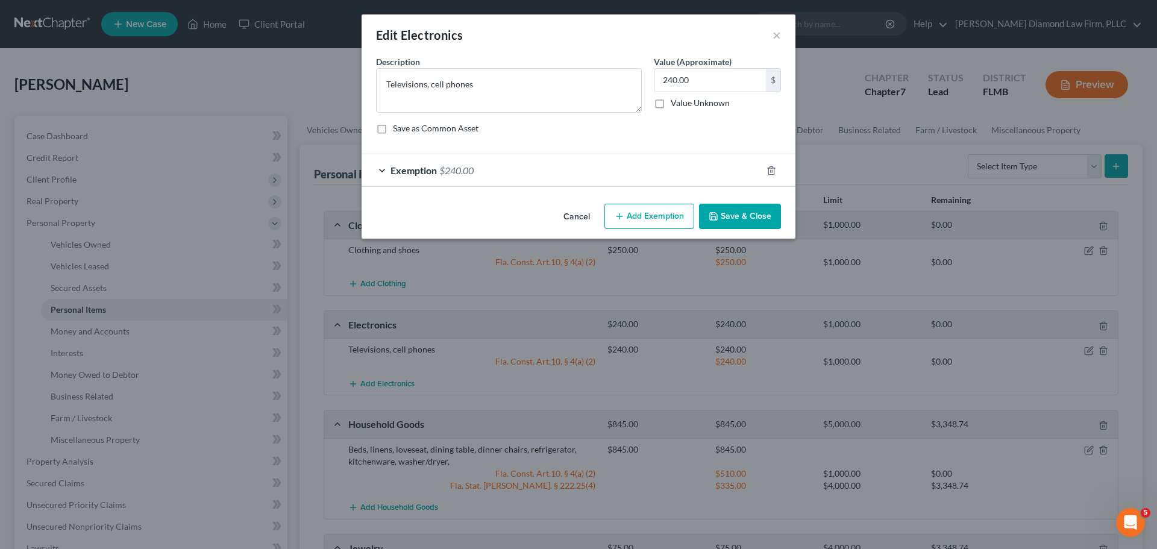
click at [673, 173] on div "Exemption $240.00" at bounding box center [561, 170] width 400 height 32
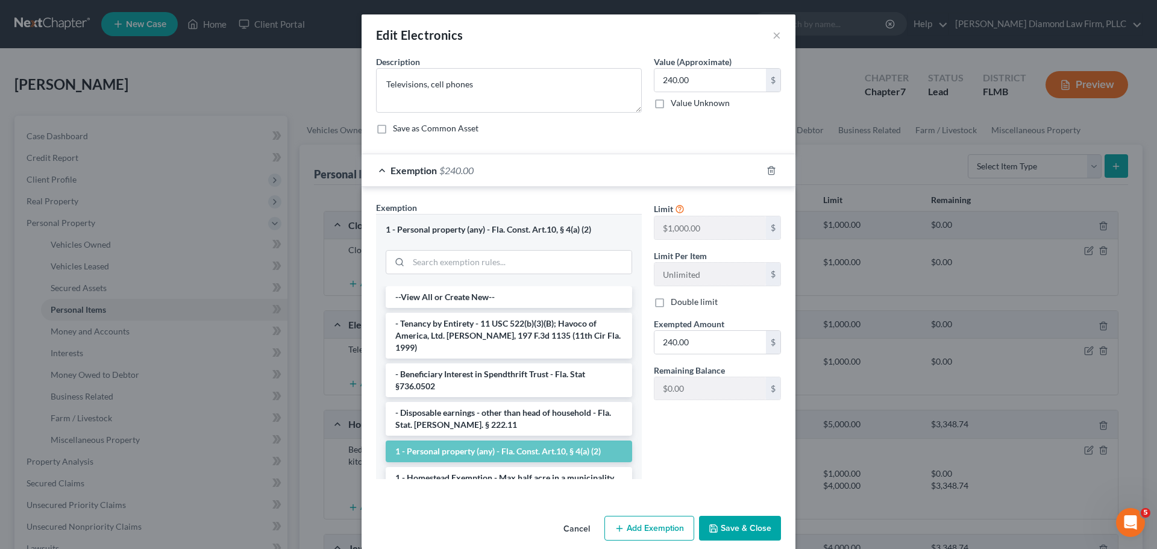
click at [581, 527] on button "Cancel" at bounding box center [577, 529] width 46 height 24
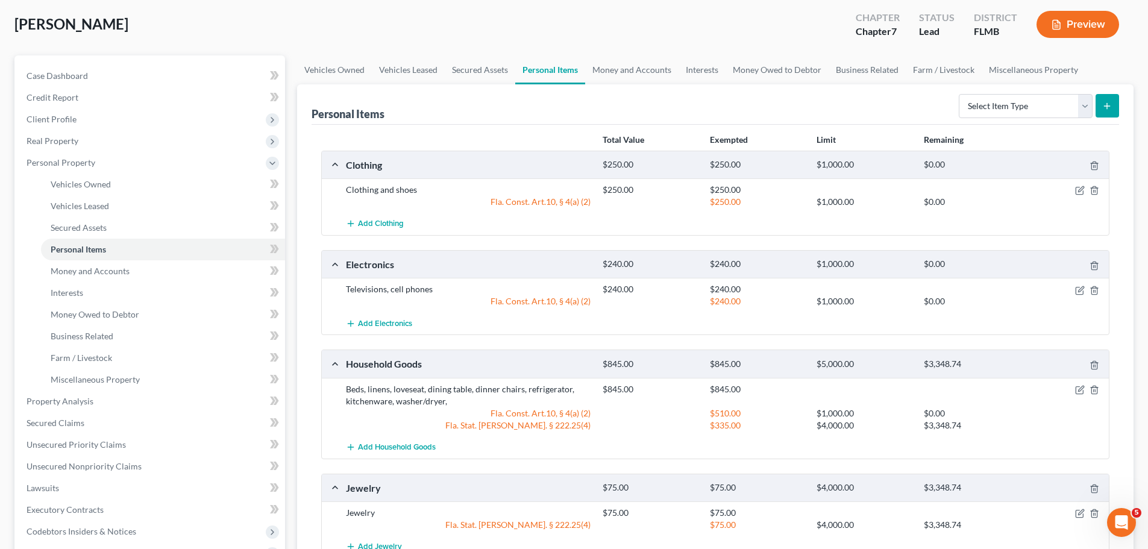
scroll to position [120, 0]
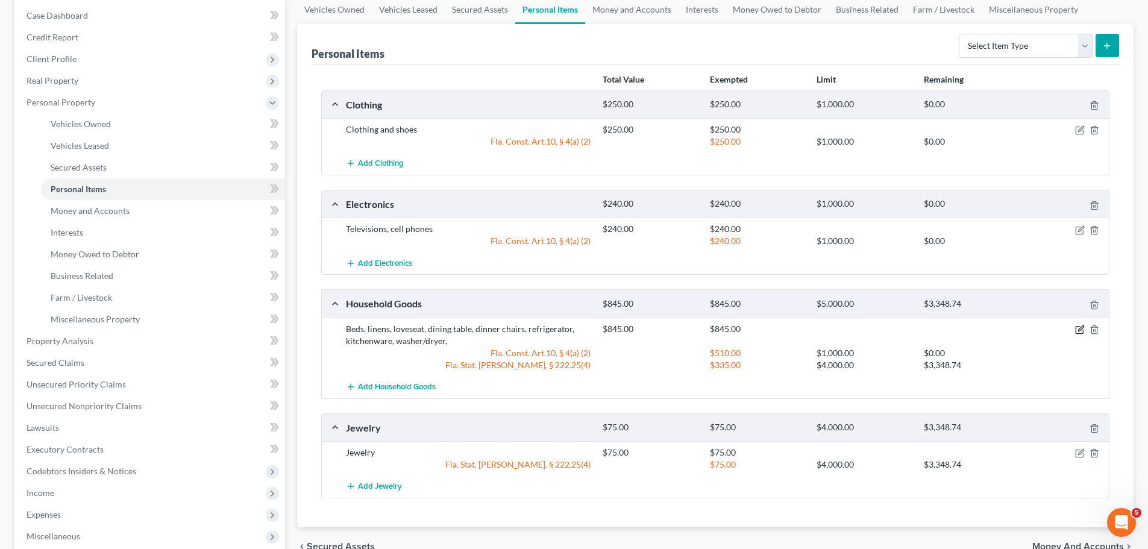
click at [1080, 331] on icon "button" at bounding box center [1080, 330] width 10 height 10
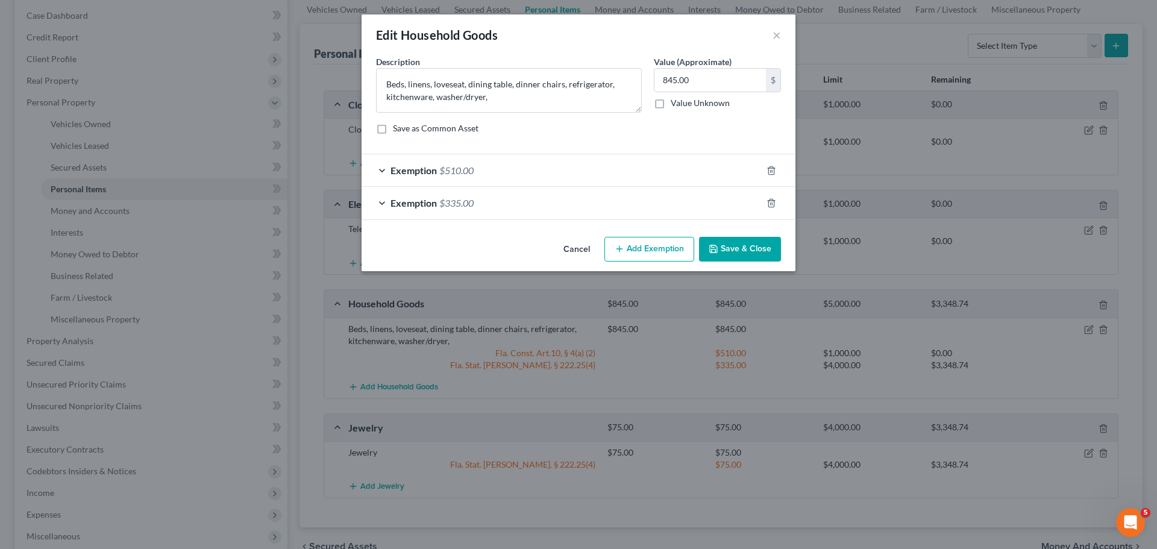
click at [499, 169] on div "Exemption $510.00" at bounding box center [561, 170] width 400 height 32
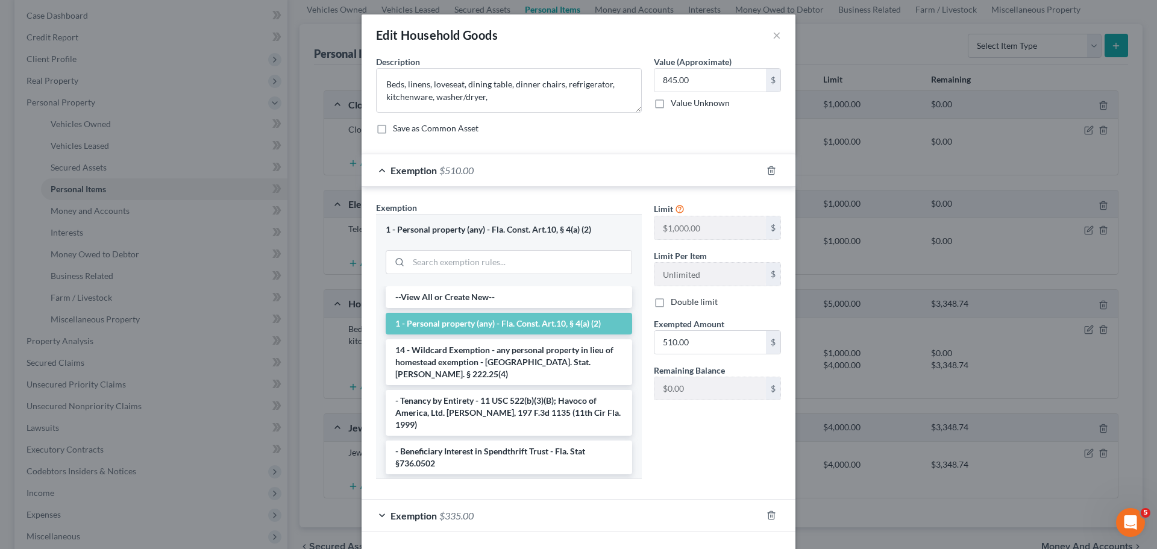
click at [498, 171] on div "Exemption $510.00" at bounding box center [561, 170] width 400 height 32
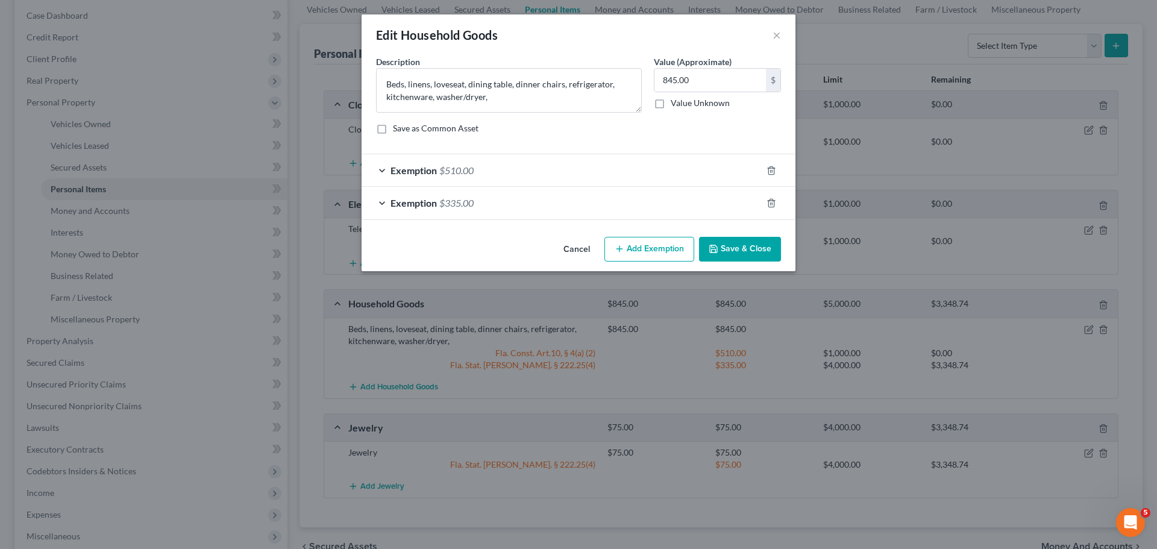
click at [473, 214] on div "Exemption $335.00" at bounding box center [561, 203] width 400 height 32
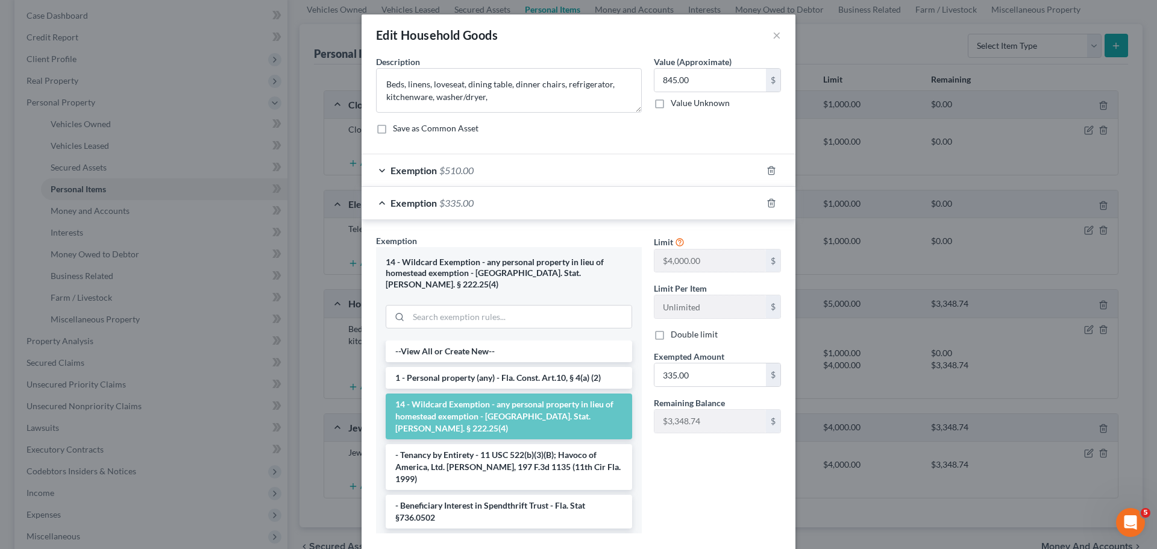
click at [473, 214] on div "Exemption $335.00" at bounding box center [561, 203] width 400 height 32
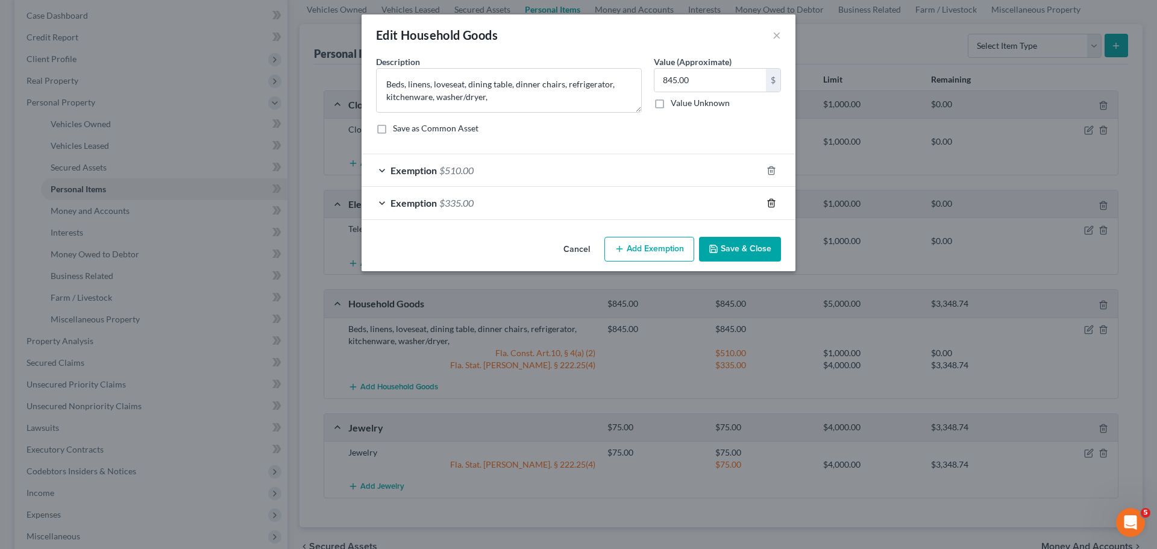
click at [773, 201] on icon "button" at bounding box center [771, 203] width 10 height 10
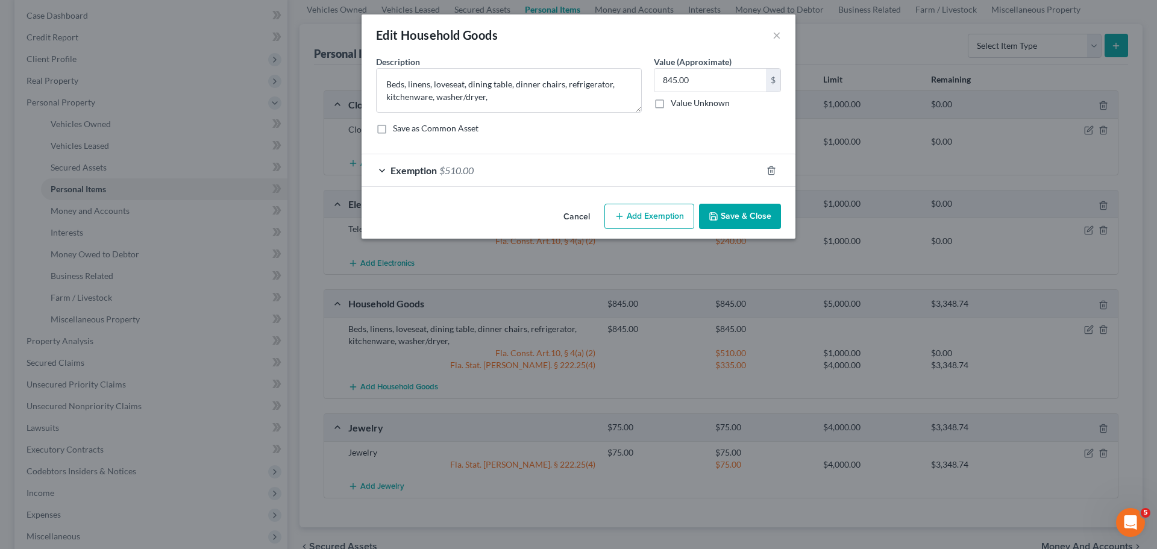
click at [740, 211] on button "Save & Close" at bounding box center [740, 216] width 82 height 25
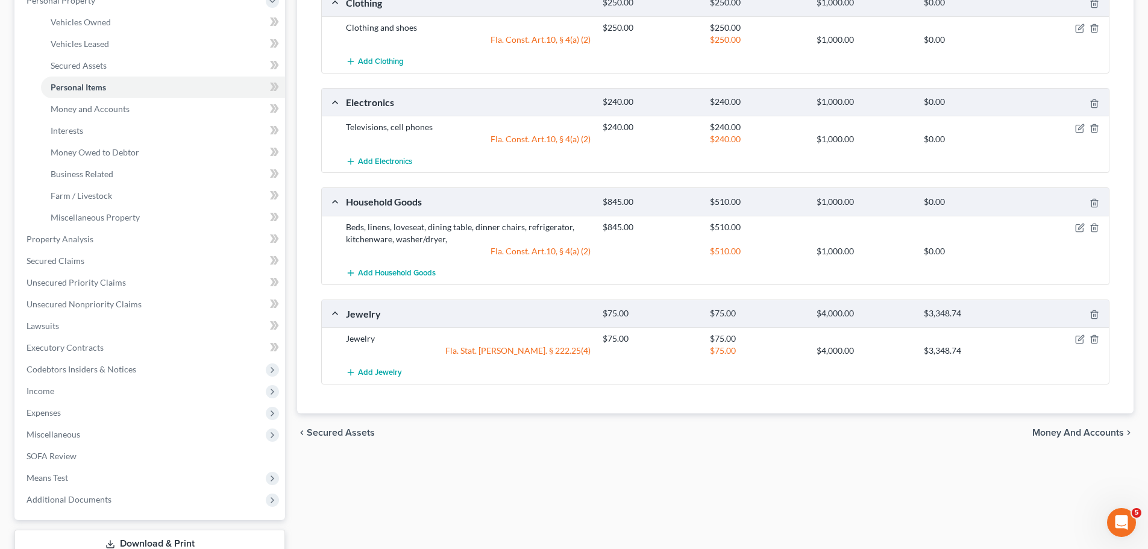
scroll to position [241, 0]
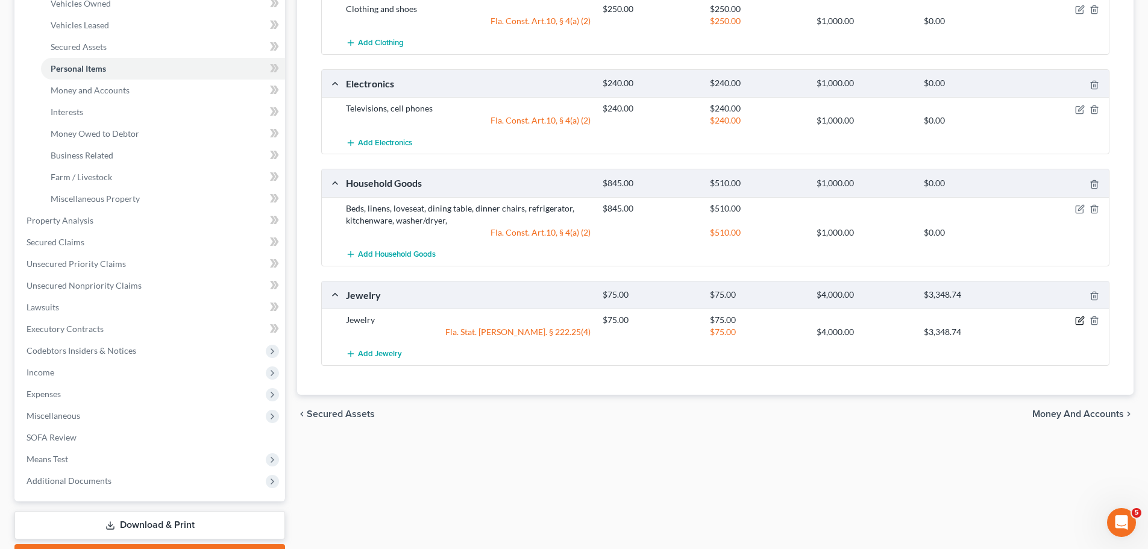
click at [1075, 324] on icon "button" at bounding box center [1080, 321] width 10 height 10
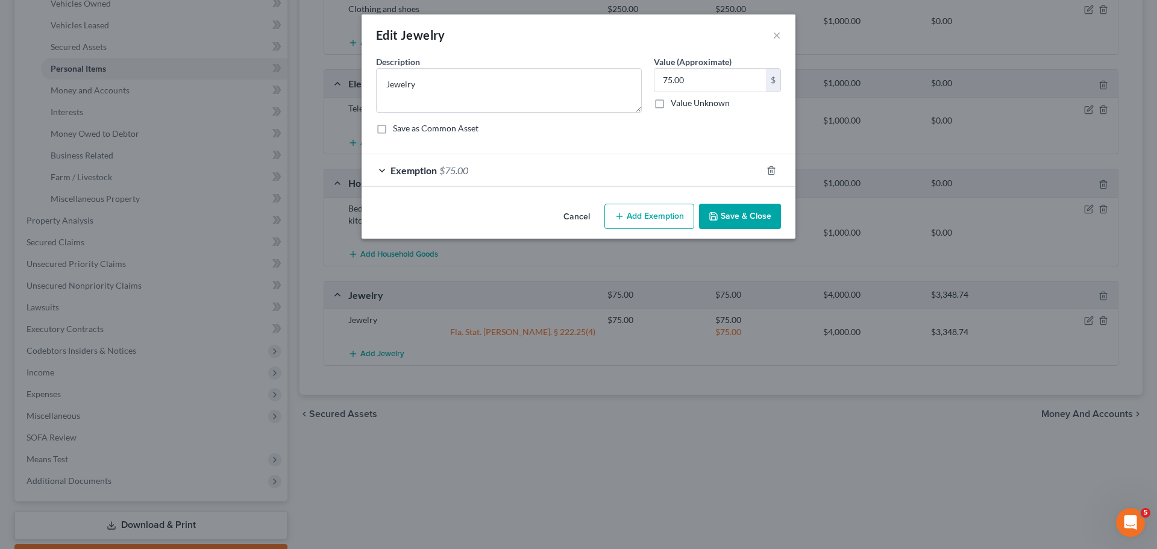
click at [518, 172] on div "Exemption $75.00" at bounding box center [561, 170] width 400 height 32
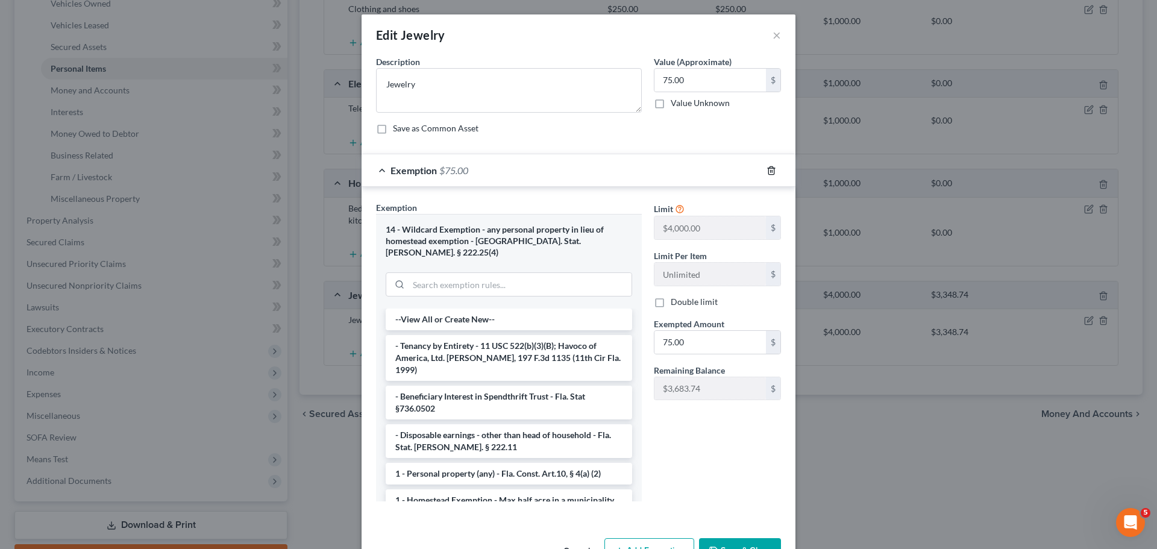
click at [766, 166] on icon "button" at bounding box center [771, 171] width 10 height 10
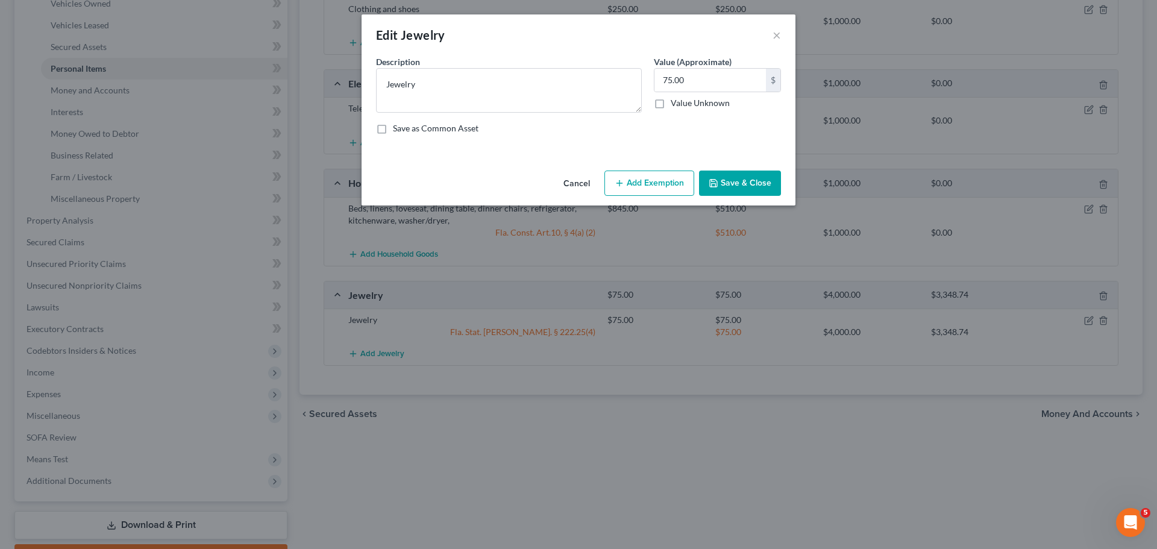
click at [742, 193] on button "Save & Close" at bounding box center [740, 182] width 82 height 25
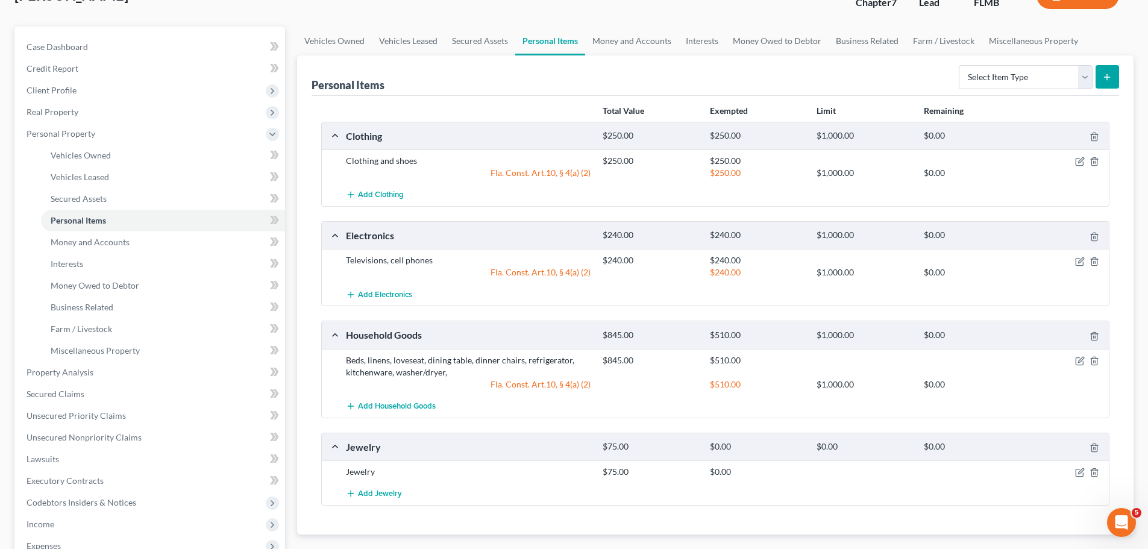
scroll to position [60, 0]
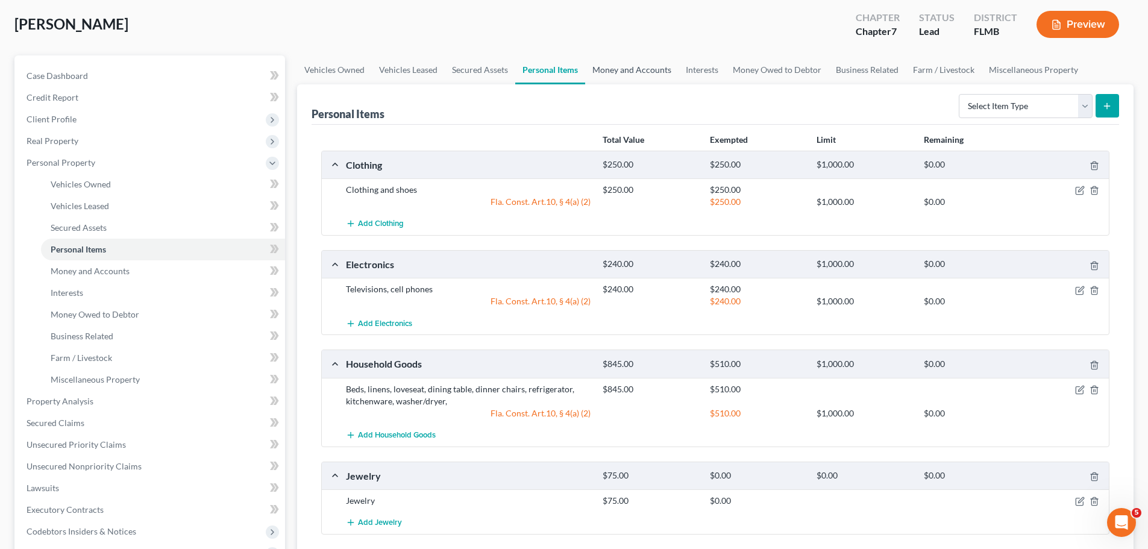
click at [629, 66] on link "Money and Accounts" at bounding box center [631, 69] width 93 height 29
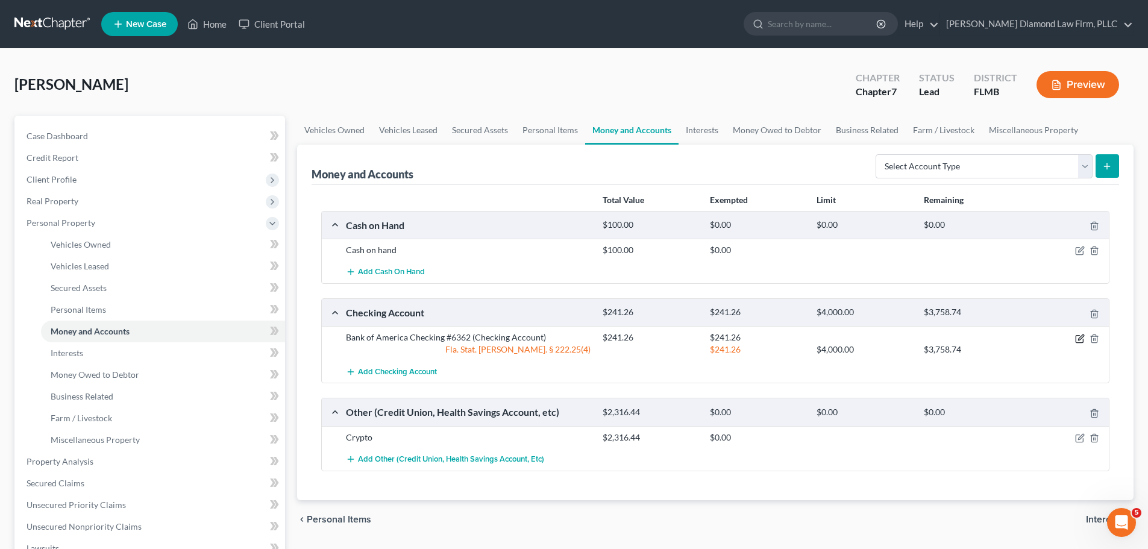
click at [1075, 334] on icon "button" at bounding box center [1080, 339] width 10 height 10
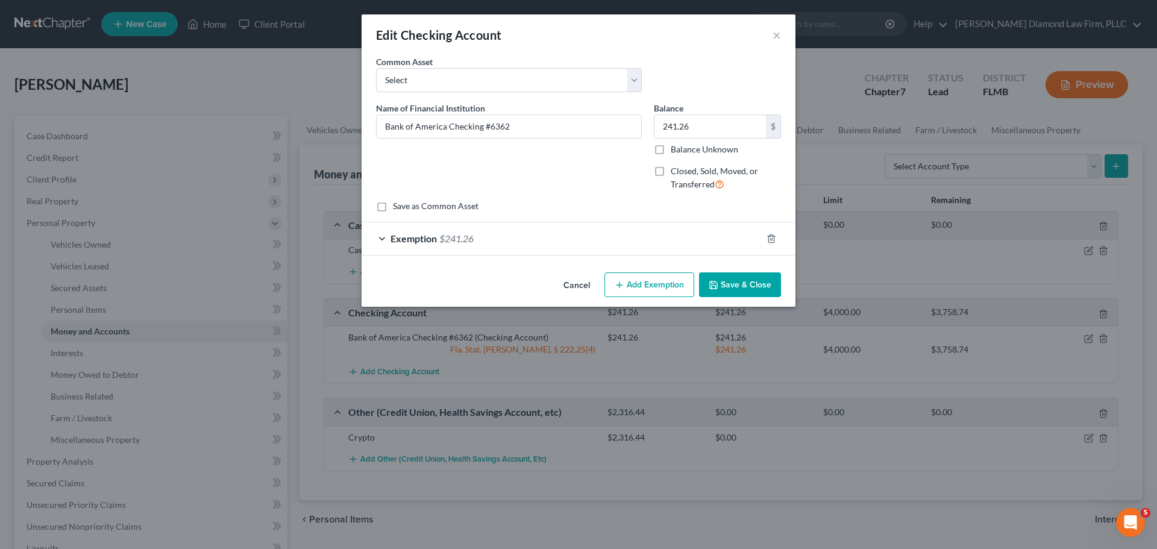
click at [698, 242] on div "Exemption $241.26" at bounding box center [561, 238] width 400 height 32
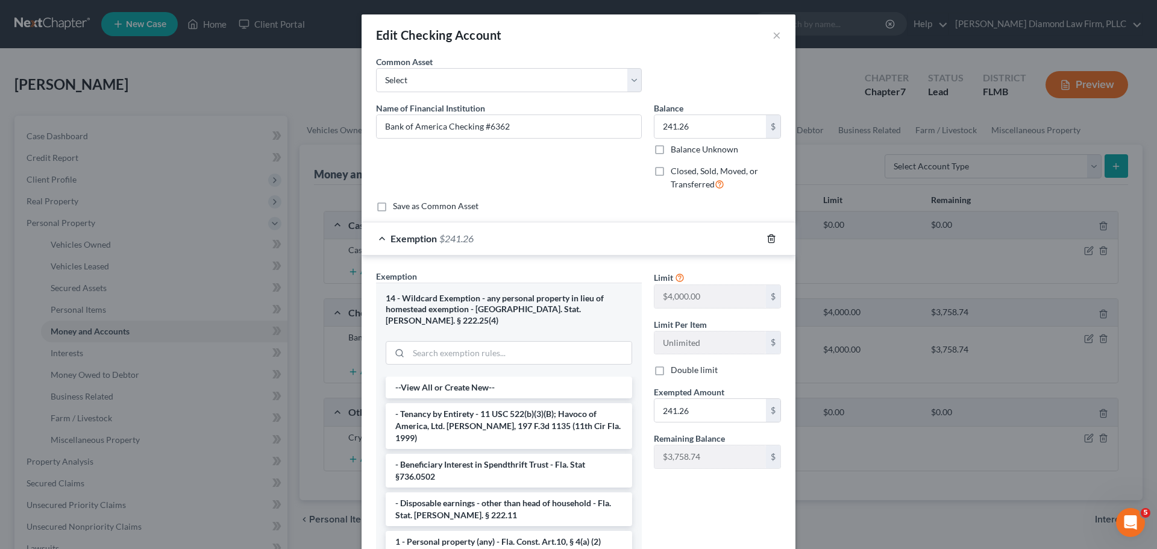
click at [767, 237] on icon "button" at bounding box center [771, 239] width 10 height 10
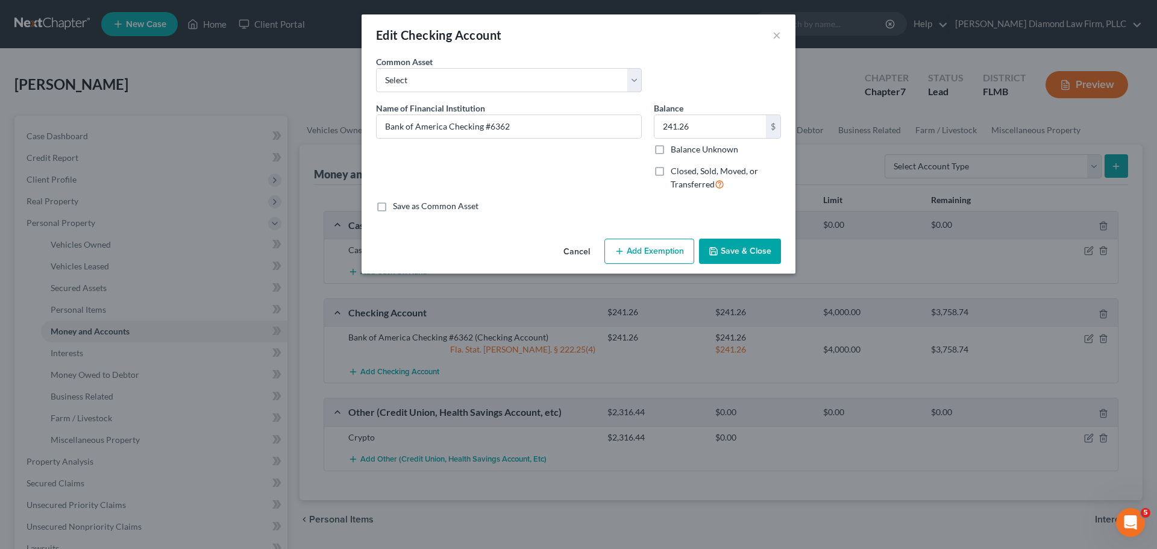
click at [739, 260] on button "Save & Close" at bounding box center [740, 251] width 82 height 25
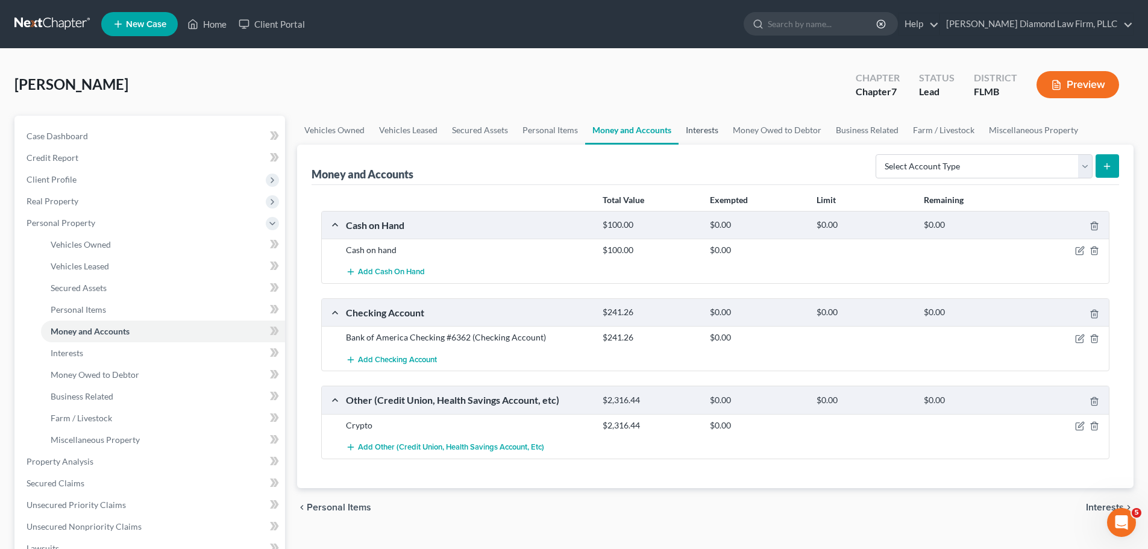
click at [703, 133] on link "Interests" at bounding box center [701, 130] width 47 height 29
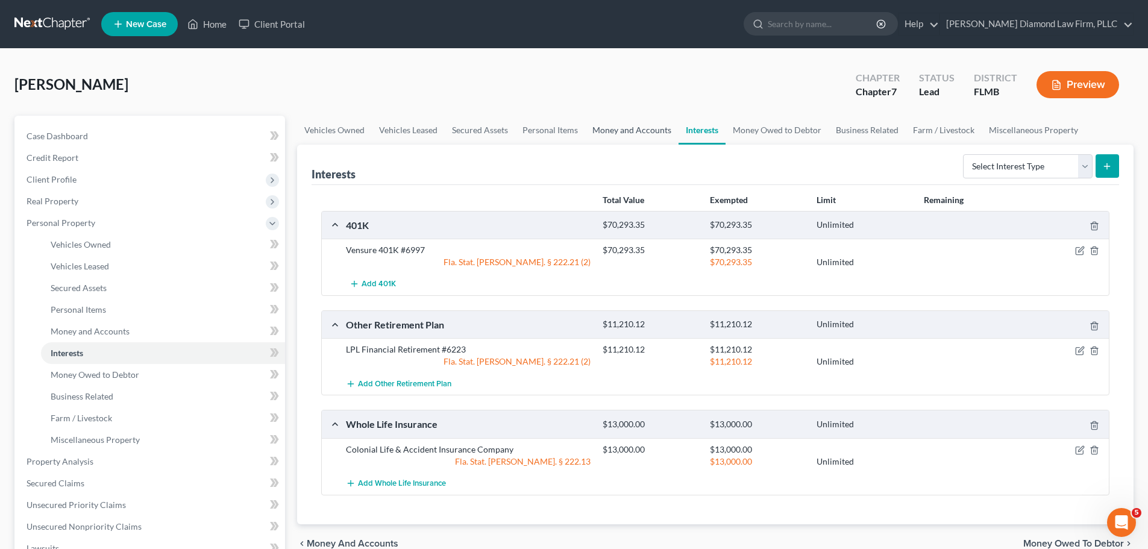
click at [615, 131] on link "Money and Accounts" at bounding box center [631, 130] width 93 height 29
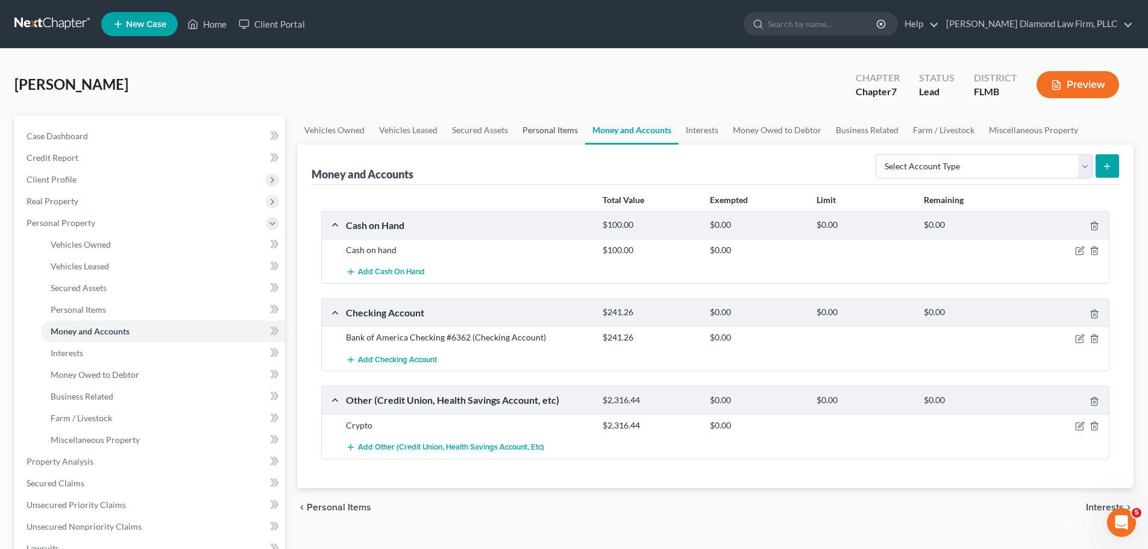
click at [546, 141] on link "Personal Items" at bounding box center [550, 130] width 70 height 29
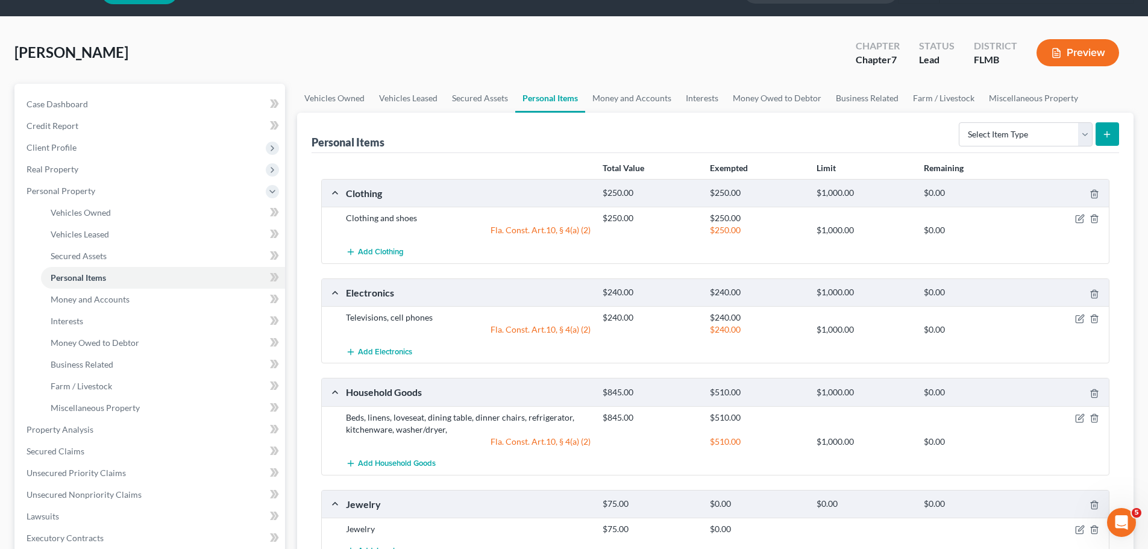
scroll to position [60, 0]
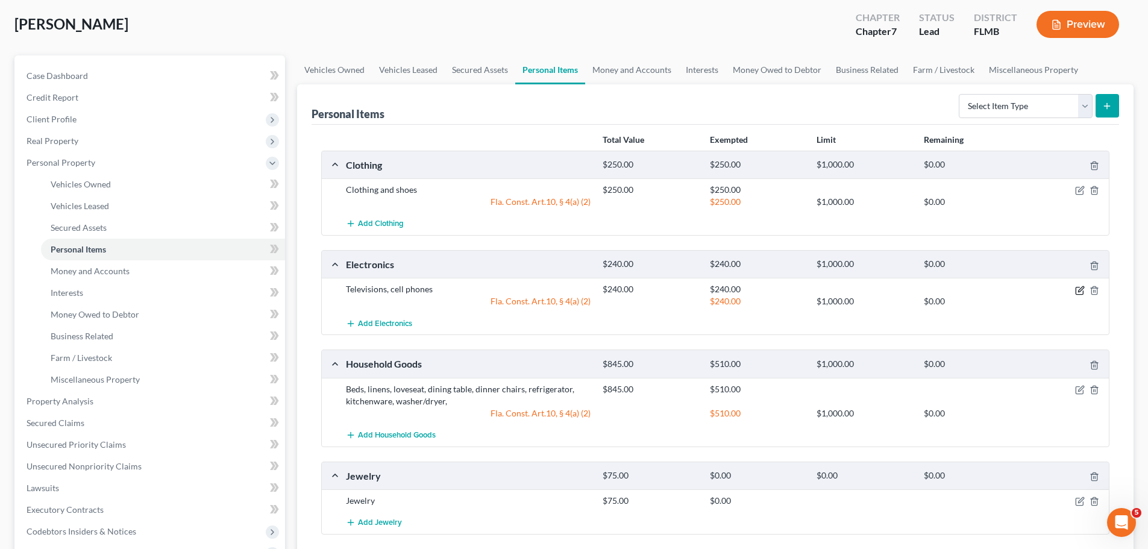
click at [1077, 292] on icon "button" at bounding box center [1080, 291] width 10 height 10
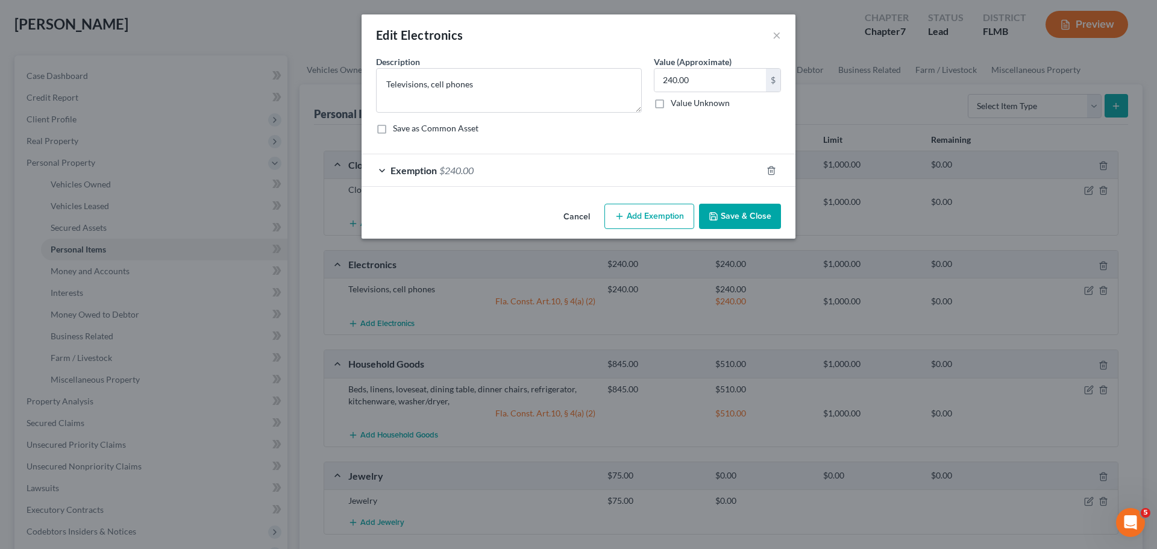
click at [599, 161] on div "Exemption $240.00" at bounding box center [561, 170] width 400 height 32
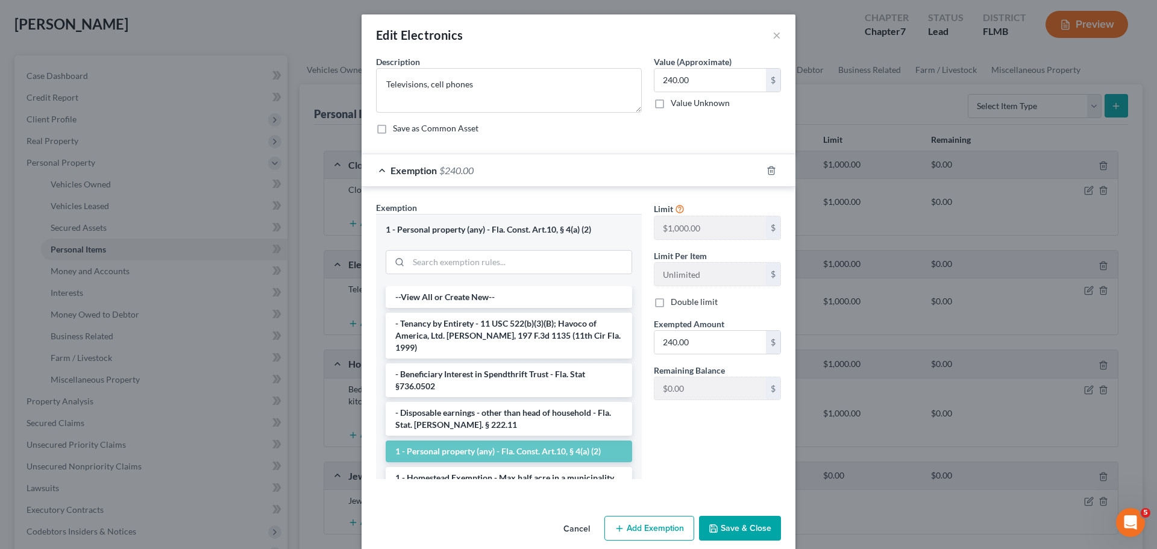
click at [599, 161] on div "Exemption $240.00" at bounding box center [561, 170] width 400 height 32
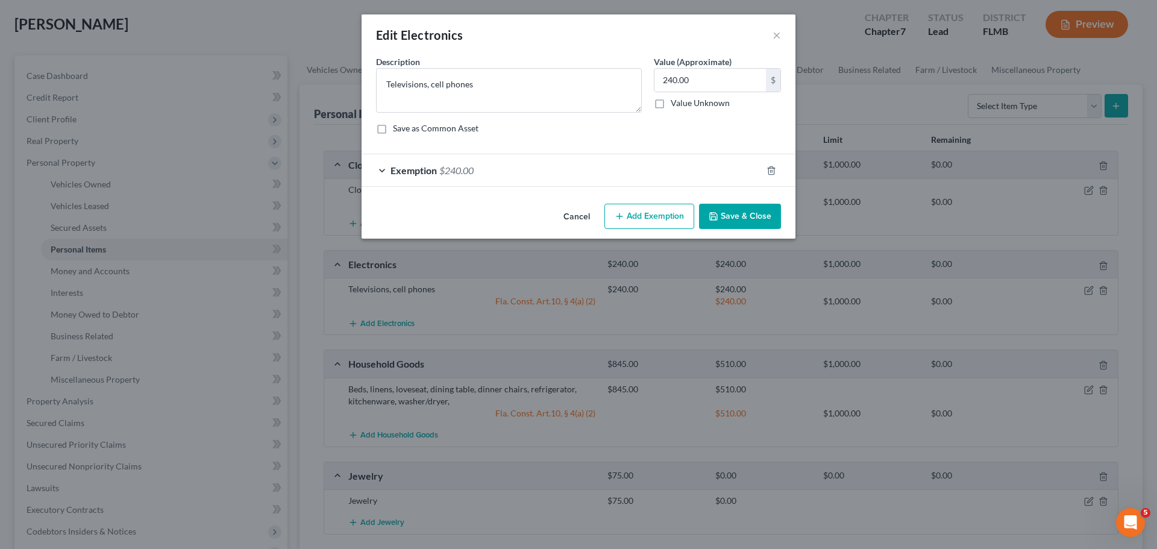
click at [574, 217] on button "Cancel" at bounding box center [577, 217] width 46 height 24
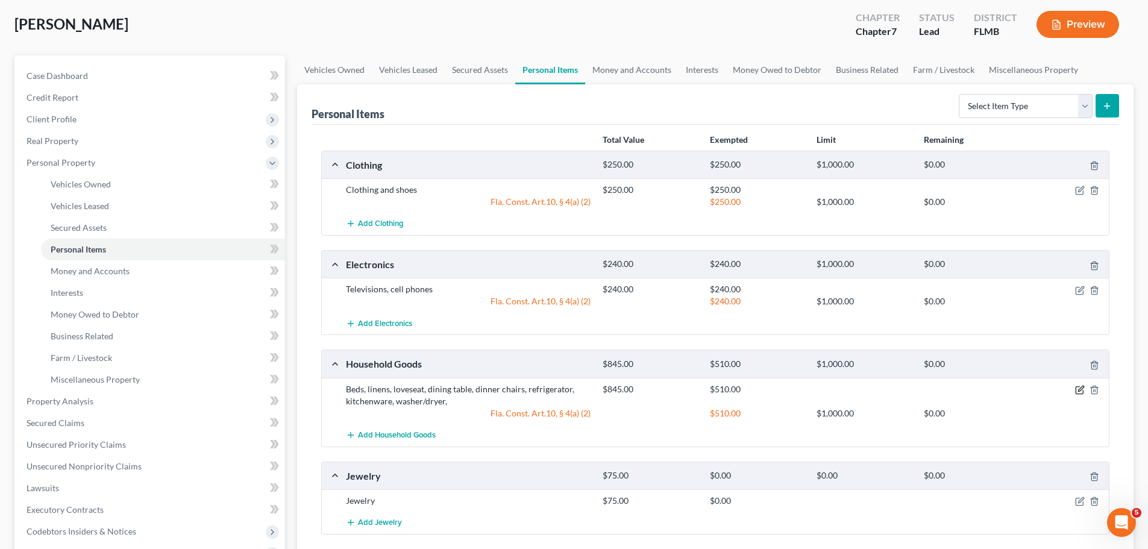
click at [1079, 390] on icon "button" at bounding box center [1080, 390] width 10 height 10
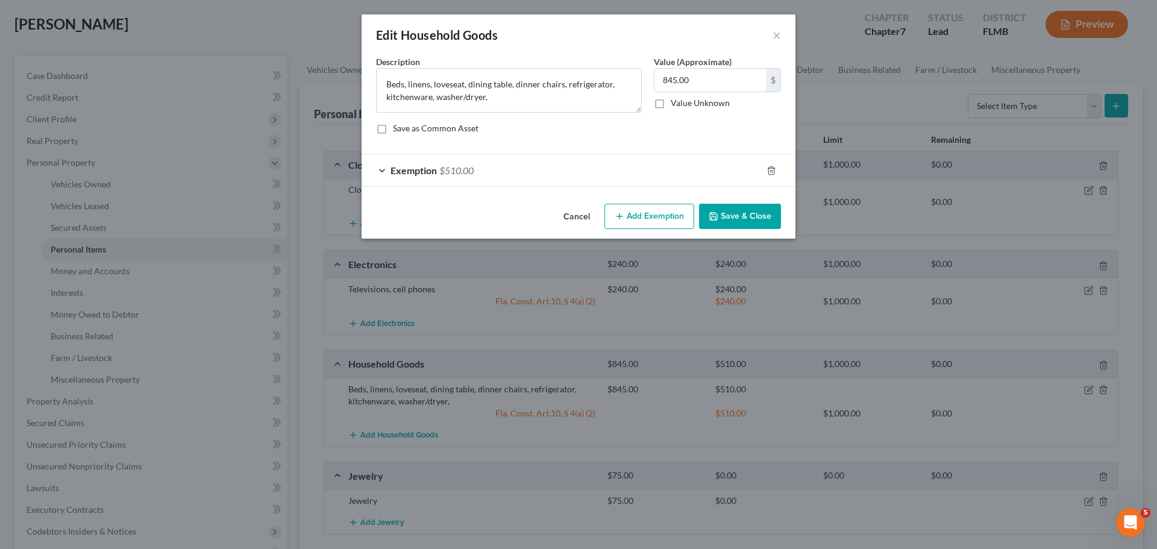
click at [414, 163] on div "Exemption $510.00" at bounding box center [561, 170] width 400 height 32
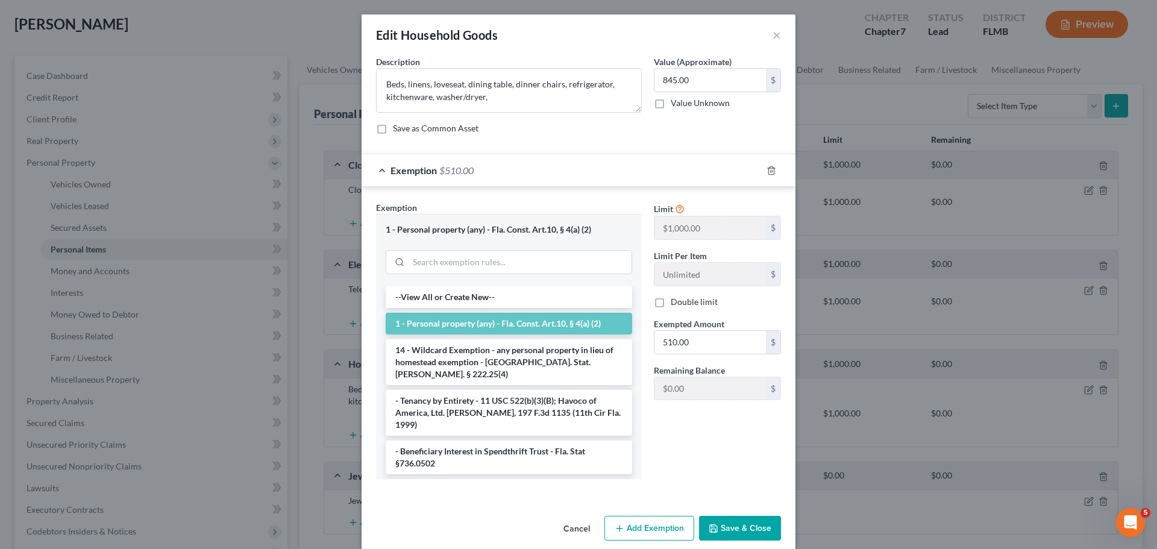
click at [414, 163] on div "Exemption $510.00" at bounding box center [561, 170] width 400 height 32
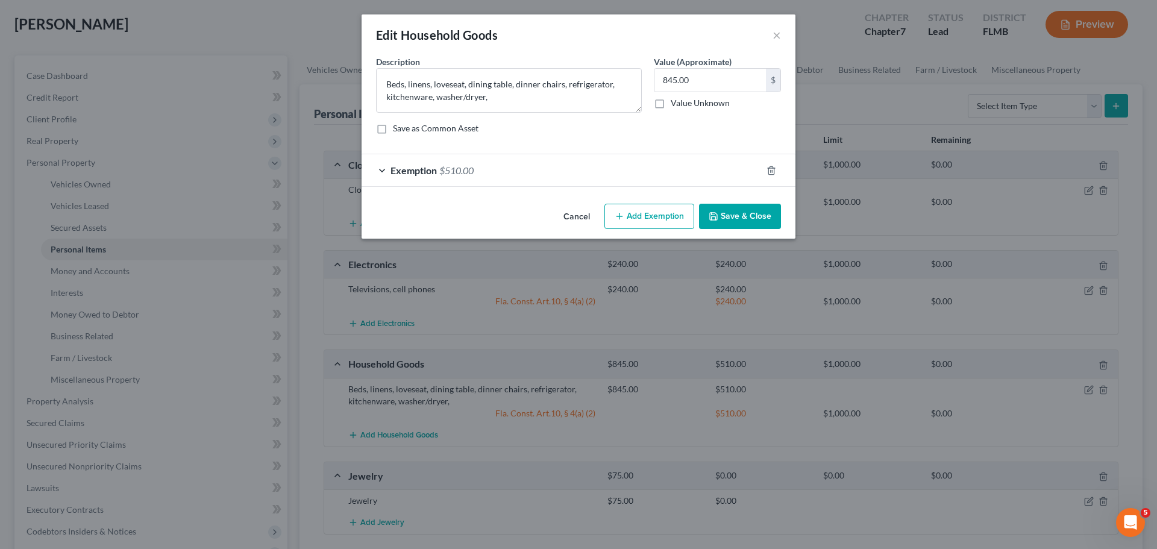
click at [576, 216] on button "Cancel" at bounding box center [577, 217] width 46 height 24
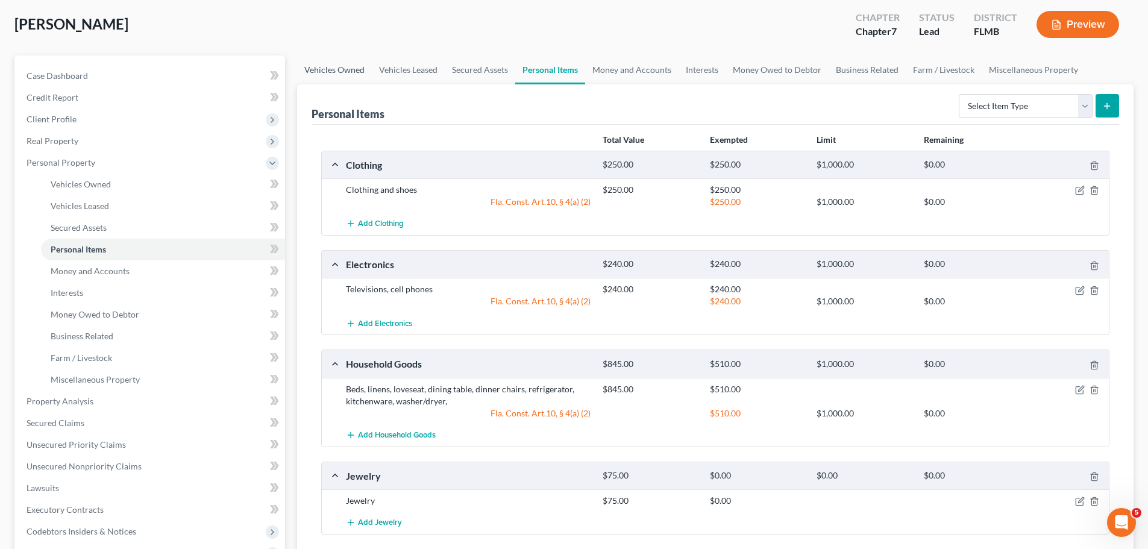
click at [339, 67] on link "Vehicles Owned" at bounding box center [334, 69] width 75 height 29
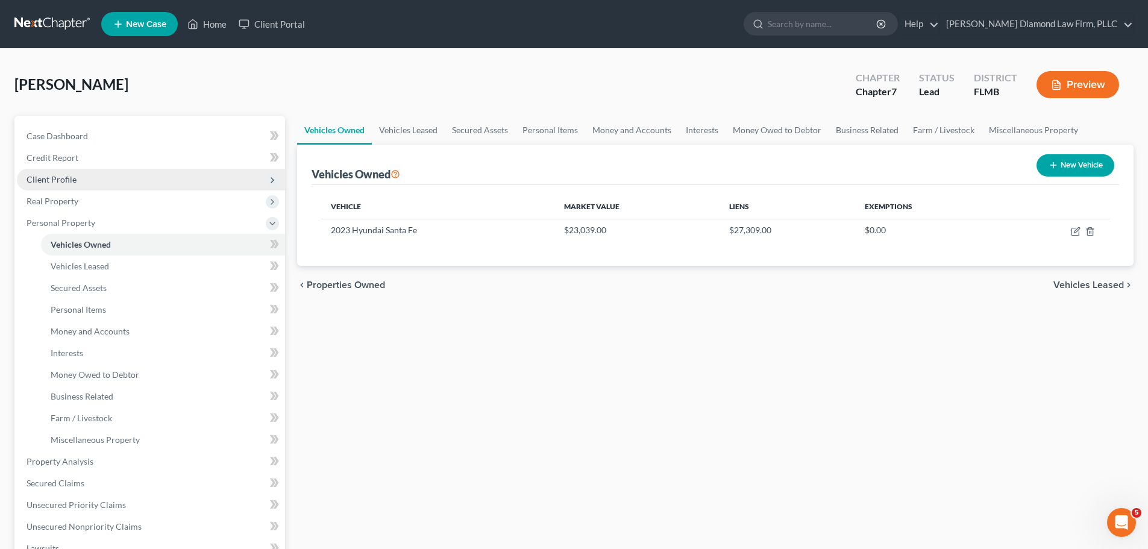
click at [67, 182] on span "Client Profile" at bounding box center [52, 179] width 50 height 10
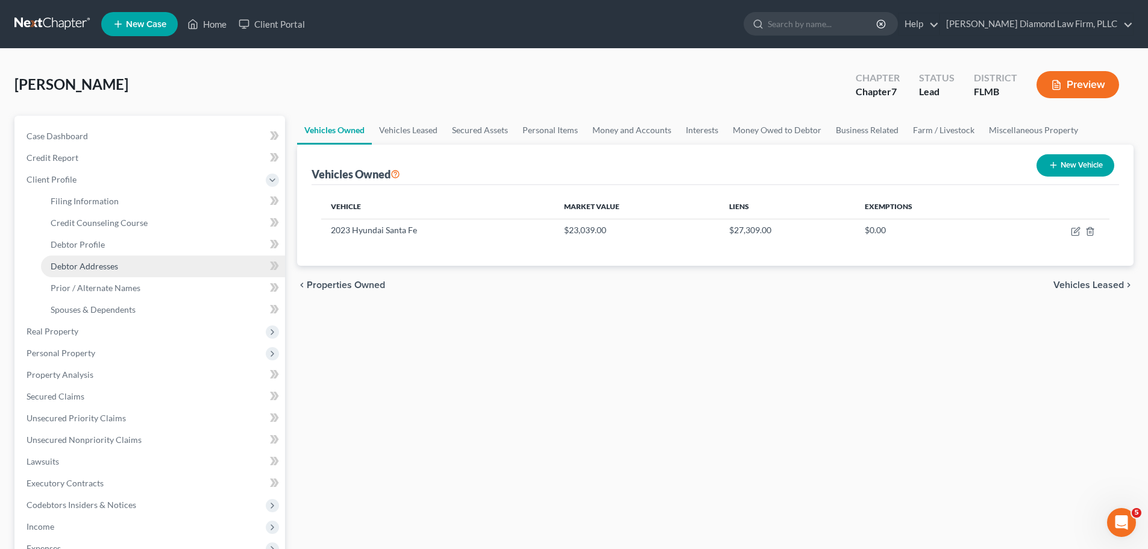
click at [93, 266] on span "Debtor Addresses" at bounding box center [84, 266] width 67 height 10
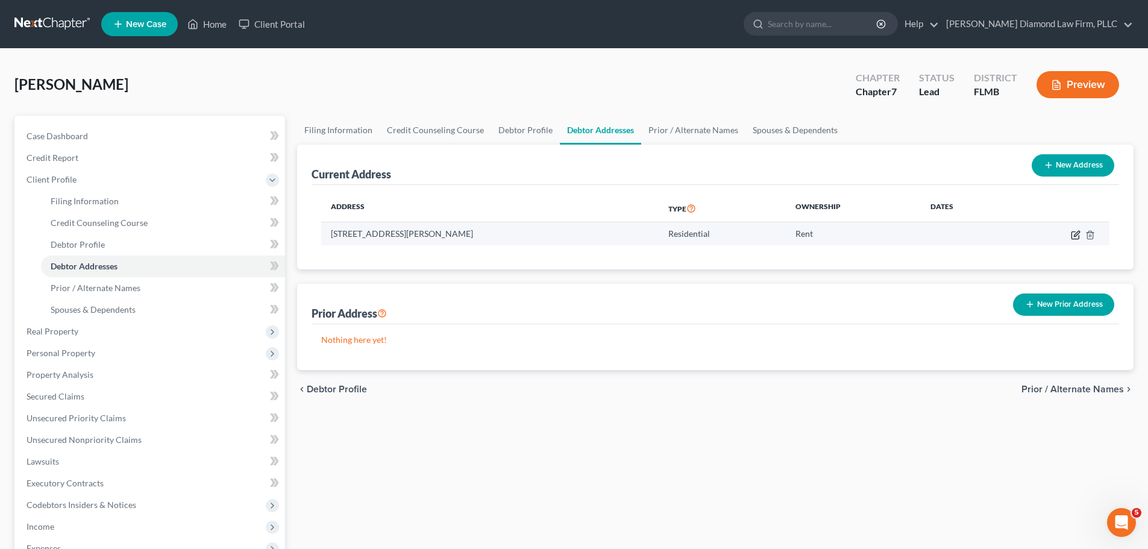
click at [1074, 232] on icon "button" at bounding box center [1075, 235] width 10 height 10
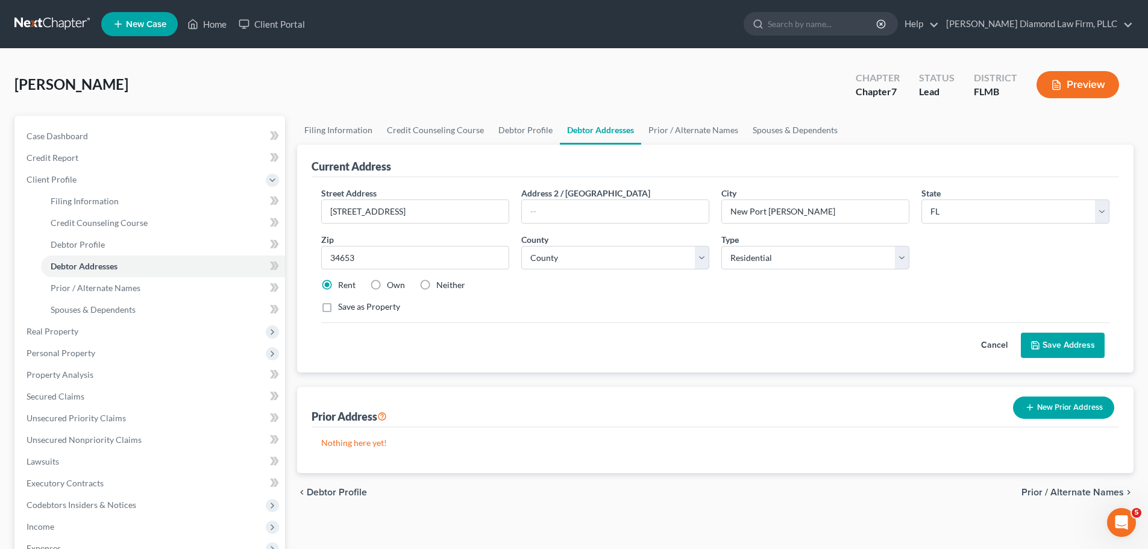
click at [389, 283] on label "Own" at bounding box center [396, 285] width 18 height 12
click at [392, 283] on input "Own" at bounding box center [396, 283] width 8 height 8
click at [367, 307] on label "Save as Property" at bounding box center [369, 307] width 62 height 12
click at [351, 307] on input "Save as Property" at bounding box center [347, 305] width 8 height 8
click at [1087, 350] on button "Save Address" at bounding box center [1062, 345] width 84 height 25
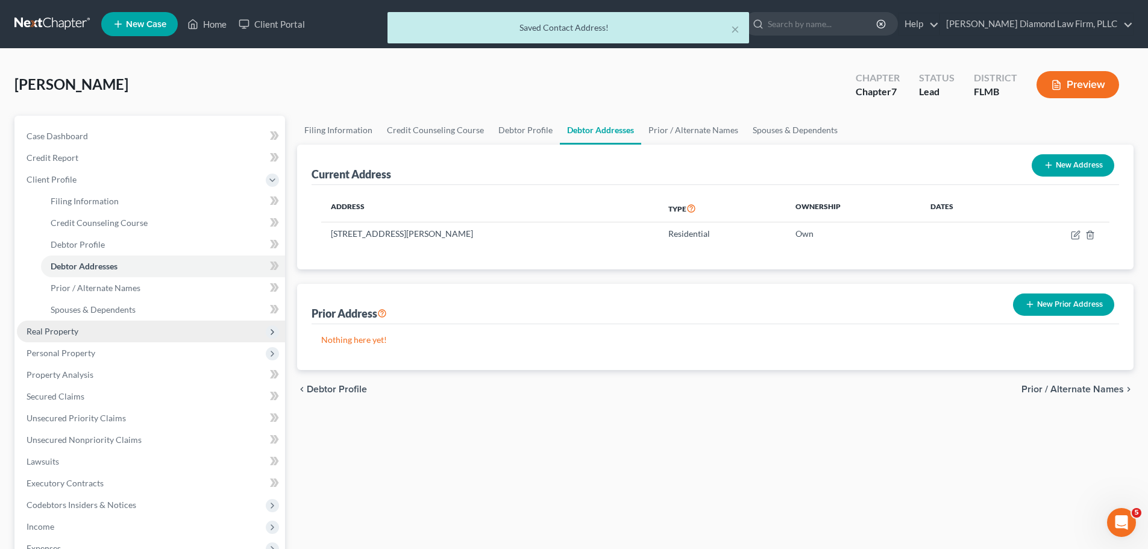
click at [62, 330] on span "Real Property" at bounding box center [53, 331] width 52 height 10
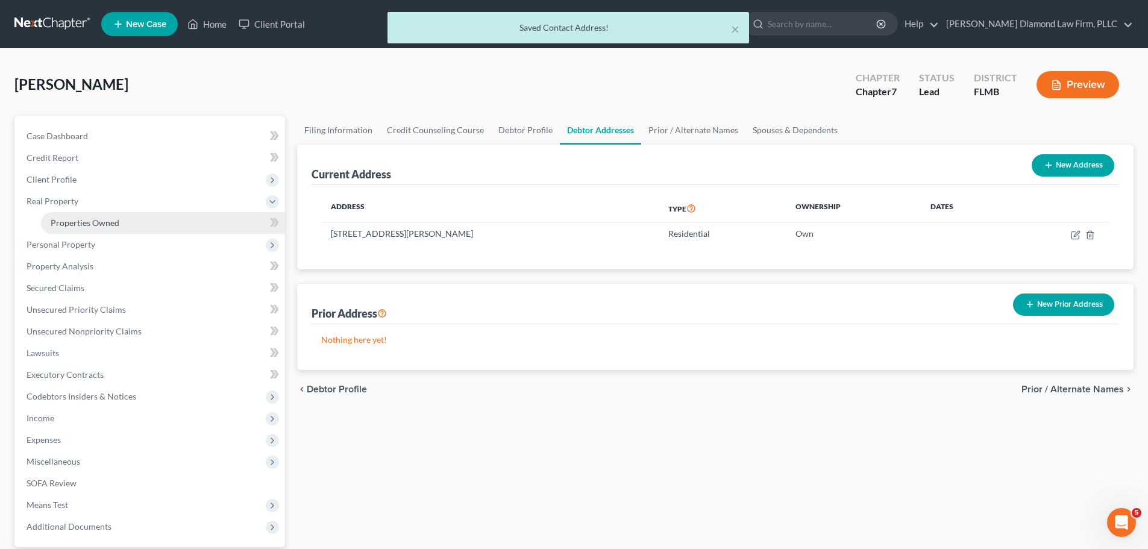
click at [87, 223] on span "Properties Owned" at bounding box center [85, 222] width 69 height 10
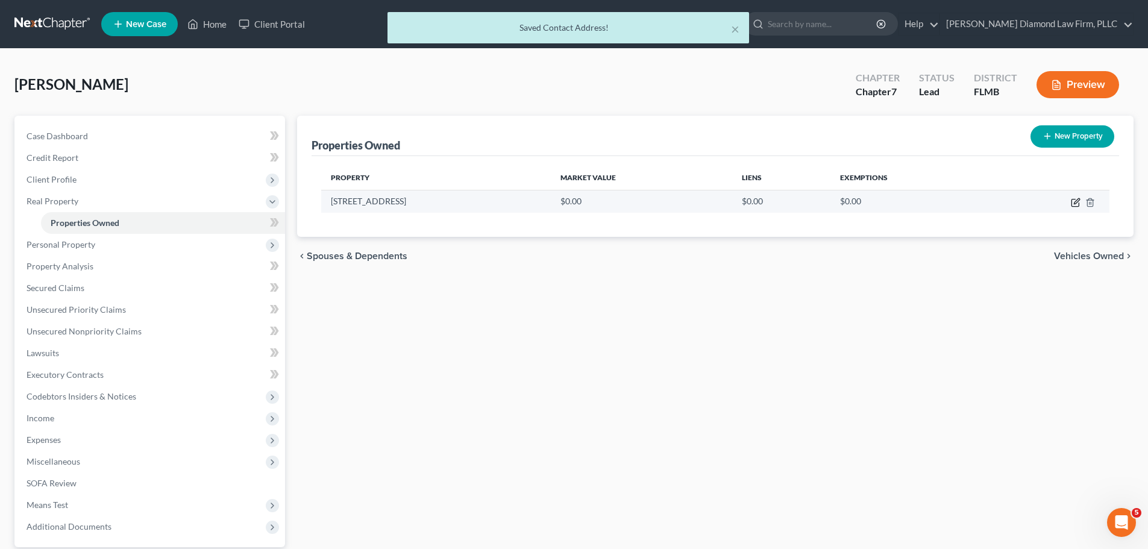
click at [1075, 202] on icon "button" at bounding box center [1075, 203] width 10 height 10
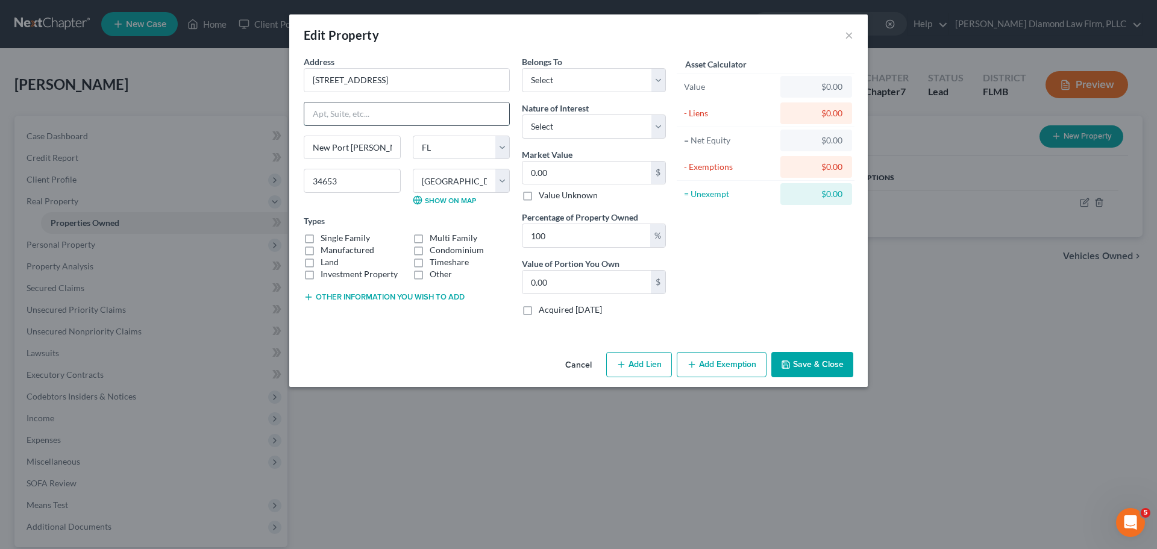
click at [408, 111] on input "text" at bounding box center [406, 113] width 205 height 23
click at [446, 279] on label "Other" at bounding box center [440, 274] width 22 height 12
click at [442, 276] on input "Other" at bounding box center [438, 272] width 8 height 8
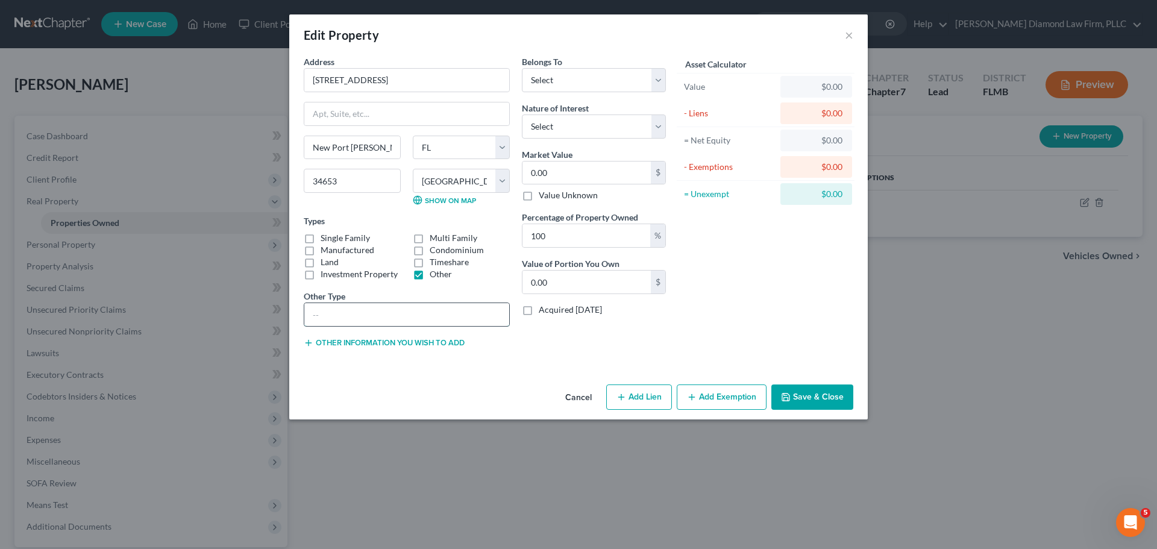
click at [388, 312] on input "text" at bounding box center [406, 314] width 205 height 23
click at [437, 278] on label "Other" at bounding box center [440, 274] width 22 height 12
click at [437, 276] on input "Other" at bounding box center [438, 272] width 8 height 8
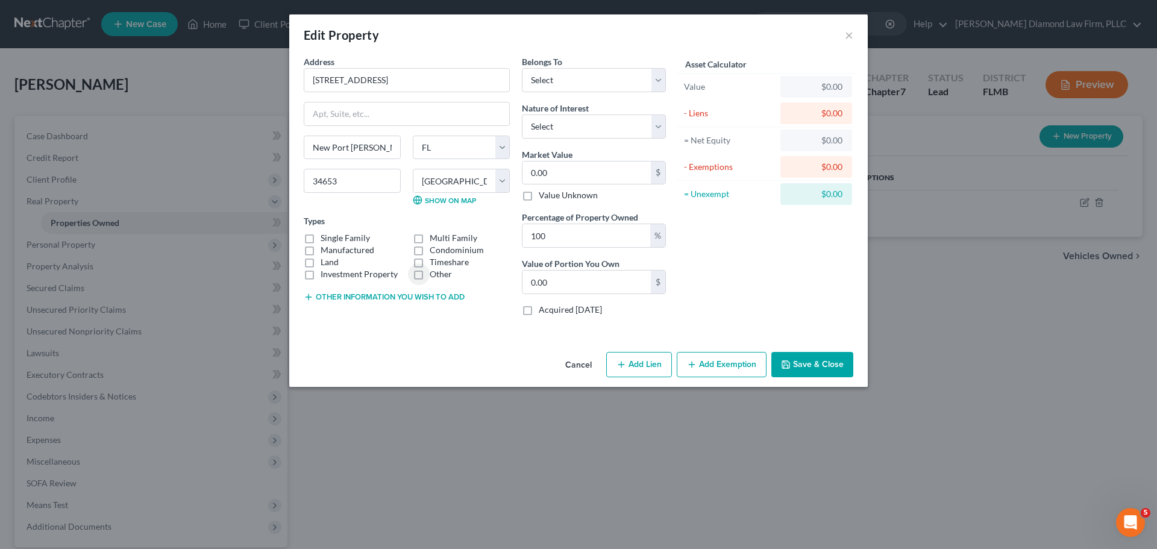
click at [357, 248] on label "Manufactured" at bounding box center [347, 250] width 54 height 12
click at [333, 248] on input "Manufactured" at bounding box center [329, 248] width 8 height 8
click at [573, 172] on input "0.00" at bounding box center [586, 172] width 128 height 23
click at [553, 178] on input "875" at bounding box center [586, 172] width 128 height 23
click at [569, 136] on select "Select Fee Simple Joint Tenant Life Estate Equitable Interest Future Interest T…" at bounding box center [594, 126] width 144 height 24
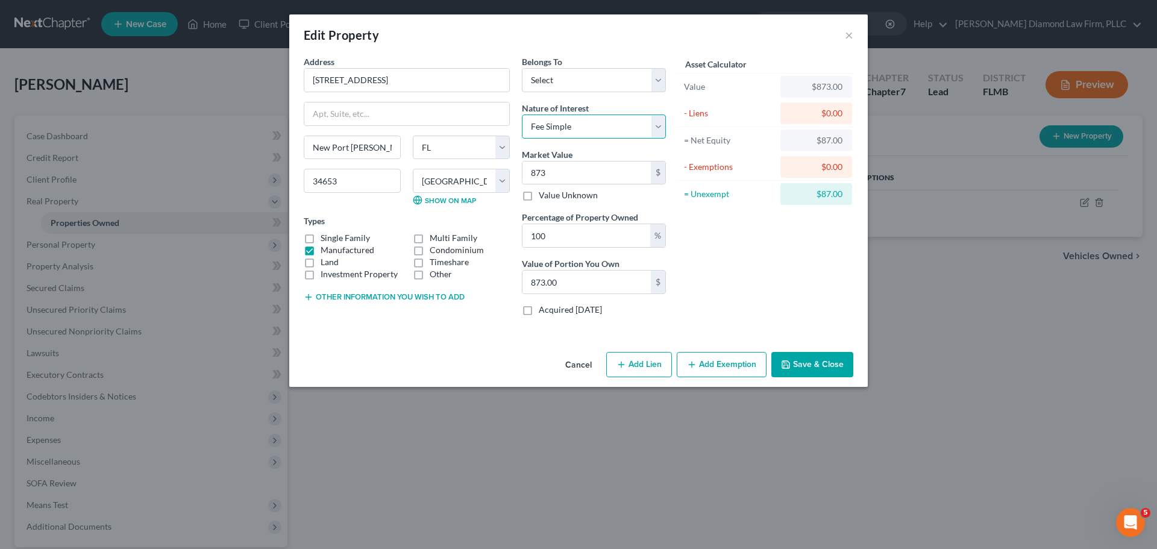
click at [522, 114] on select "Select Fee Simple Joint Tenant Life Estate Equitable Interest Future Interest T…" at bounding box center [594, 126] width 144 height 24
click at [590, 86] on select "Select Debtor 1 Only Debtor 2 Only Debtor 1 And Debtor 2 Only At Least One Of T…" at bounding box center [594, 80] width 144 height 24
click at [522, 68] on select "Select Debtor 1 Only Debtor 2 Only Debtor 1 And Debtor 2 Only At Least One Of T…" at bounding box center [594, 80] width 144 height 24
click at [807, 363] on button "Save & Close" at bounding box center [812, 364] width 82 height 25
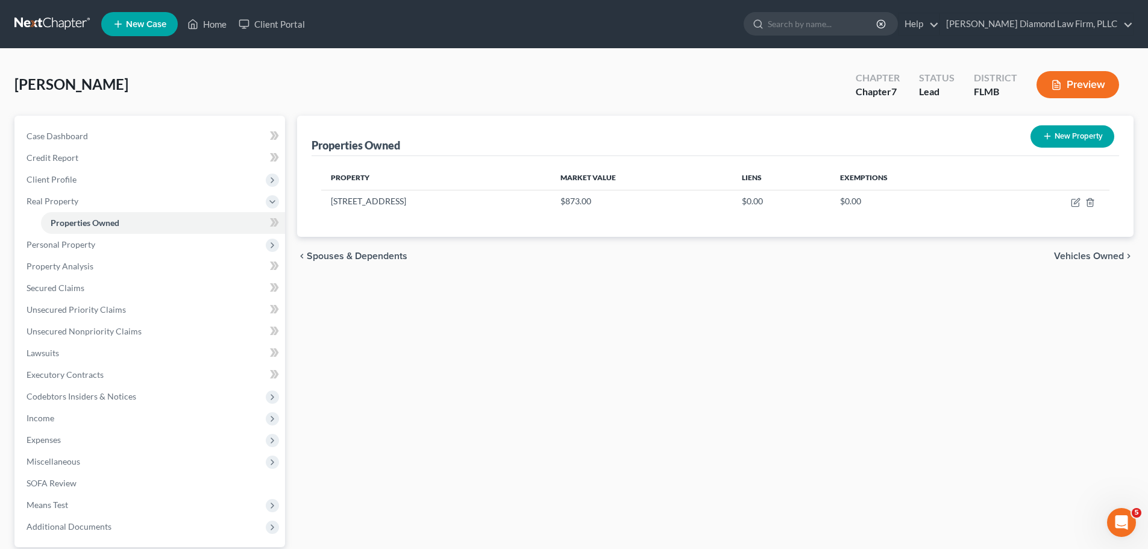
drag, startPoint x: 673, startPoint y: 265, endPoint x: 676, endPoint y: 271, distance: 6.5
click at [672, 266] on div "chevron_left Spouses & Dependents Vehicles Owned chevron_right" at bounding box center [715, 256] width 836 height 39
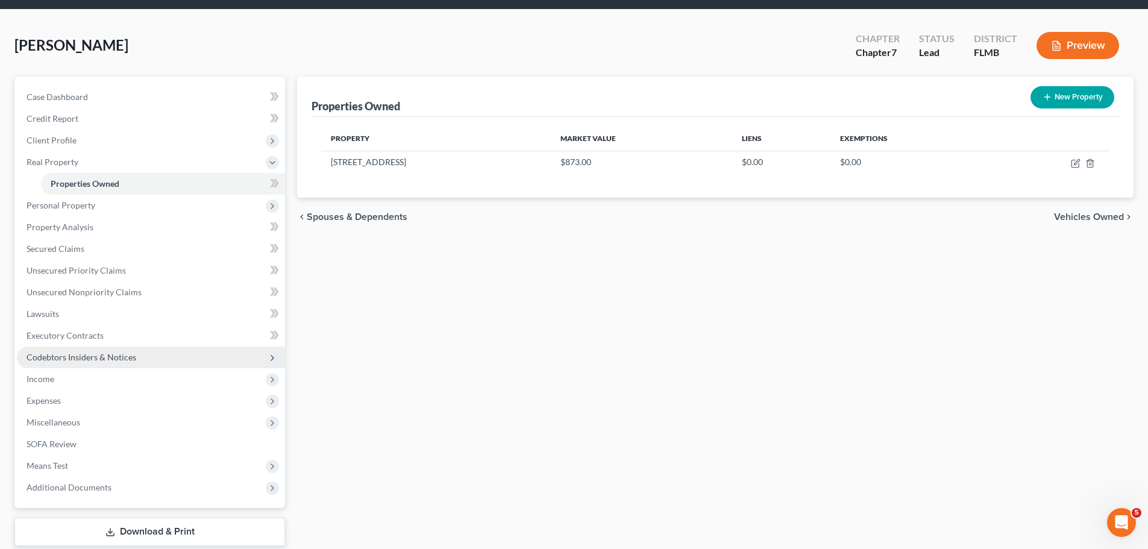
scroll to position [60, 0]
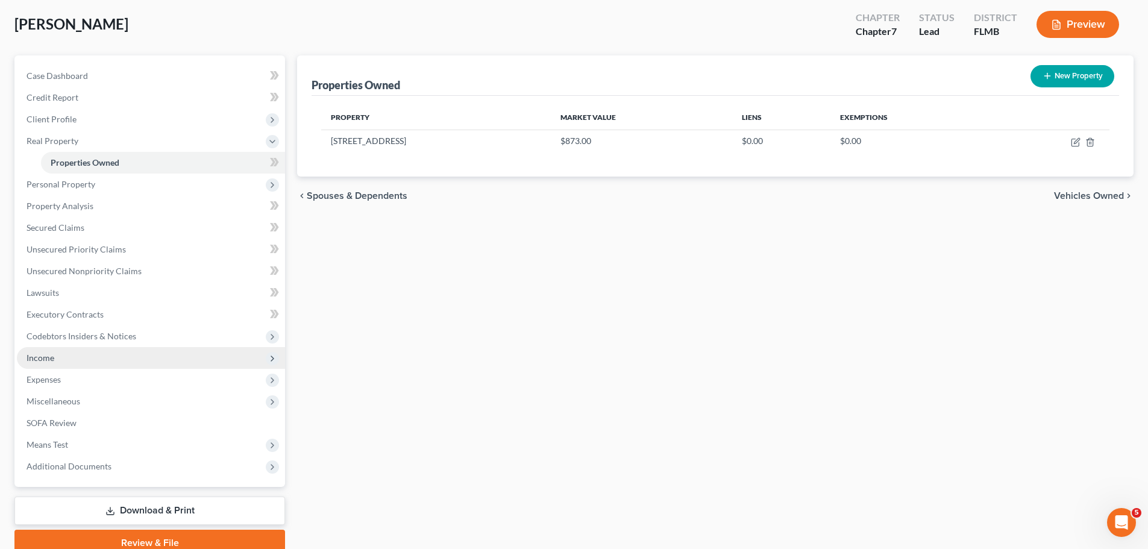
click at [83, 359] on span "Income" at bounding box center [151, 358] width 268 height 22
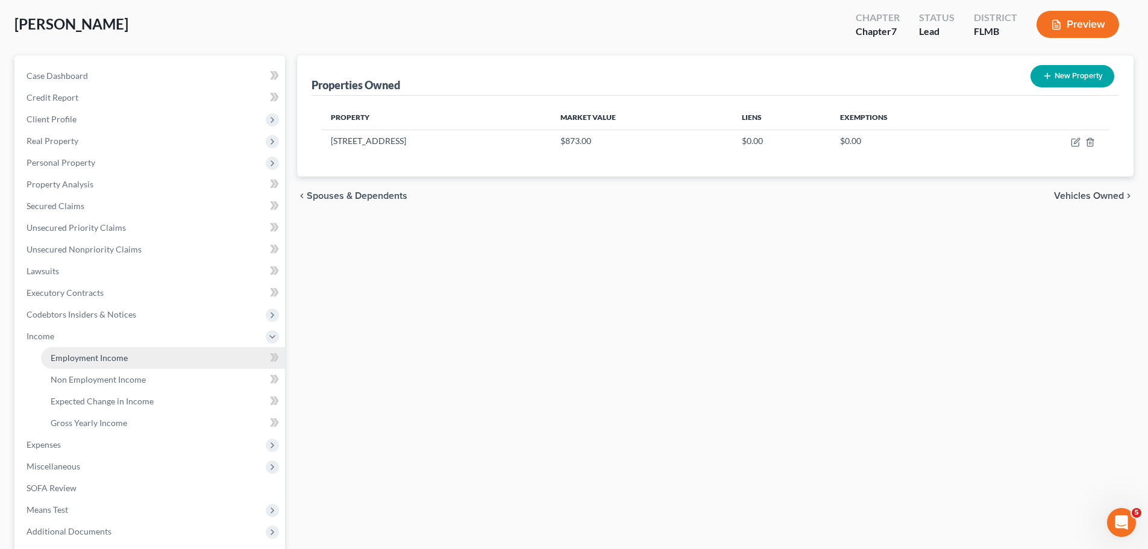
click at [86, 353] on span "Employment Income" at bounding box center [89, 357] width 77 height 10
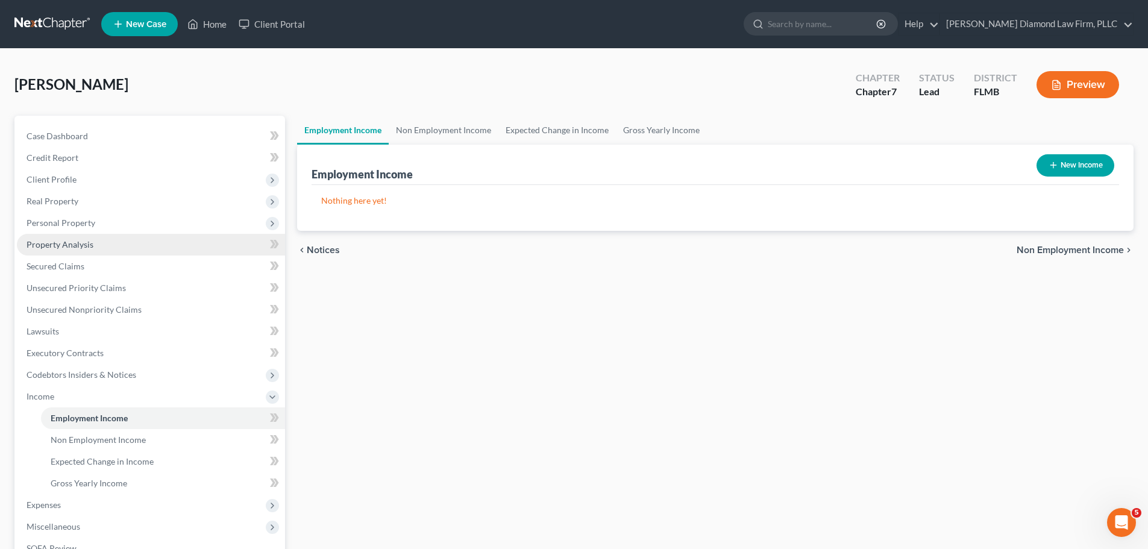
click at [114, 235] on link "Property Analysis" at bounding box center [151, 245] width 268 height 22
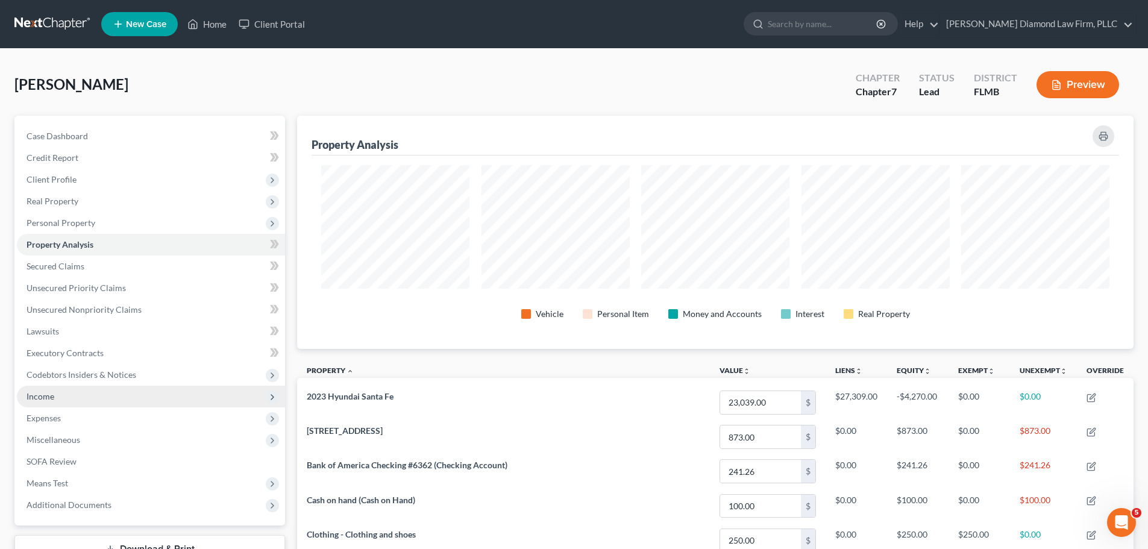
click at [80, 391] on span "Income" at bounding box center [151, 397] width 268 height 22
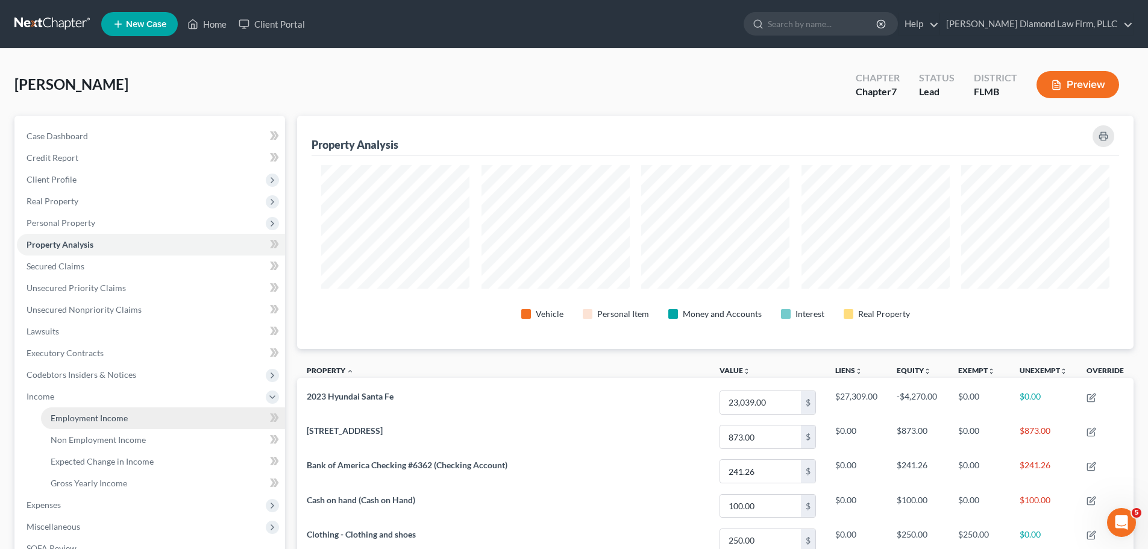
click at [90, 424] on link "Employment Income" at bounding box center [163, 418] width 244 height 22
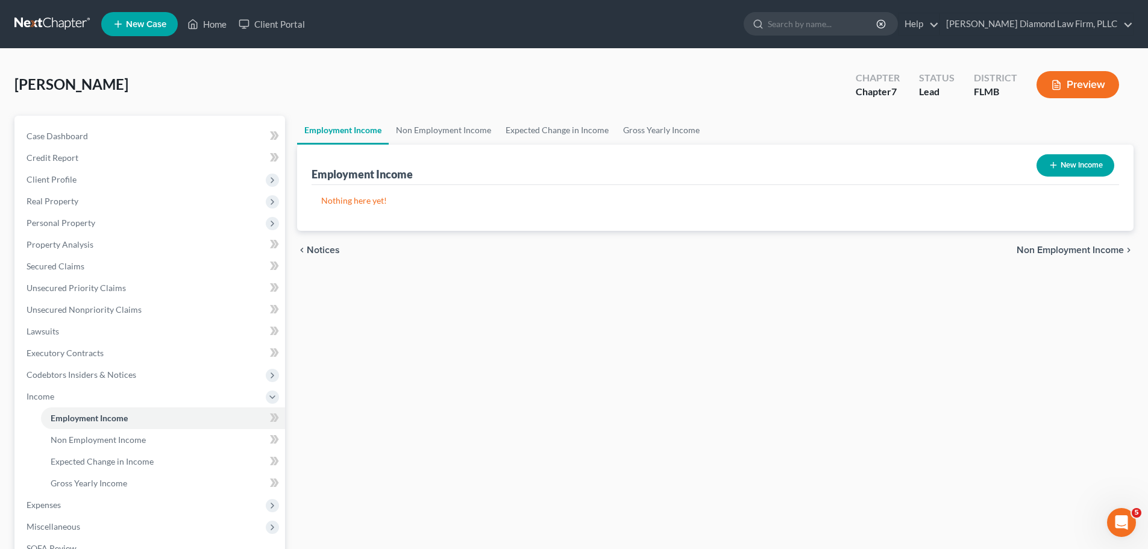
click at [1082, 157] on button "New Income" at bounding box center [1075, 165] width 78 height 22
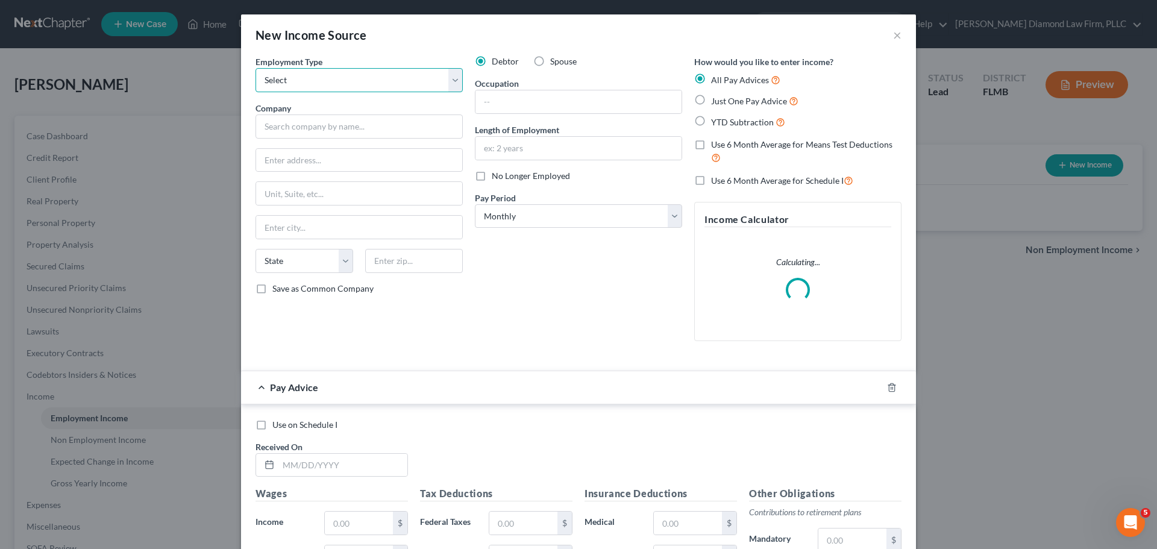
click at [347, 80] on select "Select Full or Part Time Employment Self Employment" at bounding box center [358, 80] width 207 height 24
click at [255, 68] on select "Select Full or Part Time Employment Self Employment" at bounding box center [358, 80] width 207 height 24
click at [313, 126] on input "text" at bounding box center [358, 126] width 207 height 24
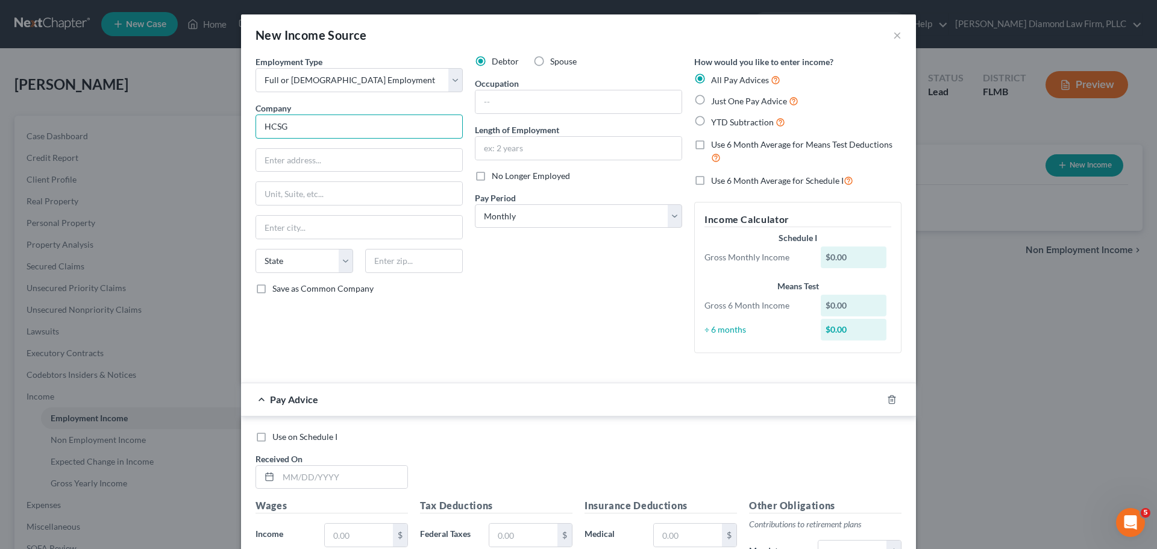
drag, startPoint x: 313, startPoint y: 131, endPoint x: 241, endPoint y: 130, distance: 72.3
click at [241, 130] on div "Employment Type * Select Full or Part Time Employment Self Employment Company *…" at bounding box center [578, 422] width 675 height 735
paste input "3220 Tillman Dr"
click at [297, 193] on input "text" at bounding box center [359, 193] width 206 height 23
paste input "# 300"
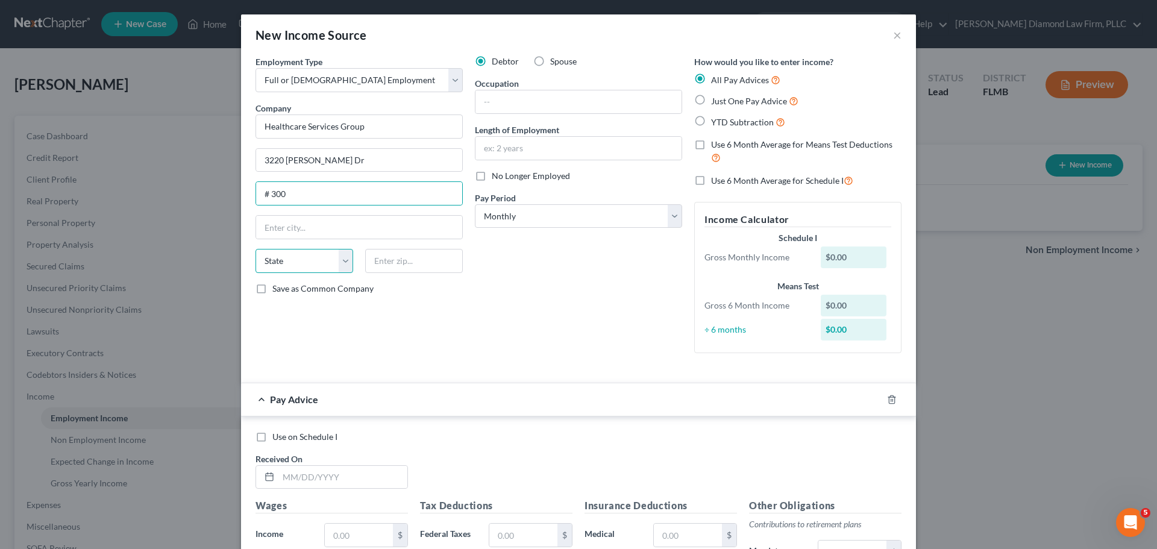
click at [294, 255] on select "State AL AK AR AZ CA CO CT DE DC FL GA GU HI ID IL IN IA KS KY LA ME MD MA MI M…" at bounding box center [304, 261] width 98 height 24
click at [325, 229] on input "text" at bounding box center [359, 227] width 206 height 23
paste input "Bensalem"
click at [311, 263] on select "State AL AK AR AZ CA CO CT DE DC FL GA GU HI ID IL IN IA KS KY LA ME MD MA MI M…" at bounding box center [304, 261] width 98 height 24
click at [255, 249] on select "State AL AK AR AZ CA CO CT DE DC FL GA GU HI ID IL IN IA KS KY LA ME MD MA MI M…" at bounding box center [304, 261] width 98 height 24
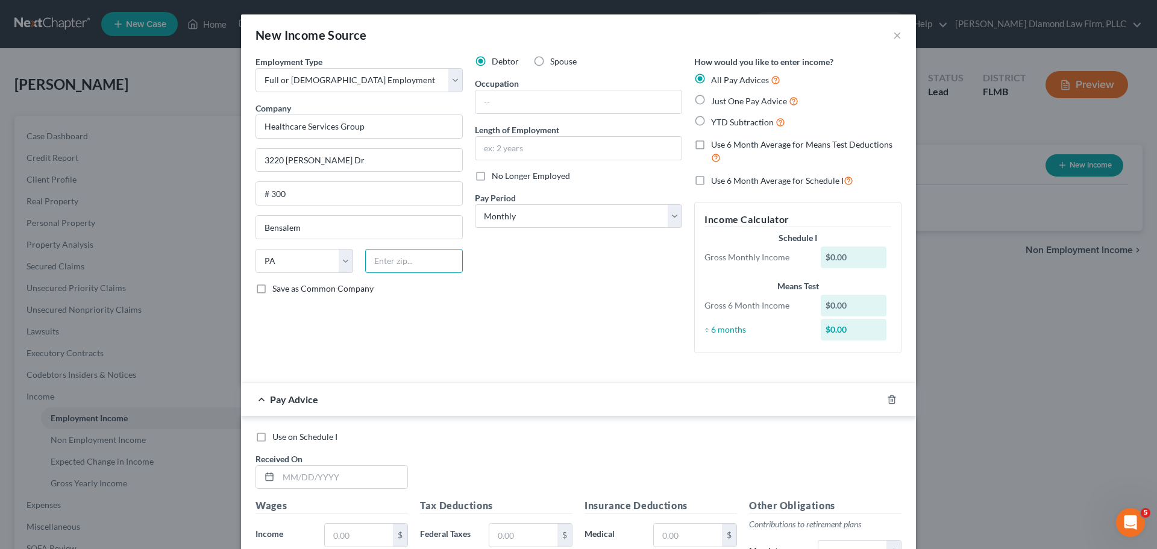
click at [404, 269] on input "text" at bounding box center [414, 261] width 98 height 24
paste input "19020"
click at [571, 110] on input "text" at bounding box center [578, 101] width 206 height 23
click at [892, 399] on line "button" at bounding box center [892, 400] width 0 height 2
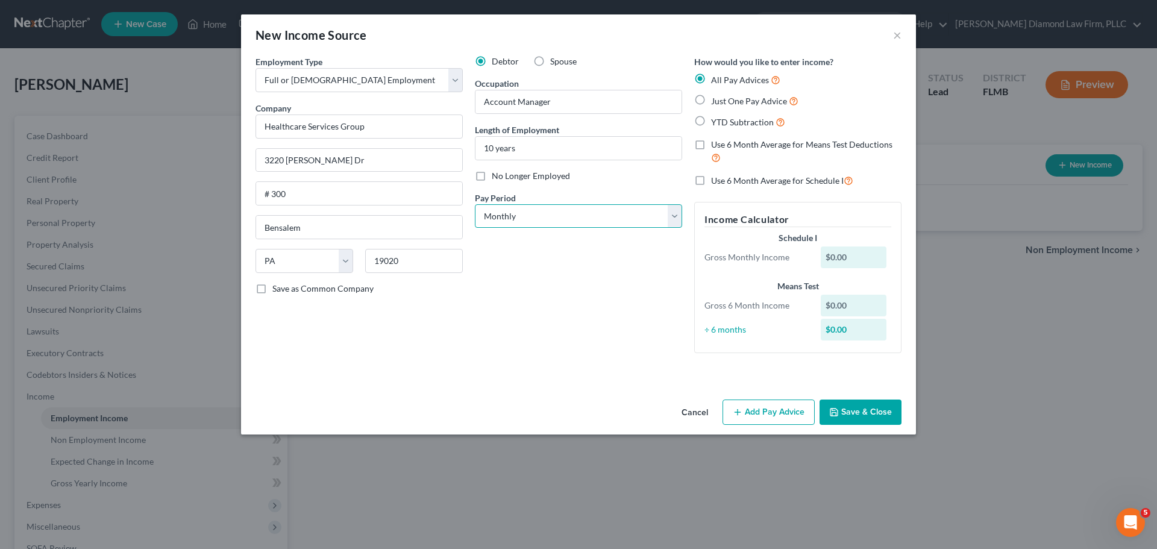
click at [529, 214] on select "Select Monthly Twice Monthly Every Other Week Weekly" at bounding box center [578, 216] width 207 height 24
click at [475, 204] on select "Select Monthly Twice Monthly Every Other Week Weekly" at bounding box center [578, 216] width 207 height 24
click at [875, 412] on button "Save & Close" at bounding box center [860, 411] width 82 height 25
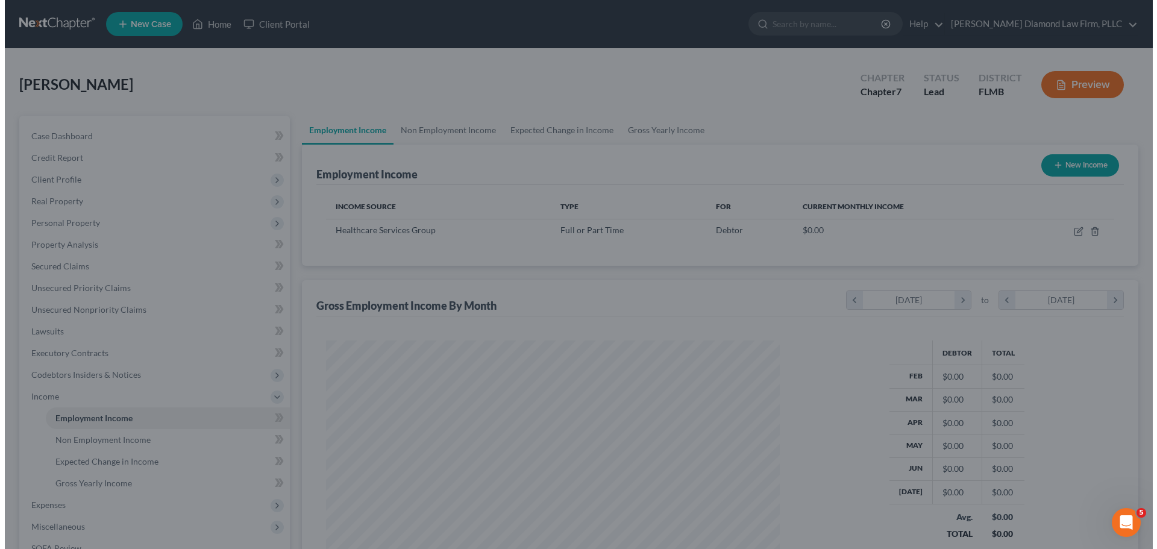
scroll to position [602152, 601903]
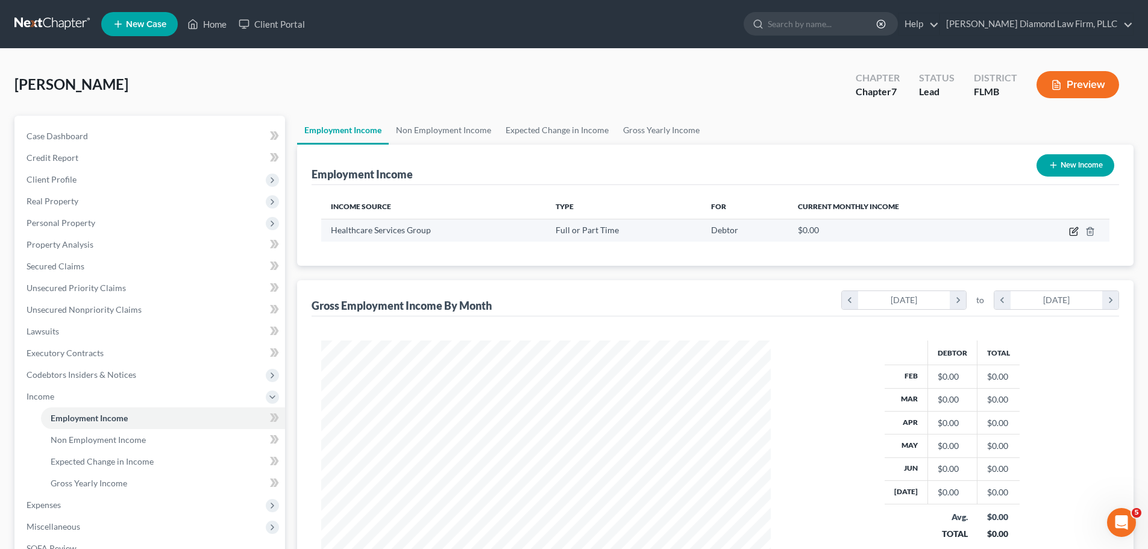
click at [1070, 229] on icon "button" at bounding box center [1072, 231] width 7 height 7
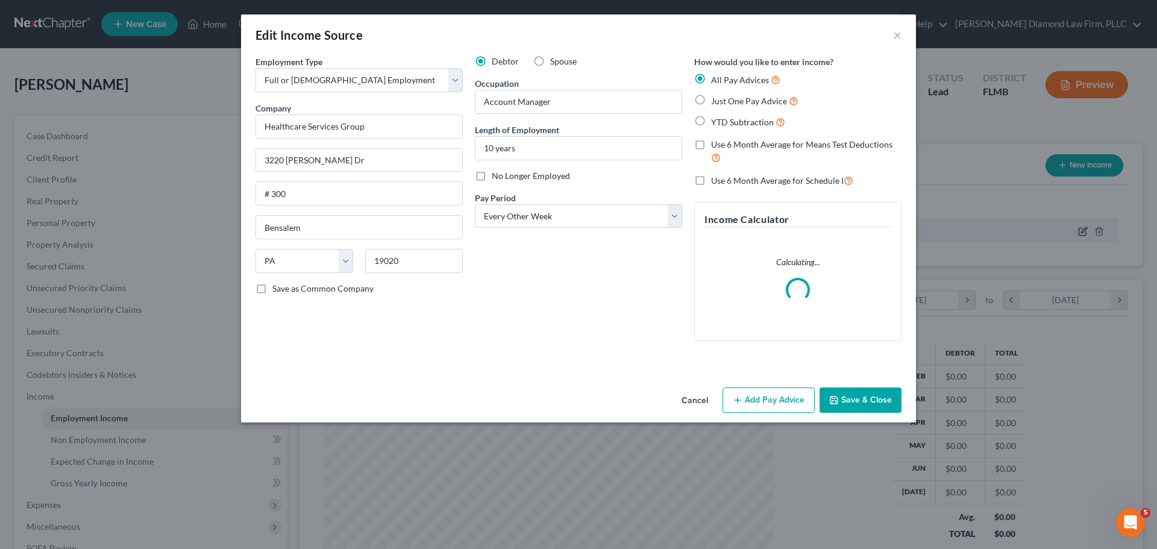
scroll to position [226, 478]
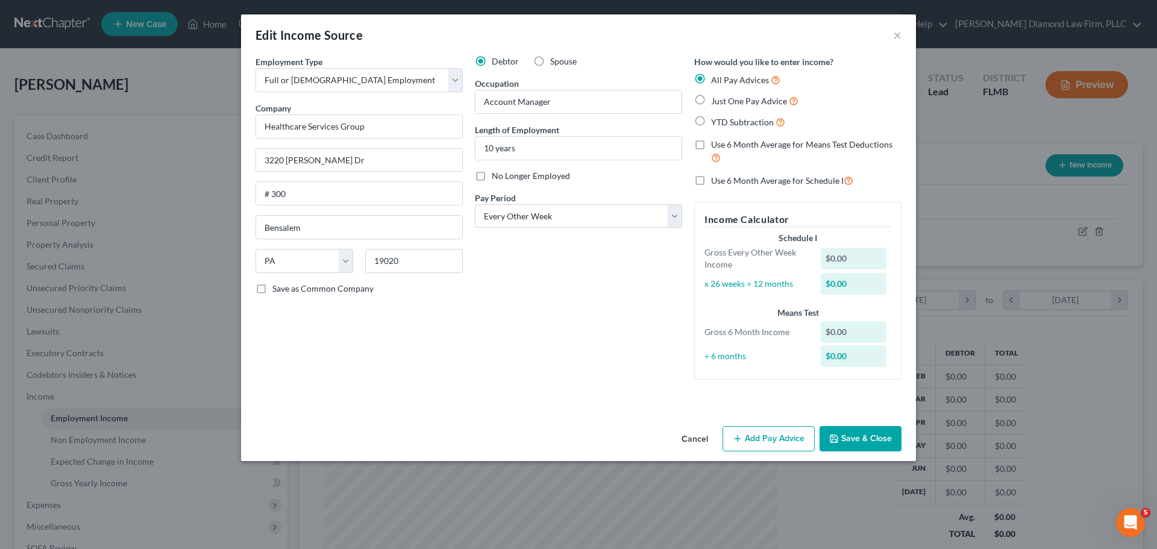
click at [777, 437] on button "Add Pay Advice" at bounding box center [768, 438] width 92 height 25
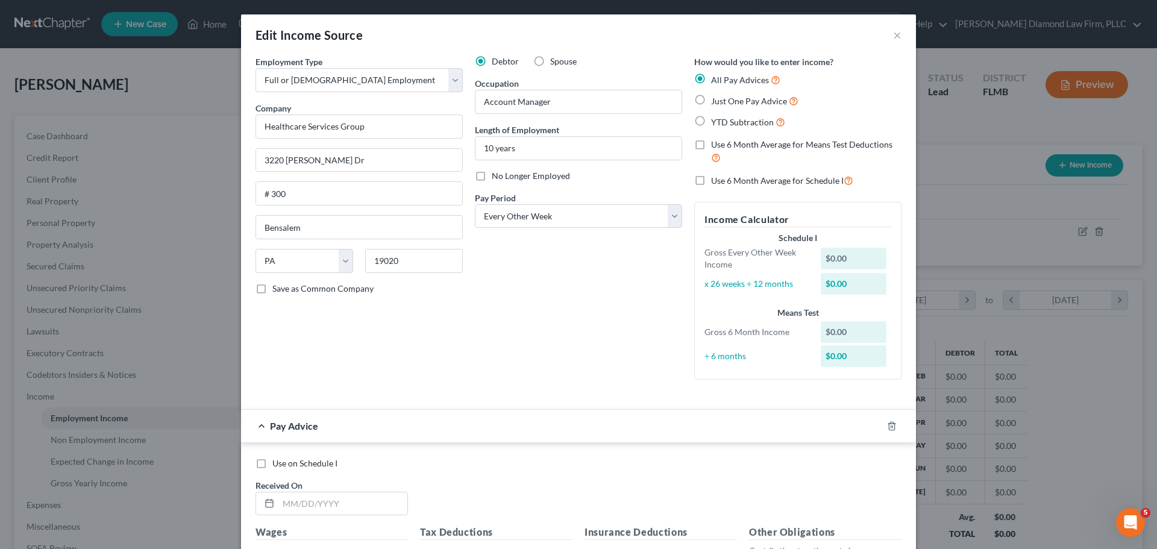
scroll to position [181, 0]
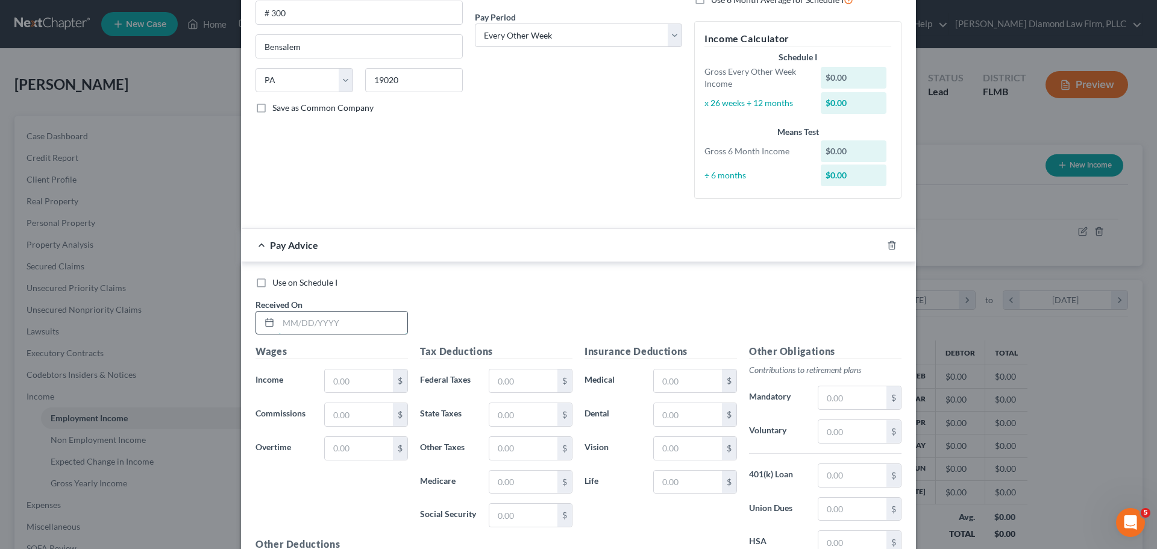
click at [293, 323] on input "text" at bounding box center [342, 322] width 129 height 23
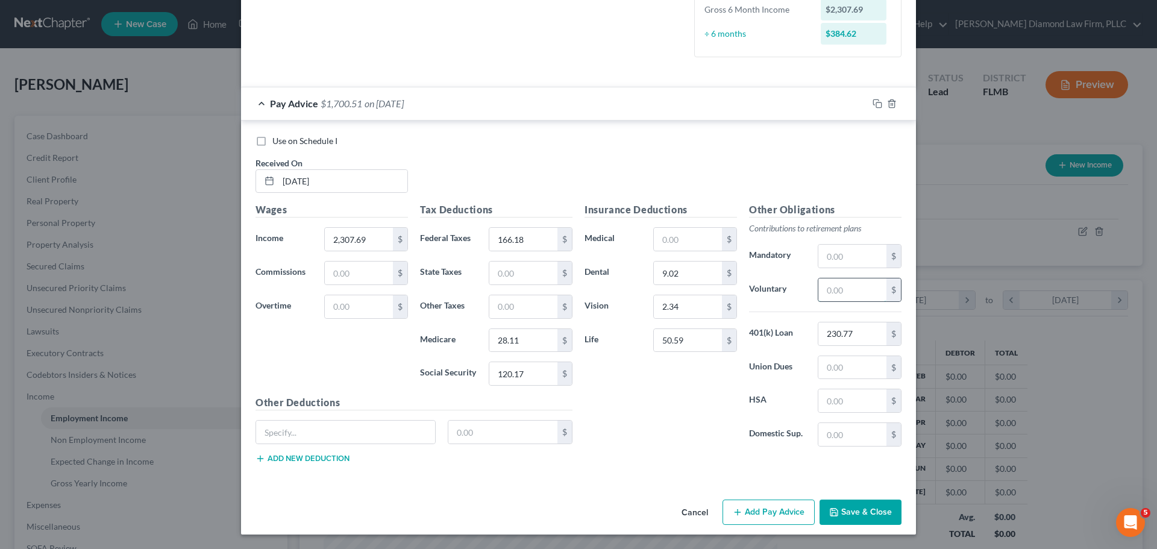
click at [829, 288] on input "text" at bounding box center [852, 289] width 68 height 23
click at [287, 426] on input "text" at bounding box center [345, 431] width 179 height 23
click at [498, 432] on input "text" at bounding box center [503, 431] width 110 height 23
click at [364, 240] on input "2,307.69" at bounding box center [359, 239] width 68 height 23
click at [875, 103] on icon "button" at bounding box center [877, 104] width 10 height 10
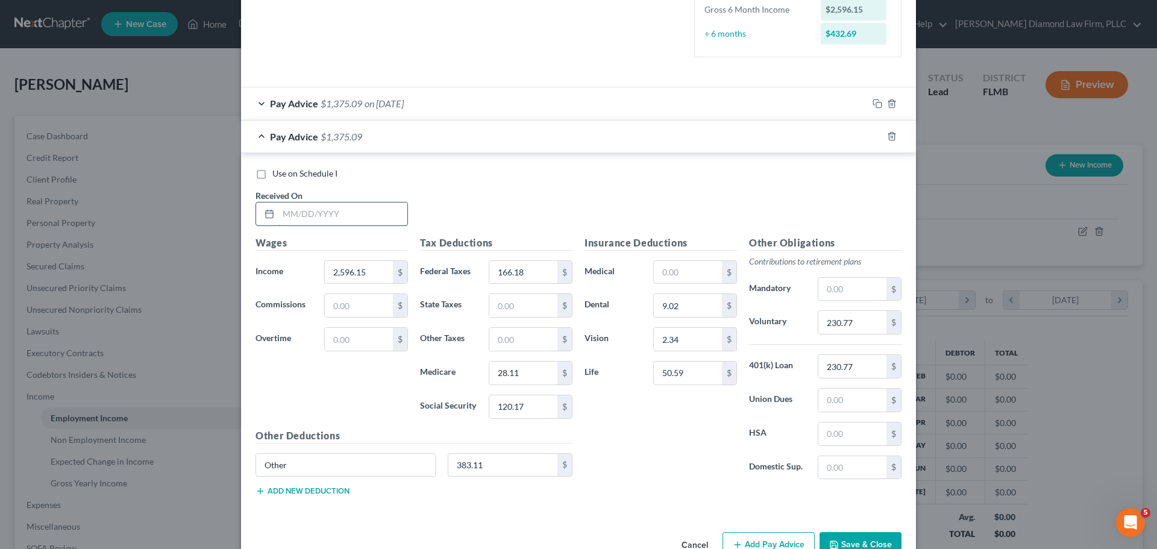
click at [357, 220] on input "text" at bounding box center [342, 213] width 129 height 23
click at [493, 463] on input "383.11" at bounding box center [503, 465] width 110 height 23
click at [536, 370] on input "28.11" at bounding box center [523, 372] width 68 height 23
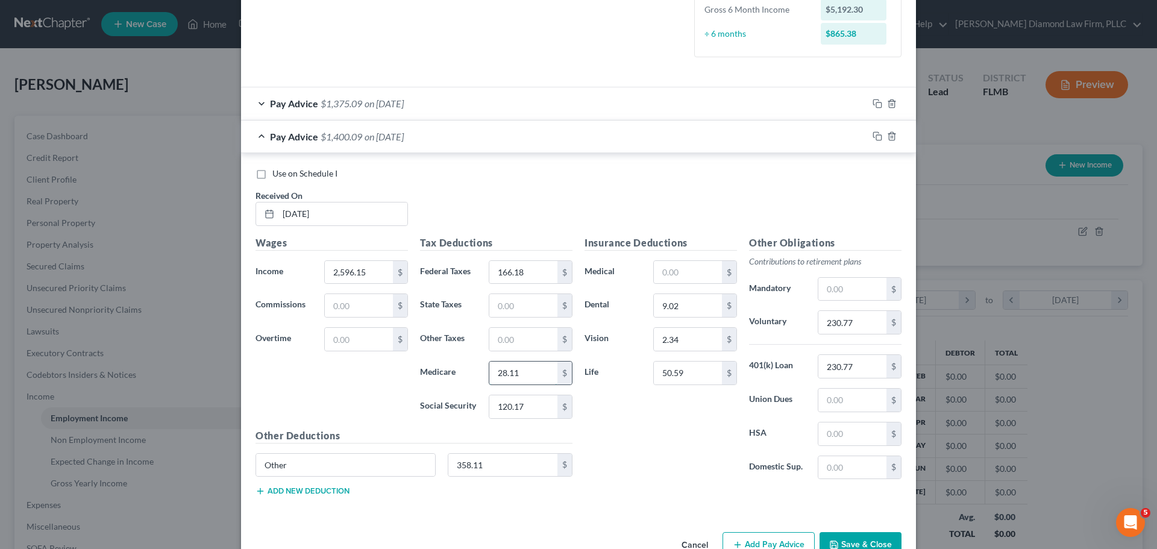
click at [536, 370] on input "28.11" at bounding box center [523, 372] width 68 height 23
click at [533, 370] on input "28.11" at bounding box center [523, 372] width 68 height 23
click at [873, 136] on icon "button" at bounding box center [877, 136] width 10 height 10
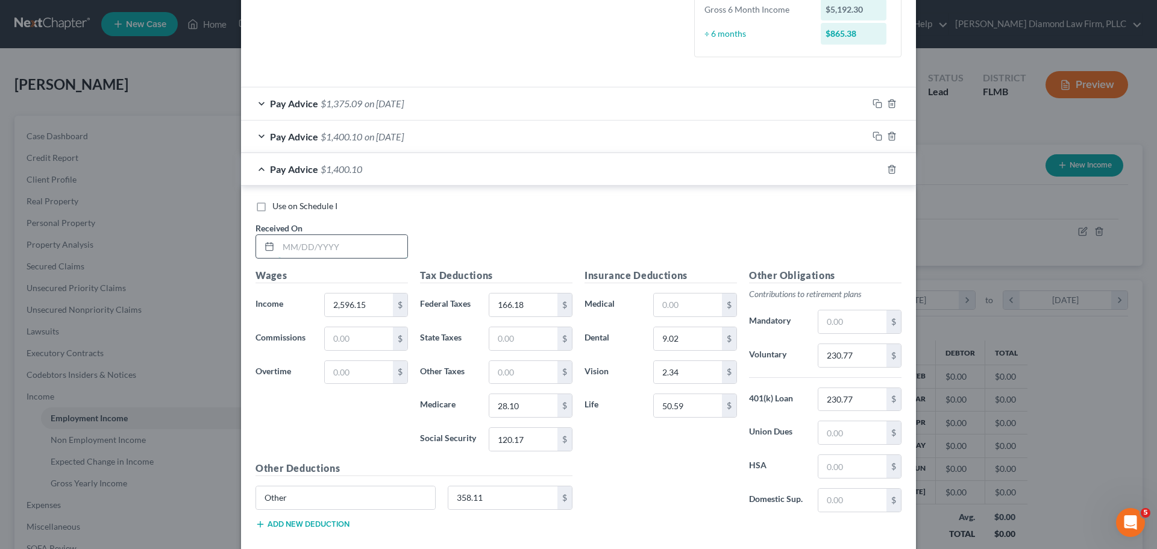
click at [343, 250] on input "text" at bounding box center [342, 246] width 129 height 23
click at [479, 499] on input "358.11" at bounding box center [503, 497] width 110 height 23
click at [367, 308] on input "2,596.15" at bounding box center [359, 304] width 68 height 23
click at [532, 306] on input "166.18" at bounding box center [523, 304] width 68 height 23
click at [876, 170] on rect "button" at bounding box center [878, 170] width 5 height 5
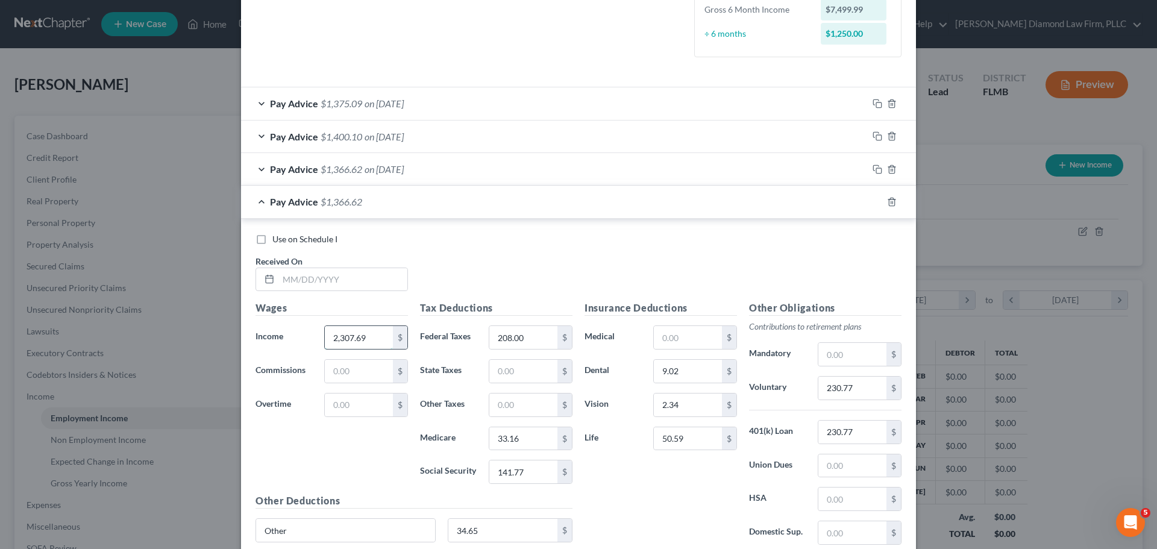
click at [367, 345] on input "2,307.69" at bounding box center [359, 337] width 68 height 23
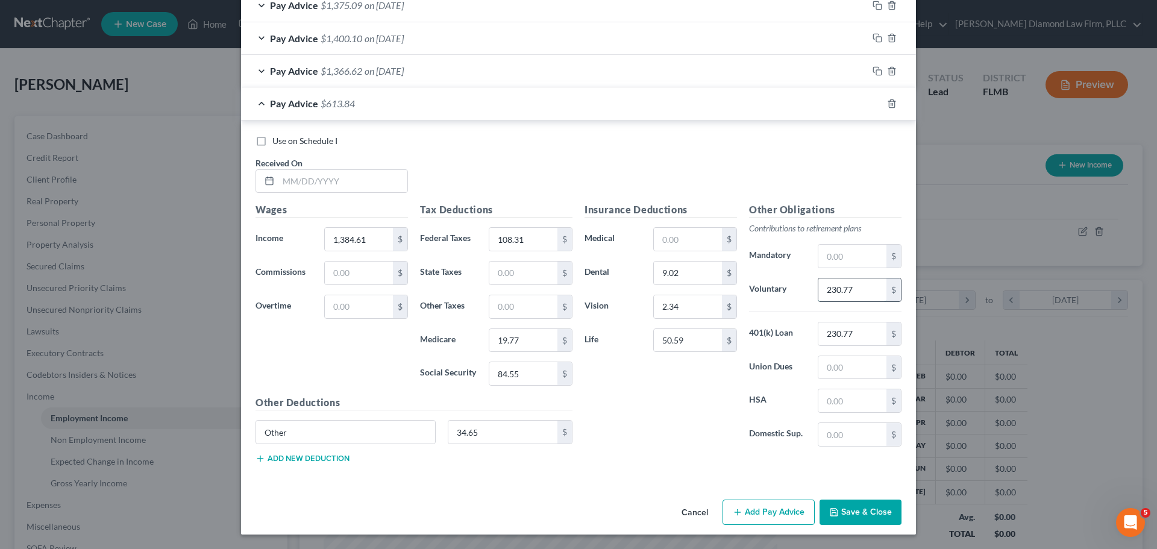
click at [841, 292] on input "230.77" at bounding box center [852, 289] width 68 height 23
click at [349, 174] on input "text" at bounding box center [342, 181] width 129 height 23
click at [876, 101] on icon "button" at bounding box center [877, 104] width 10 height 10
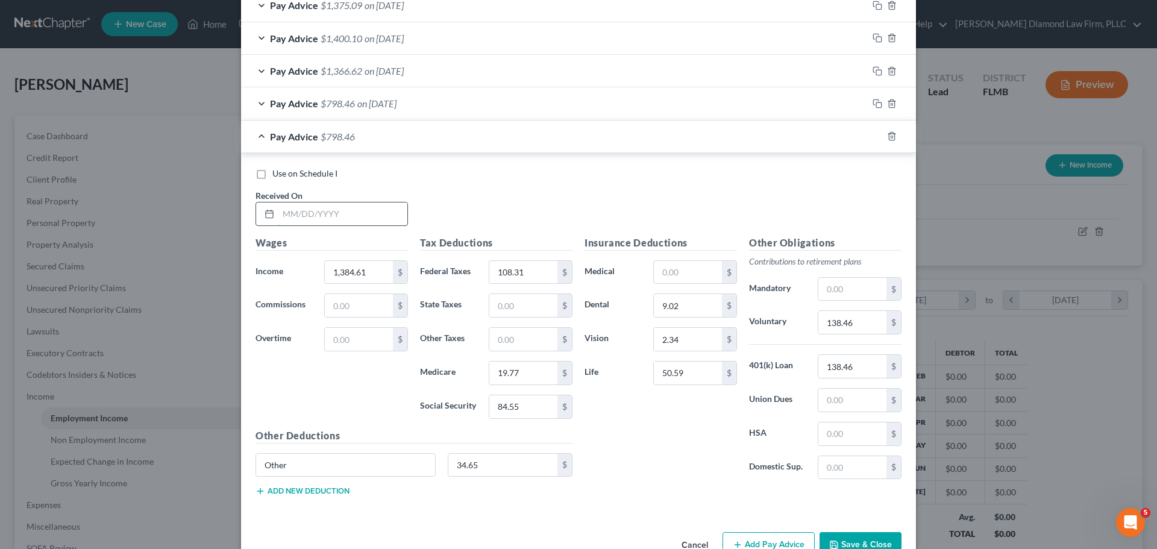
click at [357, 210] on input "text" at bounding box center [342, 213] width 129 height 23
click at [848, 326] on input "138.46" at bounding box center [852, 322] width 68 height 23
click at [872, 138] on icon "button" at bounding box center [877, 136] width 10 height 10
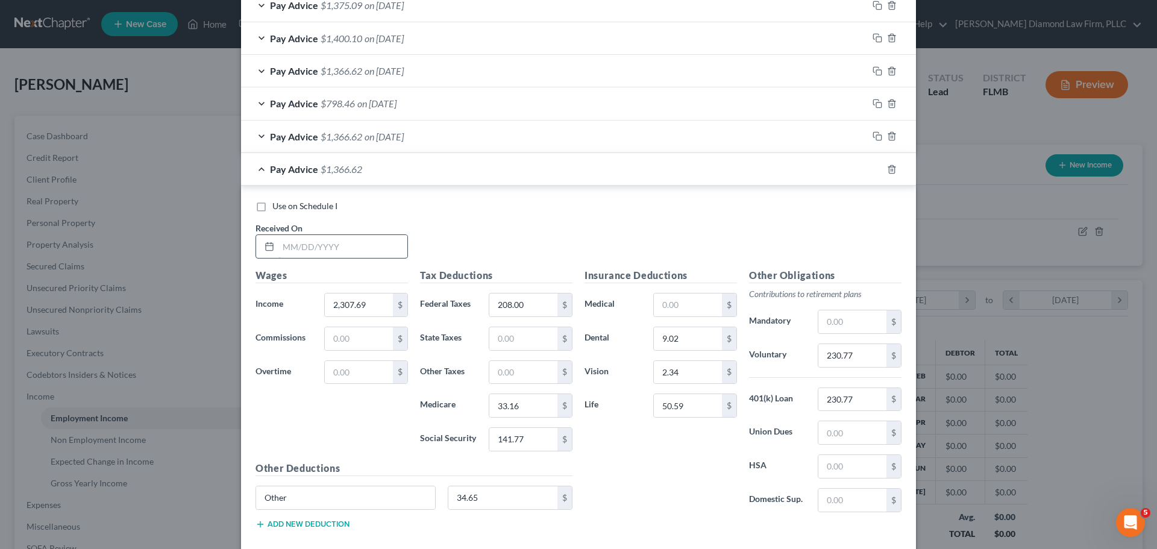
click at [343, 246] on input "text" at bounding box center [342, 246] width 129 height 23
click at [361, 296] on input "1,366.63" at bounding box center [359, 304] width 68 height 23
click at [532, 405] on input "33.16" at bounding box center [523, 405] width 68 height 23
click at [526, 404] on input "33.16" at bounding box center [523, 405] width 68 height 23
click at [872, 167] on icon "button" at bounding box center [877, 169] width 10 height 10
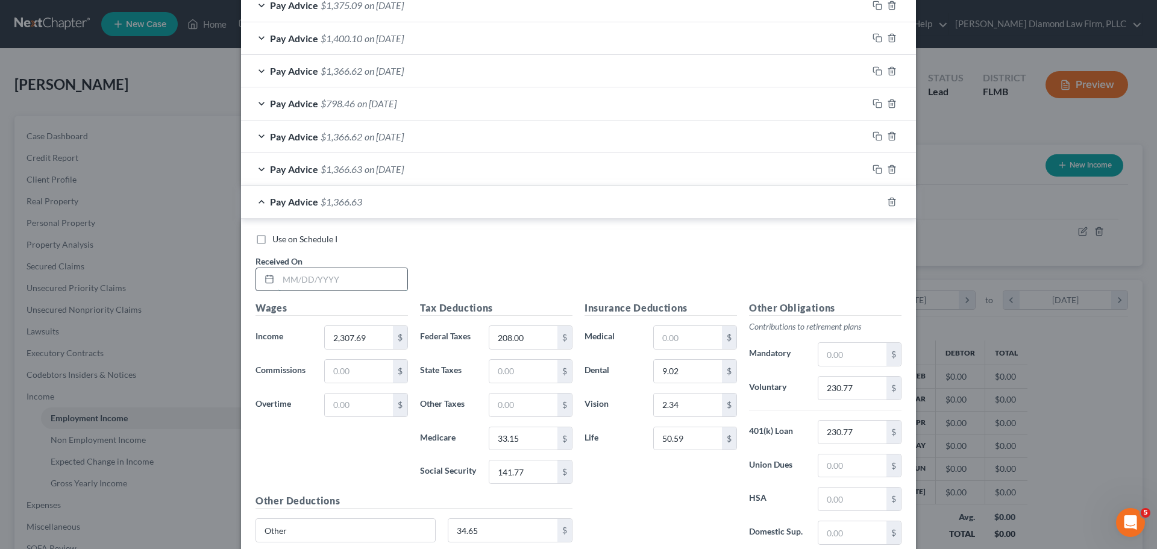
click at [352, 290] on input "text" at bounding box center [342, 279] width 129 height 23
click at [529, 469] on input "141.77" at bounding box center [523, 471] width 68 height 23
click at [524, 472] on input "141.77" at bounding box center [523, 471] width 68 height 23
click at [525, 442] on input "33.15" at bounding box center [523, 438] width 68 height 23
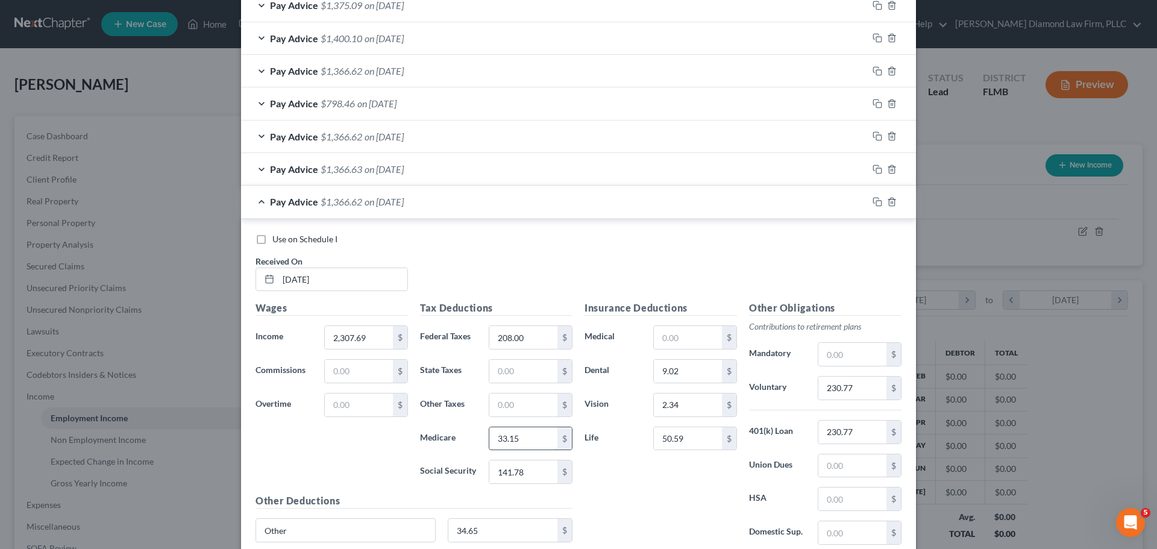
click at [525, 442] on input "33.15" at bounding box center [523, 438] width 68 height 23
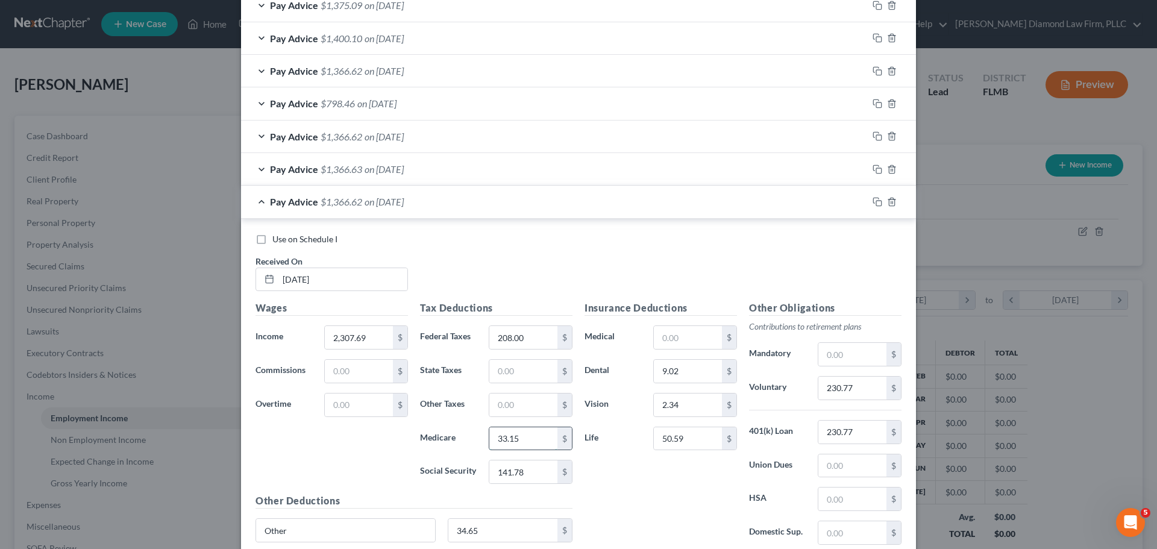
click at [522, 437] on input "33.15" at bounding box center [523, 438] width 68 height 23
click at [517, 437] on input "33.15" at bounding box center [523, 438] width 68 height 23
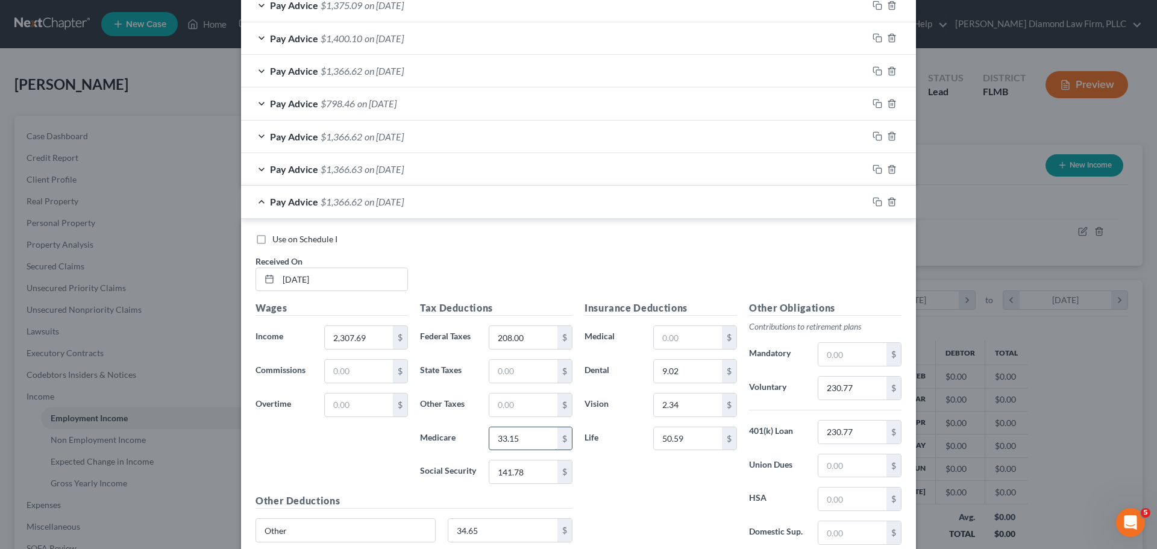
click at [517, 437] on input "33.15" at bounding box center [523, 438] width 68 height 23
click at [523, 434] on input "33.15" at bounding box center [523, 438] width 68 height 23
click at [513, 442] on input "33.15" at bounding box center [523, 438] width 68 height 23
click at [873, 203] on icon "button" at bounding box center [877, 202] width 10 height 10
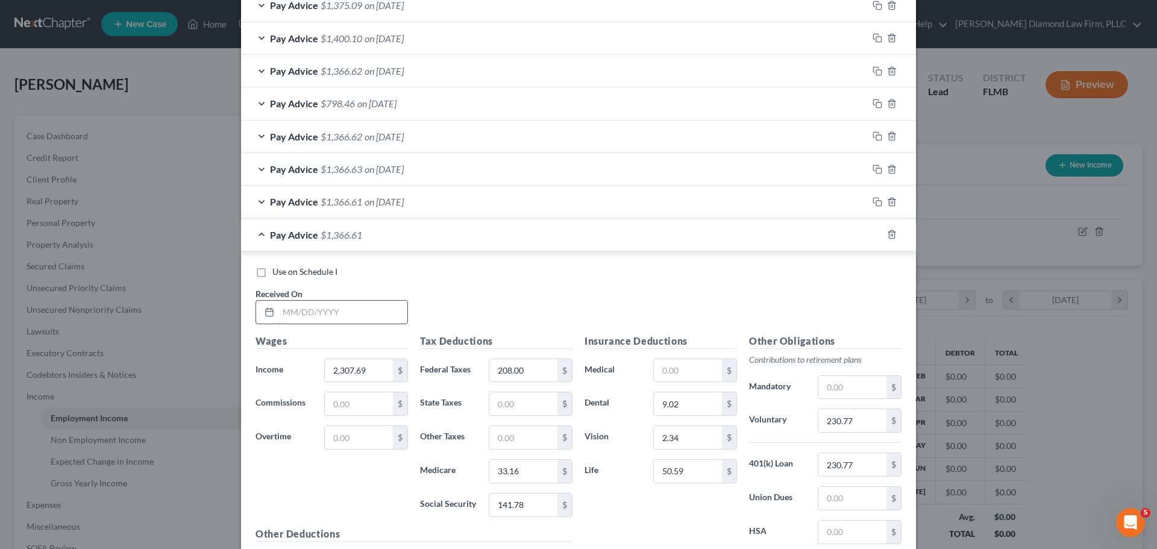
click at [337, 315] on input "text" at bounding box center [342, 312] width 129 height 23
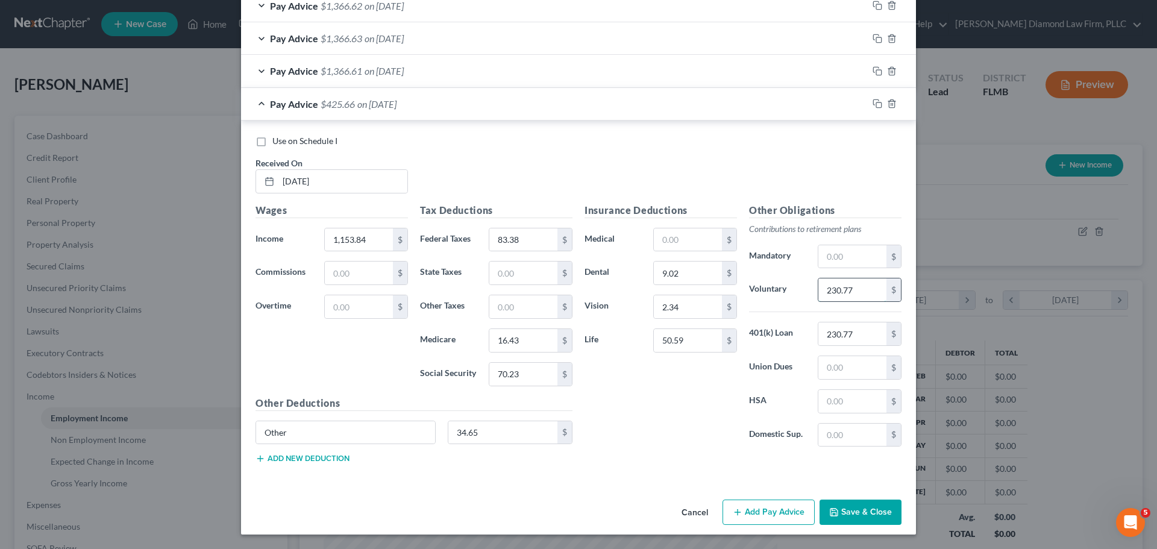
click at [846, 297] on input "230.77" at bounding box center [852, 289] width 68 height 23
click at [486, 432] on input "34.65" at bounding box center [503, 432] width 110 height 23
click at [872, 105] on icon "button" at bounding box center [877, 104] width 10 height 10
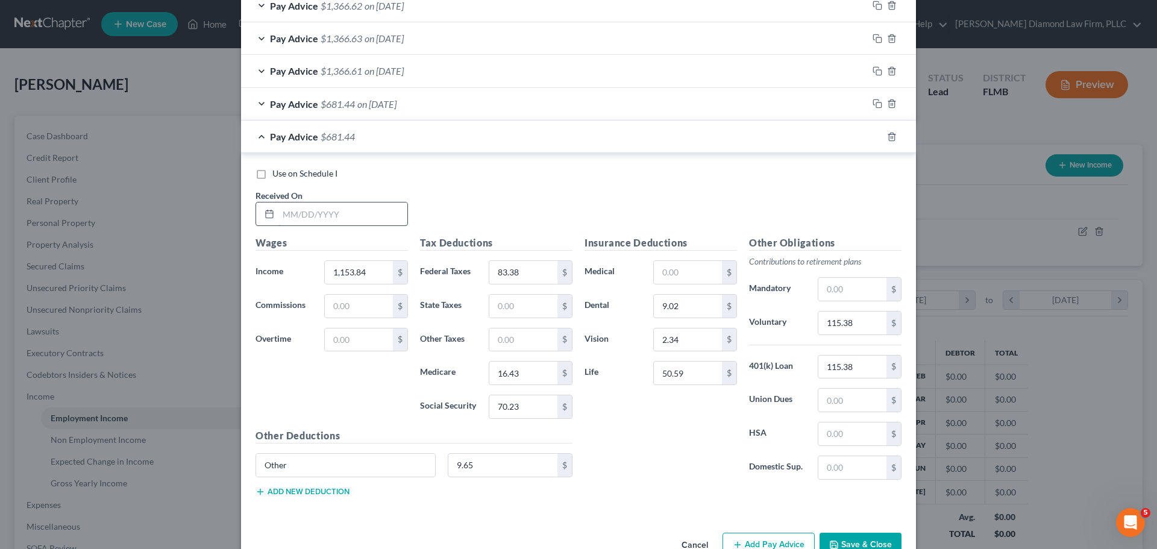
click at [313, 213] on input "text" at bounding box center [342, 213] width 129 height 23
click at [370, 278] on input "1,153.84" at bounding box center [359, 272] width 68 height 23
drag, startPoint x: 366, startPoint y: 270, endPoint x: 310, endPoint y: 267, distance: 56.7
click at [310, 267] on div "Income * 1,153.84 $" at bounding box center [331, 272] width 164 height 24
click at [520, 469] on input "9.65" at bounding box center [503, 465] width 110 height 23
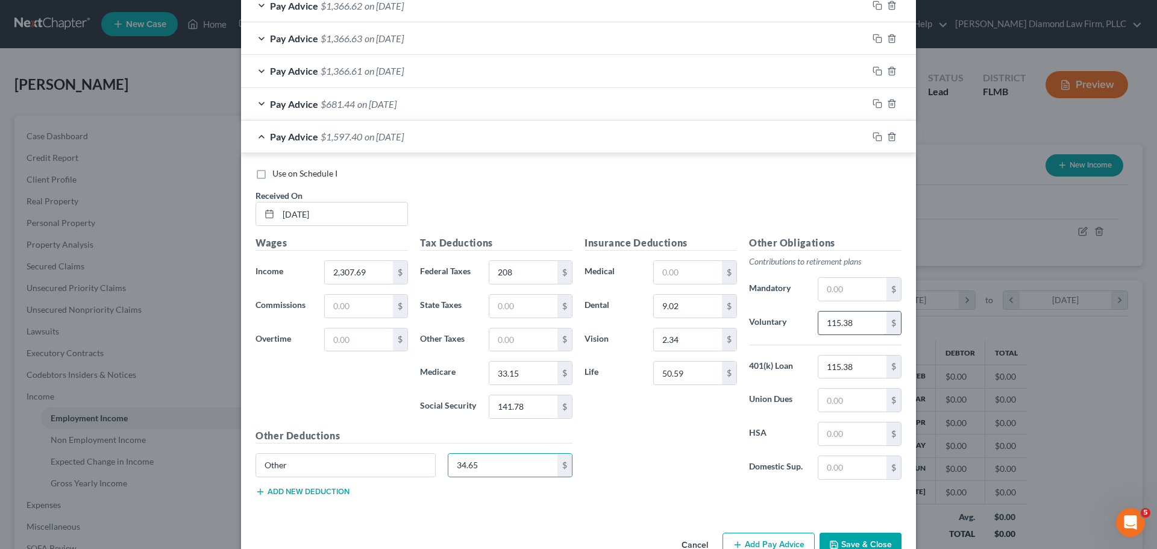
click at [864, 333] on input "115.38" at bounding box center [852, 322] width 68 height 23
click at [873, 140] on icon "button" at bounding box center [877, 137] width 10 height 10
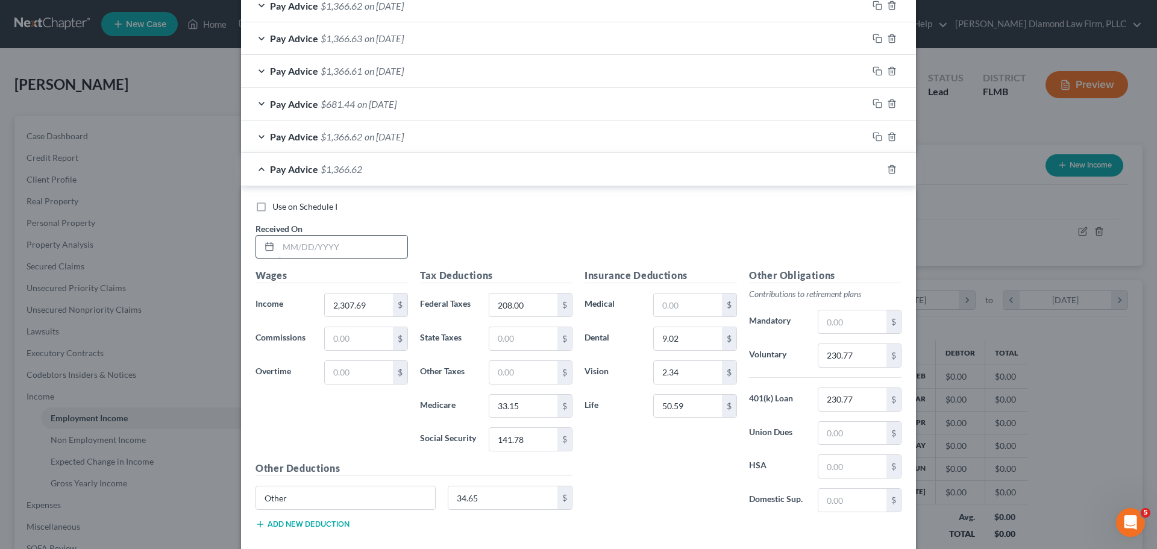
click at [320, 248] on input "text" at bounding box center [342, 247] width 129 height 23
click at [876, 173] on rect "button" at bounding box center [878, 170] width 5 height 5
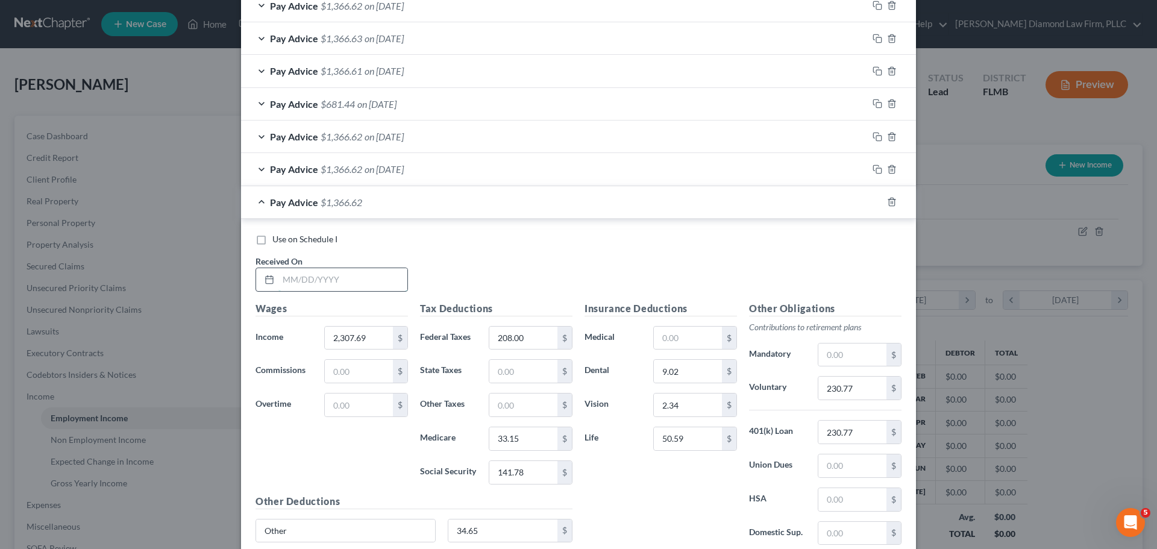
click at [295, 281] on input "text" at bounding box center [342, 279] width 129 height 23
drag, startPoint x: 846, startPoint y: 391, endPoint x: 866, endPoint y: 383, distance: 21.4
click at [846, 390] on input "230.77" at bounding box center [852, 387] width 68 height 23
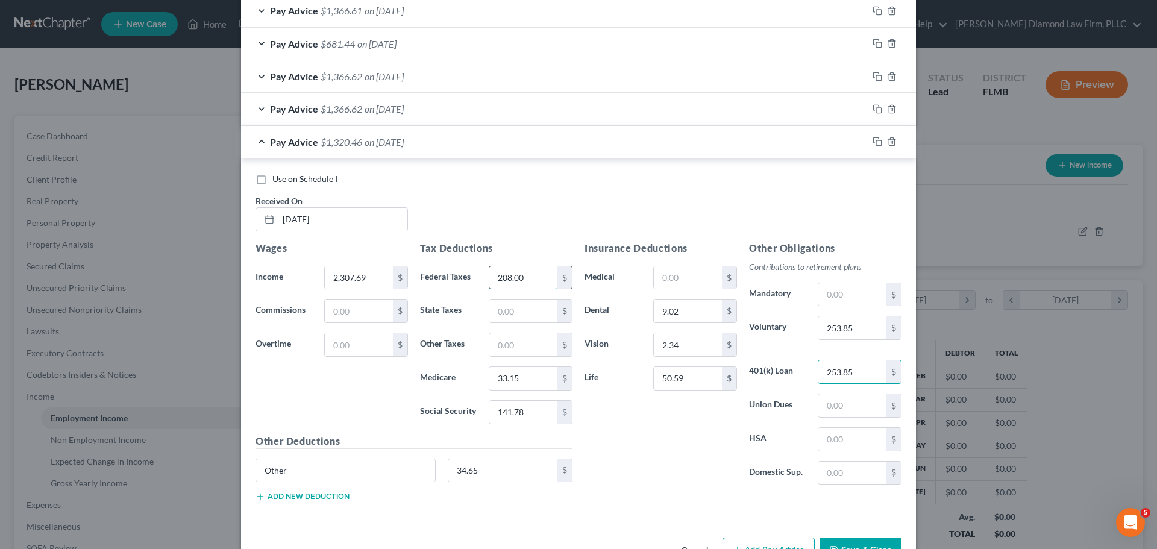
click at [511, 277] on input "208.00" at bounding box center [523, 277] width 68 height 23
click at [872, 145] on icon "button" at bounding box center [877, 142] width 10 height 10
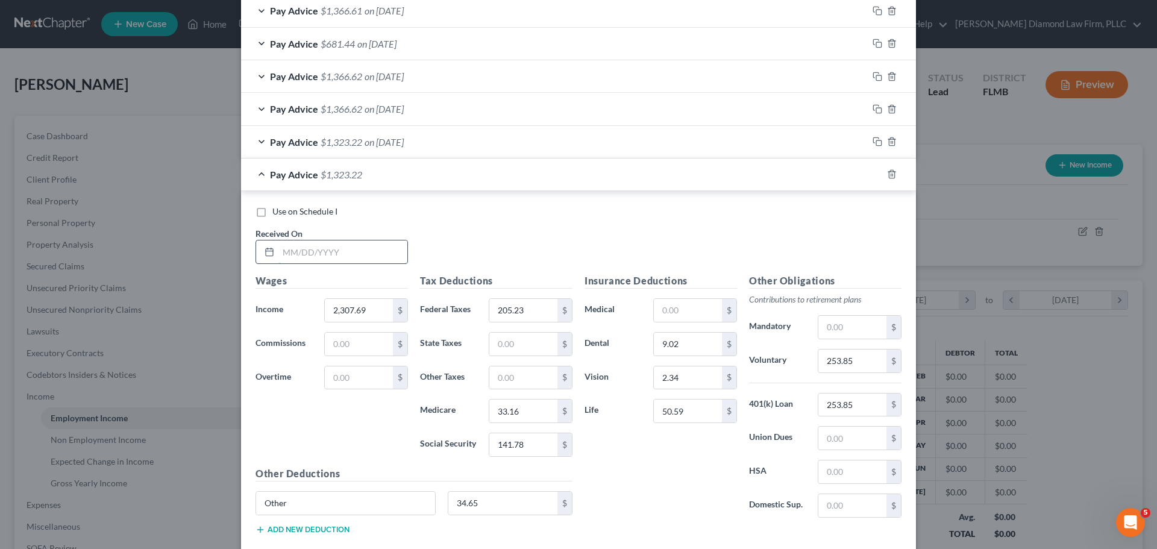
click at [311, 257] on input "text" at bounding box center [342, 251] width 129 height 23
click at [512, 411] on input "33.16" at bounding box center [523, 410] width 68 height 23
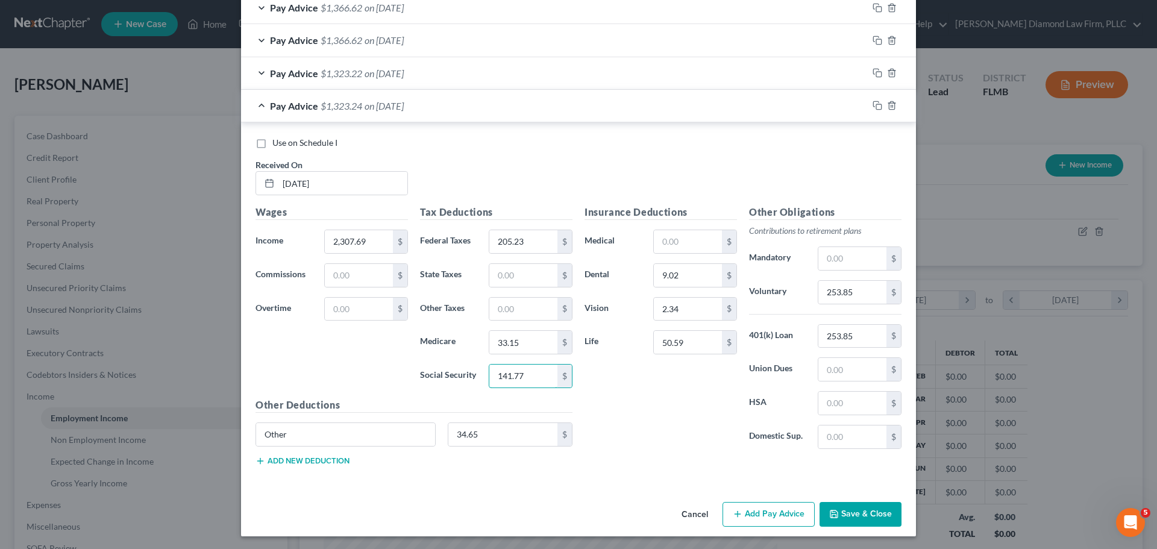
scroll to position [682, 0]
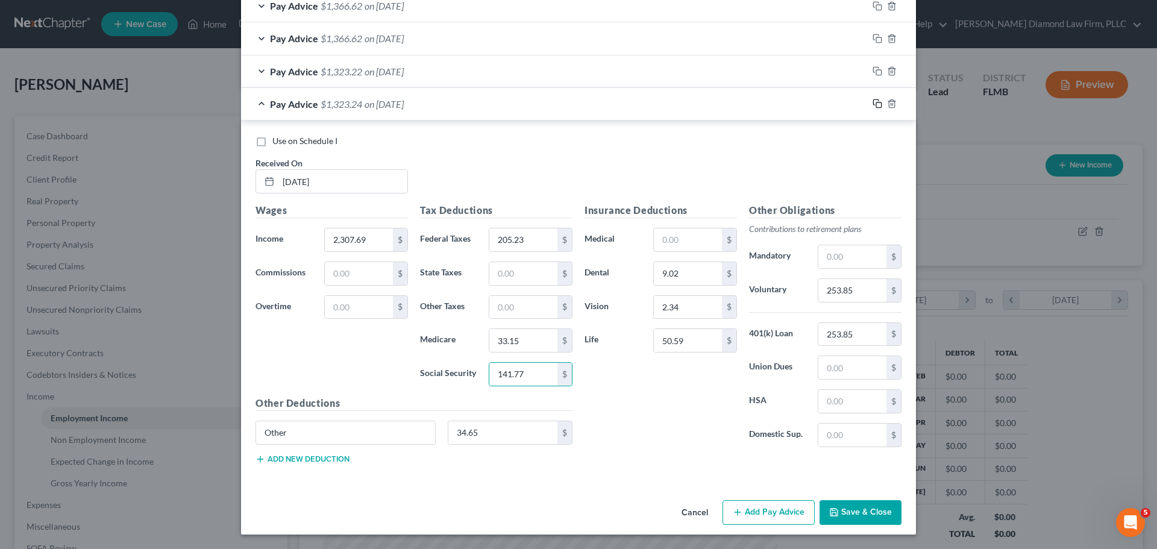
click at [872, 104] on icon "button" at bounding box center [877, 104] width 10 height 10
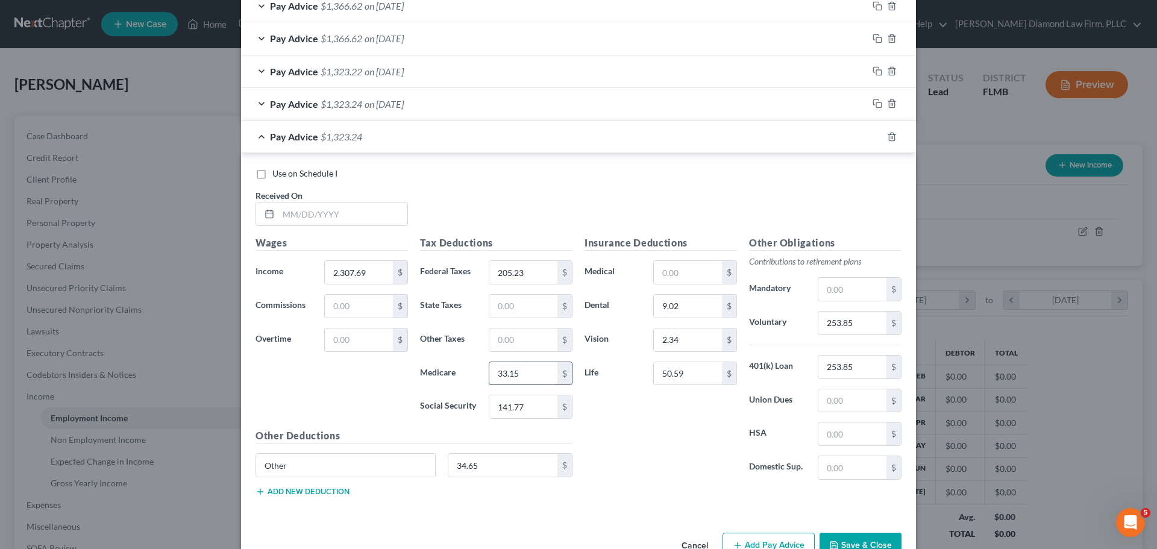
click at [529, 370] on input "33.15" at bounding box center [523, 373] width 68 height 23
click at [522, 370] on input "33.15" at bounding box center [523, 373] width 68 height 23
click at [363, 210] on input "text" at bounding box center [342, 213] width 129 height 23
drag, startPoint x: 355, startPoint y: 204, endPoint x: 377, endPoint y: 186, distance: 28.7
click at [355, 204] on input "07/" at bounding box center [342, 213] width 129 height 23
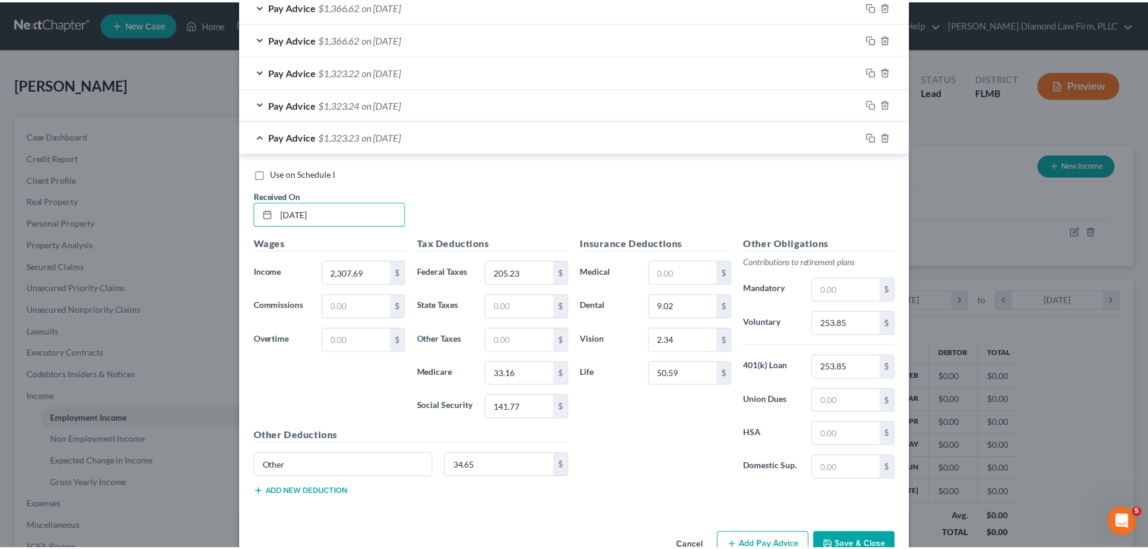
scroll to position [715, 0]
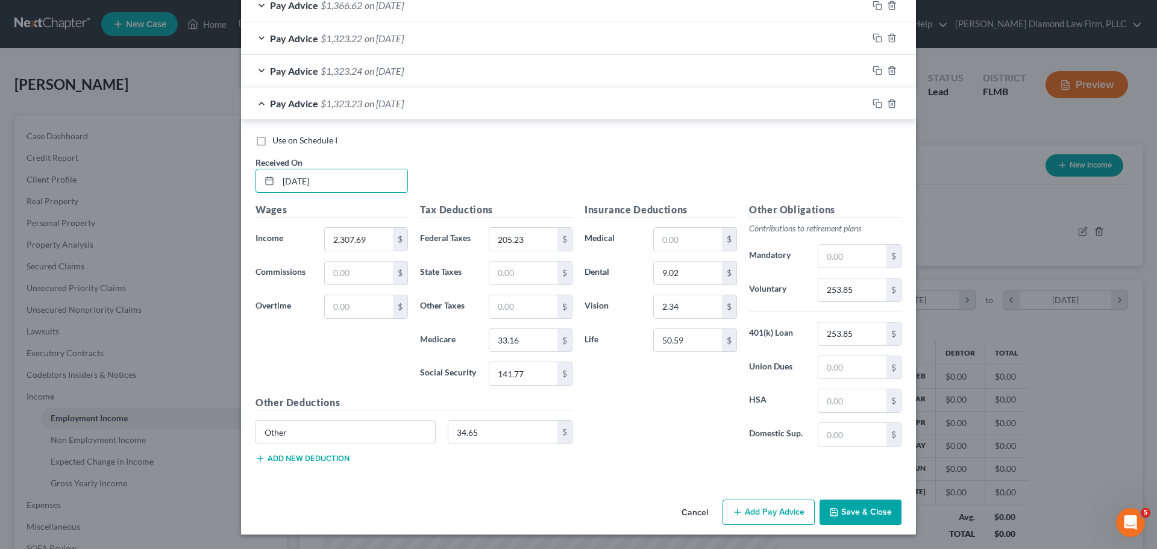
click at [849, 510] on button "Save & Close" at bounding box center [860, 511] width 82 height 25
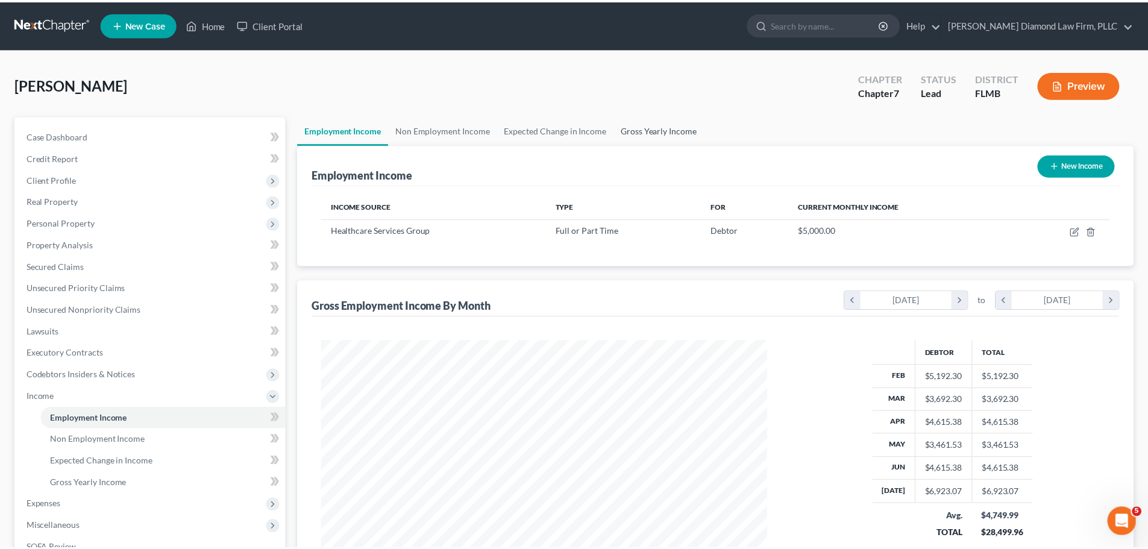
scroll to position [602152, 601903]
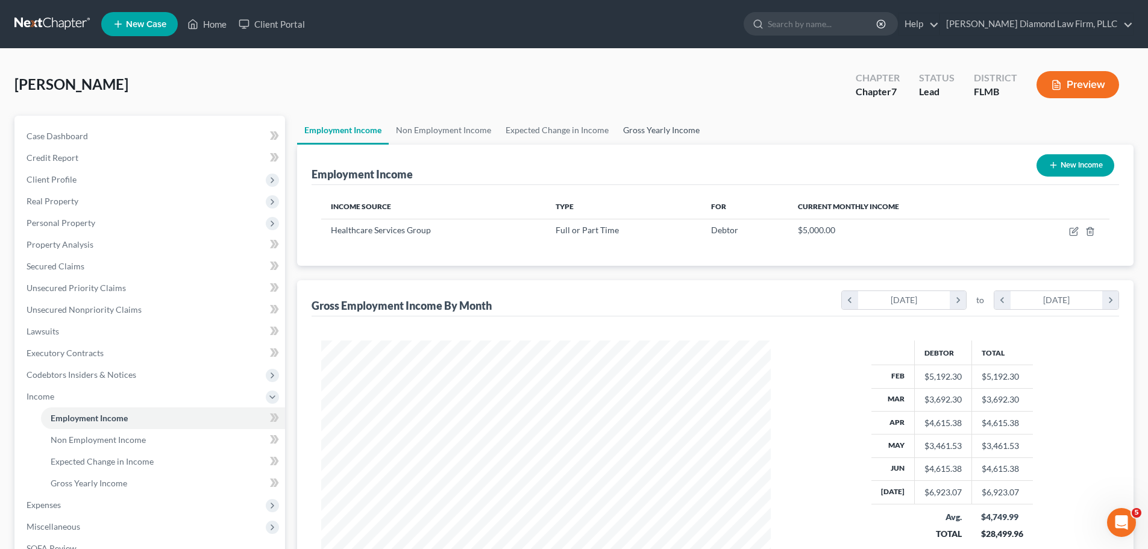
click at [662, 128] on link "Gross Yearly Income" at bounding box center [661, 130] width 91 height 29
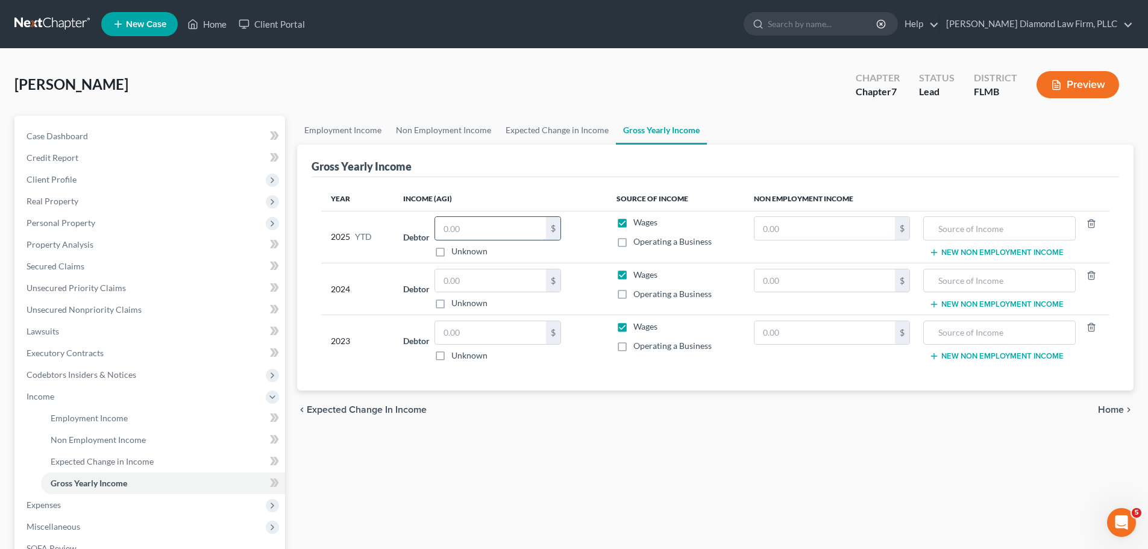
click at [498, 226] on input "text" at bounding box center [490, 228] width 111 height 23
click at [467, 137] on link "Non Employment Income" at bounding box center [444, 130] width 110 height 29
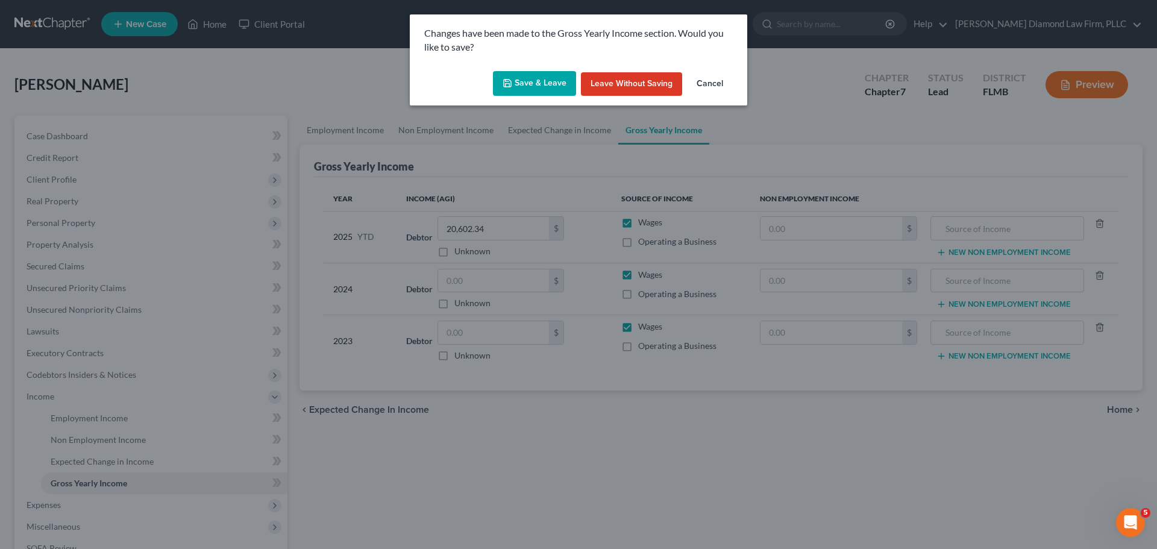
click at [539, 81] on button "Save & Leave" at bounding box center [534, 83] width 83 height 25
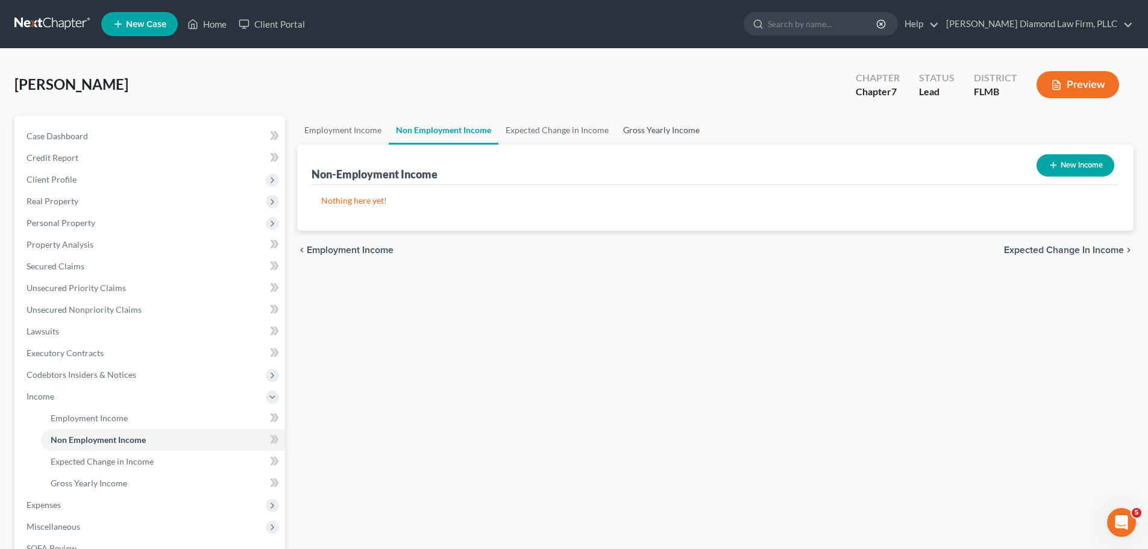
click at [647, 129] on link "Gross Yearly Income" at bounding box center [661, 130] width 91 height 29
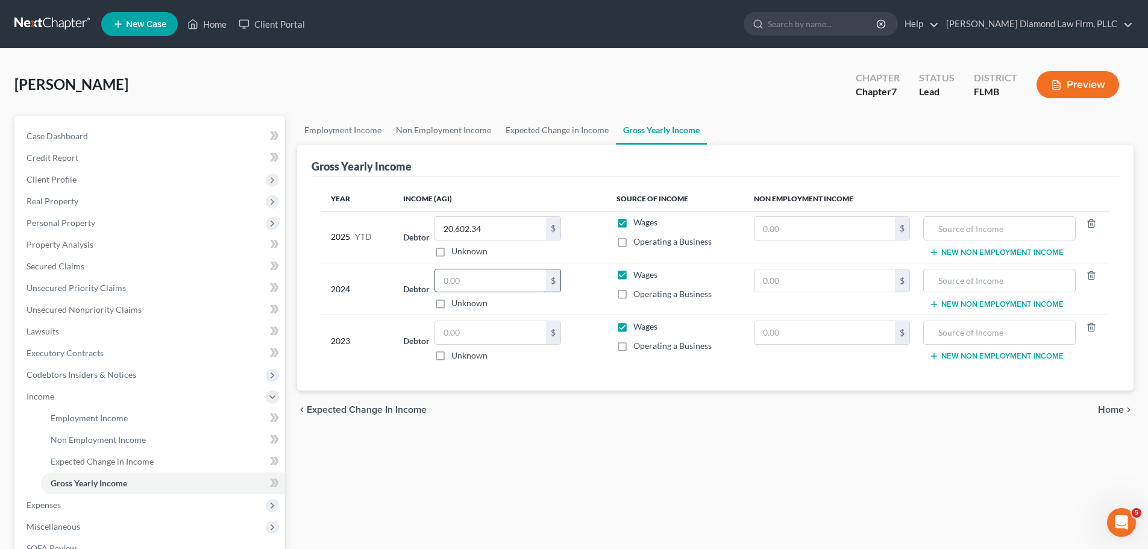
click at [469, 281] on input "text" at bounding box center [490, 280] width 111 height 23
click at [841, 279] on input "text" at bounding box center [824, 280] width 140 height 23
click at [948, 286] on input "text" at bounding box center [998, 280] width 139 height 23
drag, startPoint x: 1004, startPoint y: 280, endPoint x: 906, endPoint y: 292, distance: 98.3
click at [906, 292] on tr "2024 Debtor 44,594.00 $ Unknown Balance Undetermined 44,594 $ Unknown Wages Ope…" at bounding box center [715, 289] width 788 height 52
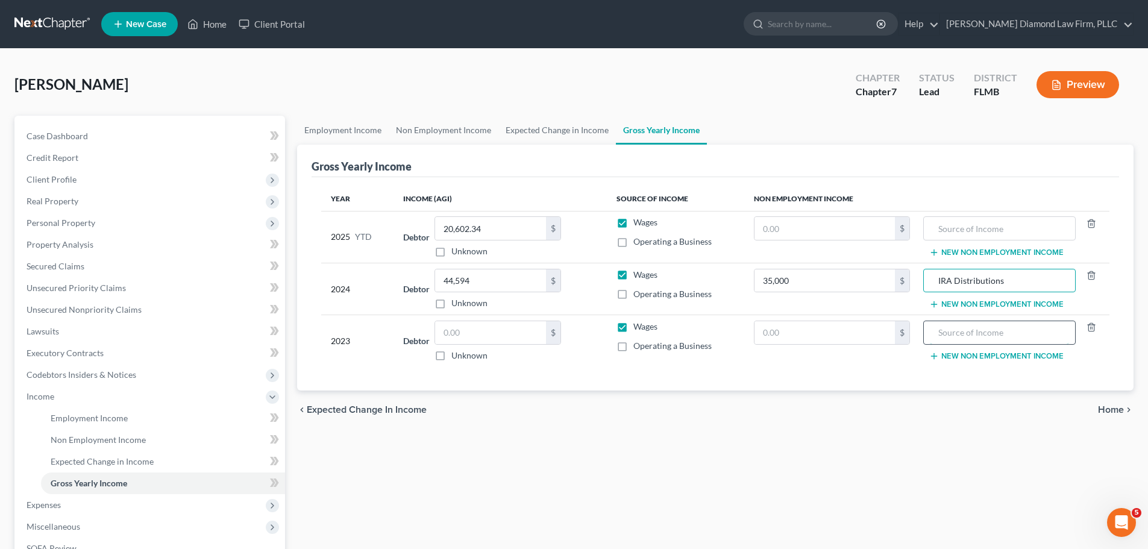
click at [998, 333] on input "text" at bounding box center [998, 332] width 139 height 23
paste input "IRA Distributions"
click at [835, 330] on input "text" at bounding box center [824, 332] width 140 height 23
paste input "35,000"
click at [495, 283] on input "44,594" at bounding box center [490, 280] width 111 height 23
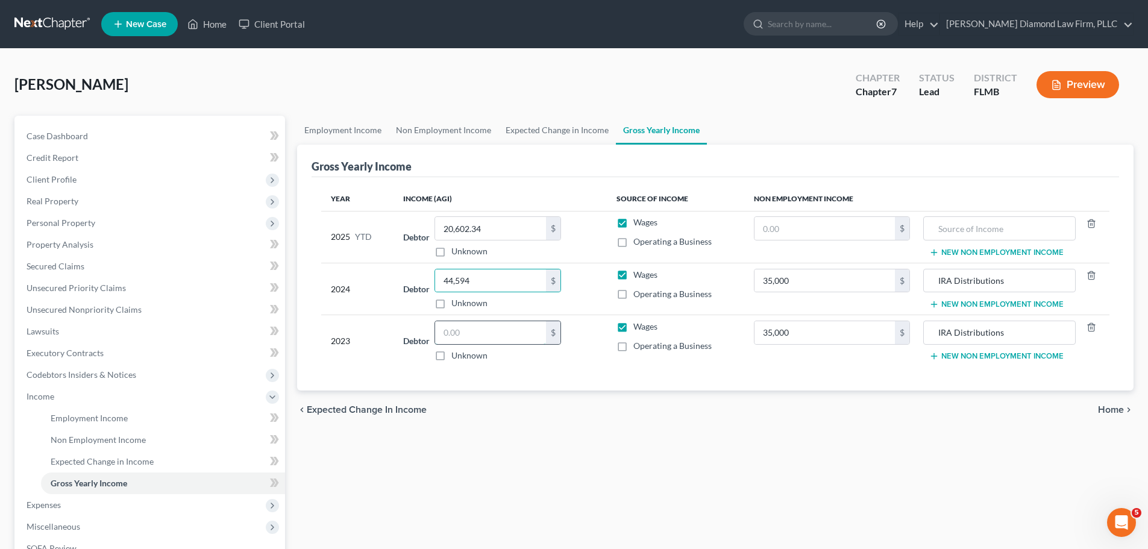
click at [486, 337] on input "text" at bounding box center [490, 332] width 111 height 23
paste input "44,594"
click at [519, 276] on input "44,594" at bounding box center [490, 280] width 111 height 23
click at [802, 286] on input "35,000" at bounding box center [824, 280] width 140 height 23
click at [1087, 276] on icon "button" at bounding box center [1091, 275] width 10 height 10
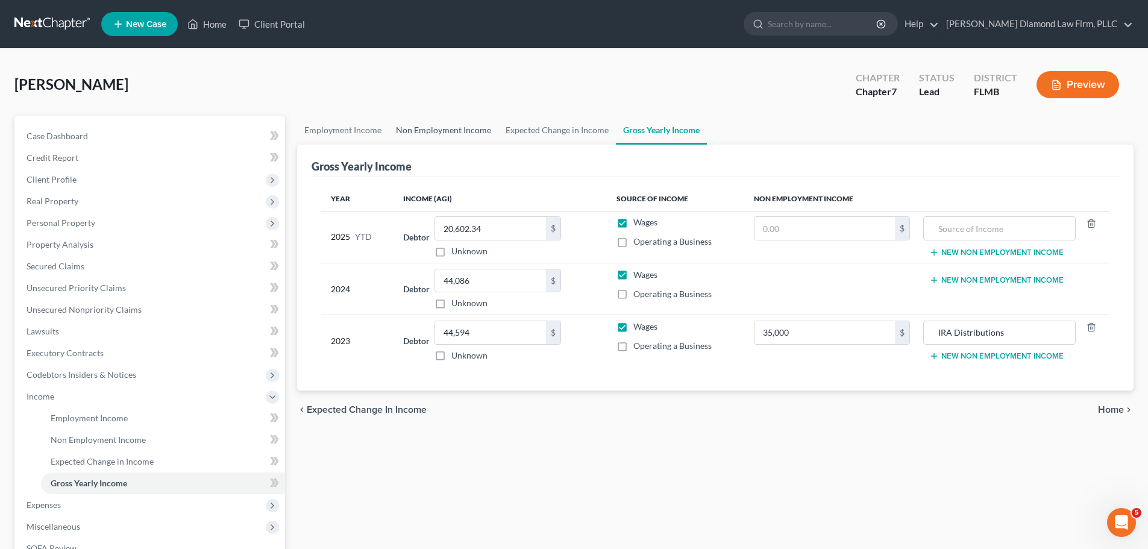
click at [451, 134] on link "Non Employment Income" at bounding box center [444, 130] width 110 height 29
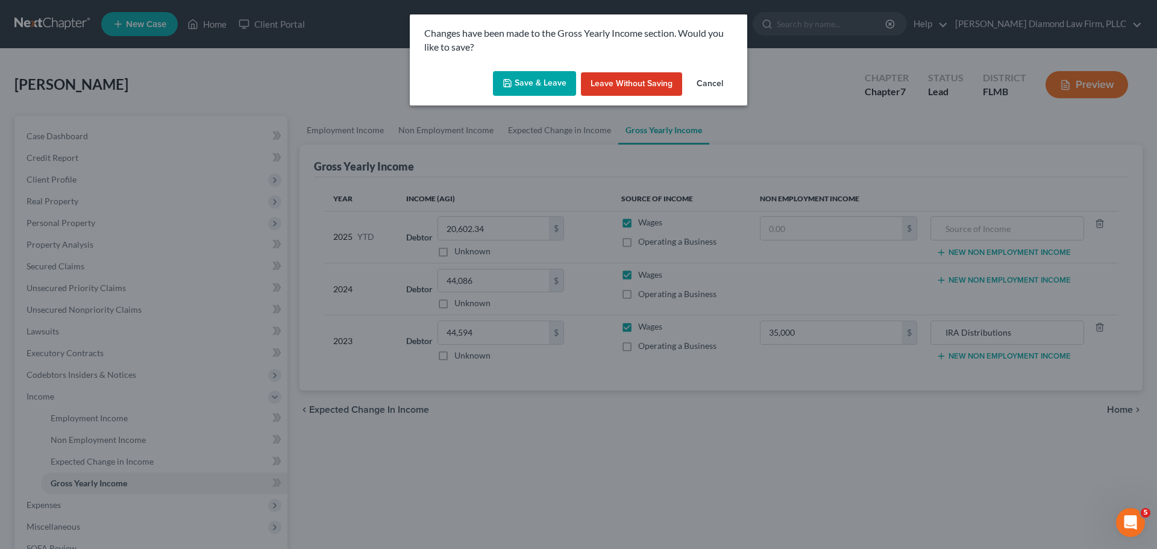
click at [515, 81] on button "Save & Leave" at bounding box center [534, 83] width 83 height 25
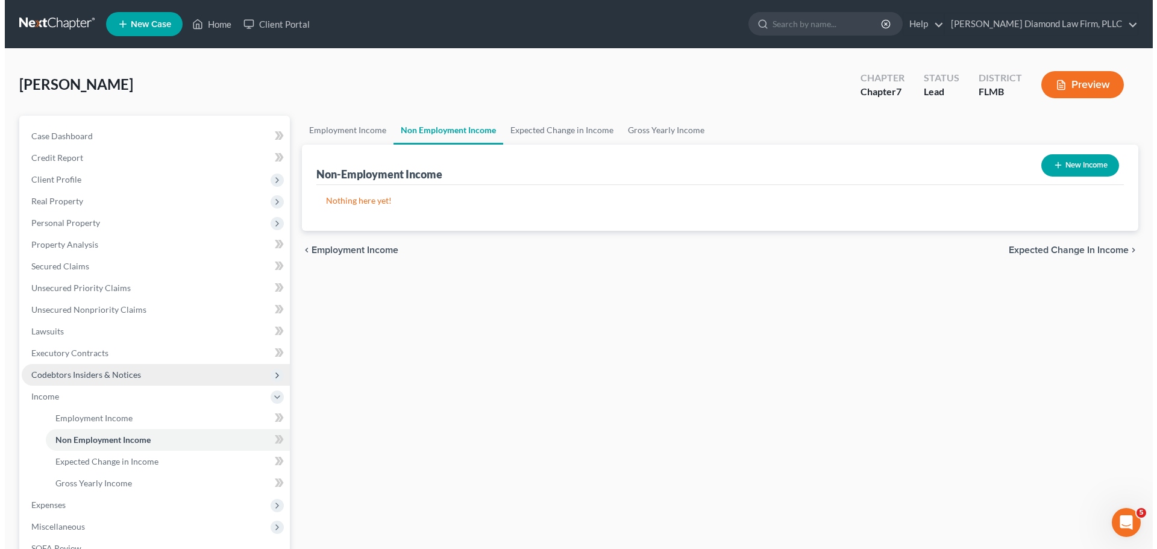
scroll to position [60, 0]
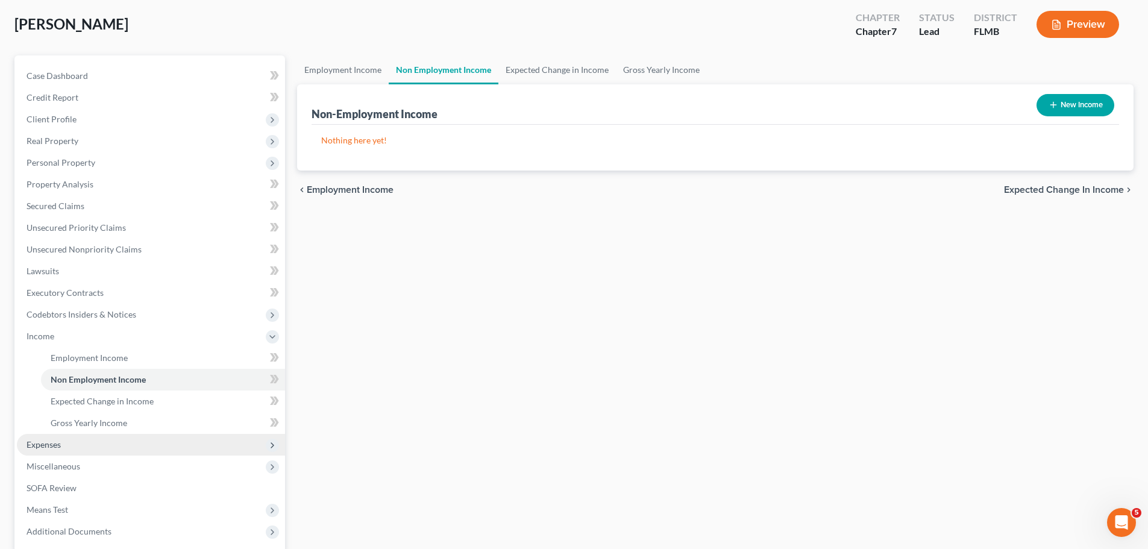
click at [83, 443] on span "Expenses" at bounding box center [151, 445] width 268 height 22
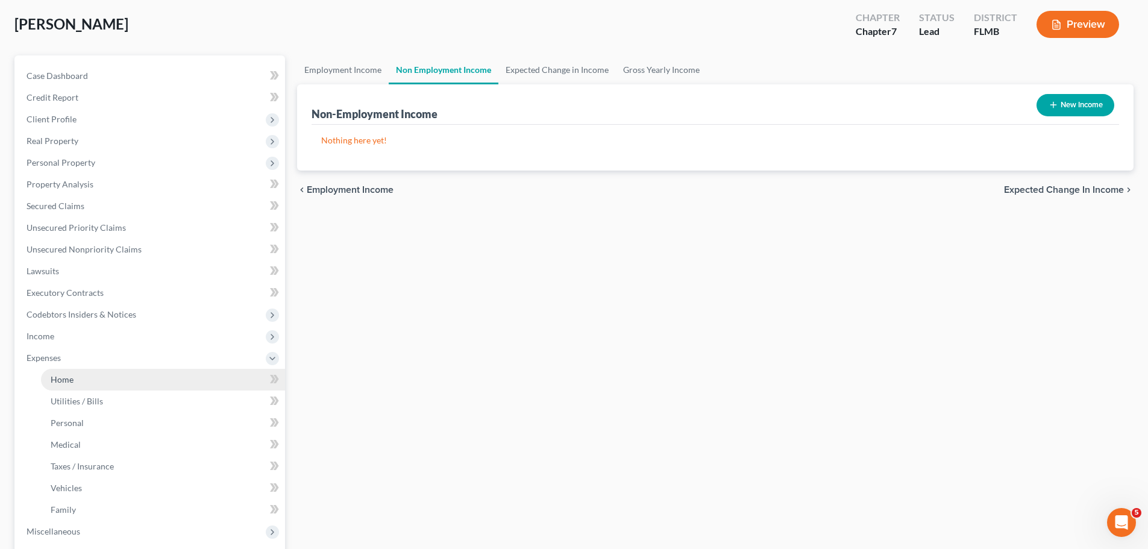
click at [89, 379] on link "Home" at bounding box center [163, 380] width 244 height 22
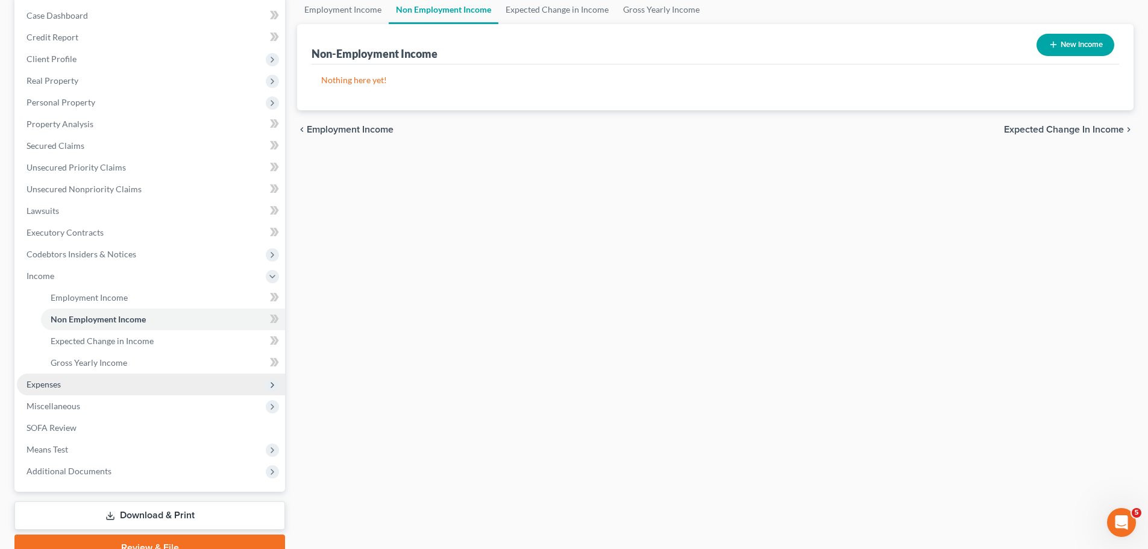
scroll to position [178, 0]
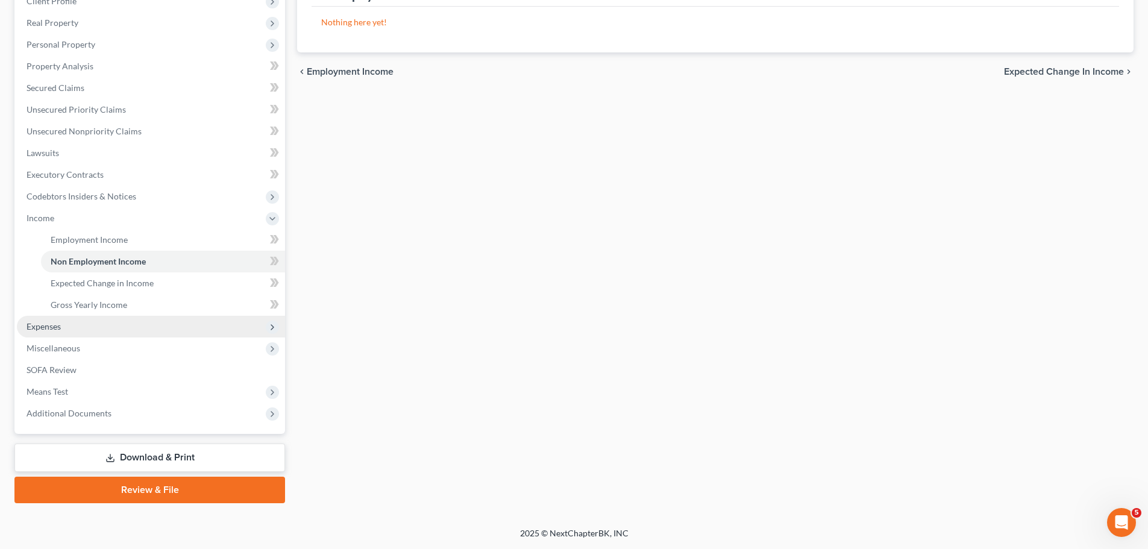
click at [49, 332] on span "Expenses" at bounding box center [151, 327] width 268 height 22
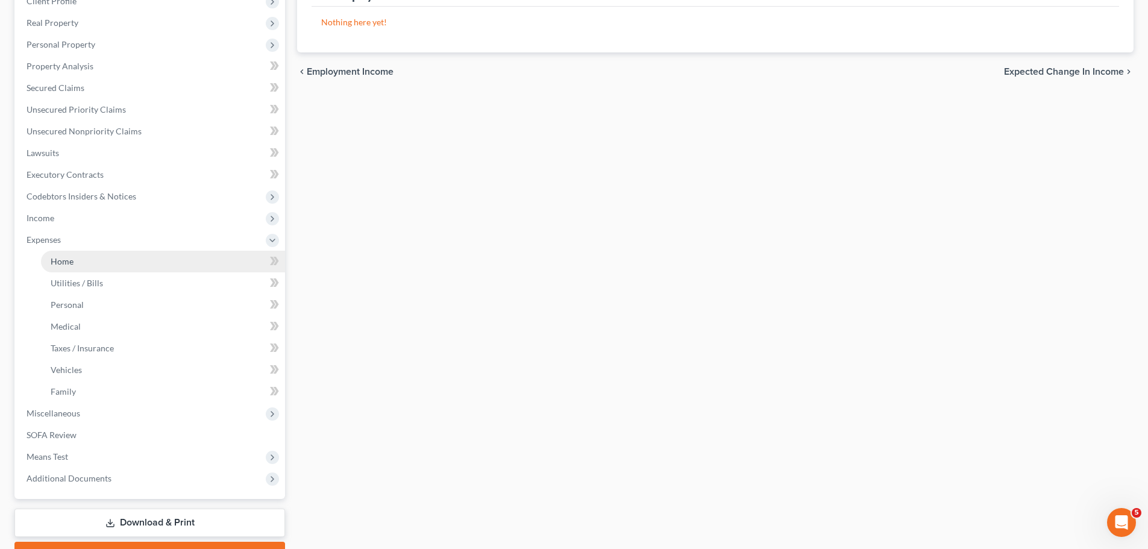
click at [70, 264] on span "Home" at bounding box center [62, 261] width 23 height 10
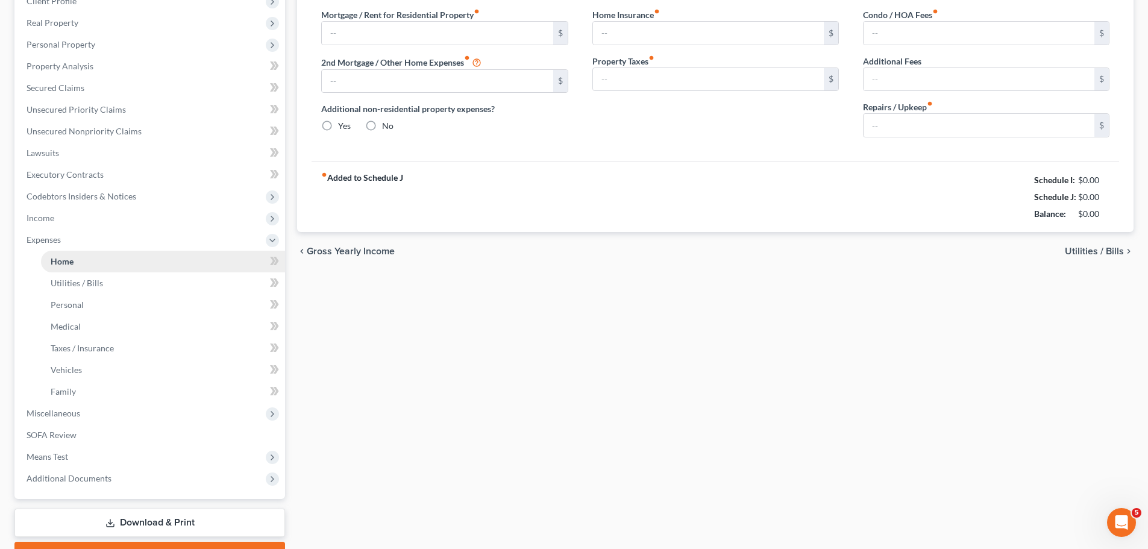
scroll to position [41, 0]
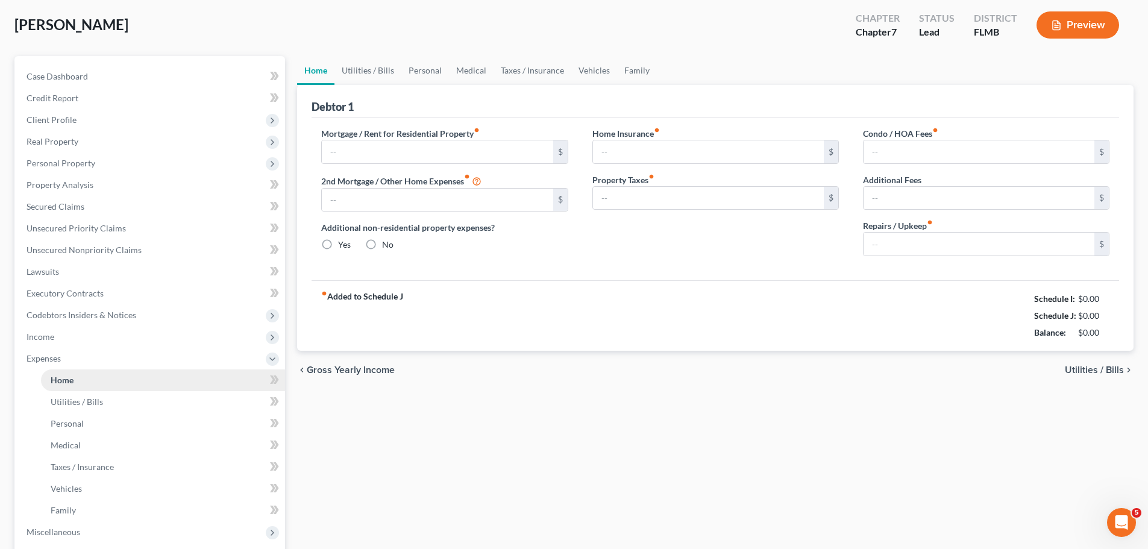
type input "0.00"
radio input "true"
type input "0.00"
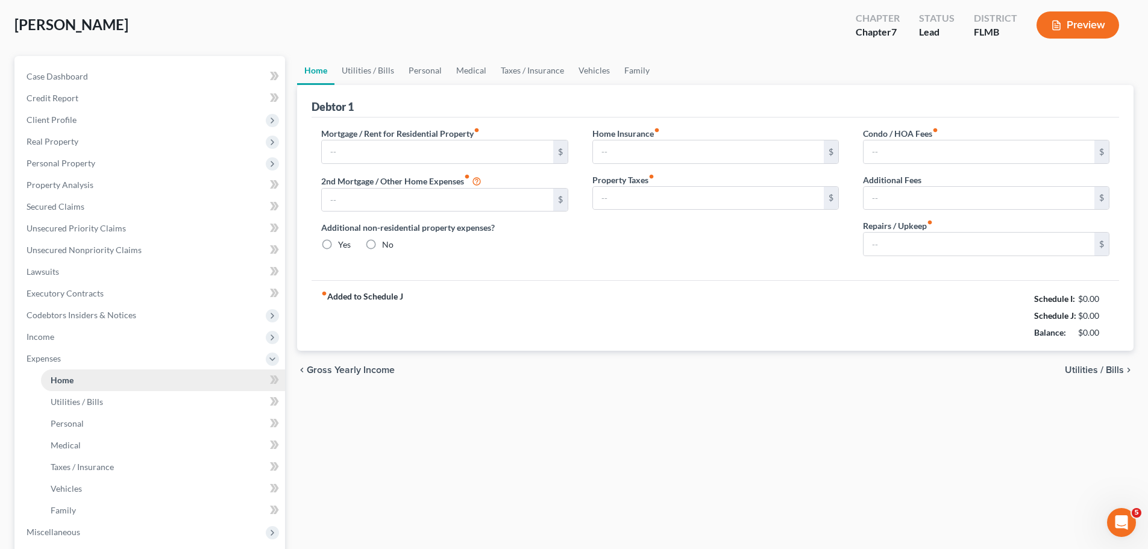
type input "0.00"
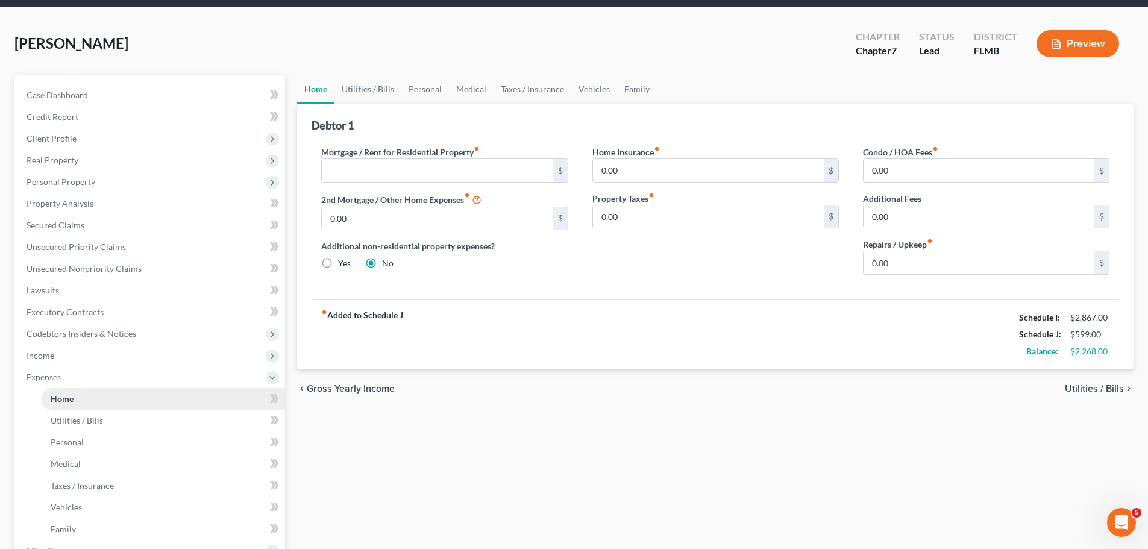
scroll to position [0, 0]
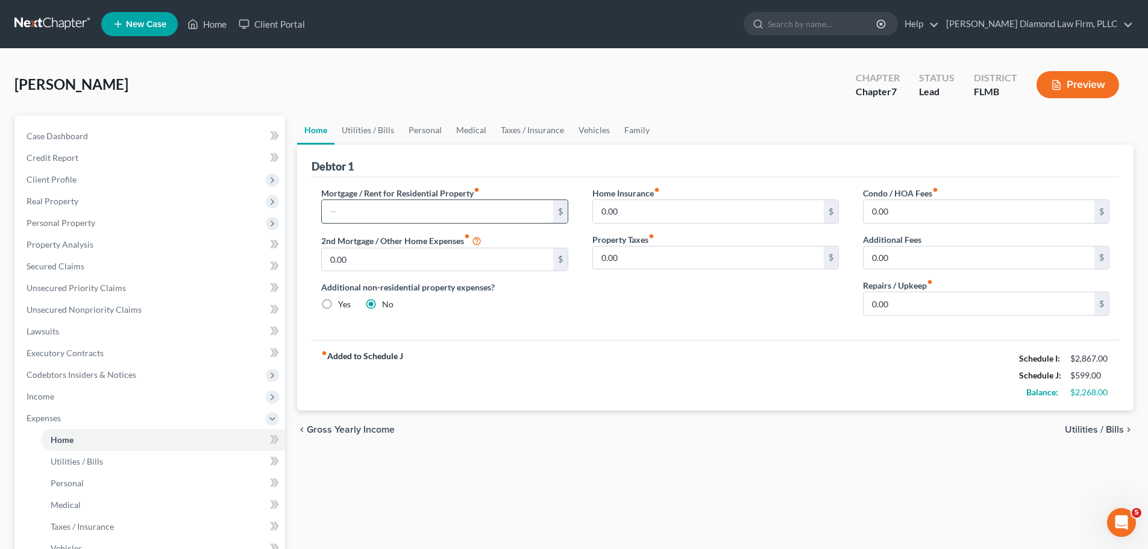
click at [431, 209] on input "text" at bounding box center [437, 211] width 231 height 23
type input "950"
drag, startPoint x: 370, startPoint y: 125, endPoint x: 367, endPoint y: 139, distance: 14.1
click at [370, 125] on link "Utilities / Bills" at bounding box center [367, 130] width 67 height 29
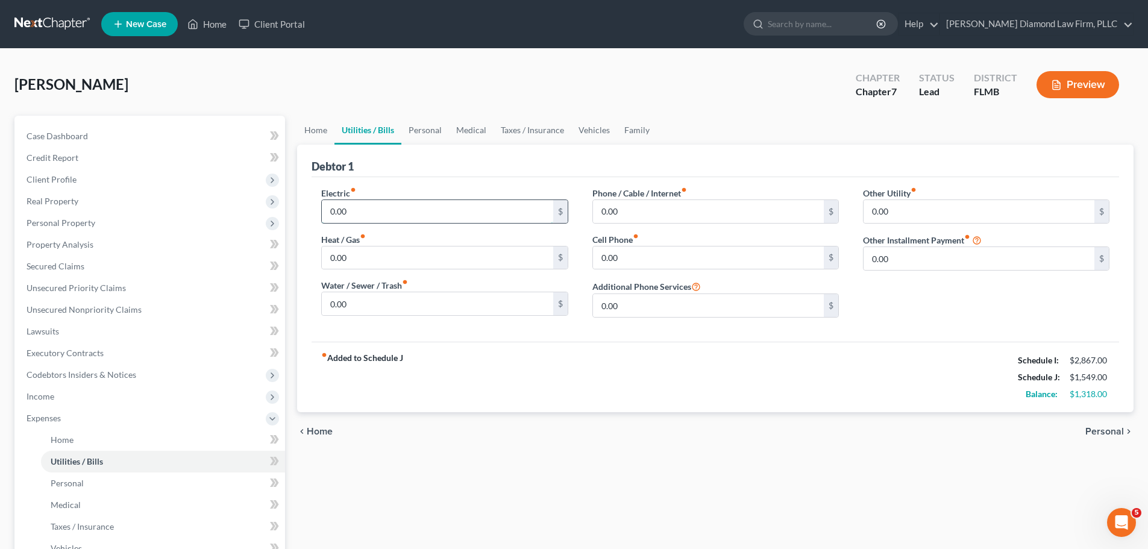
click at [395, 208] on input "0.00" at bounding box center [437, 211] width 231 height 23
type input "150"
type input "55"
type input "110"
type input "1"
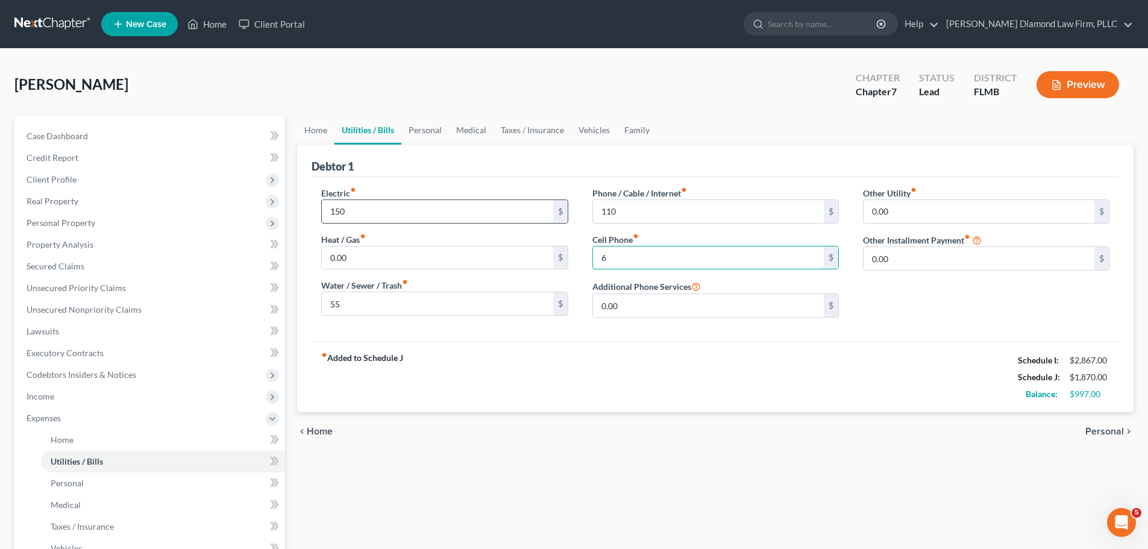
type input "65"
click at [435, 120] on link "Personal" at bounding box center [425, 130] width 48 height 29
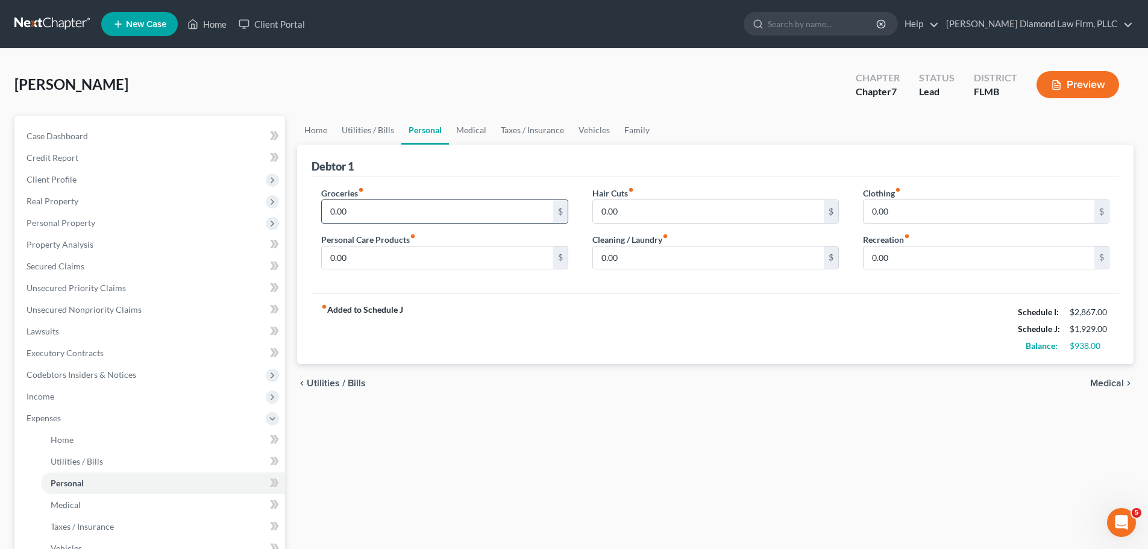
click at [415, 206] on input "0.00" at bounding box center [437, 211] width 231 height 23
type input "450"
click at [417, 248] on input "0.00" at bounding box center [437, 257] width 231 height 23
type input "150"
click at [472, 126] on link "Medical" at bounding box center [471, 130] width 45 height 29
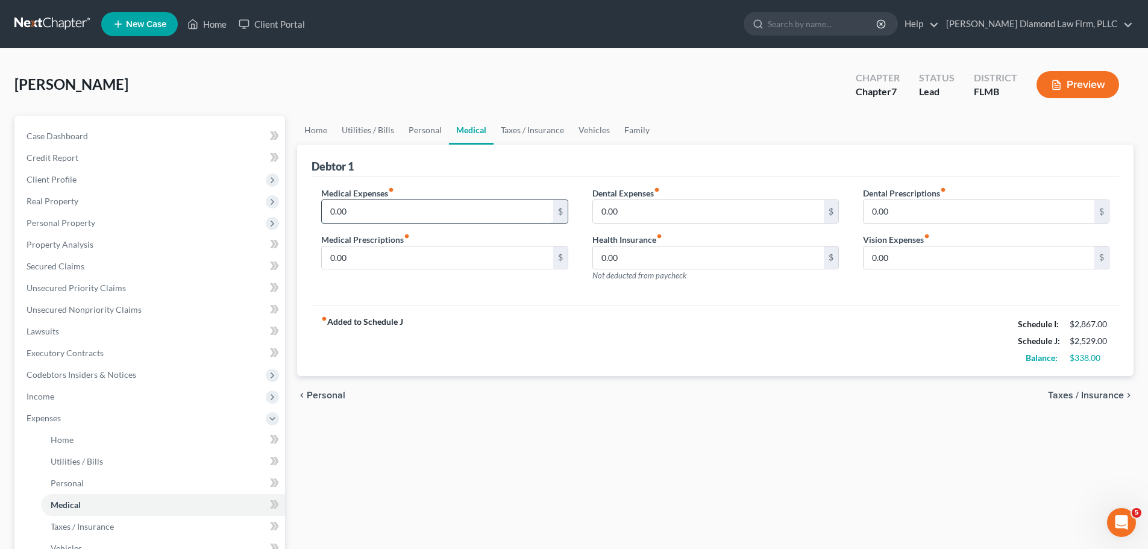
click at [483, 206] on input "0.00" at bounding box center [437, 211] width 231 height 23
type input "115"
click at [512, 132] on link "Taxes / Insurance" at bounding box center [532, 130] width 78 height 29
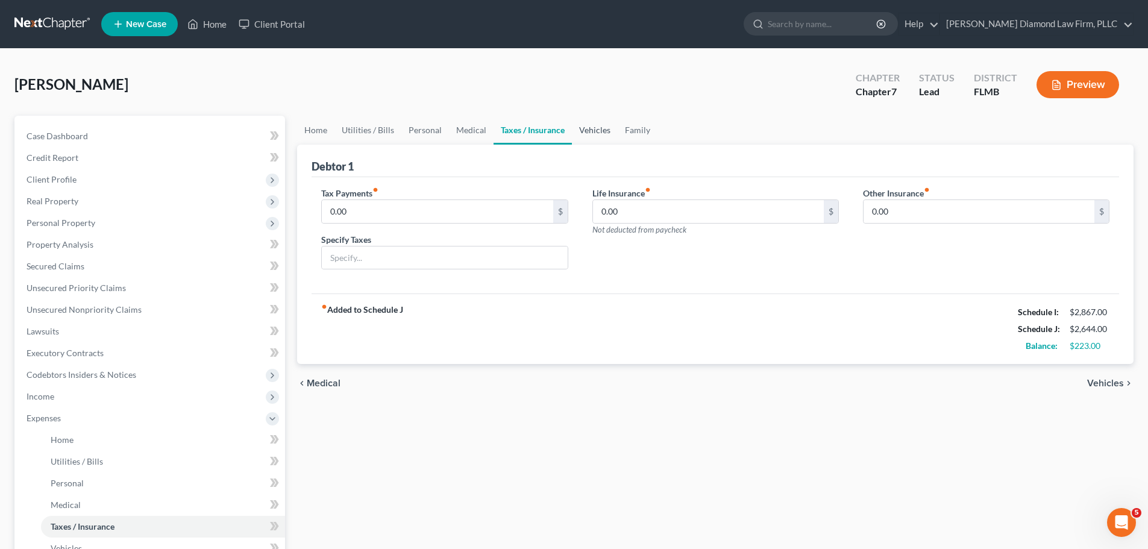
click at [572, 130] on link "Vehicles" at bounding box center [595, 130] width 46 height 29
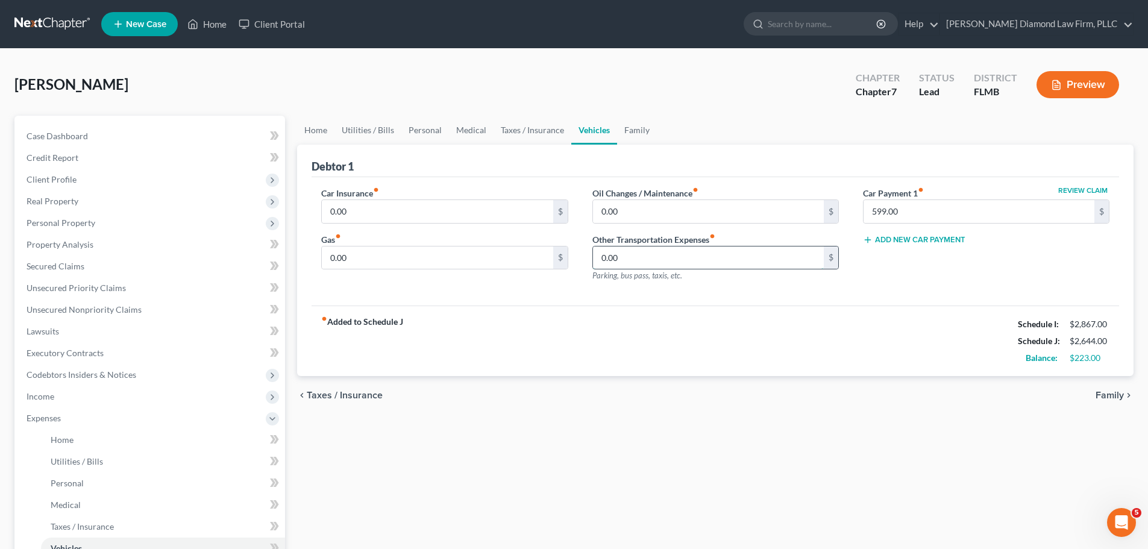
click at [625, 253] on input "0.00" at bounding box center [708, 257] width 231 height 23
click at [443, 271] on div "Car Insurance fiber_manual_record 0.00 $ Gas fiber_manual_record 0.00 $" at bounding box center [444, 239] width 270 height 105
click at [443, 259] on input "0.00" at bounding box center [437, 257] width 231 height 23
type input "175"
click at [634, 130] on link "Family" at bounding box center [637, 130] width 40 height 29
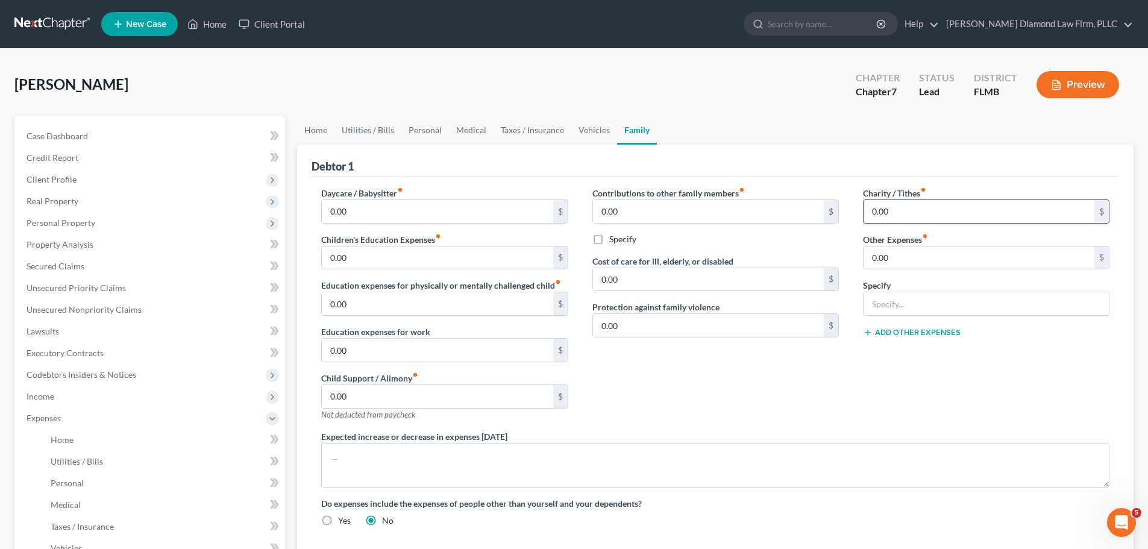
click at [922, 219] on input "0.00" at bounding box center [978, 211] width 231 height 23
type input "100"
click at [518, 137] on link "Taxes / Insurance" at bounding box center [532, 130] width 78 height 29
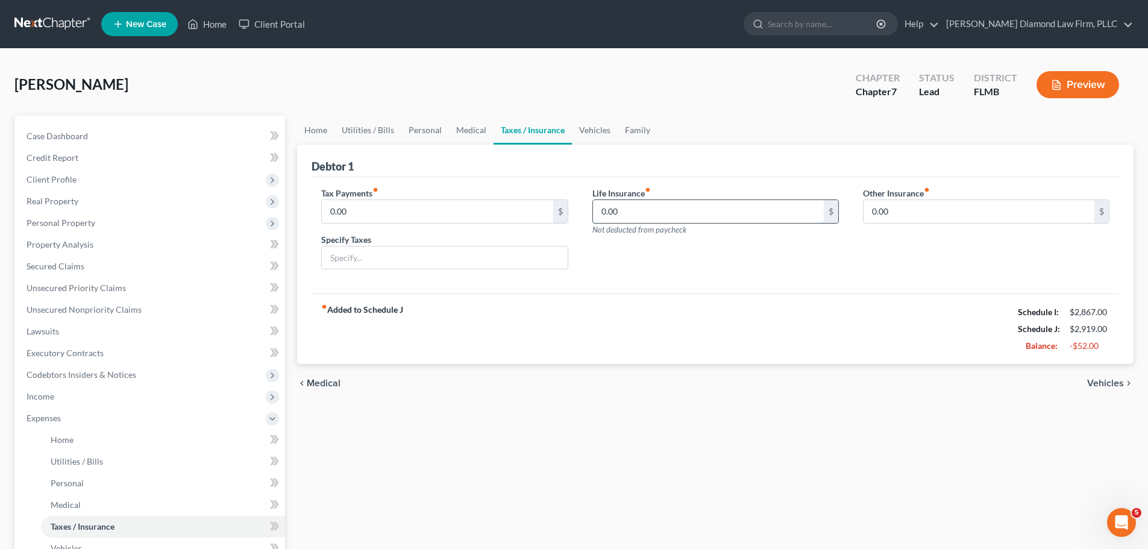
click at [642, 201] on input "0.00" at bounding box center [708, 211] width 231 height 23
click at [590, 122] on link "Vehicles" at bounding box center [595, 130] width 46 height 29
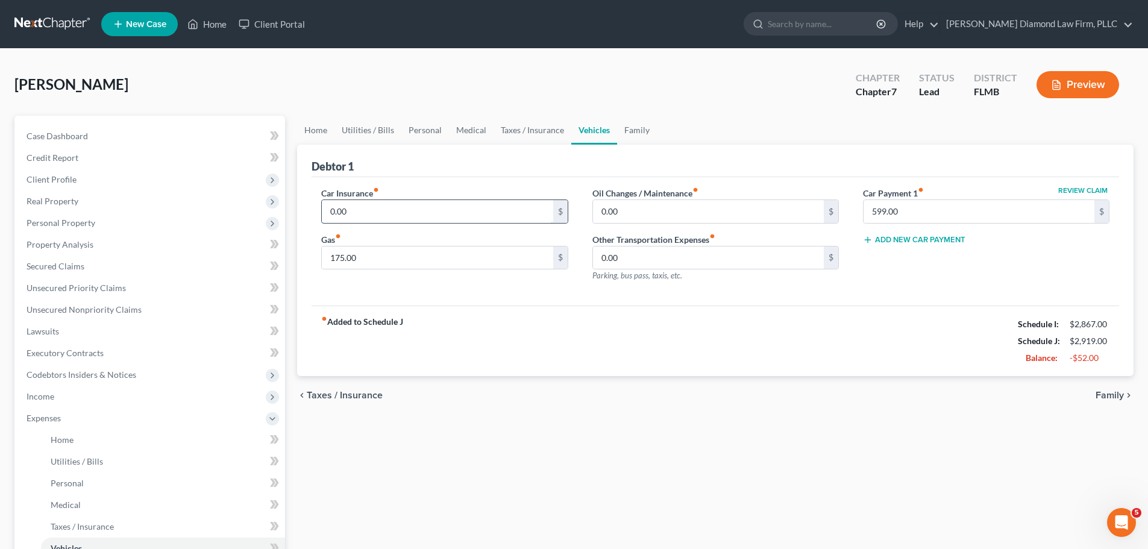
click at [411, 209] on input "0.00" at bounding box center [437, 211] width 231 height 23
type input "190"
click at [654, 133] on ul "Home Utilities / Bills Personal Medical Taxes / Insurance Vehicles Family" at bounding box center [715, 130] width 836 height 29
click at [625, 136] on link "Family" at bounding box center [637, 130] width 40 height 29
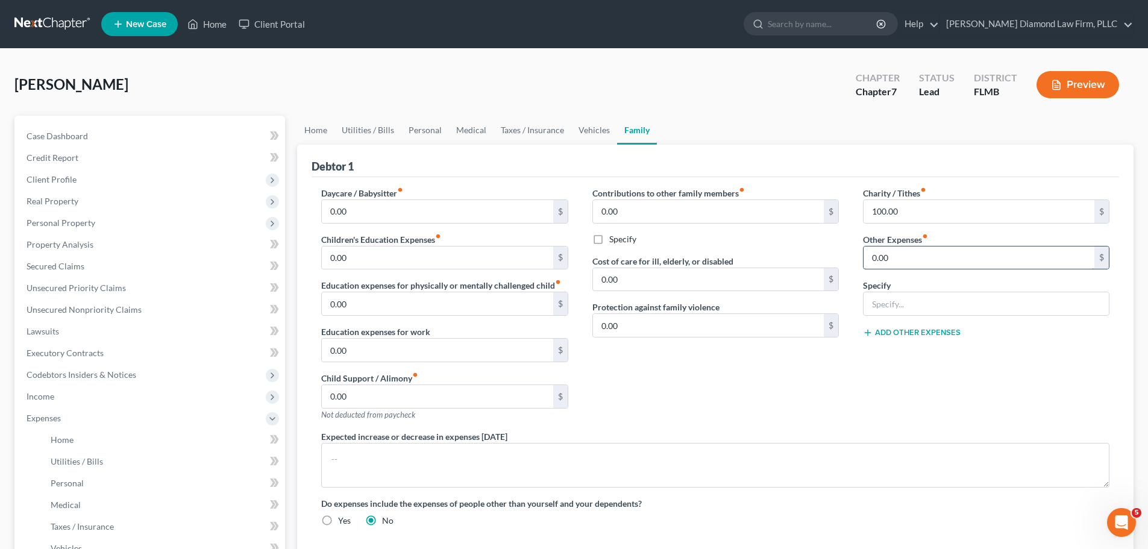
click at [972, 254] on input "0.00" at bounding box center [978, 257] width 231 height 23
type input "50"
click at [942, 309] on input "text" at bounding box center [985, 303] width 245 height 23
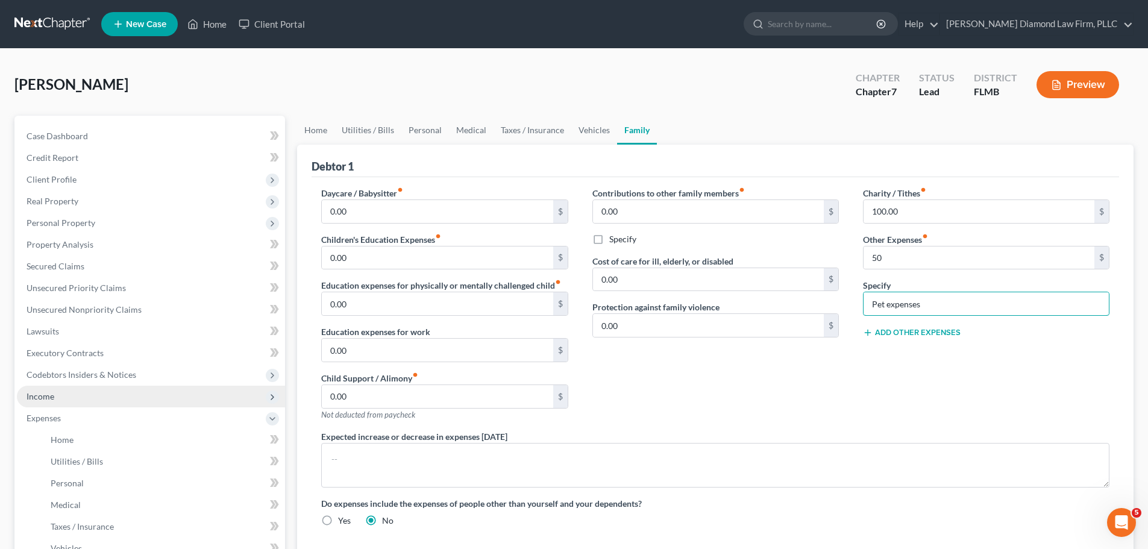
type input "Pet expenses"
click at [102, 390] on span "Income" at bounding box center [151, 397] width 268 height 22
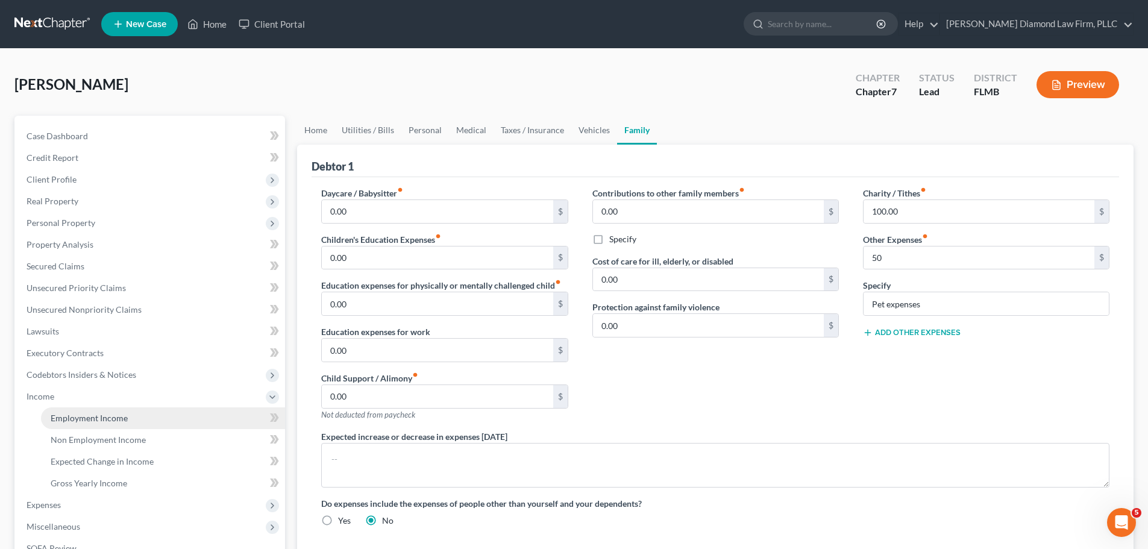
click at [101, 416] on span "Employment Income" at bounding box center [89, 418] width 77 height 10
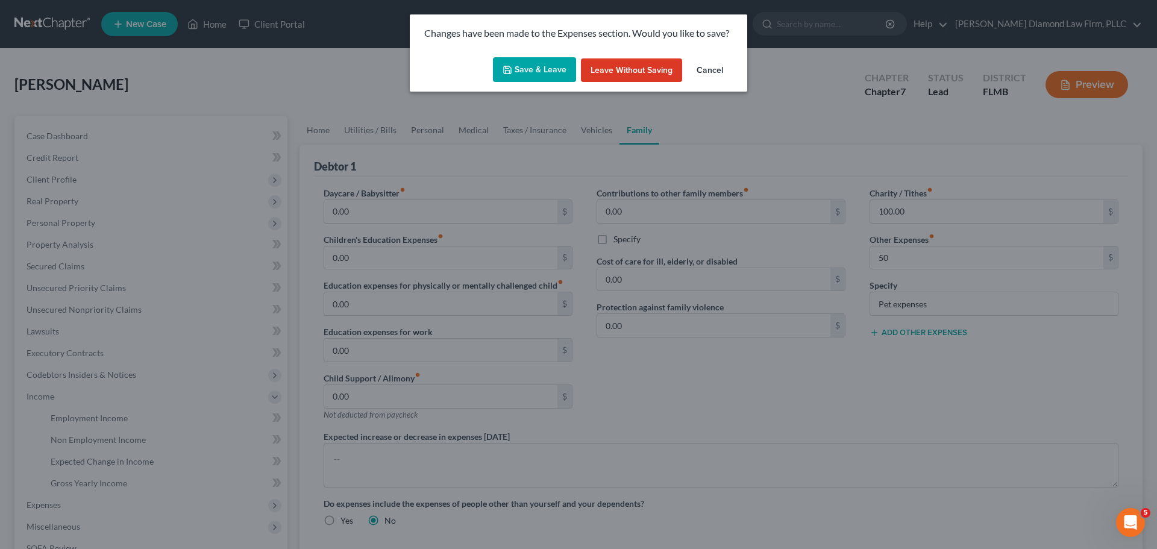
click at [531, 70] on button "Save & Leave" at bounding box center [534, 69] width 83 height 25
type input "50.00"
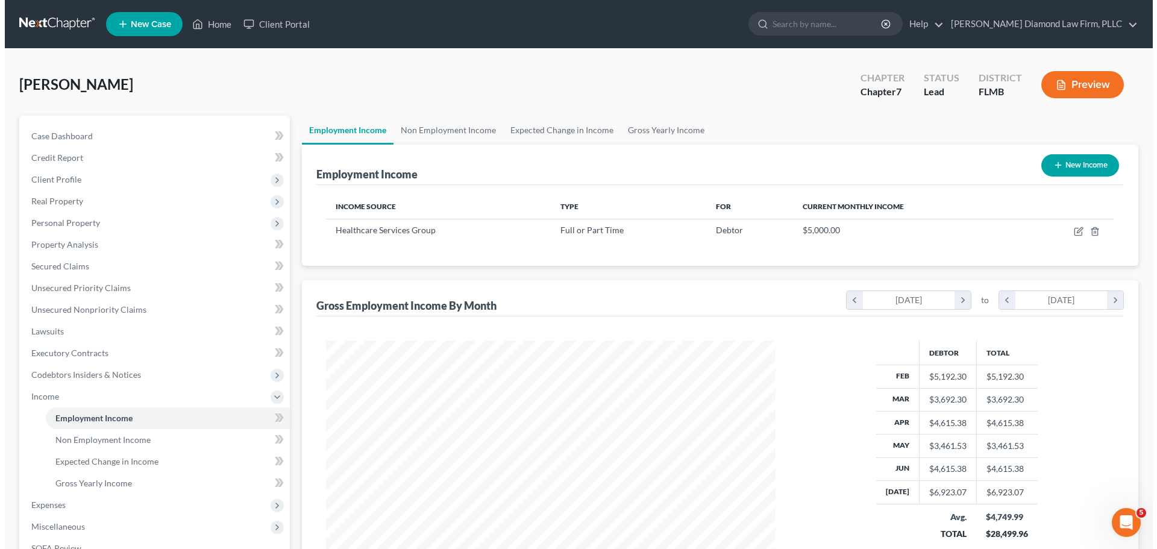
scroll to position [225, 473]
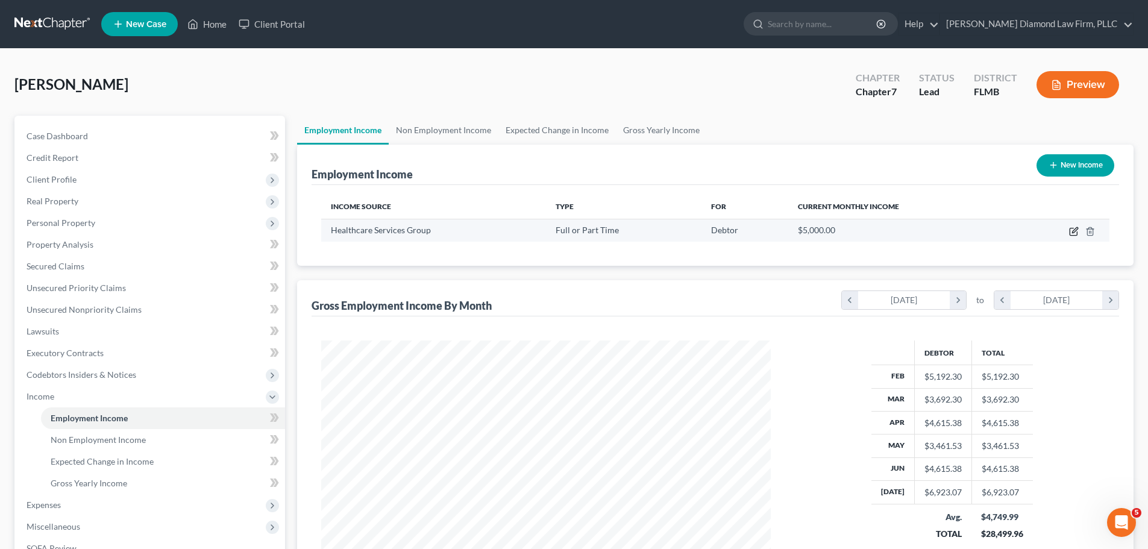
click at [1070, 230] on icon "button" at bounding box center [1072, 231] width 7 height 7
select select "0"
select select "39"
select select "2"
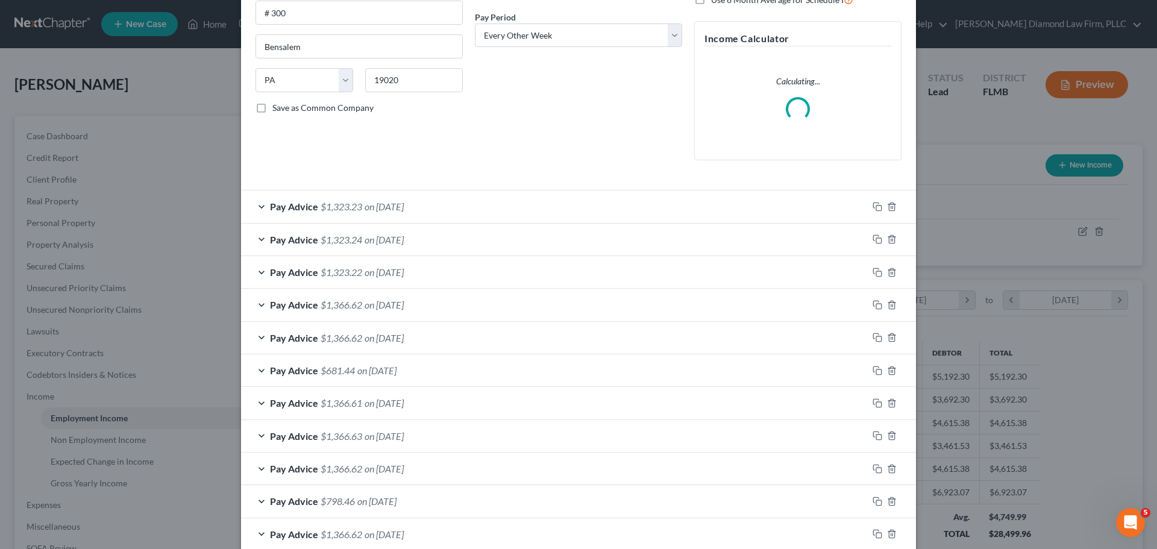
scroll to position [314, 0]
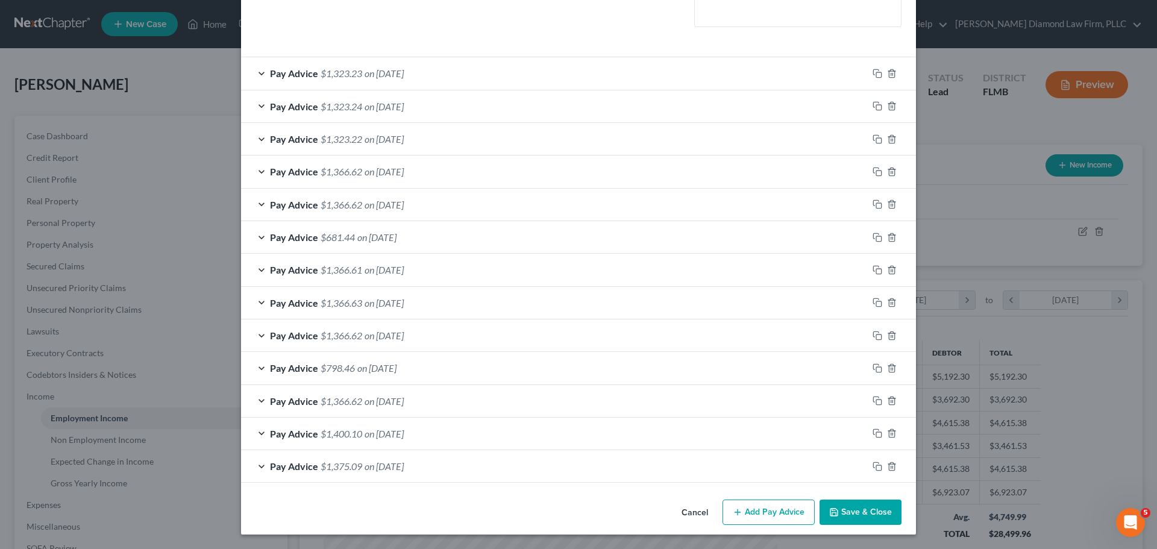
click at [458, 384] on div "Pay Advice $798.46 on 03/27/2025" at bounding box center [554, 368] width 626 height 32
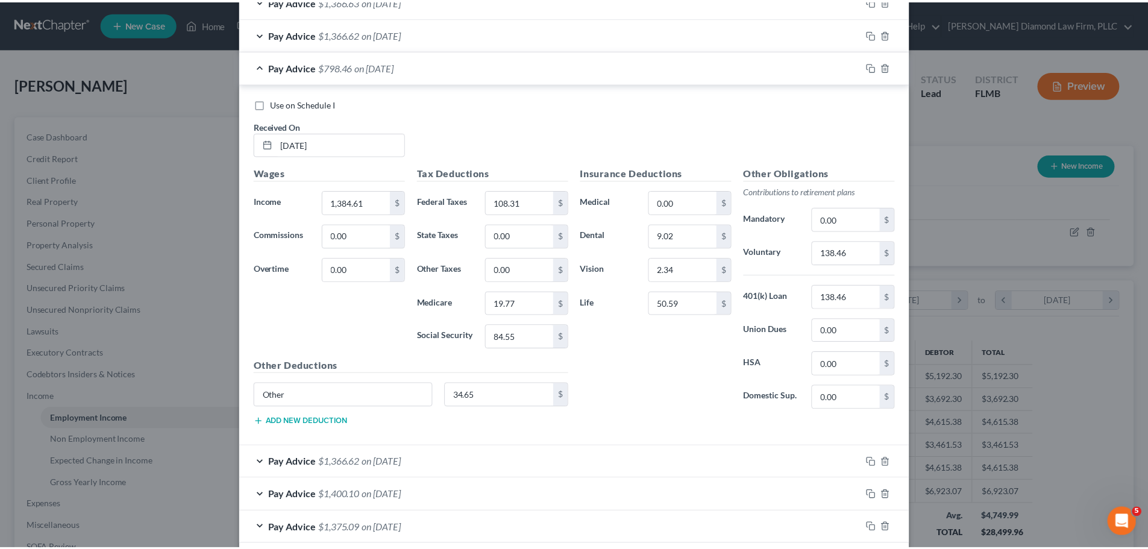
scroll to position [716, 0]
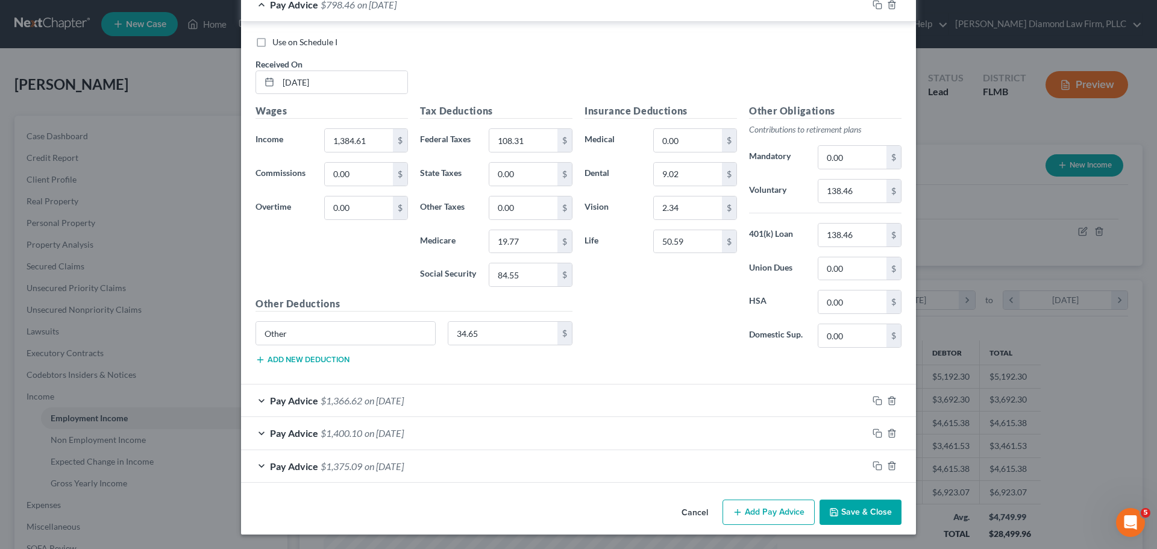
click at [687, 514] on button "Cancel" at bounding box center [695, 513] width 46 height 24
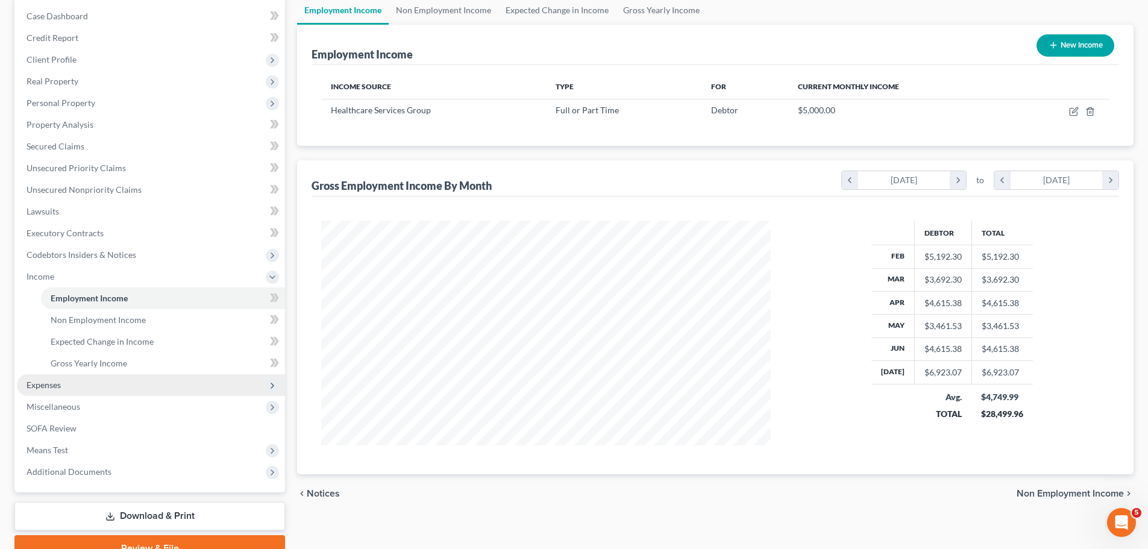
scroll to position [120, 0]
click at [63, 390] on span "Expenses" at bounding box center [151, 384] width 268 height 22
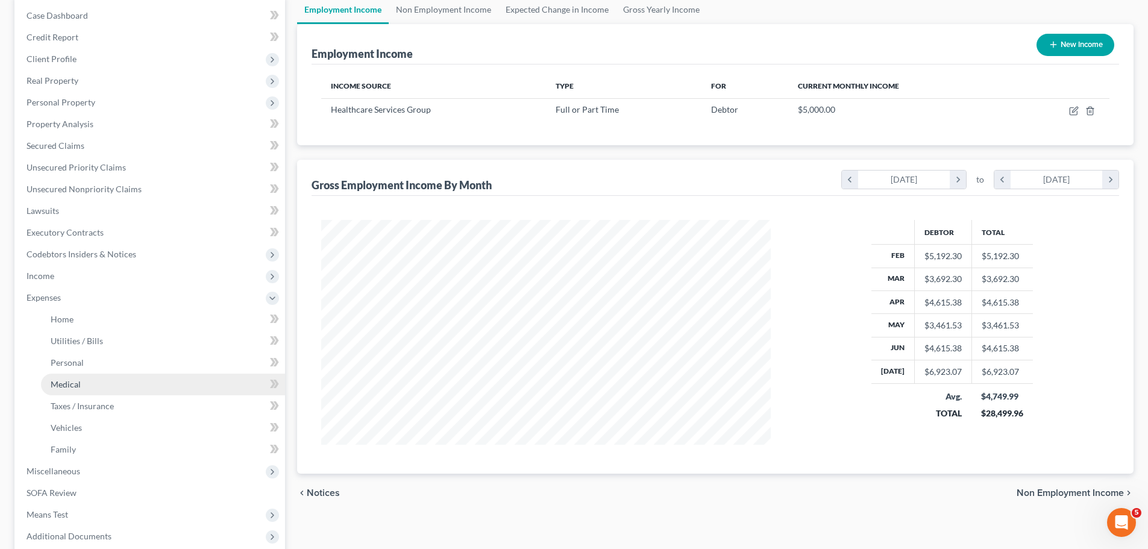
click at [72, 384] on span "Medical" at bounding box center [66, 384] width 30 height 10
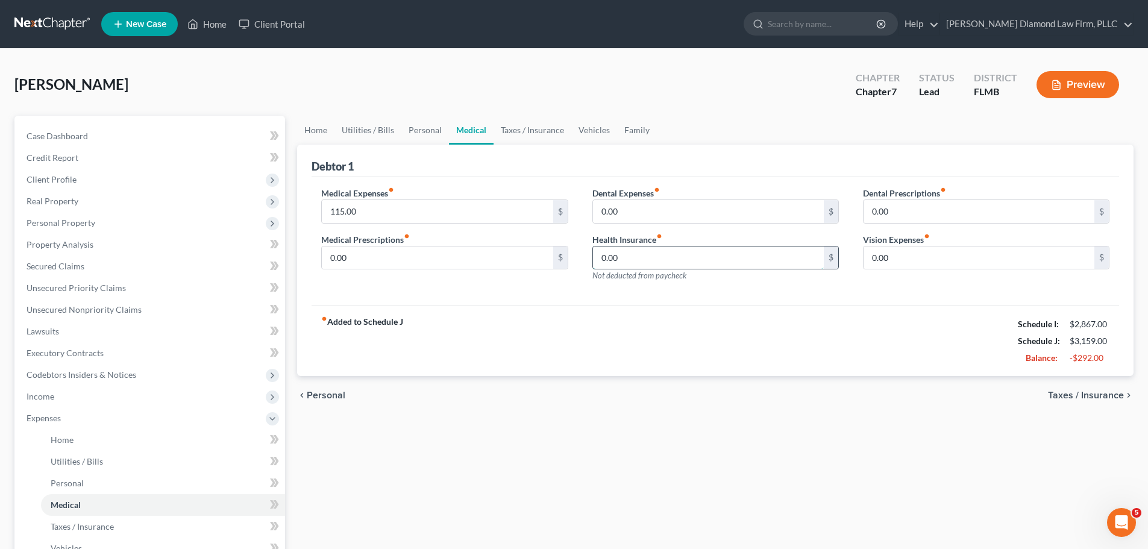
click at [677, 252] on input "0.00" at bounding box center [708, 257] width 231 height 23
click at [115, 354] on link "Executory Contracts" at bounding box center [151, 353] width 268 height 22
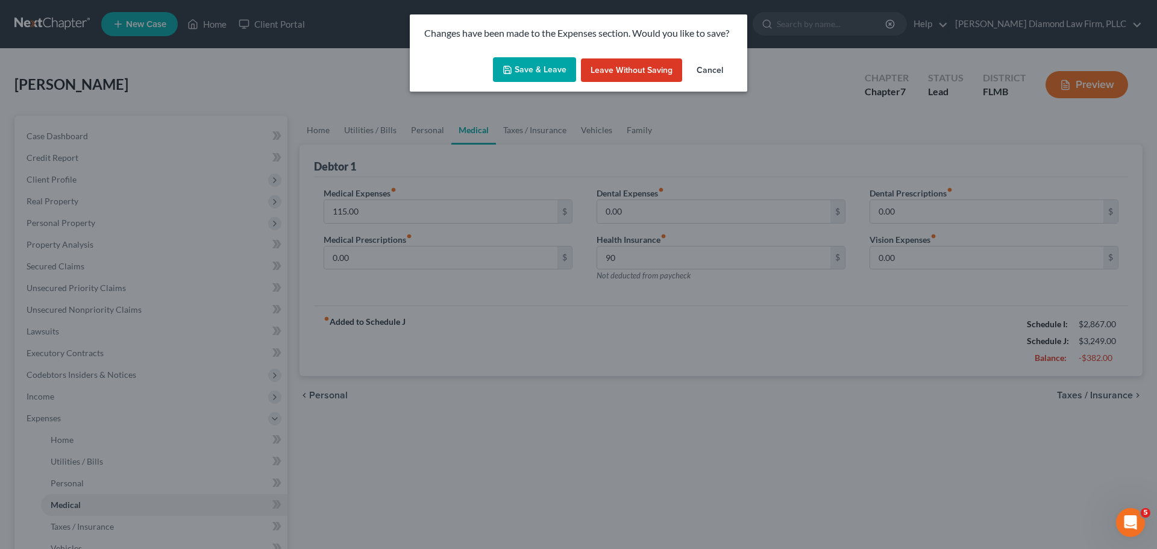
click at [526, 75] on button "Save & Leave" at bounding box center [534, 69] width 83 height 25
type input "90.00"
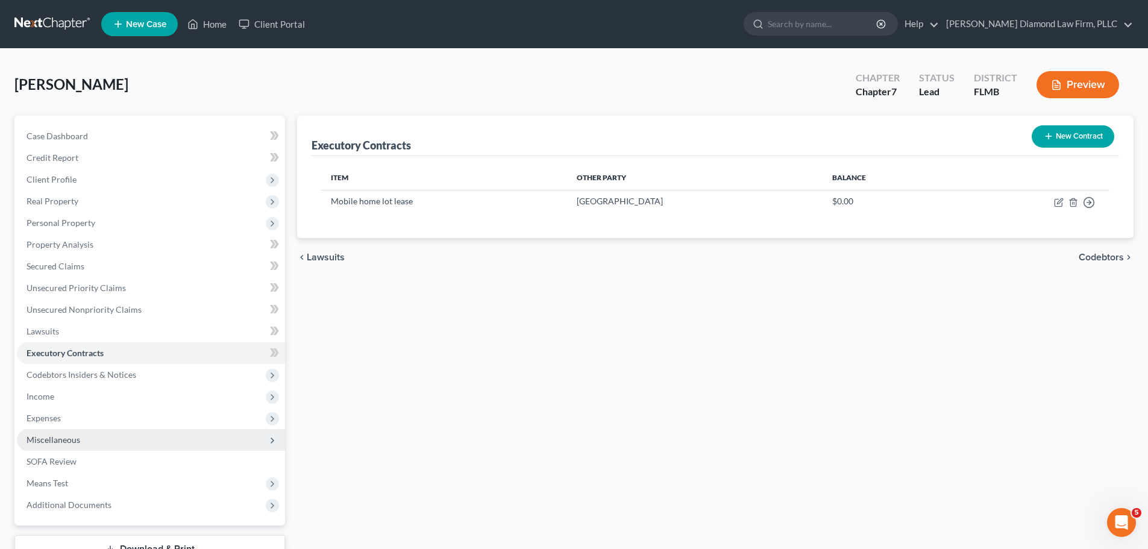
click at [95, 437] on span "Miscellaneous" at bounding box center [151, 440] width 268 height 22
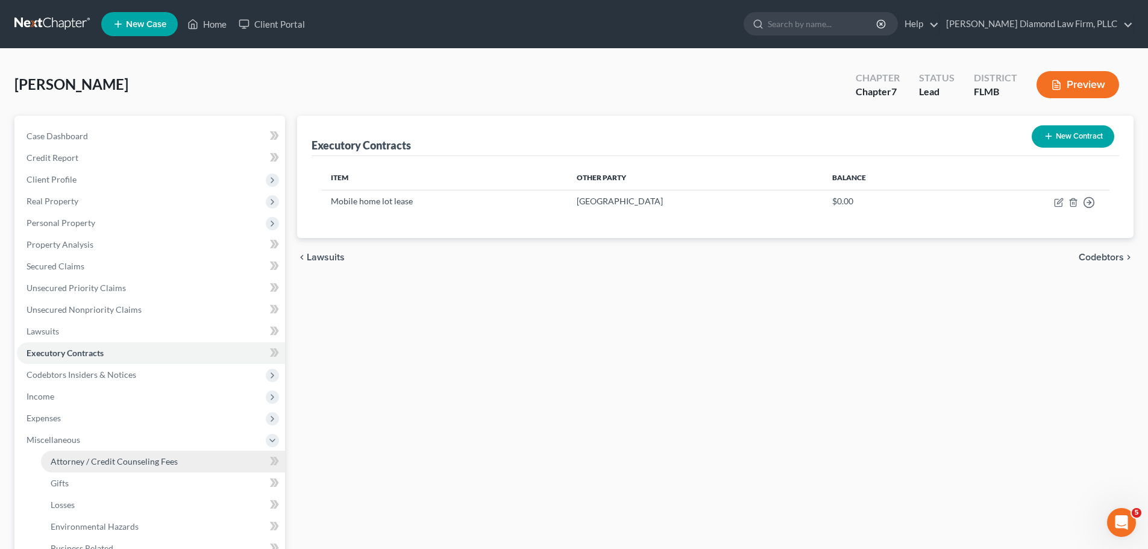
click at [83, 463] on span "Attorney / Credit Counseling Fees" at bounding box center [114, 461] width 127 height 10
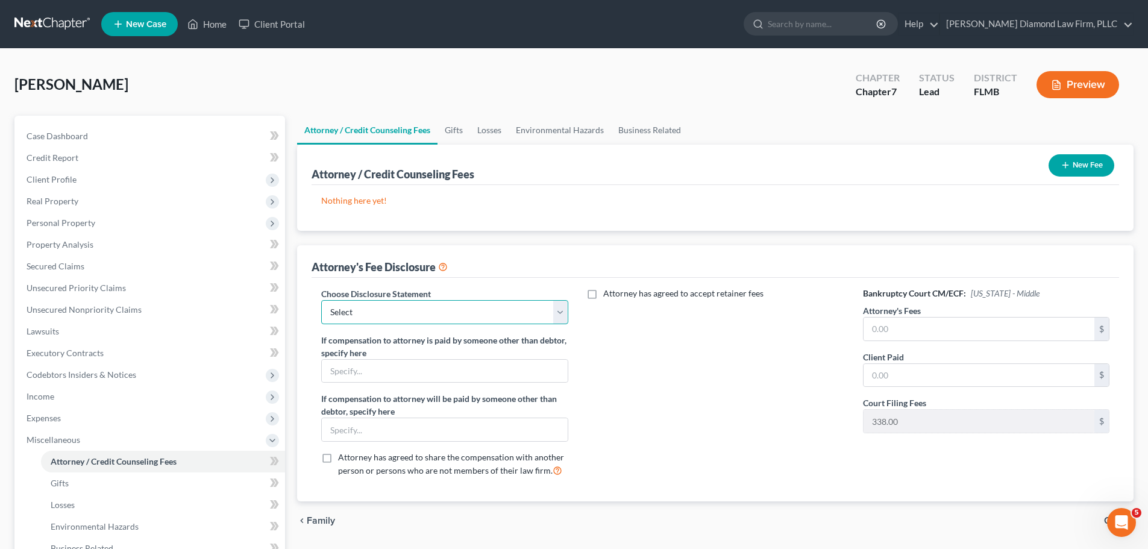
click at [528, 319] on select "Select Blundo Chapter 13 monitoring fees Attorney Fee" at bounding box center [444, 312] width 246 height 24
select select "2"
click at [321, 300] on select "Select Blundo Chapter 13 monitoring fees Attorney Fee" at bounding box center [444, 312] width 246 height 24
click at [984, 320] on input "text" at bounding box center [978, 328] width 231 height 23
type input "1"
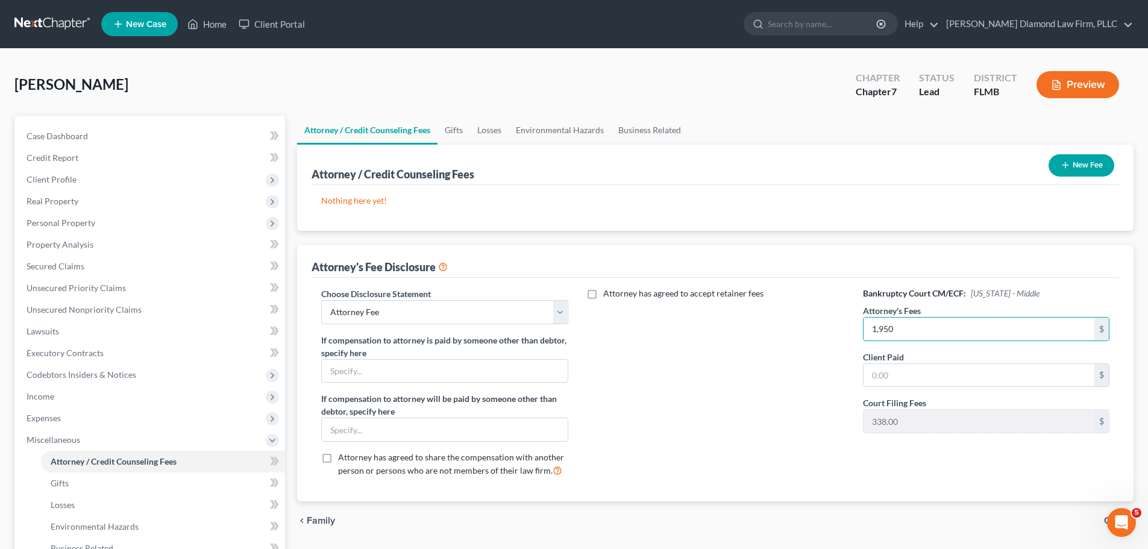
type input "1,950"
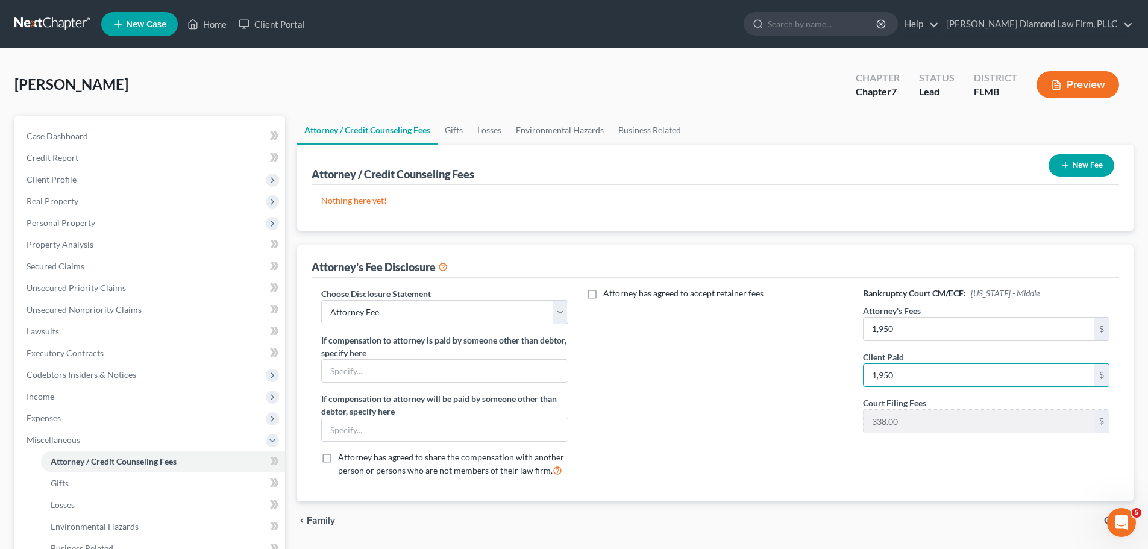
type input "1,950"
click at [1071, 160] on button "New Fee" at bounding box center [1081, 165] width 66 height 22
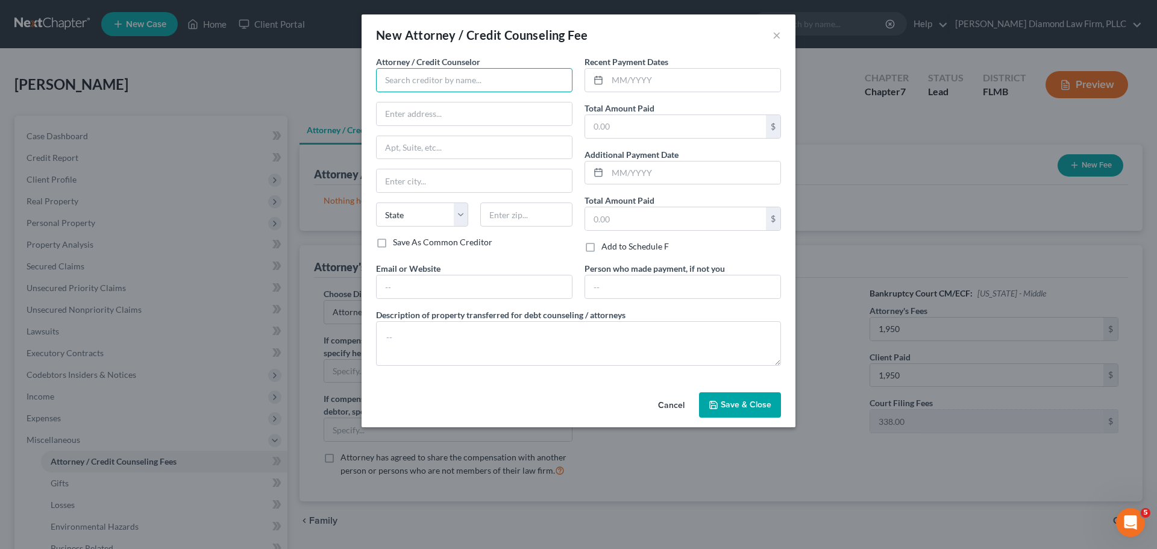
click at [405, 84] on input "text" at bounding box center [474, 80] width 196 height 24
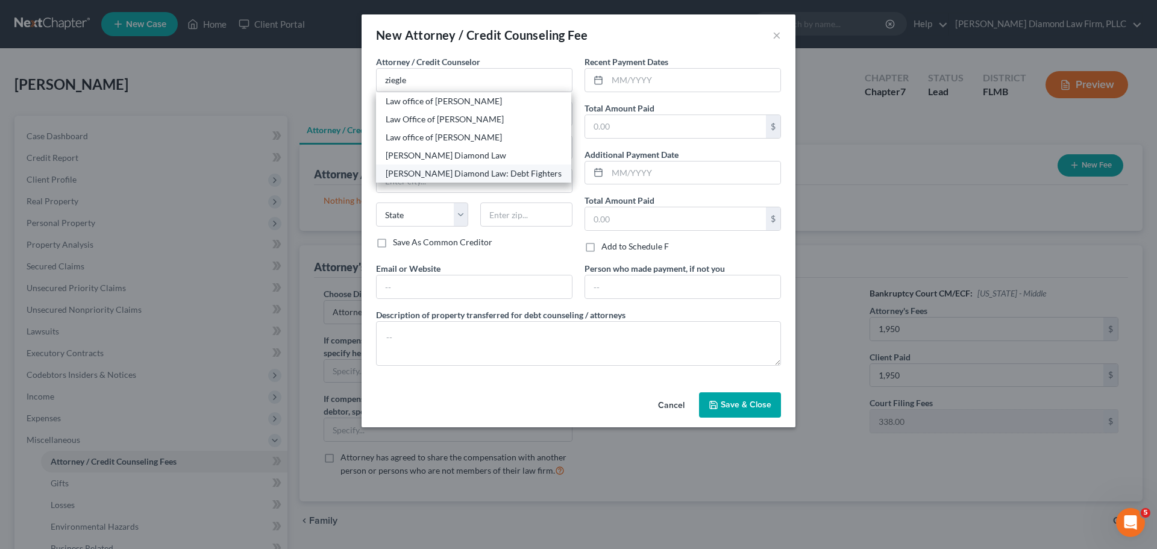
click at [472, 169] on div "Ziegler Diamond Law: Debt Fighters" at bounding box center [474, 173] width 176 height 12
type input "Ziegler Diamond Law: Debt Fighters"
type input "2430 Estancia Blvd"
type input "Unit 108"
type input "Clearwater"
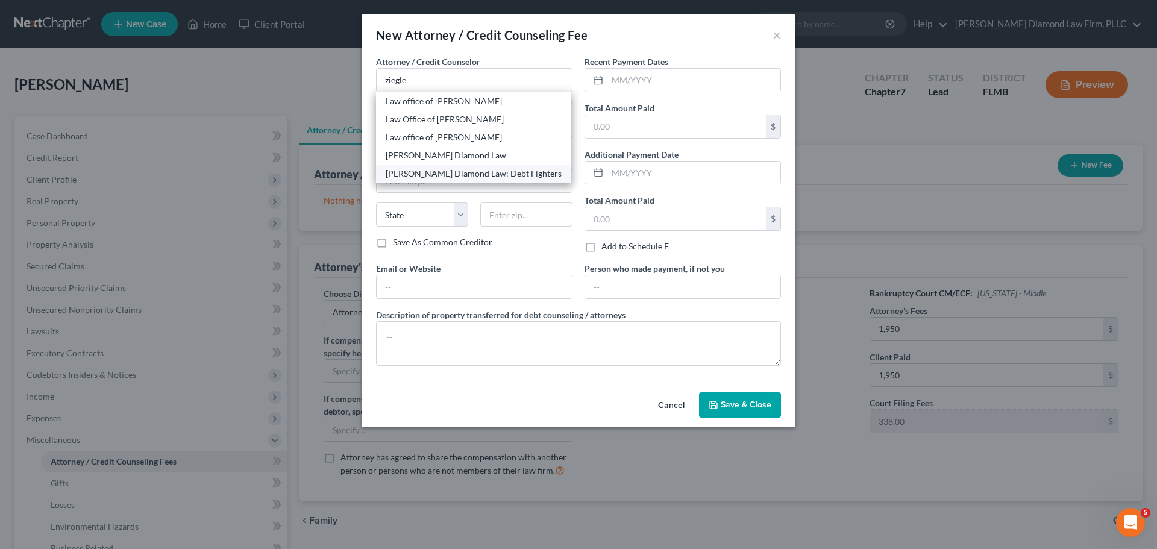
select select "9"
type input "33761"
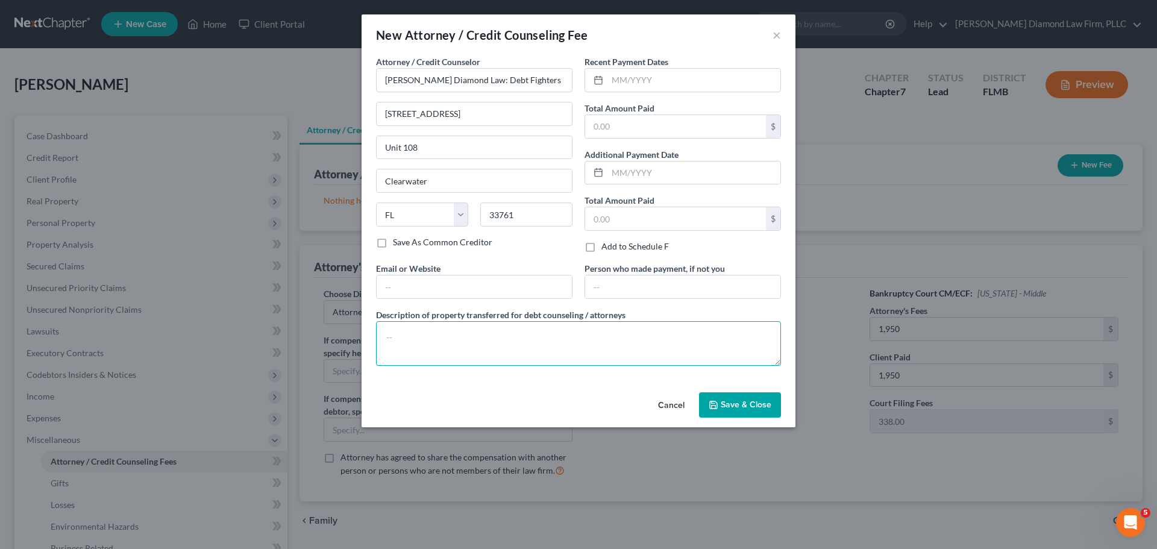
click at [456, 331] on textarea at bounding box center [578, 343] width 405 height 45
type textarea "Attorney costs and court filing fees for this bankruptcy"
click at [639, 74] on input "text" at bounding box center [693, 80] width 173 height 23
type input "05/2025"
click at [675, 211] on input "text" at bounding box center [675, 218] width 181 height 23
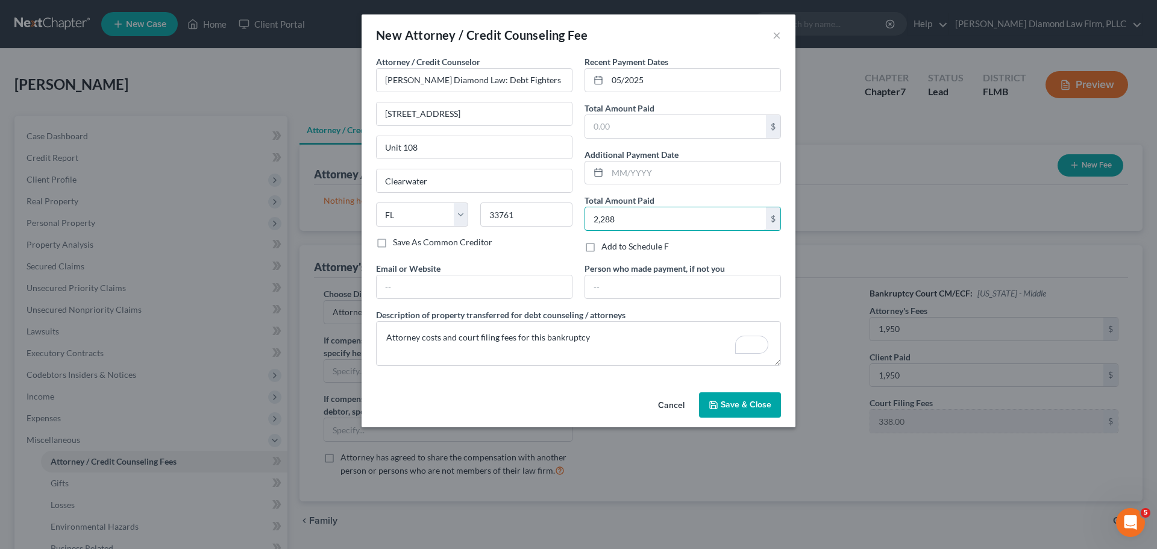
type input "2,288"
click at [733, 404] on span "Save & Close" at bounding box center [745, 404] width 51 height 10
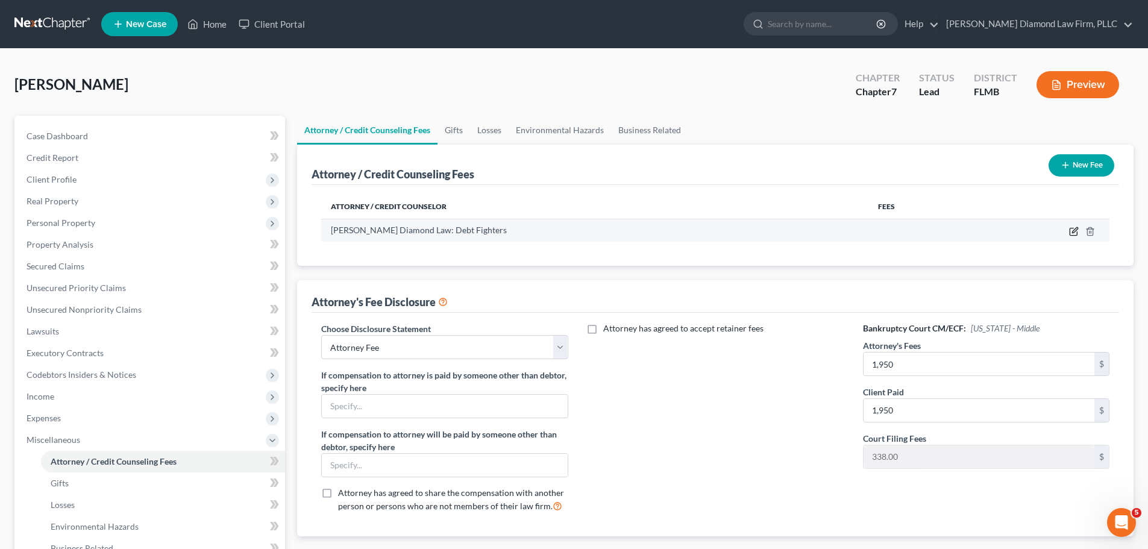
click at [1073, 231] on icon "button" at bounding box center [1074, 229] width 5 height 5
select select "9"
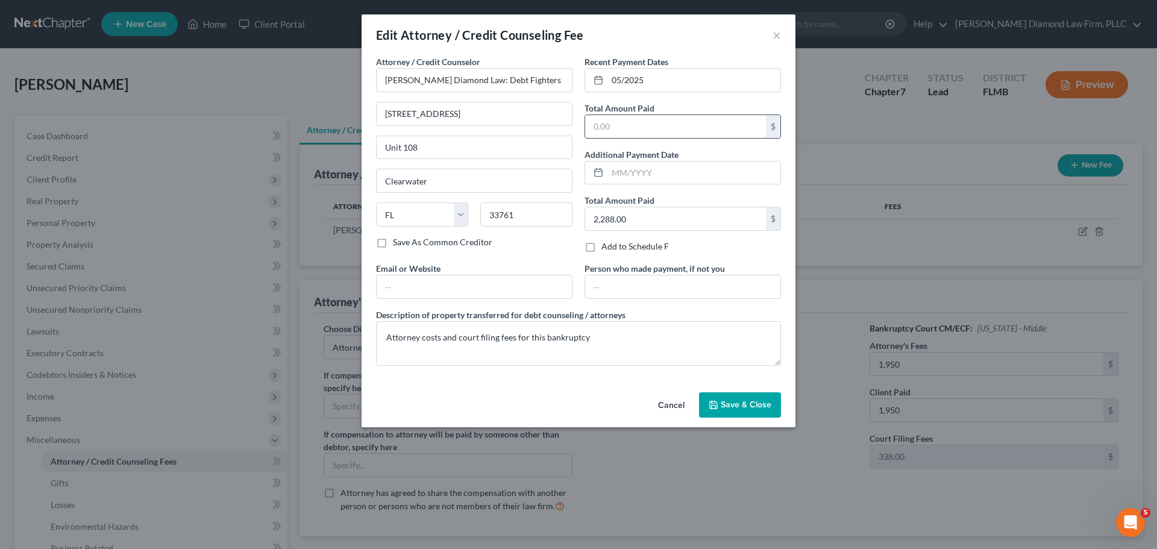
click at [675, 129] on input "text" at bounding box center [675, 126] width 181 height 23
type input "2,288"
click at [760, 404] on span "Save & Close" at bounding box center [745, 404] width 51 height 10
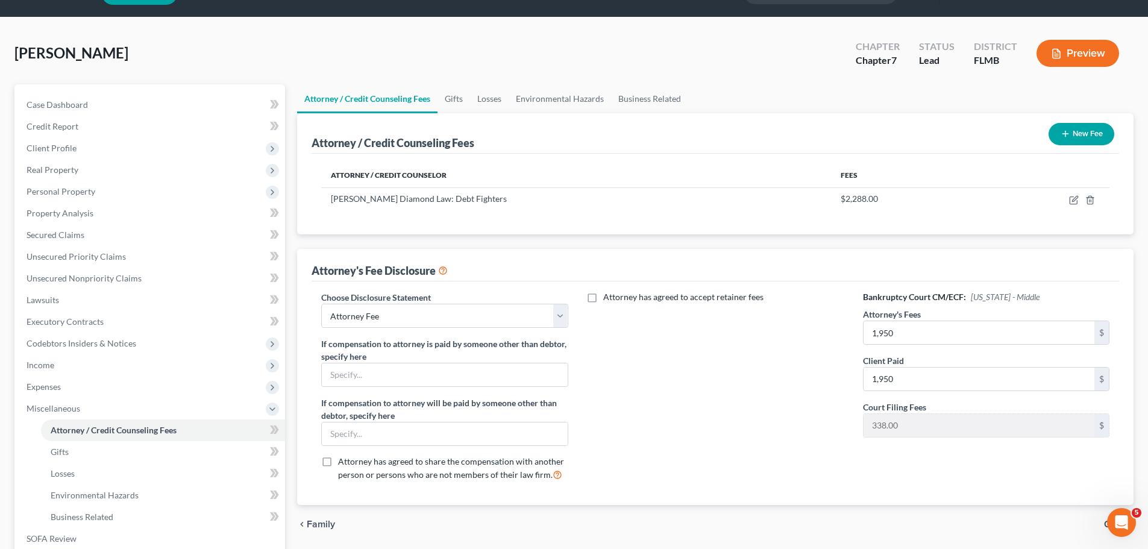
scroll to position [60, 0]
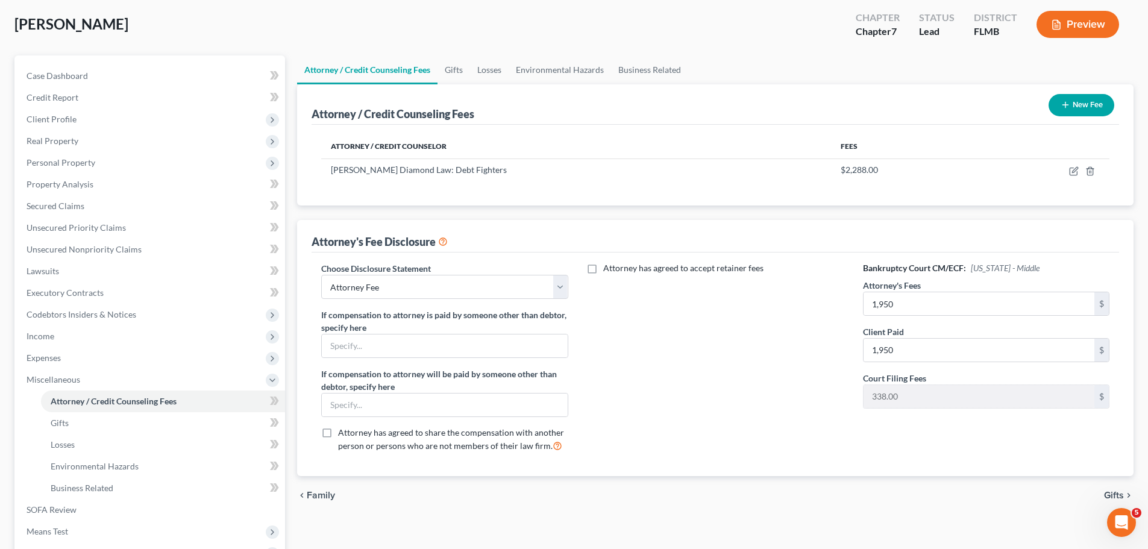
click at [1087, 106] on button "New Fee" at bounding box center [1081, 105] width 66 height 22
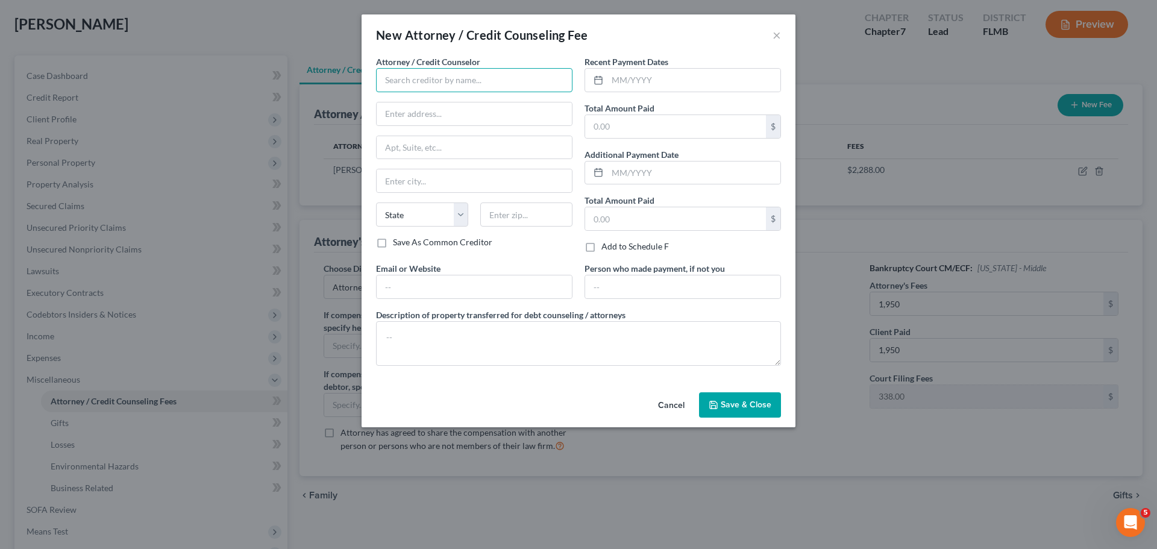
click at [416, 78] on input "text" at bounding box center [474, 80] width 196 height 24
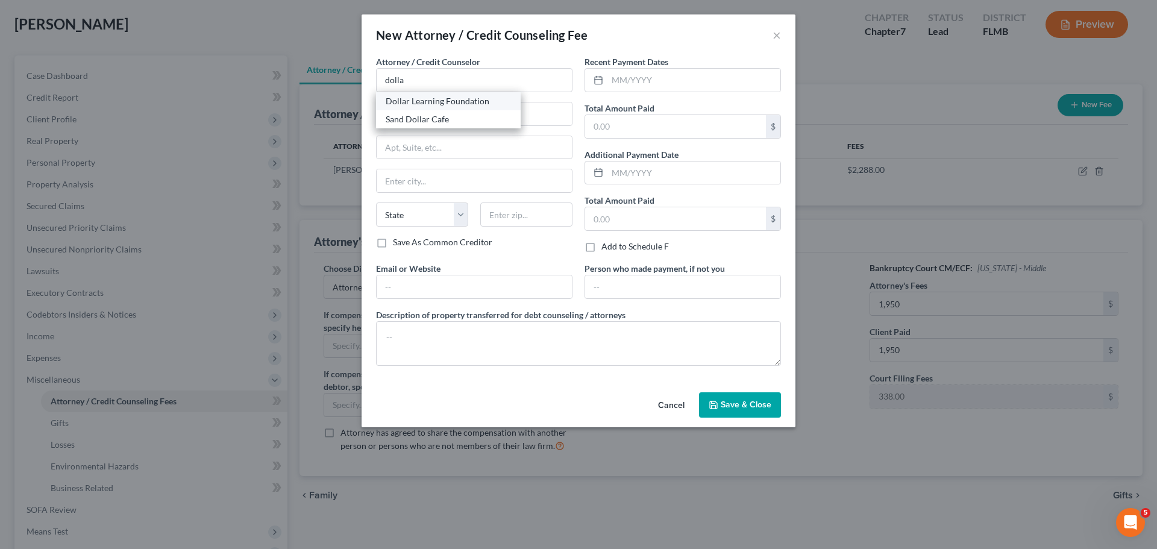
click at [417, 98] on div "Dollar Learning Foundation" at bounding box center [448, 101] width 125 height 12
type input "Dollar Learning Foundation"
type input "21550 Oxnard St, 3rd Fl"
type input "PMB #001"
type input "Woodland Hills"
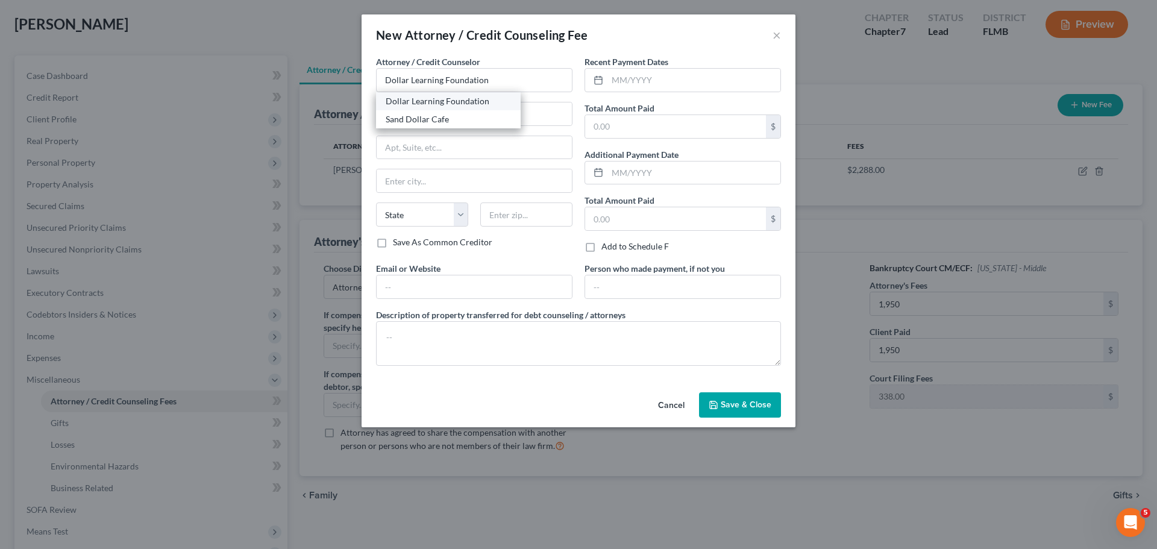
select select "4"
type input "91367"
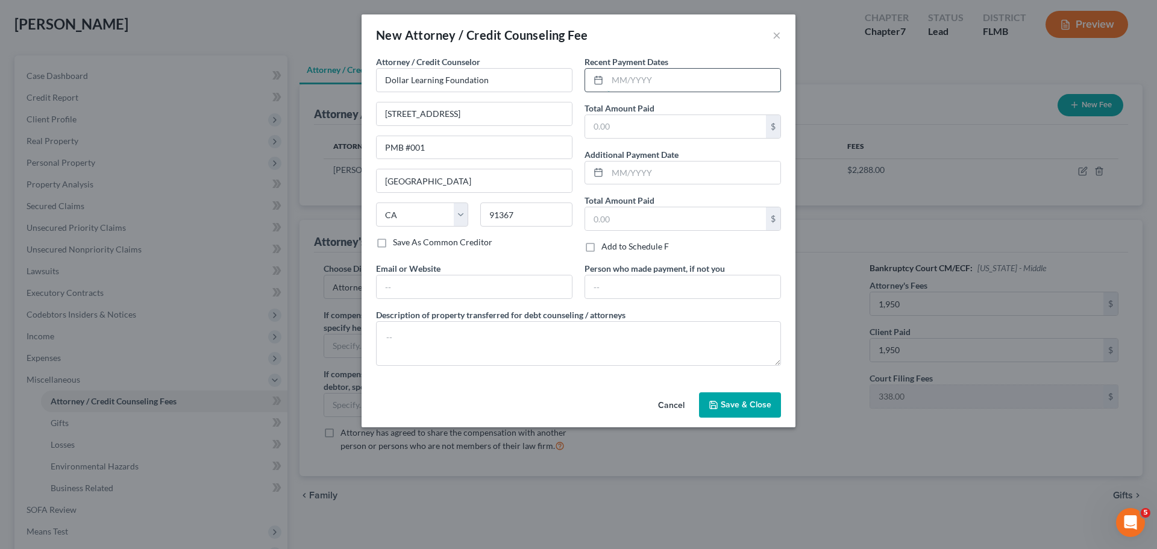
click at [699, 90] on input "text" at bounding box center [693, 80] width 173 height 23
type input "06/2025"
type input "36.95"
click at [486, 340] on textarea at bounding box center [578, 343] width 405 height 45
type textarea "Credit counseling course"
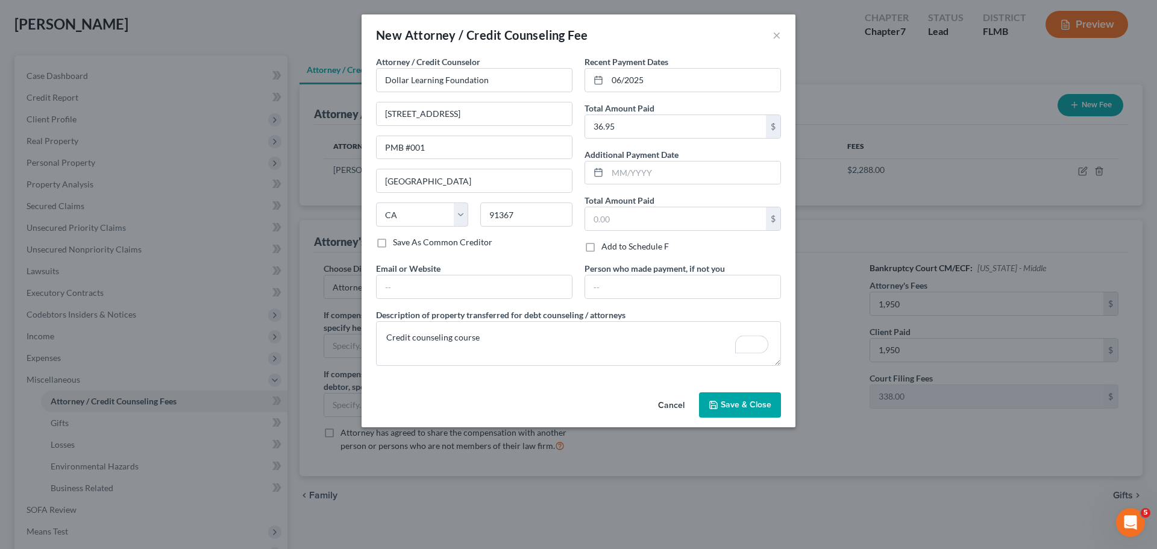
click at [739, 402] on span "Save & Close" at bounding box center [745, 404] width 51 height 10
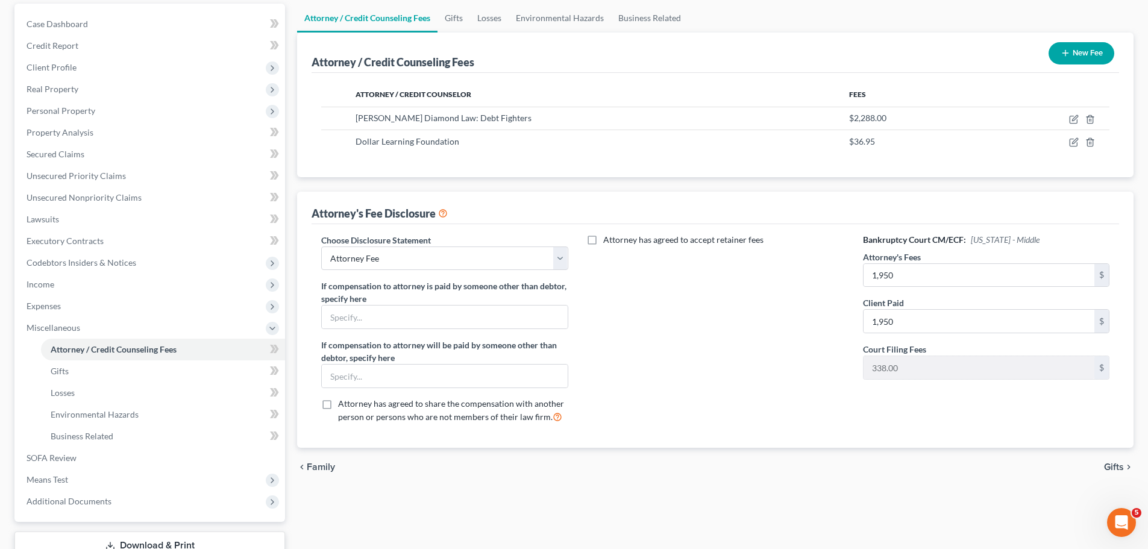
scroll to position [200, 0]
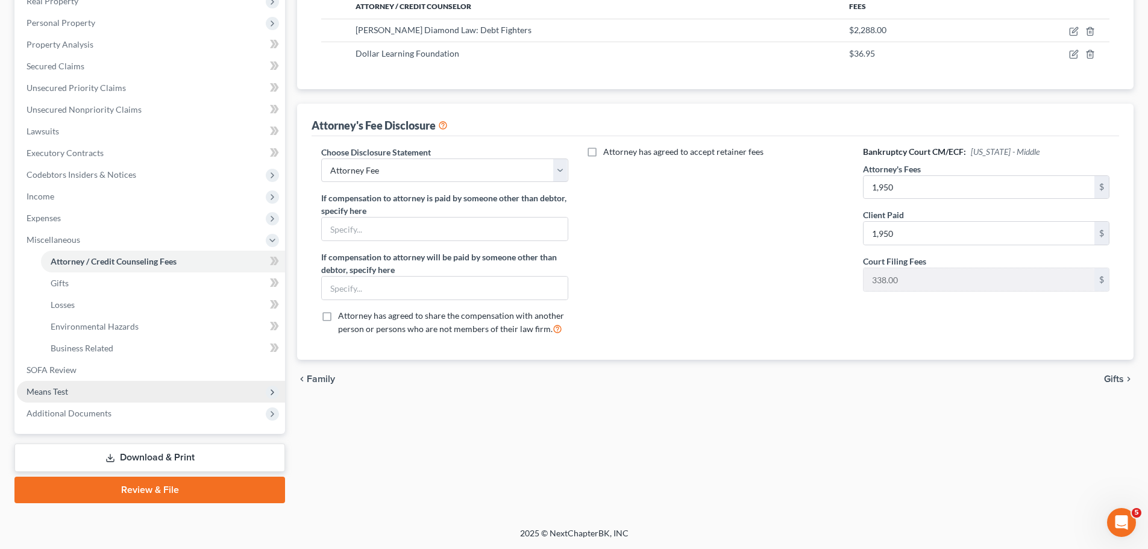
click at [78, 390] on span "Means Test" at bounding box center [151, 392] width 268 height 22
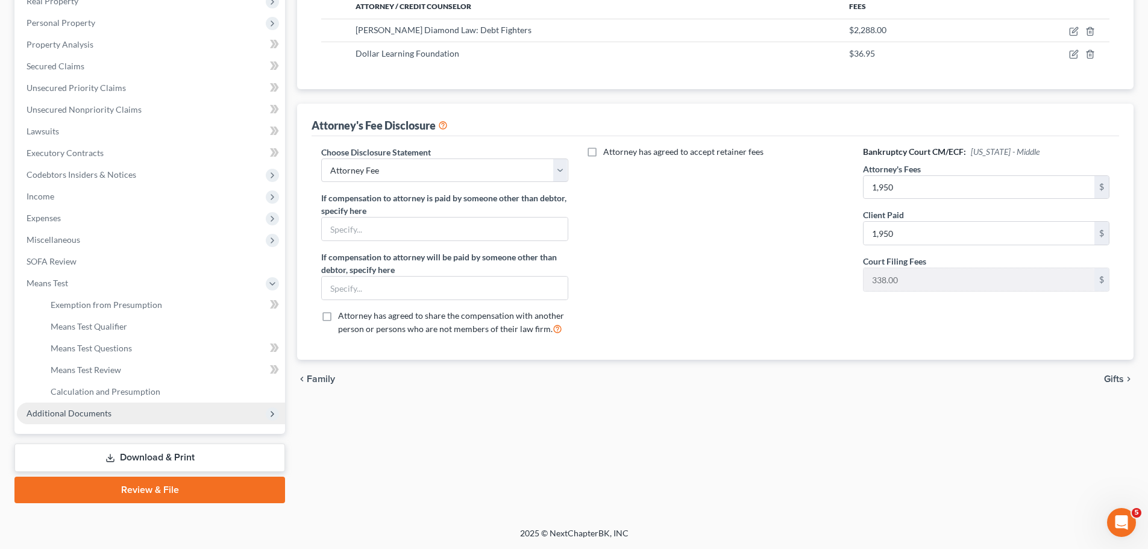
click at [73, 410] on span "Additional Documents" at bounding box center [69, 413] width 85 height 10
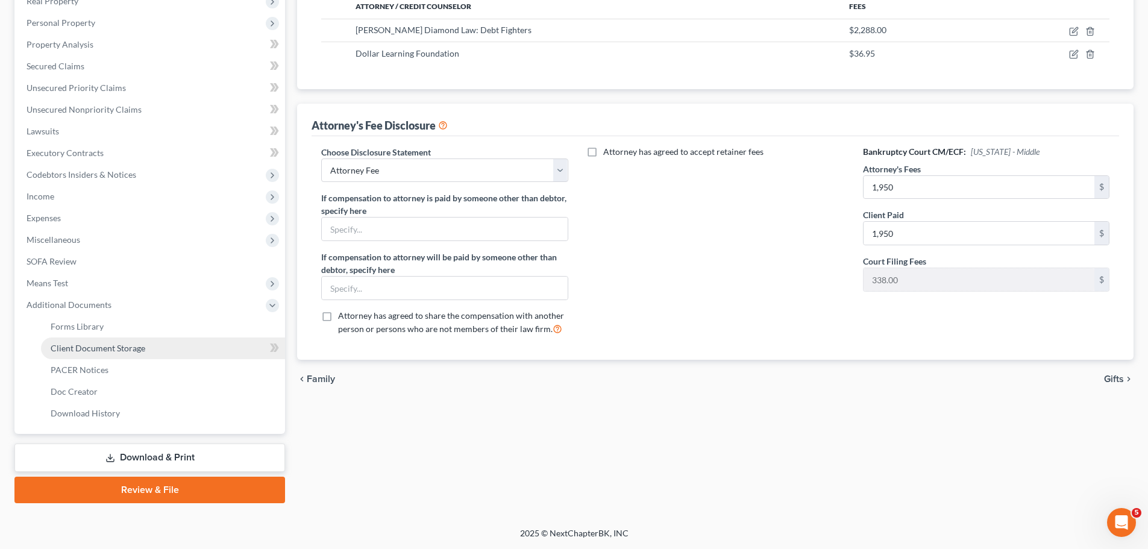
click at [78, 349] on span "Client Document Storage" at bounding box center [98, 348] width 95 height 10
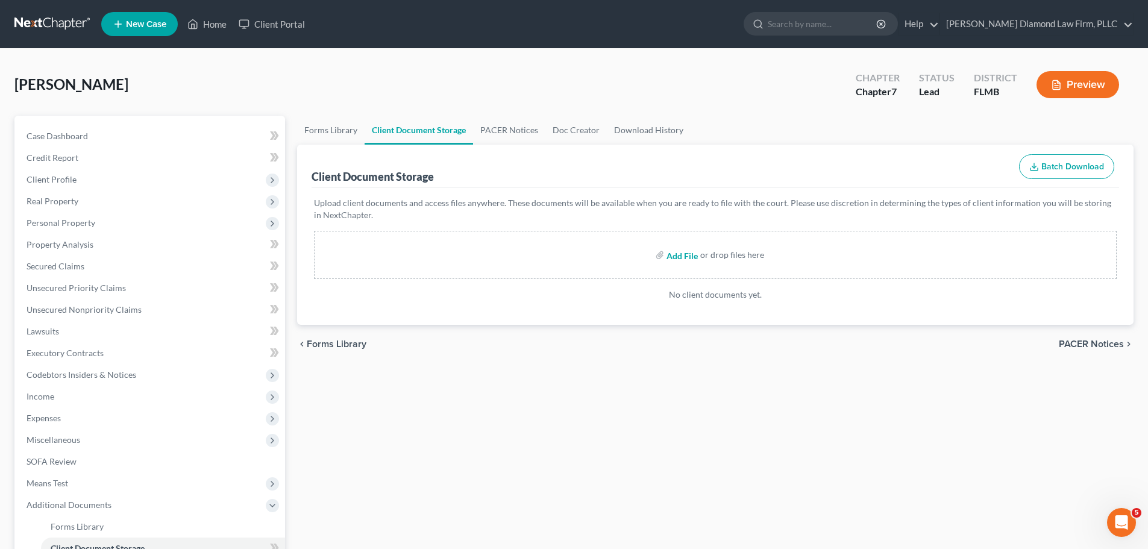
click at [690, 255] on input "file" at bounding box center [680, 255] width 29 height 22
type input "C:\fakepath\CCC.pdf"
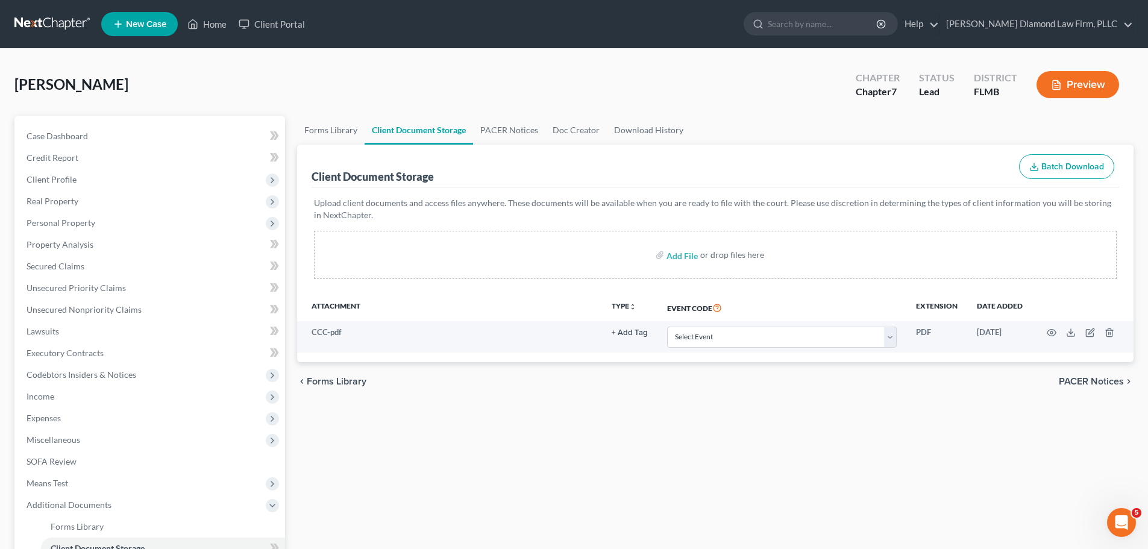
click at [694, 384] on div "chevron_left Forms Library PACER Notices chevron_right" at bounding box center [715, 381] width 836 height 39
click at [31, 17] on link at bounding box center [52, 24] width 77 height 22
